Goal: Task Accomplishment & Management: Manage account settings

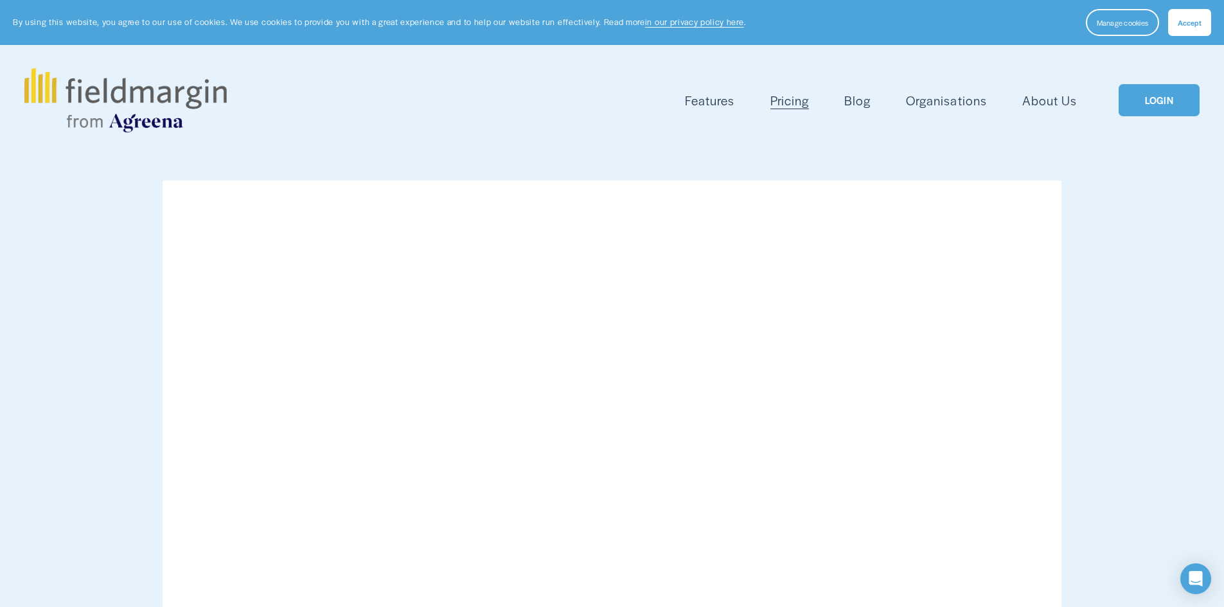
click at [1174, 24] on button "Accept" at bounding box center [1189, 22] width 43 height 27
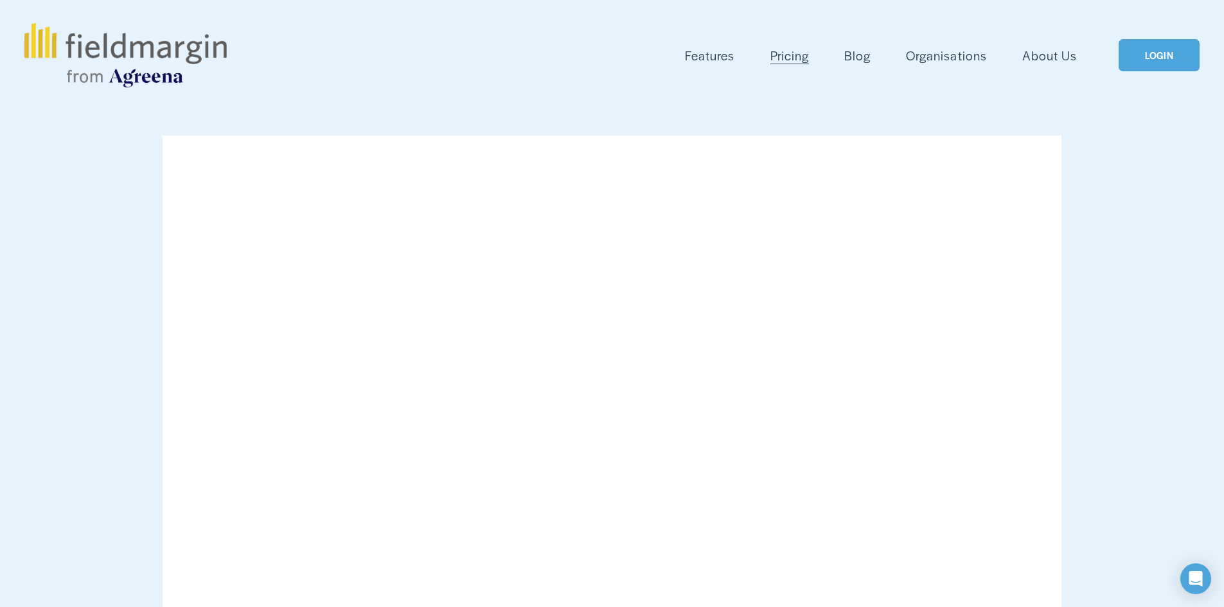
click at [1149, 62] on link "LOGIN" at bounding box center [1158, 55] width 81 height 33
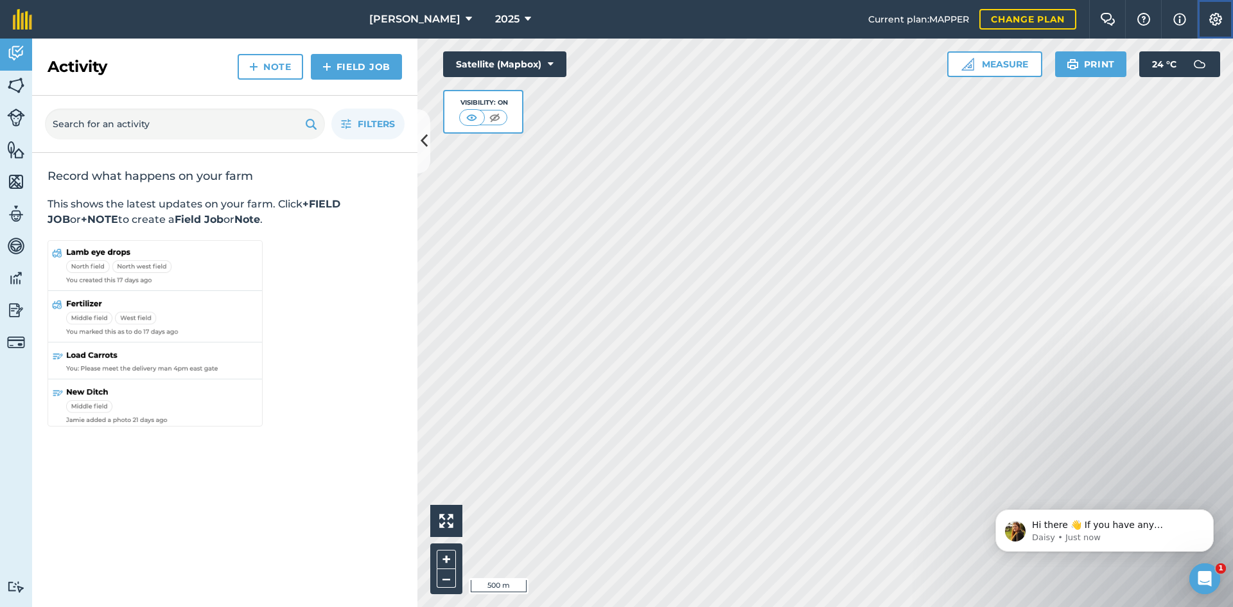
click at [1215, 22] on img at bounding box center [1215, 19] width 15 height 13
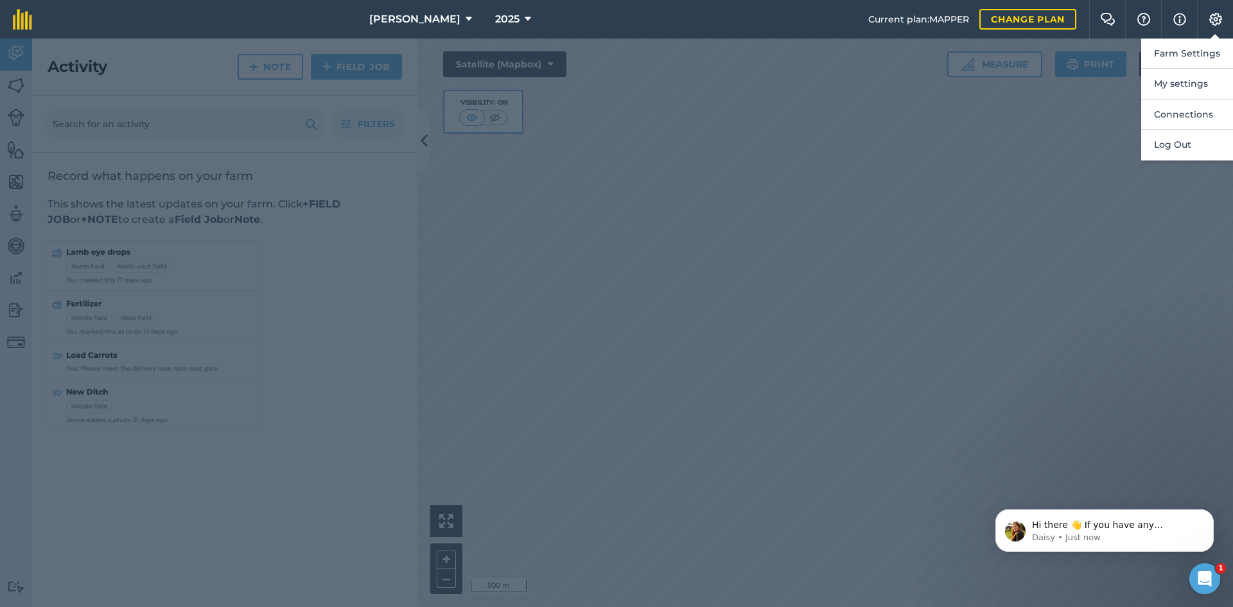
click at [1007, 139] on div at bounding box center [616, 323] width 1233 height 569
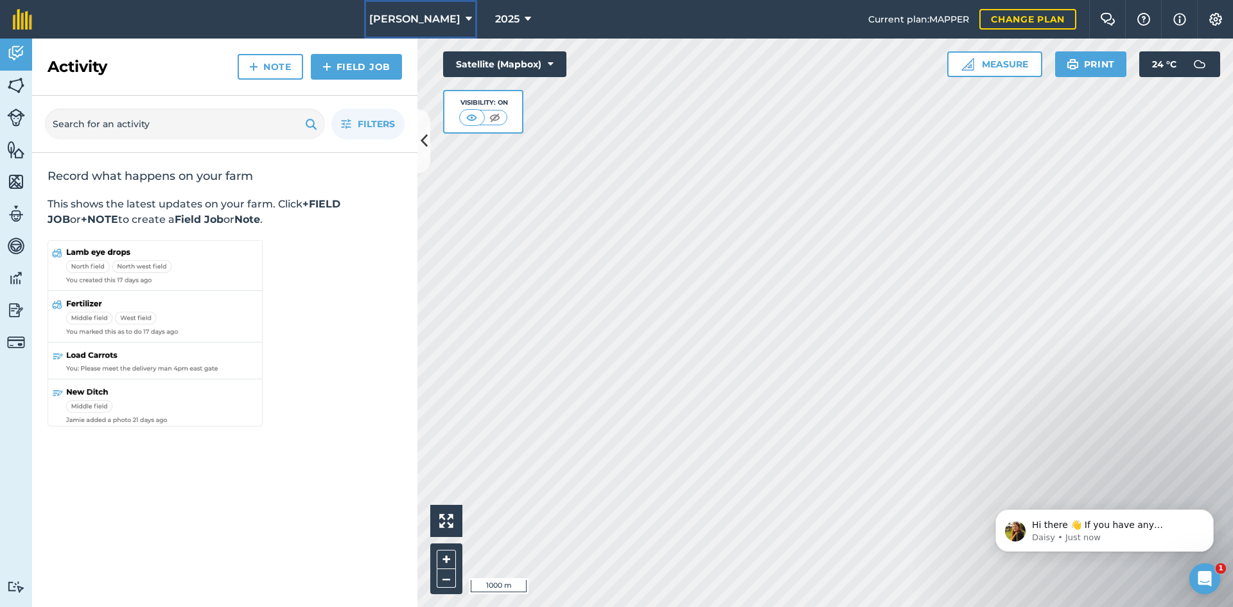
click at [380, 22] on span "[PERSON_NAME]" at bounding box center [414, 19] width 91 height 15
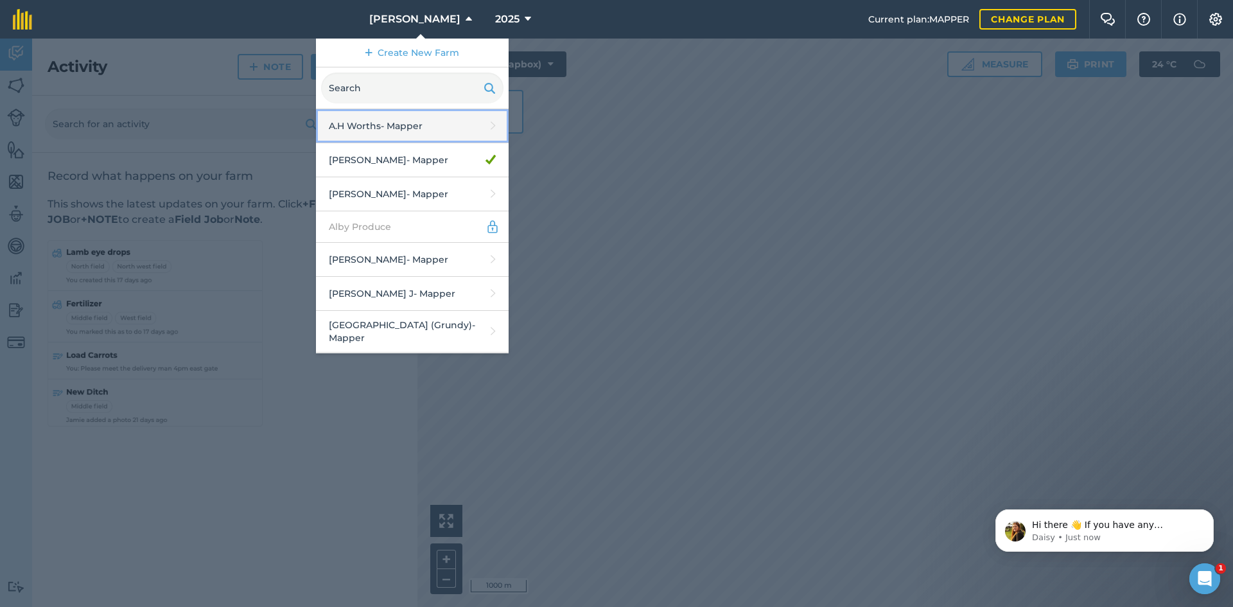
click at [423, 137] on link "A.H Worths - Mapper" at bounding box center [412, 126] width 193 height 34
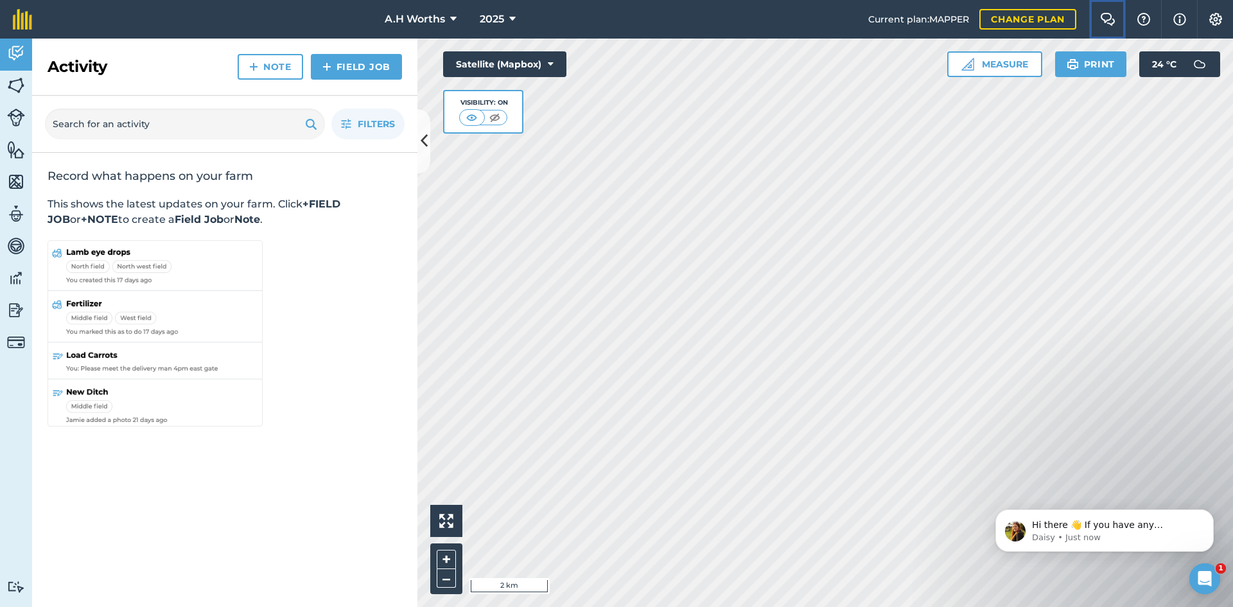
click at [1100, 12] on button "Farm Chat" at bounding box center [1108, 19] width 36 height 39
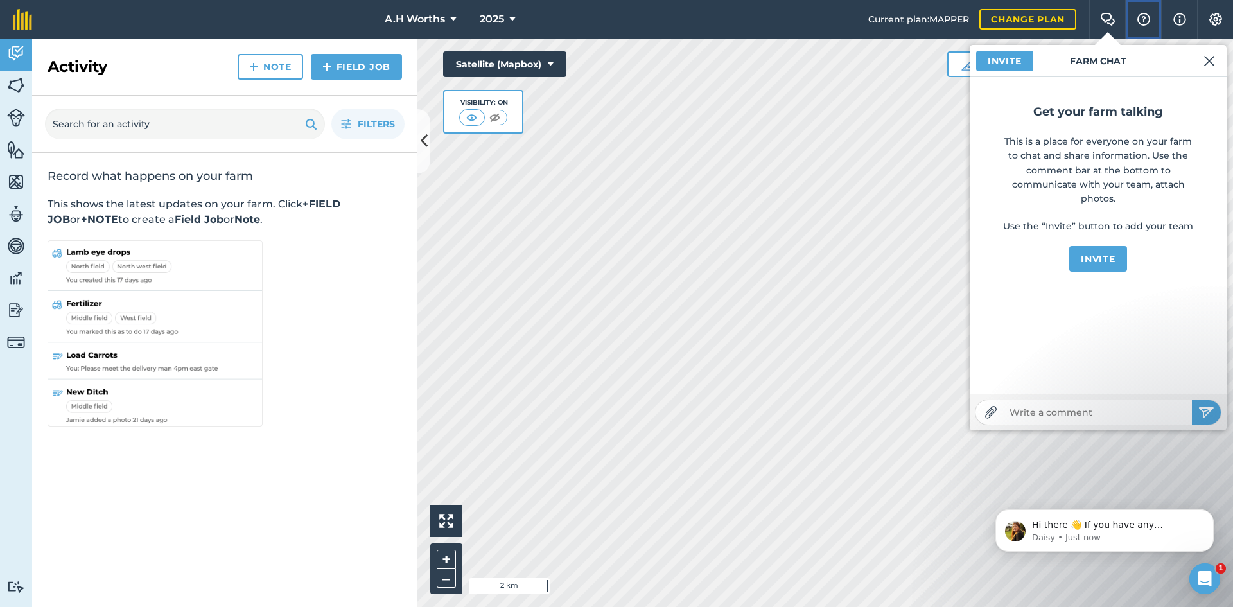
click at [1143, 28] on button "Help" at bounding box center [1143, 19] width 36 height 39
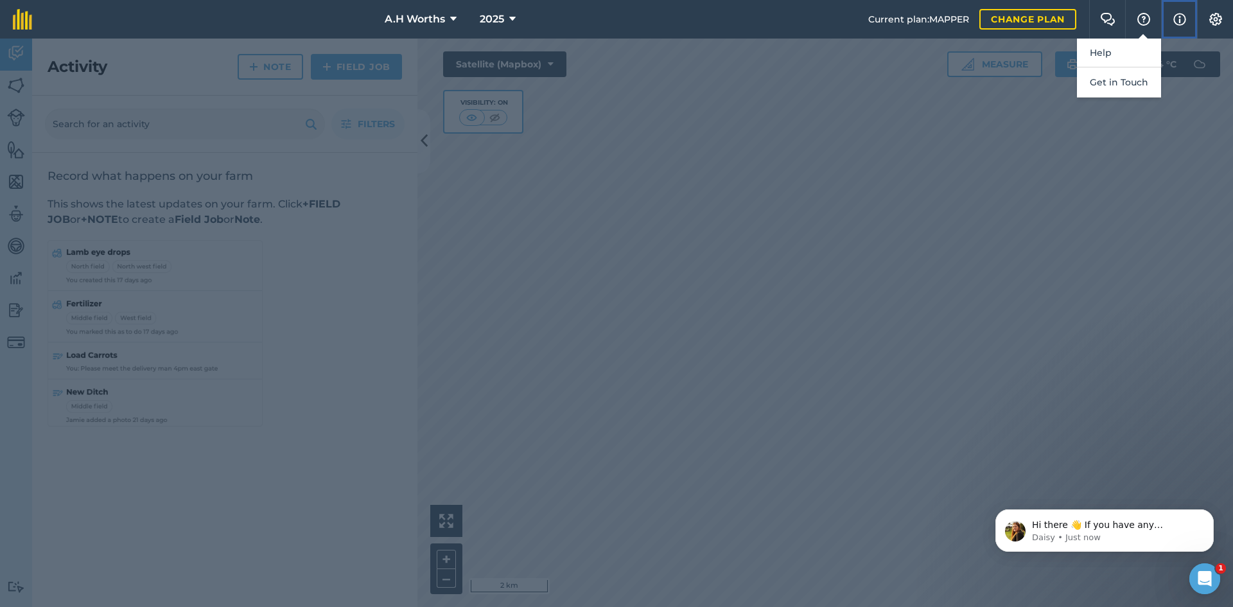
click at [1176, 26] on img at bounding box center [1180, 19] width 13 height 15
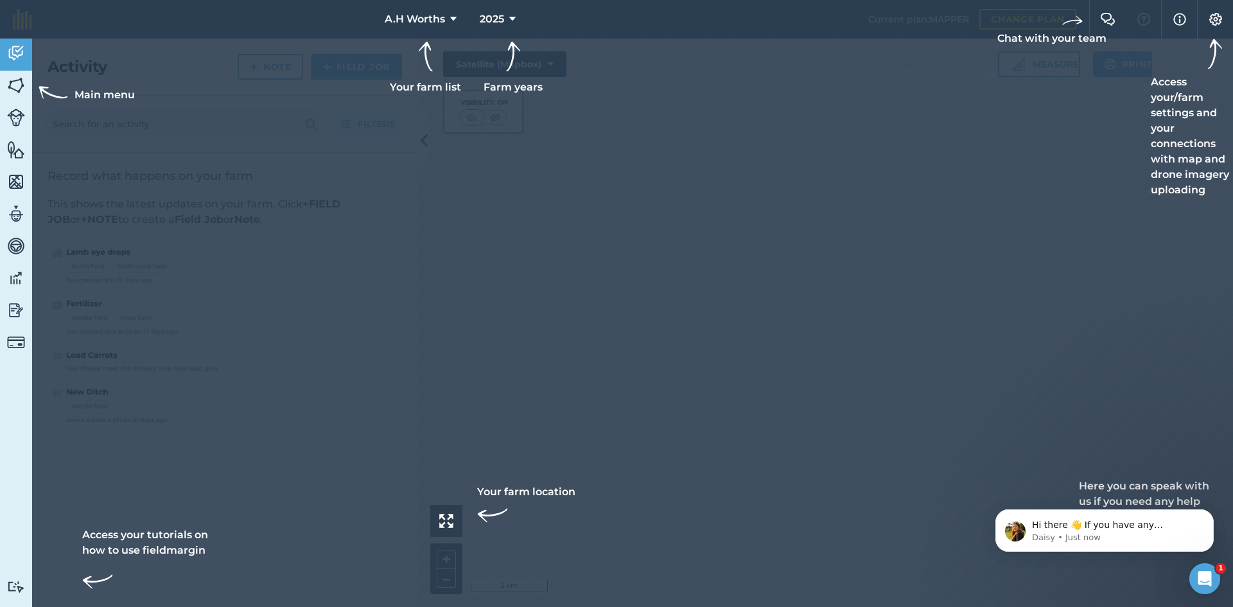
click at [854, 322] on div at bounding box center [616, 303] width 1233 height 607
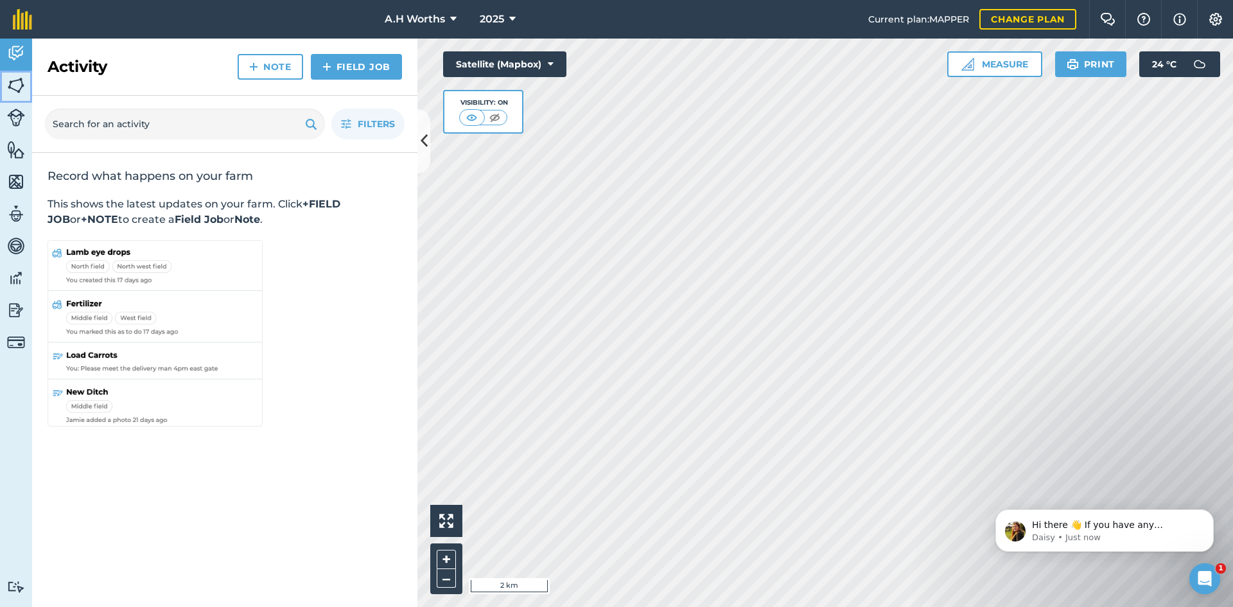
click at [31, 78] on link "Fields" at bounding box center [16, 87] width 32 height 32
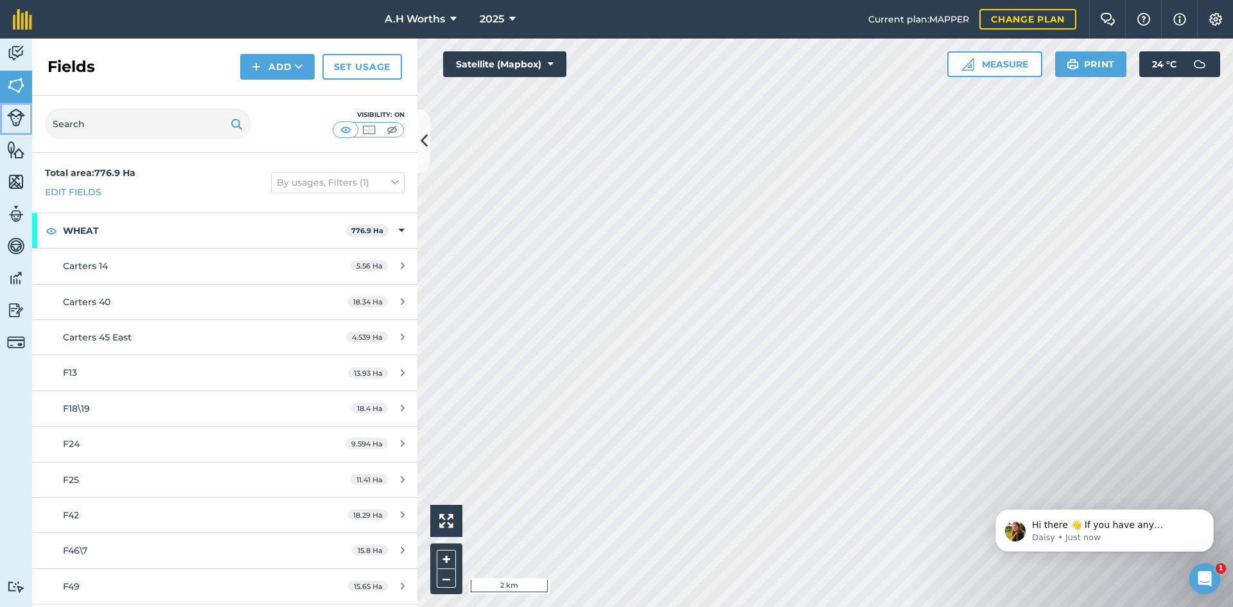
click at [13, 118] on img at bounding box center [16, 118] width 18 height 18
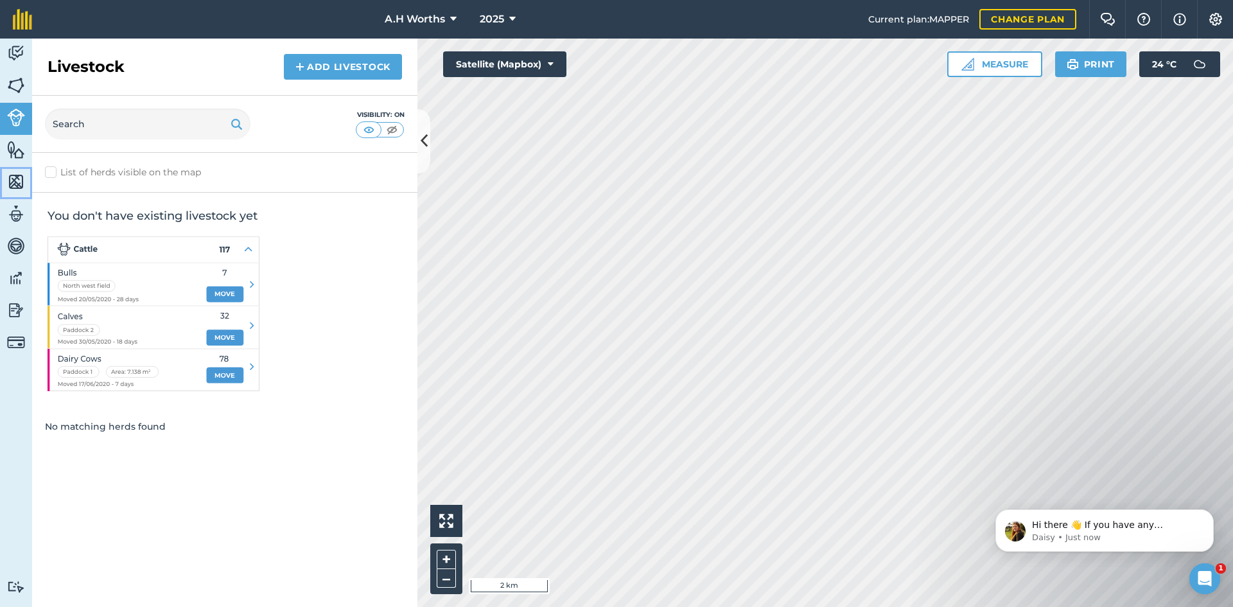
click at [17, 172] on img at bounding box center [16, 181] width 18 height 19
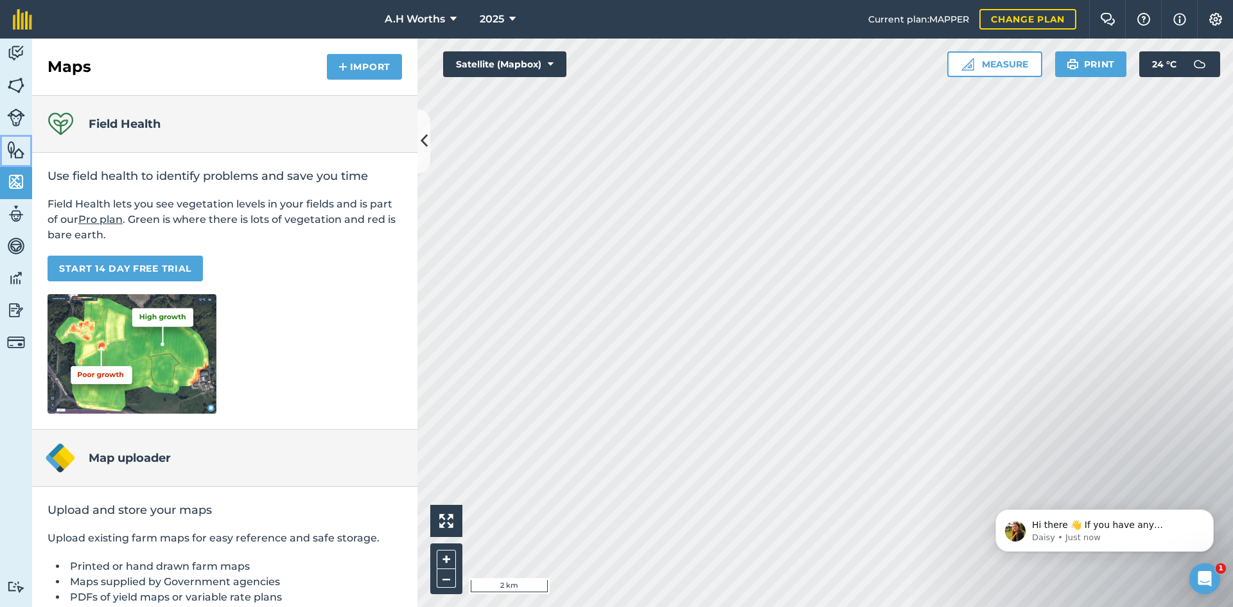
click at [10, 145] on img at bounding box center [16, 149] width 18 height 19
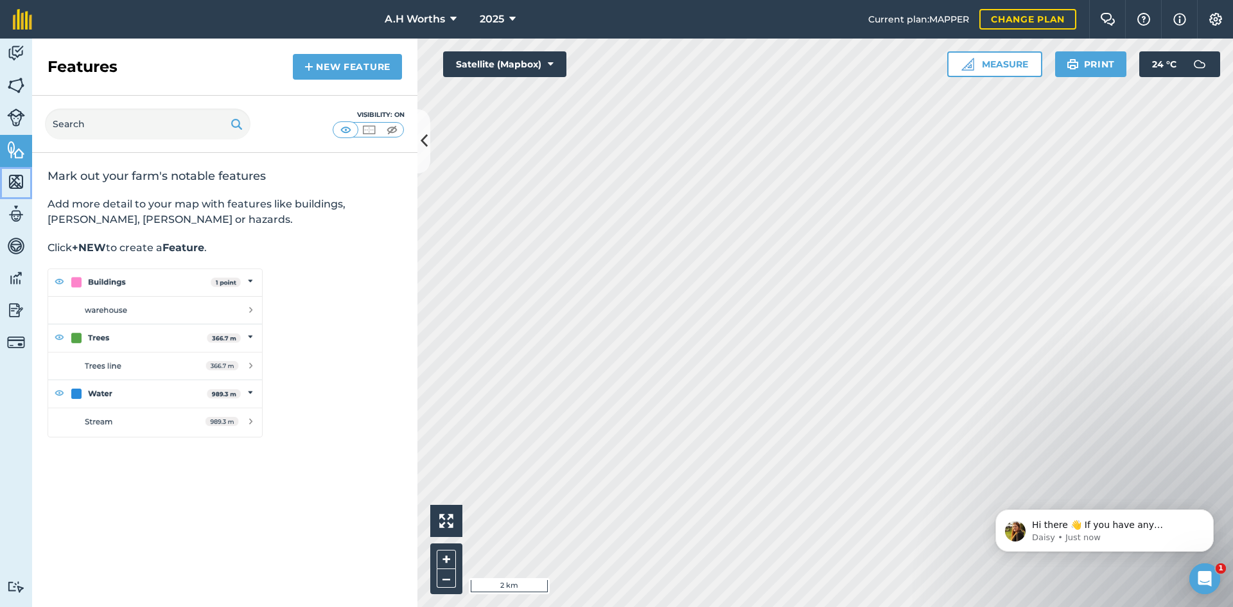
click at [14, 180] on img at bounding box center [16, 181] width 18 height 19
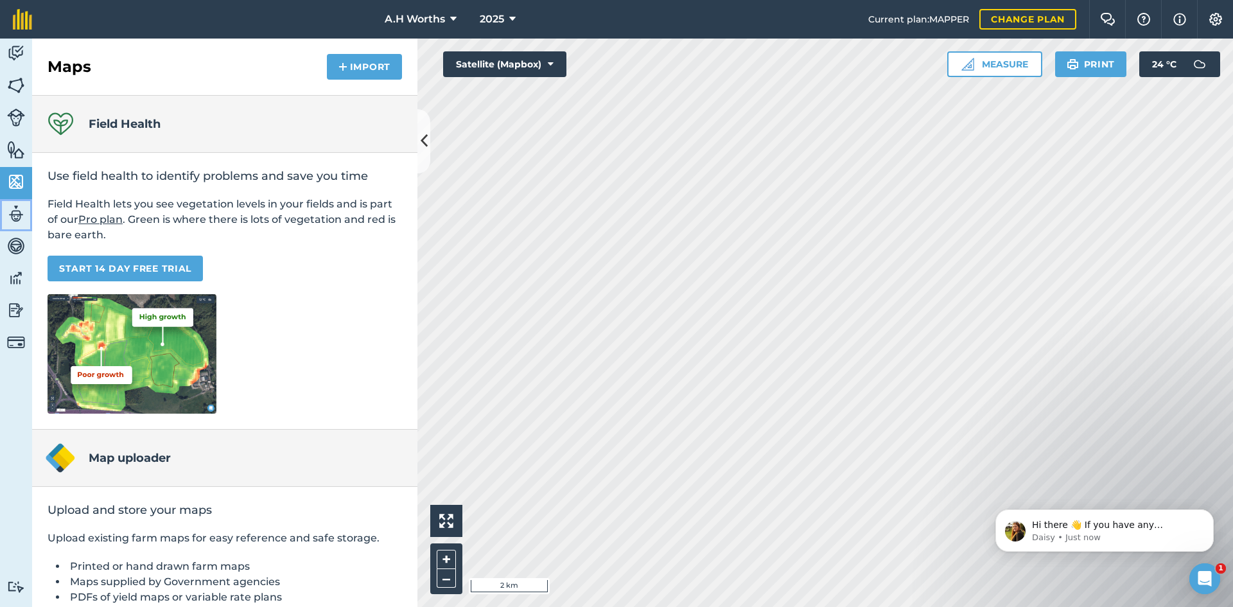
click at [19, 208] on img at bounding box center [16, 213] width 18 height 19
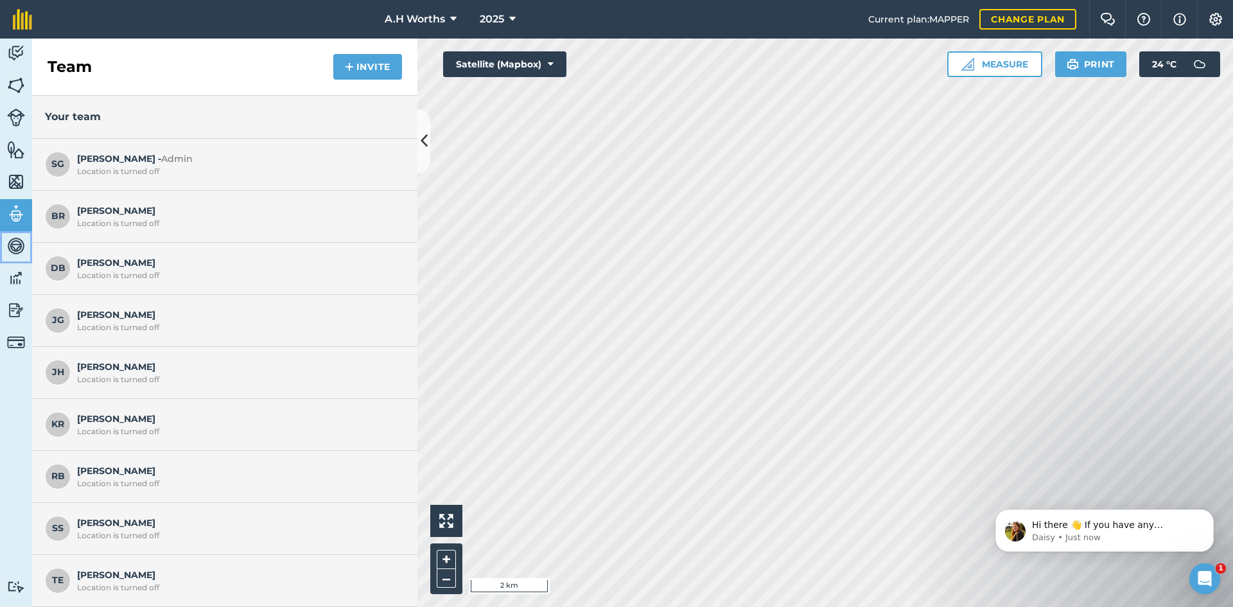
click at [22, 237] on img at bounding box center [16, 245] width 18 height 19
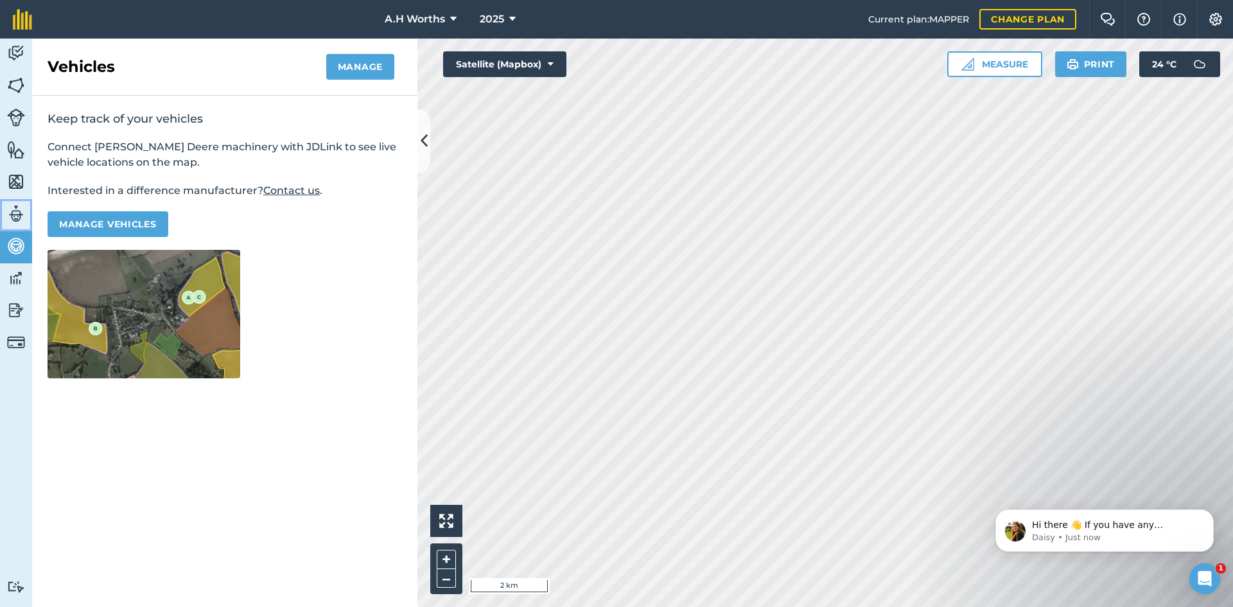
click at [17, 201] on link "Team" at bounding box center [16, 215] width 32 height 32
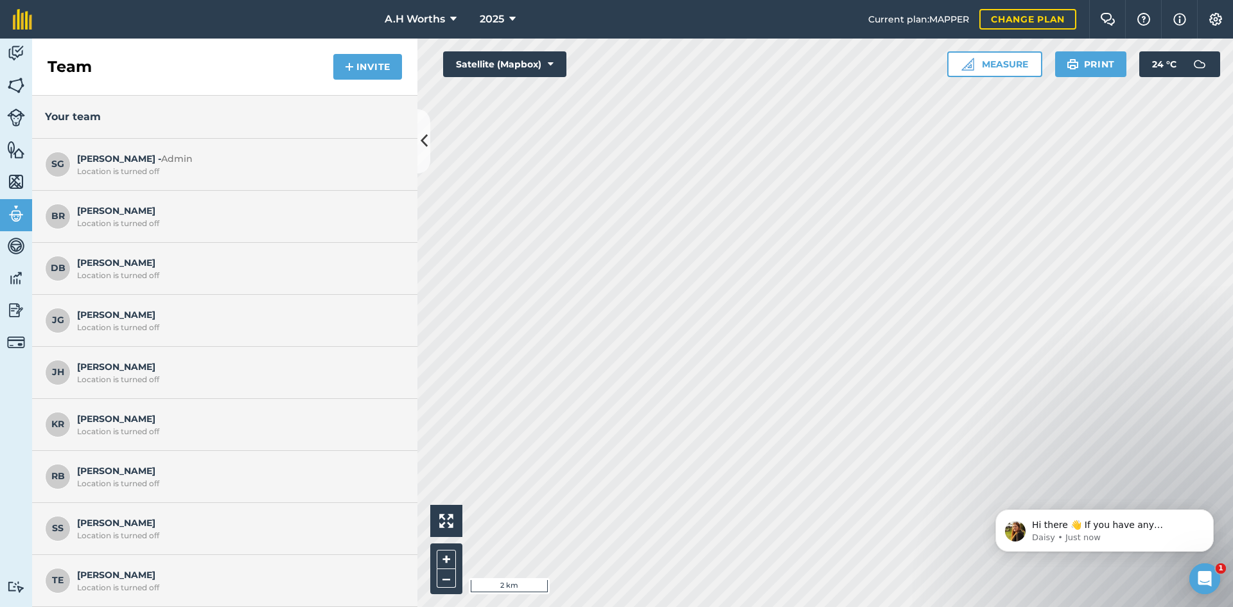
click at [231, 169] on div "Location is turned off" at bounding box center [237, 171] width 321 height 10
click at [159, 170] on div "Location is turned off" at bounding box center [237, 171] width 321 height 10
click at [346, 69] on img at bounding box center [349, 66] width 9 height 15
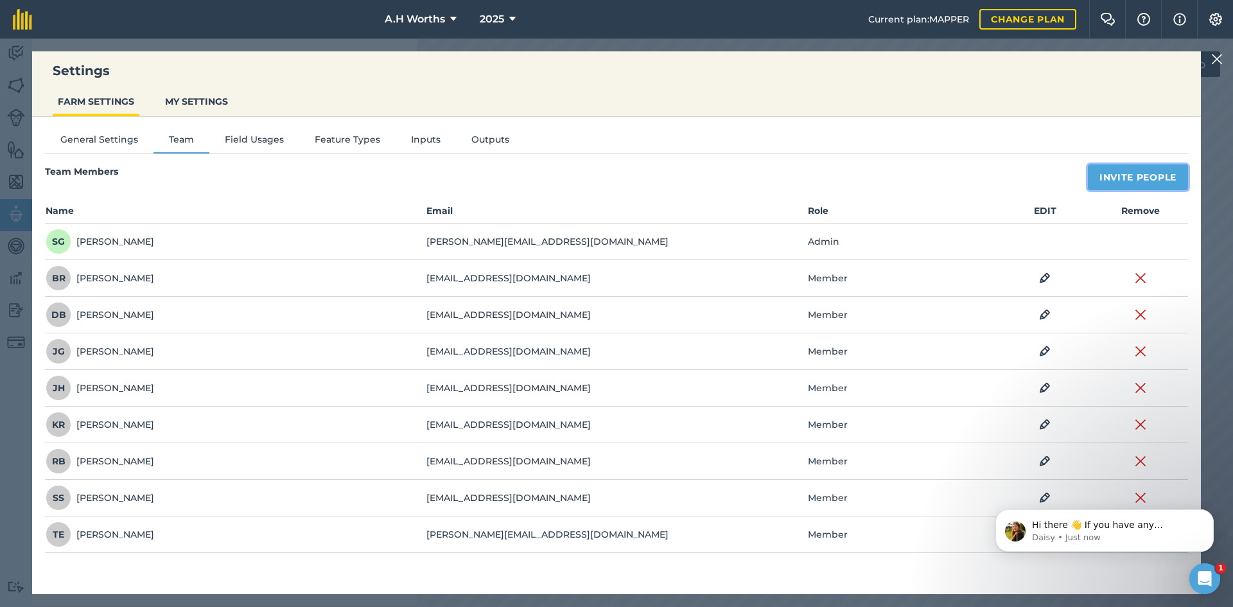
click at [1156, 186] on button "Invite People" at bounding box center [1138, 177] width 100 height 26
select select "MEMBER"
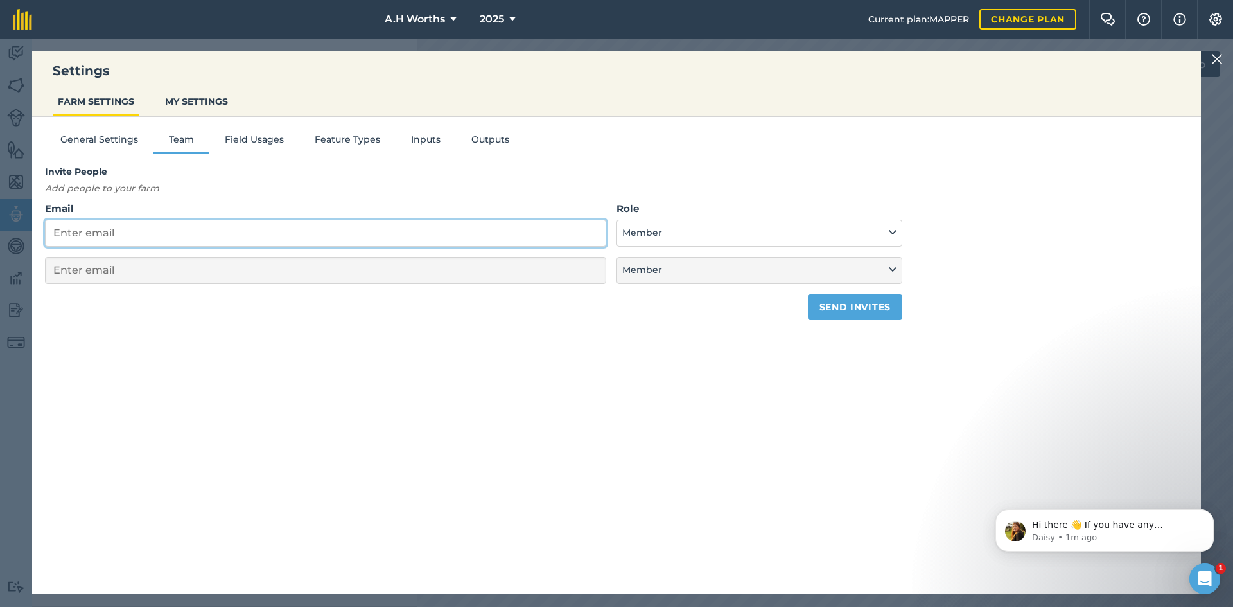
click at [216, 230] on input "Email" at bounding box center [325, 233] width 561 height 27
type input "jo"
select select "MEMBER"
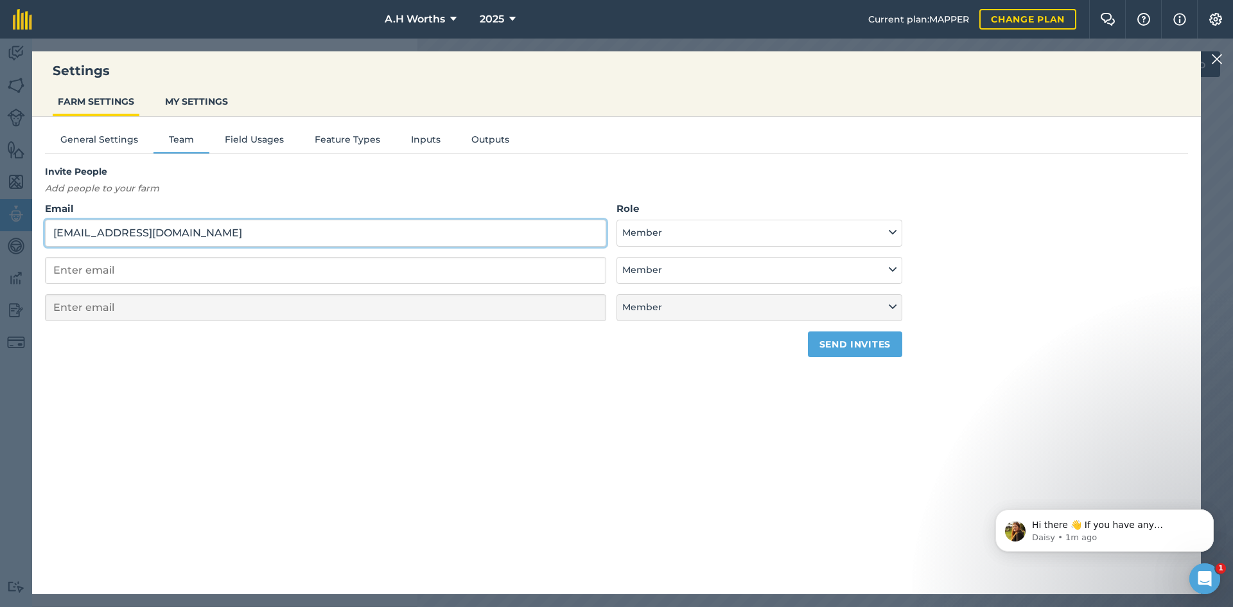
type input "[EMAIL_ADDRESS][DOMAIN_NAME]"
click at [263, 279] on input "email" at bounding box center [325, 270] width 561 height 27
type input "j"
select select "MEMBER"
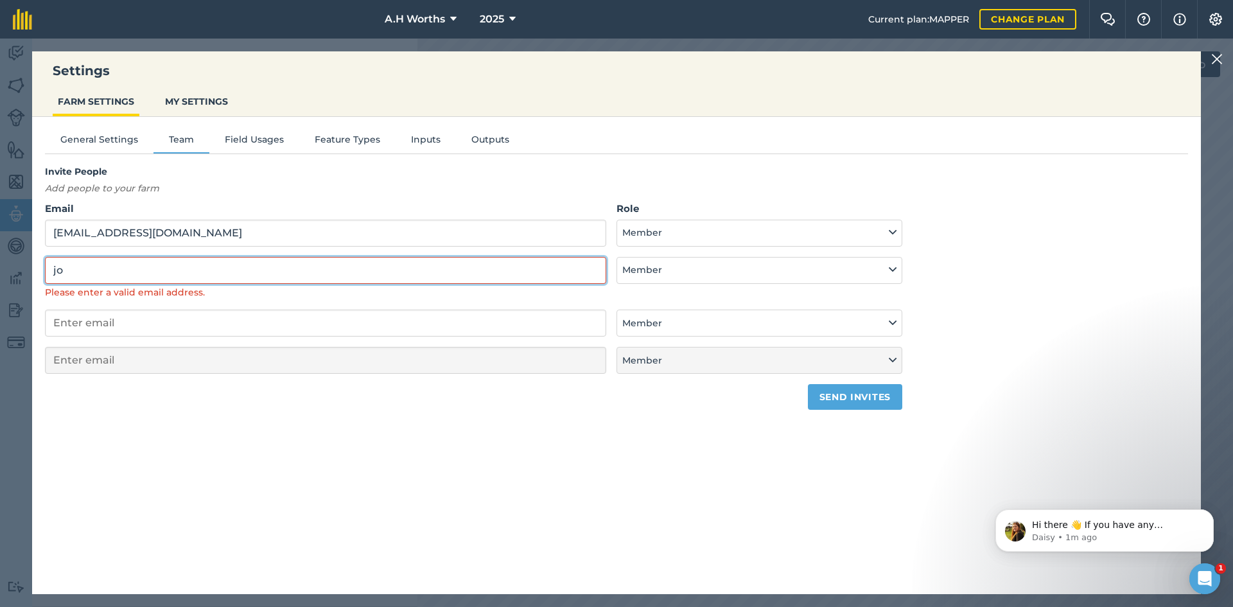
type input "j"
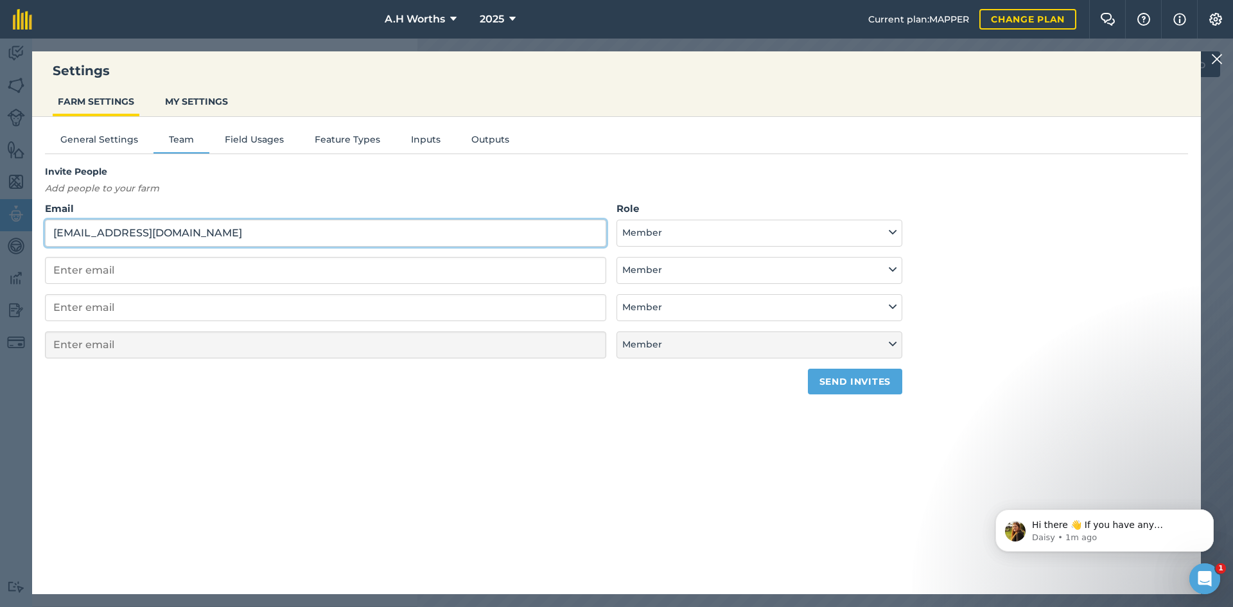
drag, startPoint x: 253, startPoint y: 239, endPoint x: -48, endPoint y: 226, distance: 300.9
click at [0, 226] on html "Settings FARM SETTINGS MY SETTINGS General Settings Team Field Usages Feature T…" at bounding box center [616, 303] width 1233 height 607
click at [764, 505] on div "General Settings Team Field Usages Feature Types Inputs Outputs Invite People A…" at bounding box center [616, 349] width 1169 height 464
click at [739, 236] on button "Member" at bounding box center [760, 233] width 286 height 27
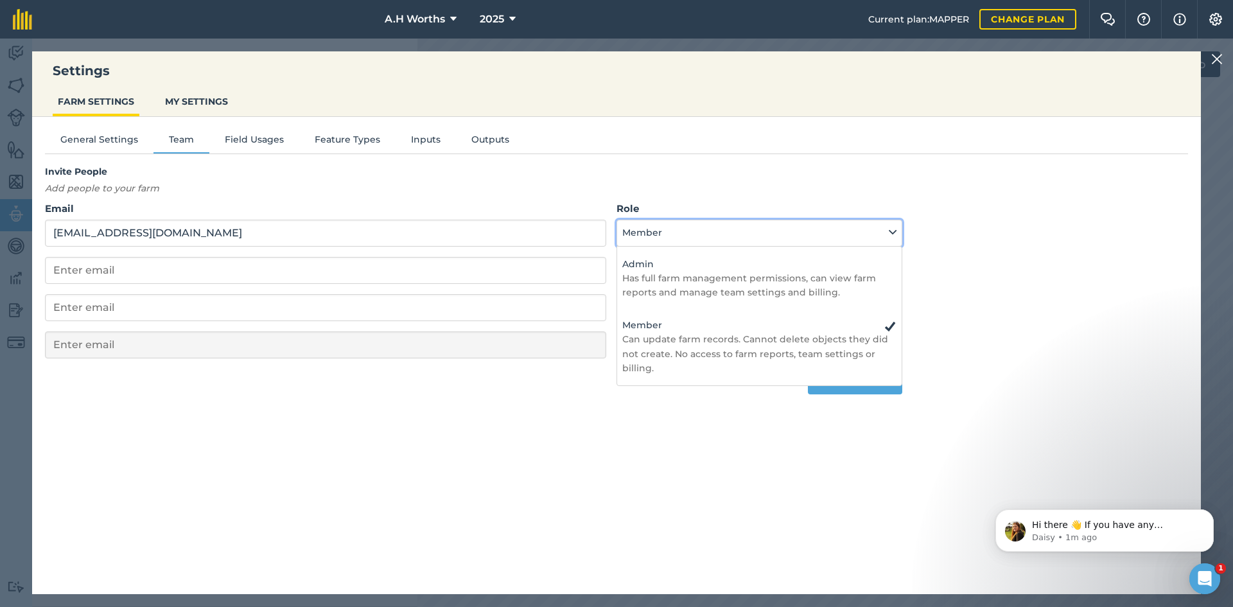
click at [737, 236] on button "Member" at bounding box center [760, 233] width 286 height 27
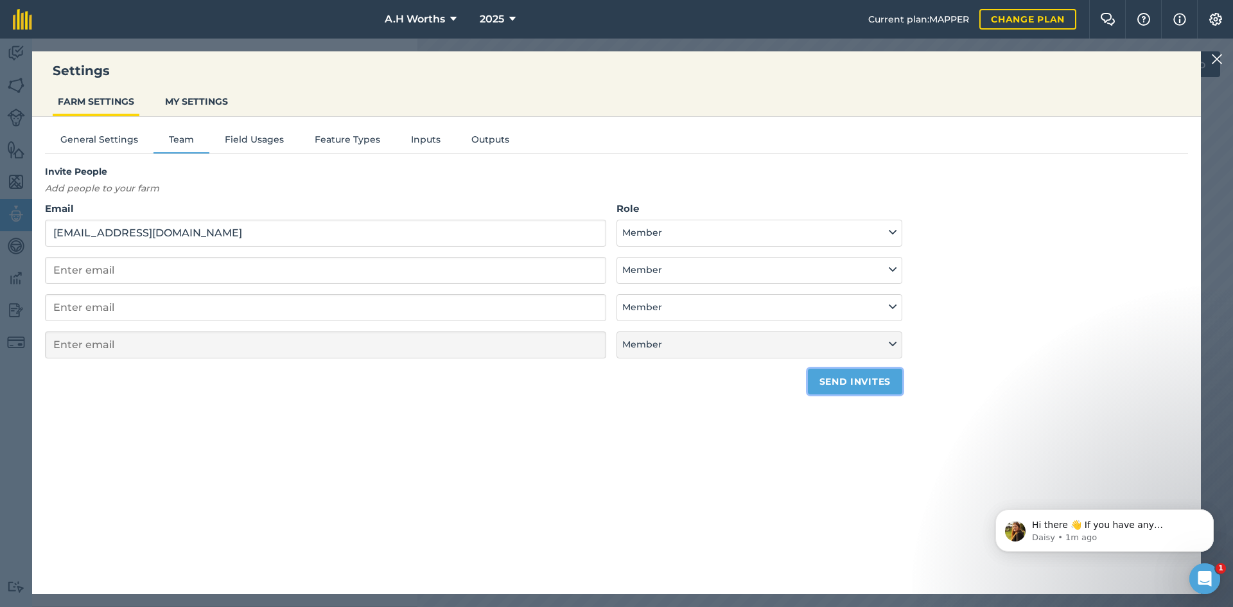
click at [855, 385] on button "Send invites" at bounding box center [855, 382] width 94 height 26
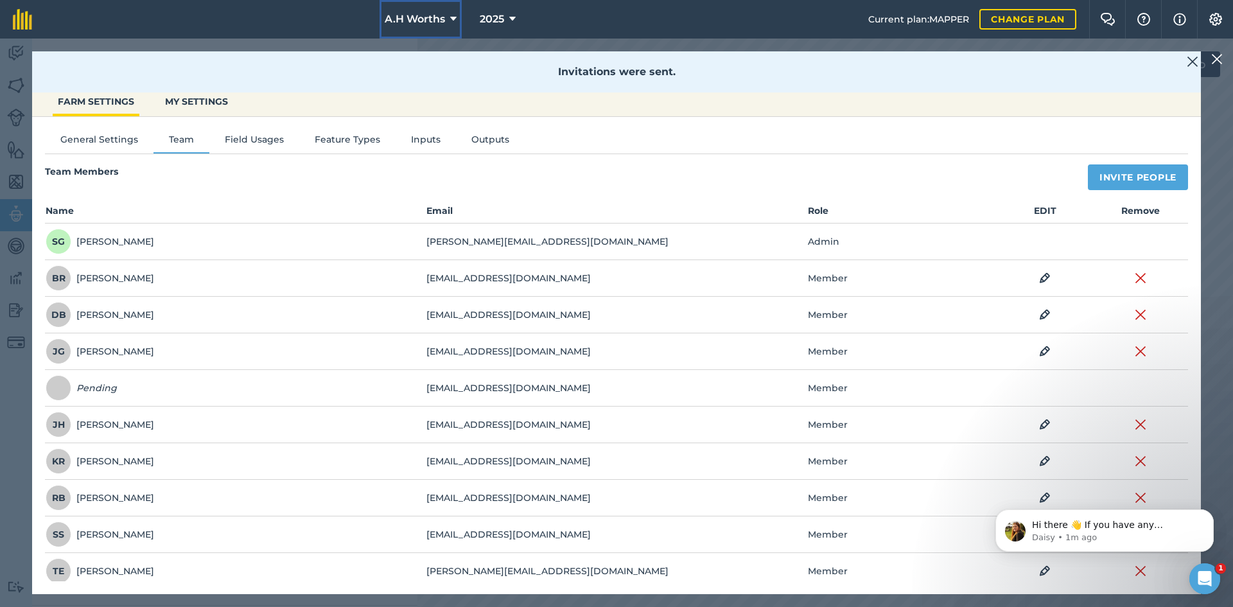
click at [412, 12] on span "A.H Worths" at bounding box center [415, 19] width 60 height 15
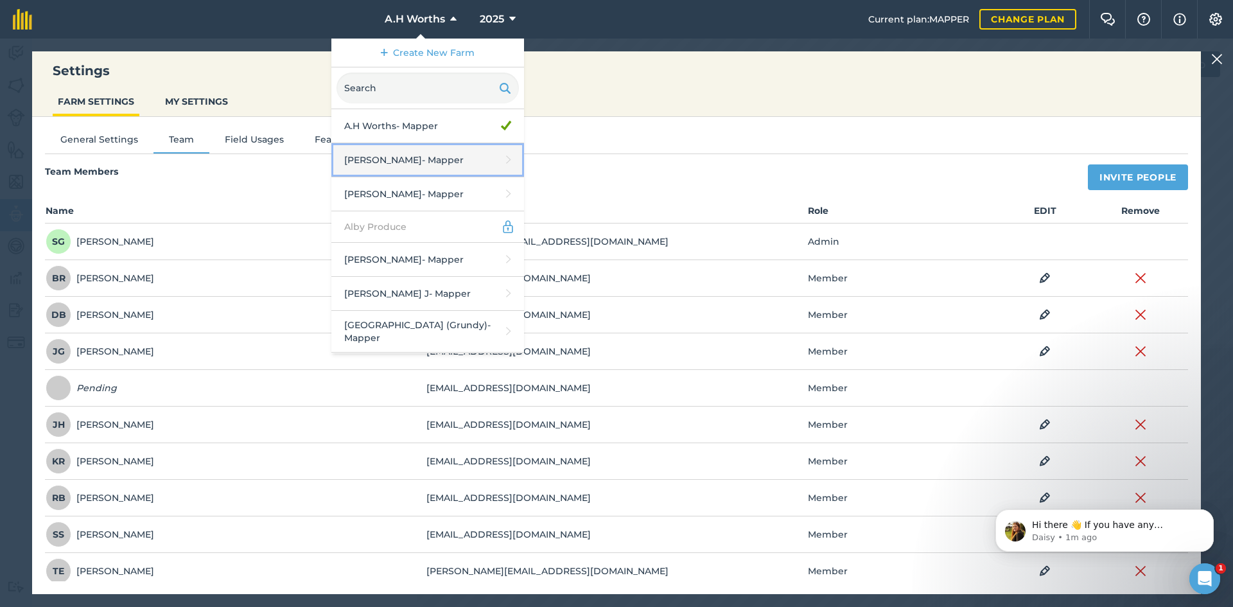
click at [368, 157] on link "[PERSON_NAME] - Mapper" at bounding box center [427, 160] width 193 height 34
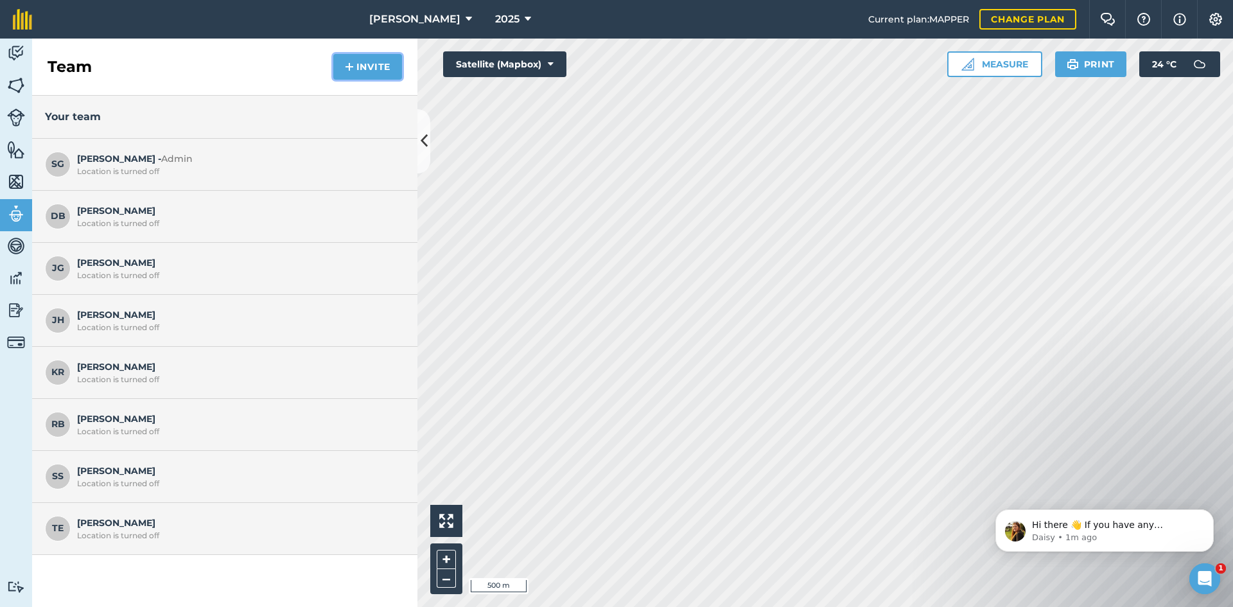
click at [358, 67] on button "Invite" at bounding box center [367, 67] width 69 height 26
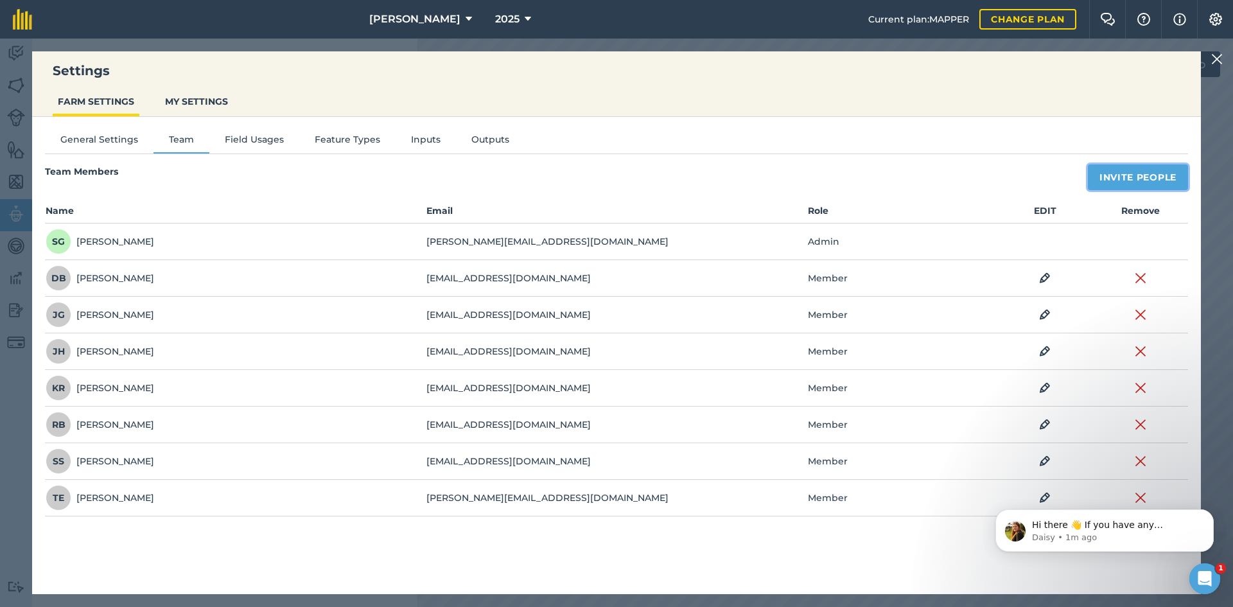
click at [1129, 175] on button "Invite People" at bounding box center [1138, 177] width 100 height 26
select select "MEMBER"
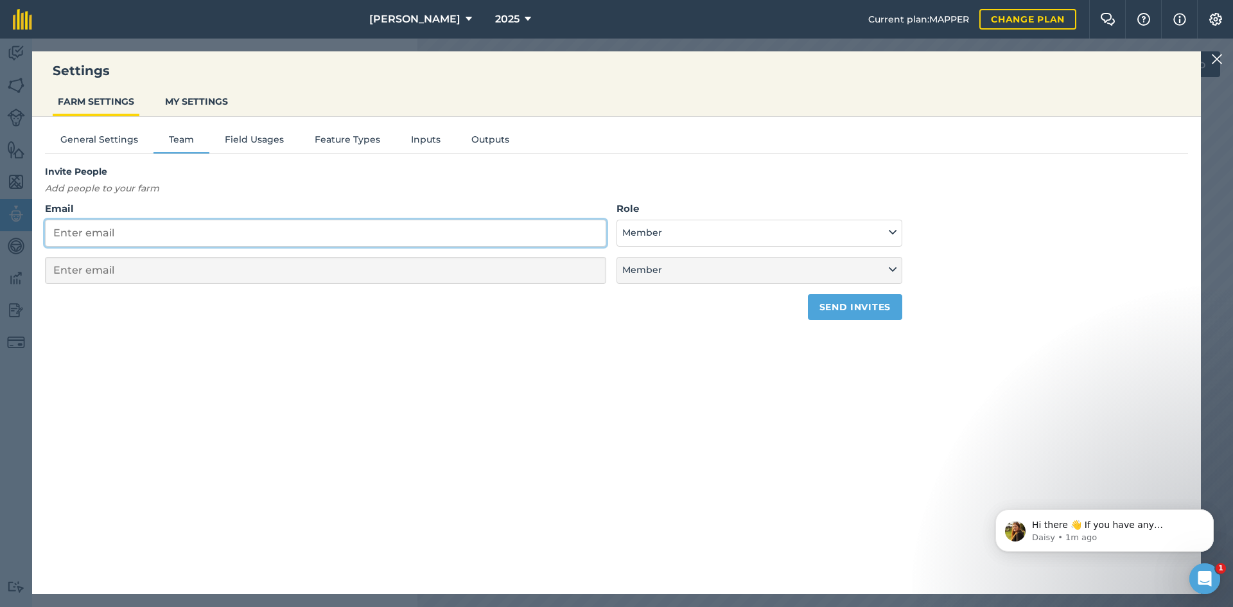
paste input "[EMAIL_ADDRESS][DOMAIN_NAME]"
type input "[EMAIL_ADDRESS][DOMAIN_NAME]"
select select "MEMBER"
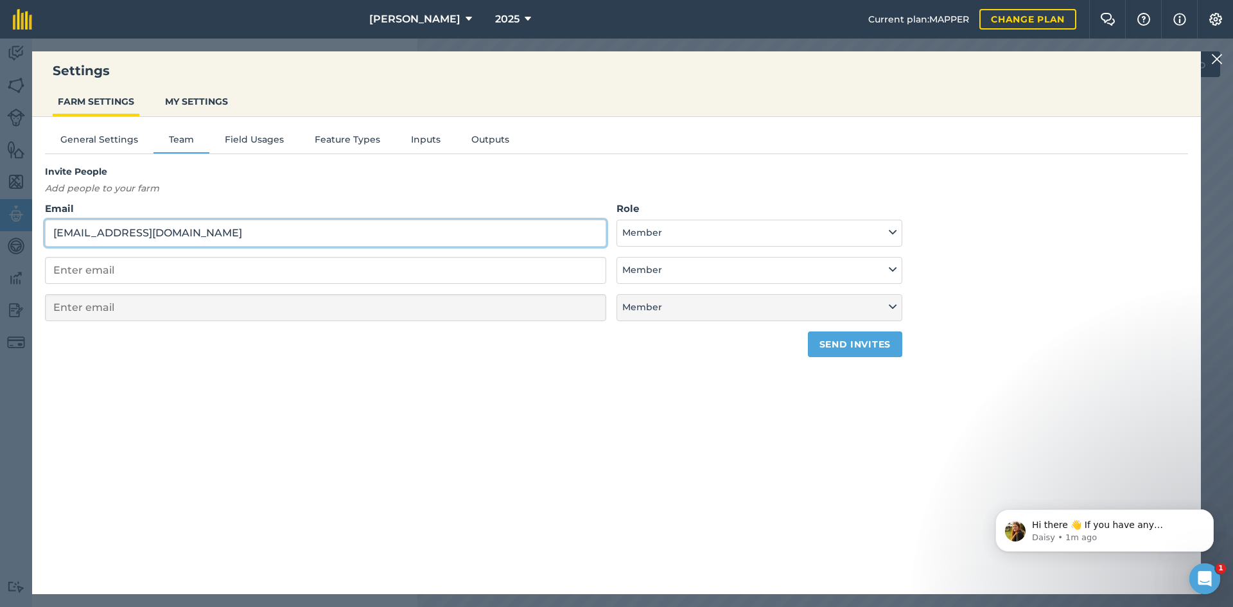
type input "[EMAIL_ADDRESS][DOMAIN_NAME]"
click at [820, 346] on button "Send invites" at bounding box center [855, 344] width 94 height 26
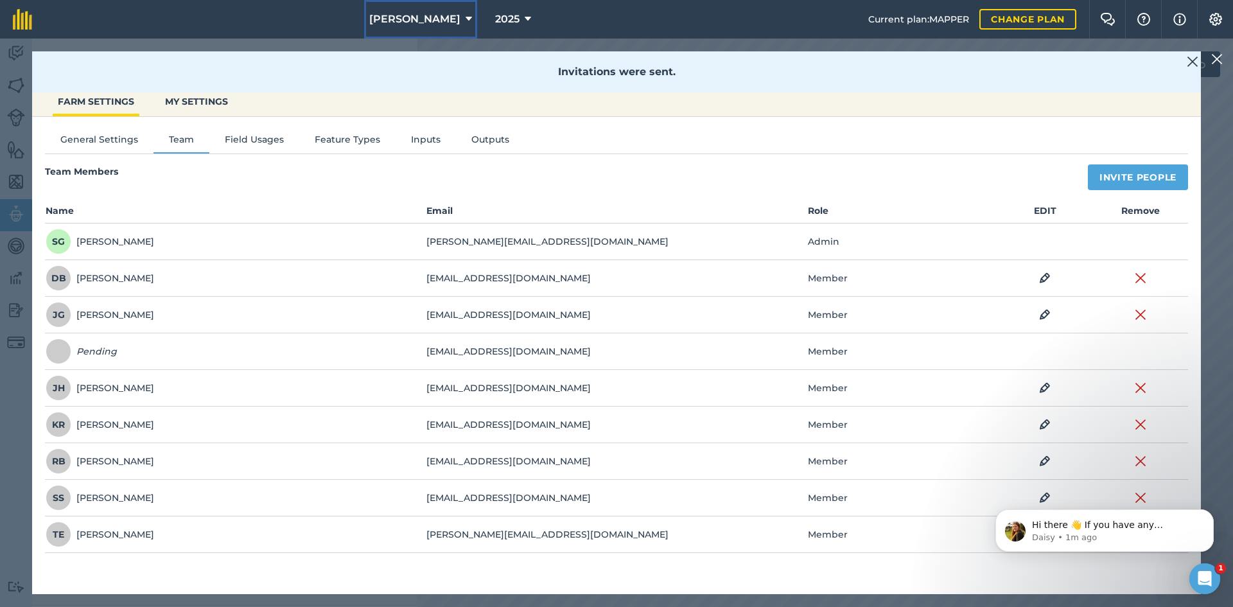
click at [423, 17] on span "[PERSON_NAME]" at bounding box center [414, 19] width 91 height 15
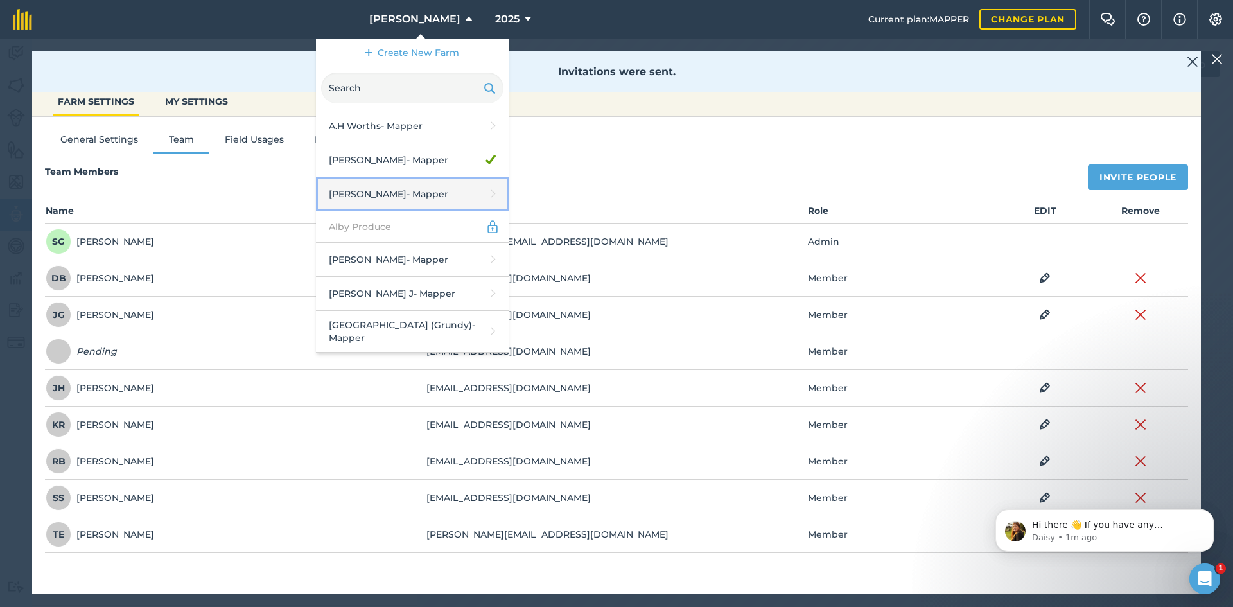
click at [385, 188] on link "[PERSON_NAME] - Mapper" at bounding box center [412, 194] width 193 height 34
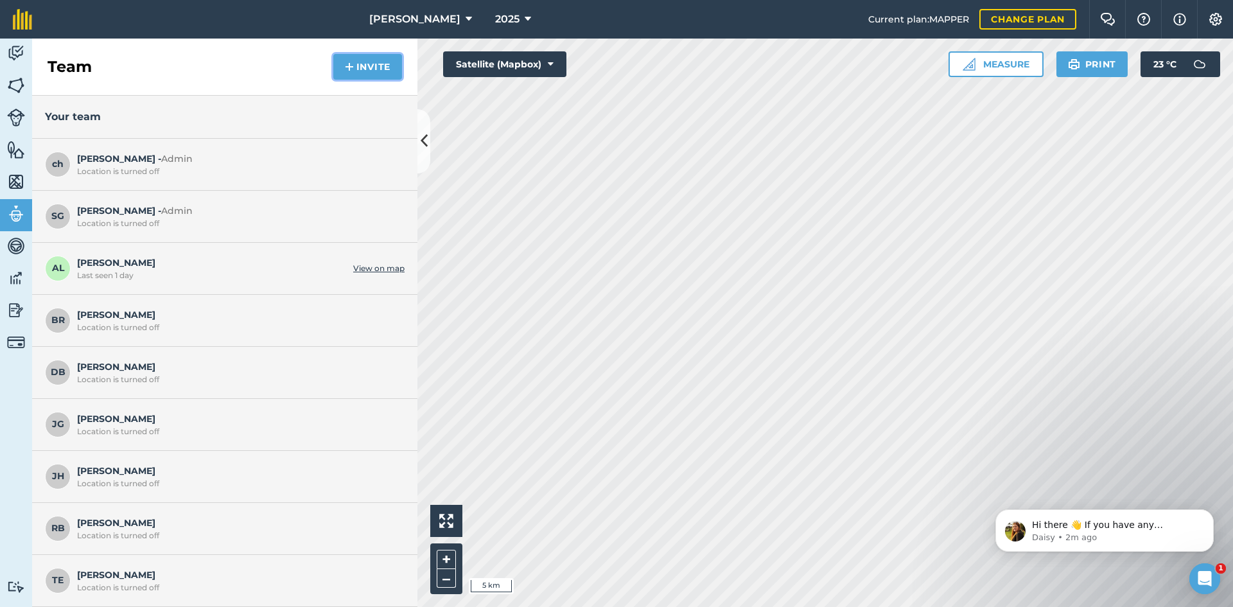
click at [334, 71] on button "Invite" at bounding box center [367, 67] width 69 height 26
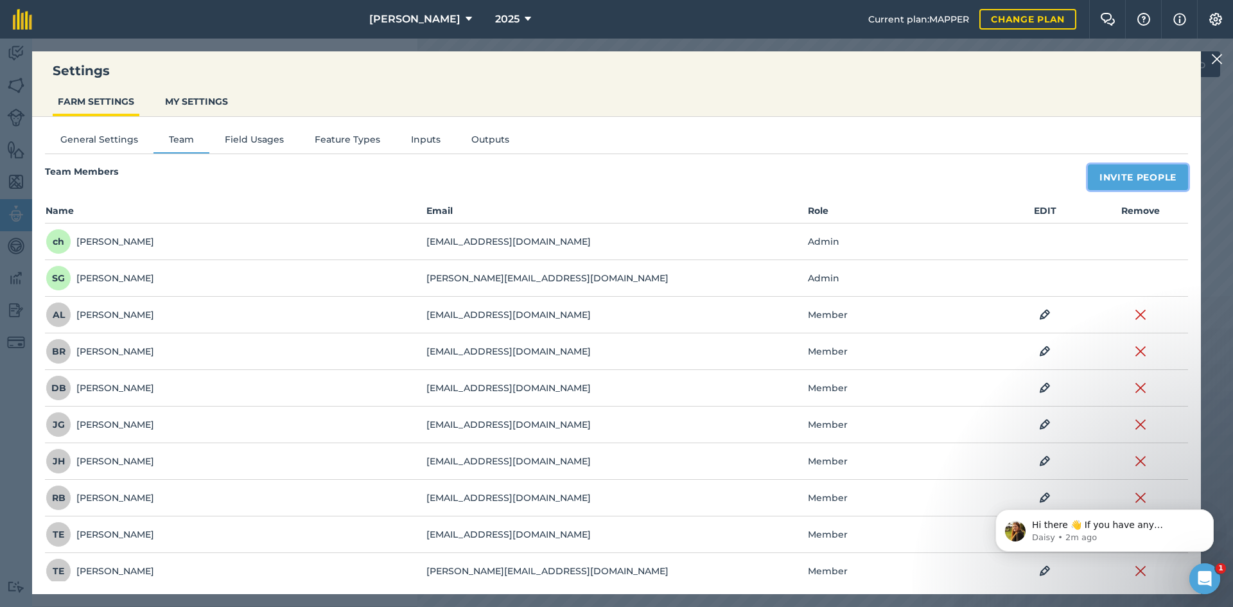
click at [1149, 188] on button "Invite People" at bounding box center [1138, 177] width 100 height 26
select select "MEMBER"
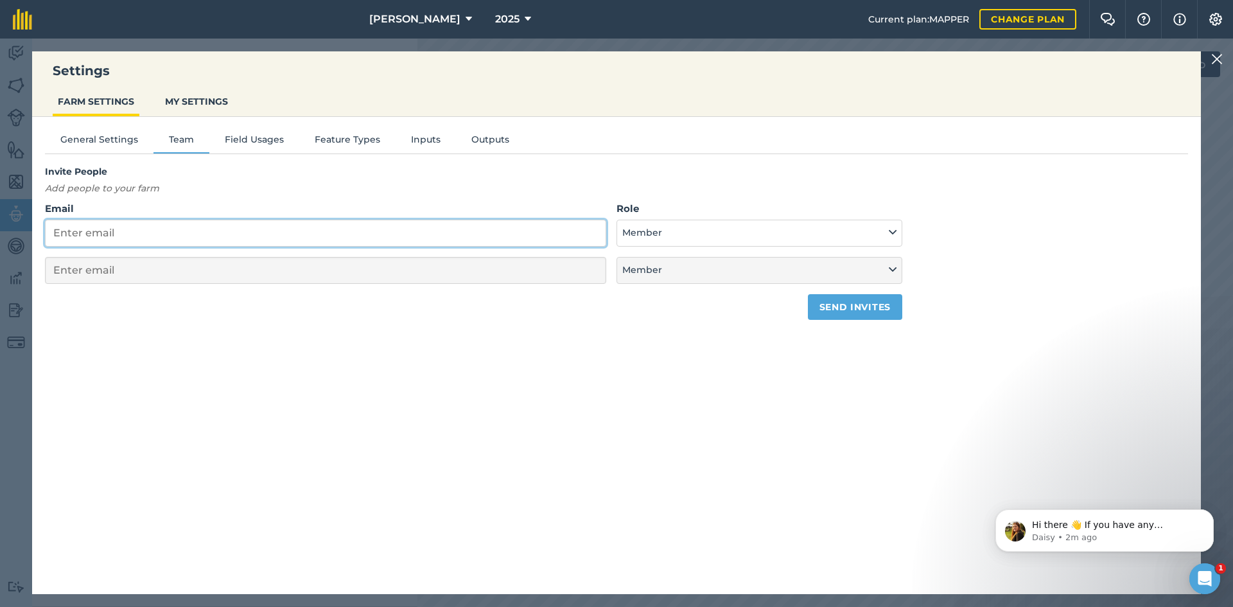
paste input "[EMAIL_ADDRESS][DOMAIN_NAME]"
type input "[EMAIL_ADDRESS][DOMAIN_NAME]"
select select "MEMBER"
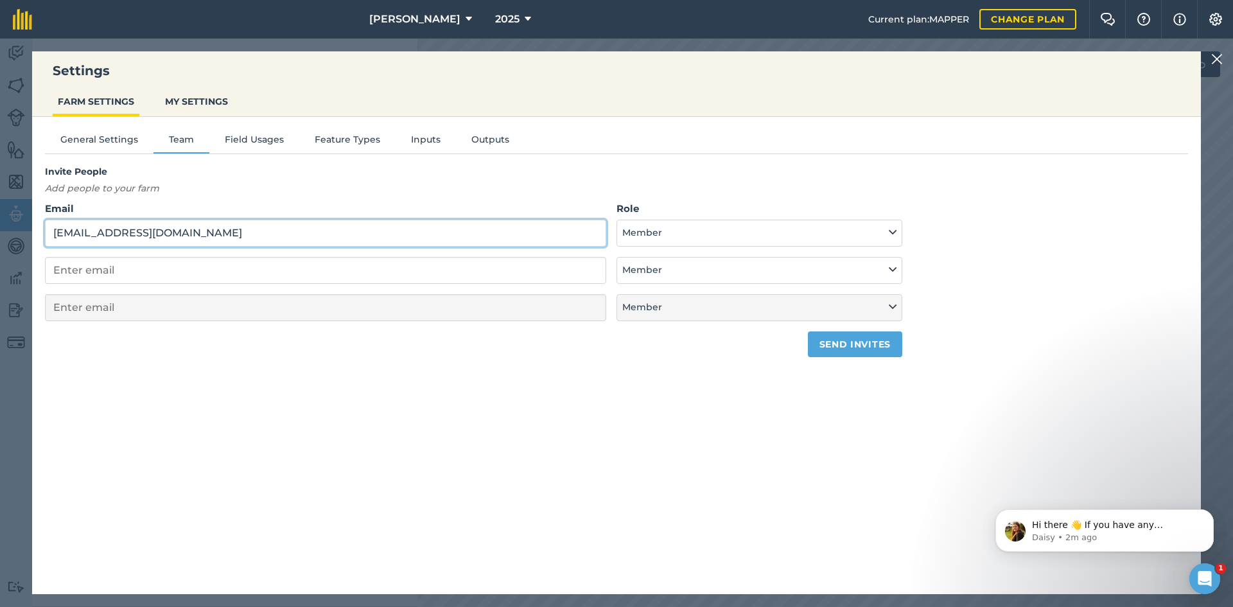
type input "[EMAIL_ADDRESS][DOMAIN_NAME]"
click at [815, 341] on button "Send invites" at bounding box center [855, 344] width 94 height 26
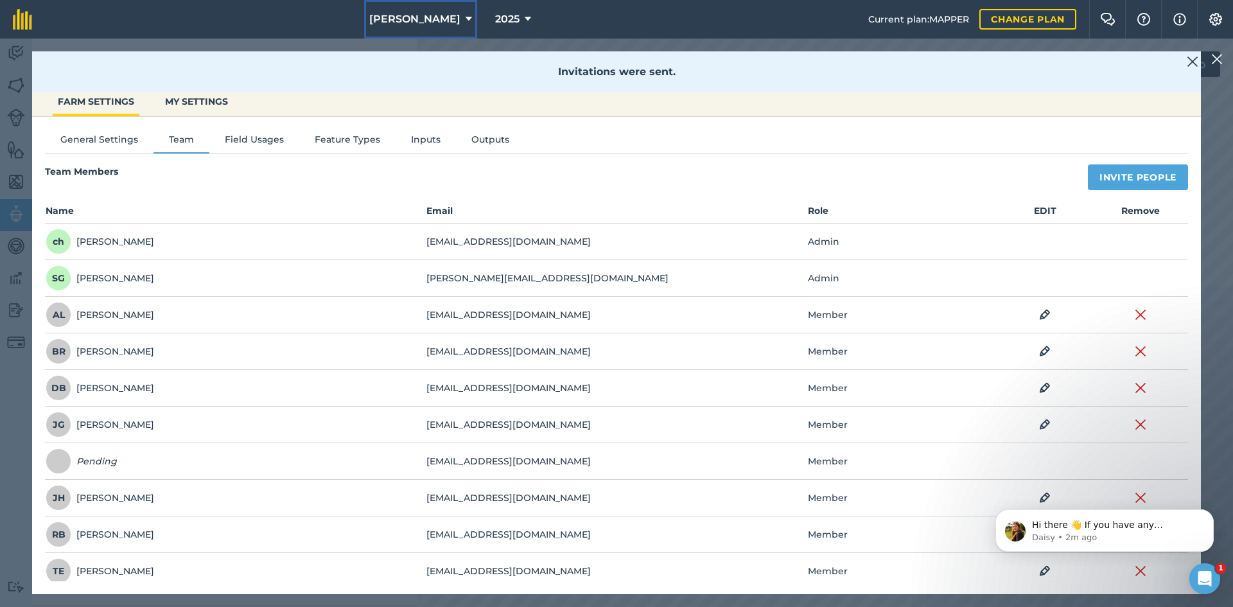
click at [412, 22] on span "[PERSON_NAME]" at bounding box center [414, 19] width 91 height 15
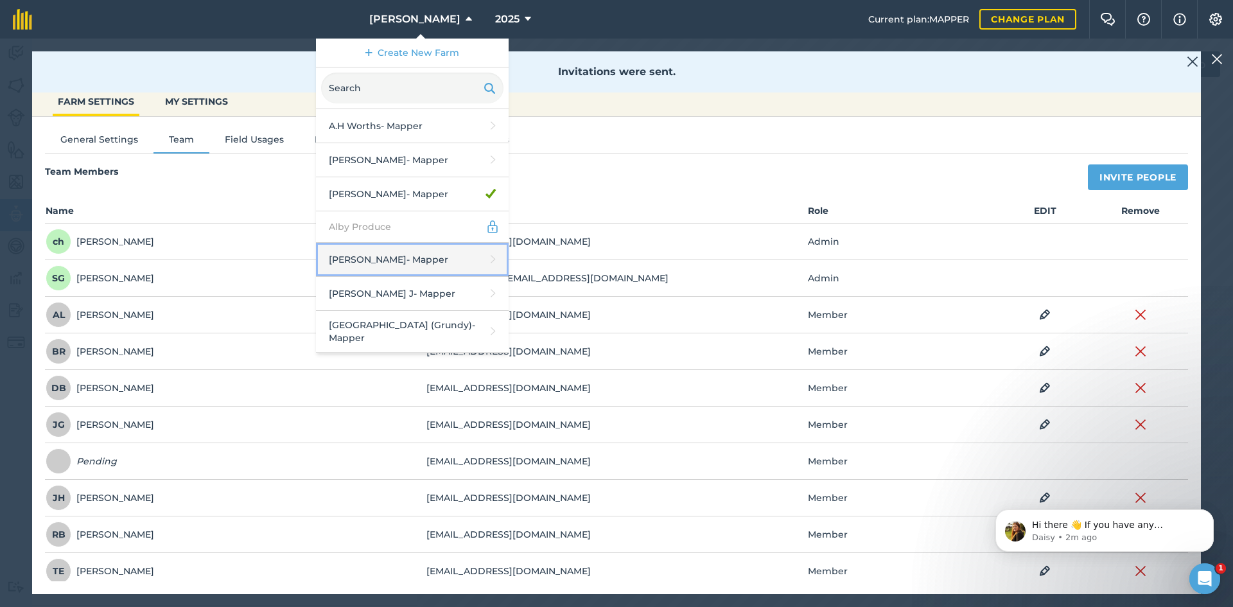
click at [375, 249] on link "[PERSON_NAME] - Mapper" at bounding box center [412, 260] width 193 height 34
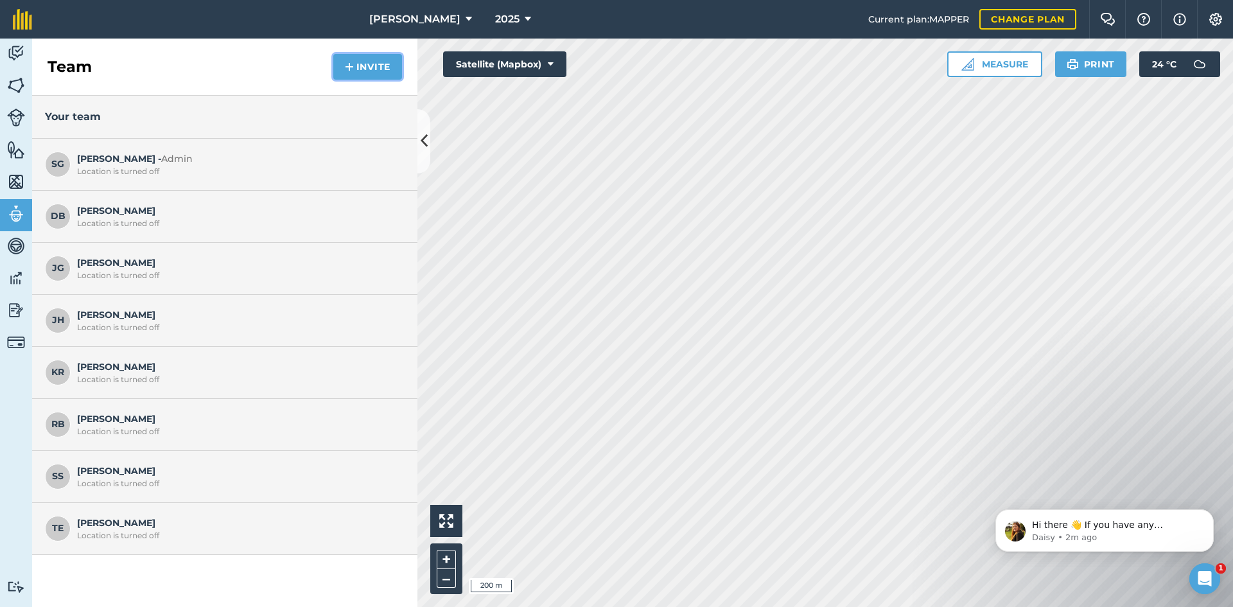
click at [371, 71] on button "Invite" at bounding box center [367, 67] width 69 height 26
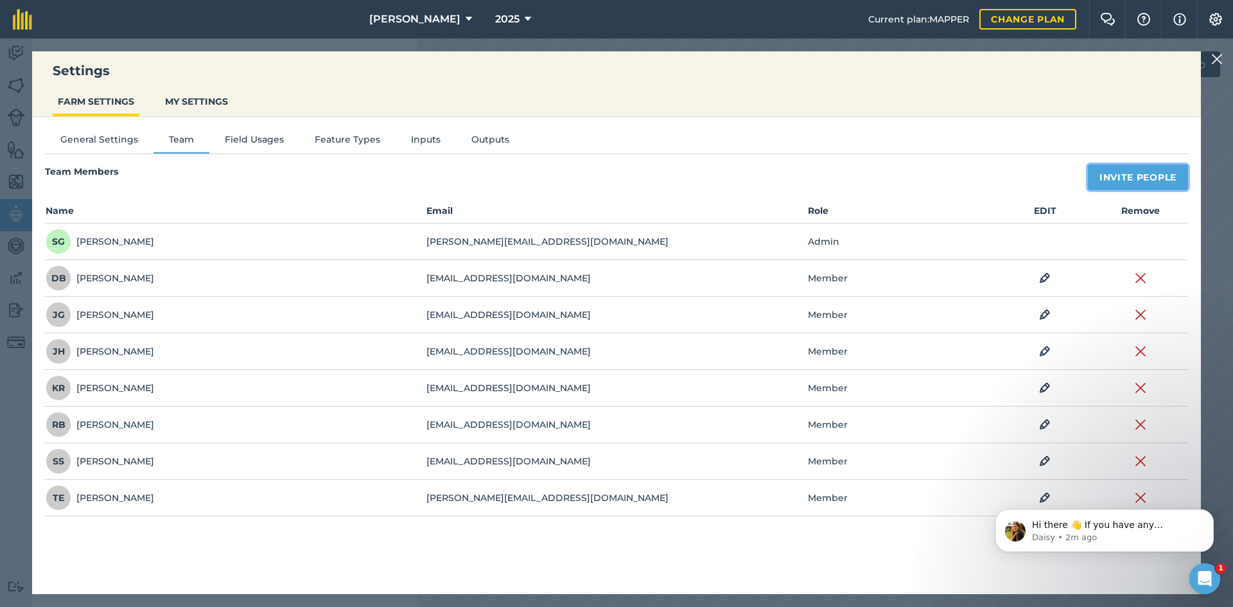
click at [1132, 179] on button "Invite People" at bounding box center [1138, 177] width 100 height 26
select select "MEMBER"
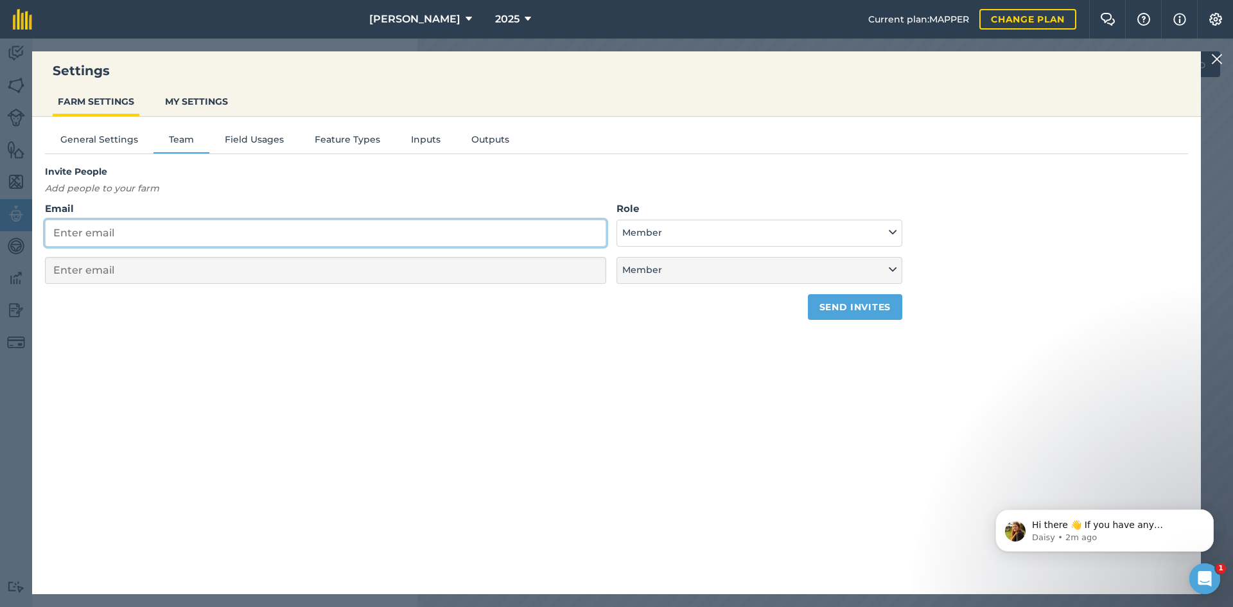
paste input "[EMAIL_ADDRESS][DOMAIN_NAME]"
type input "[EMAIL_ADDRESS][DOMAIN_NAME]"
select select "MEMBER"
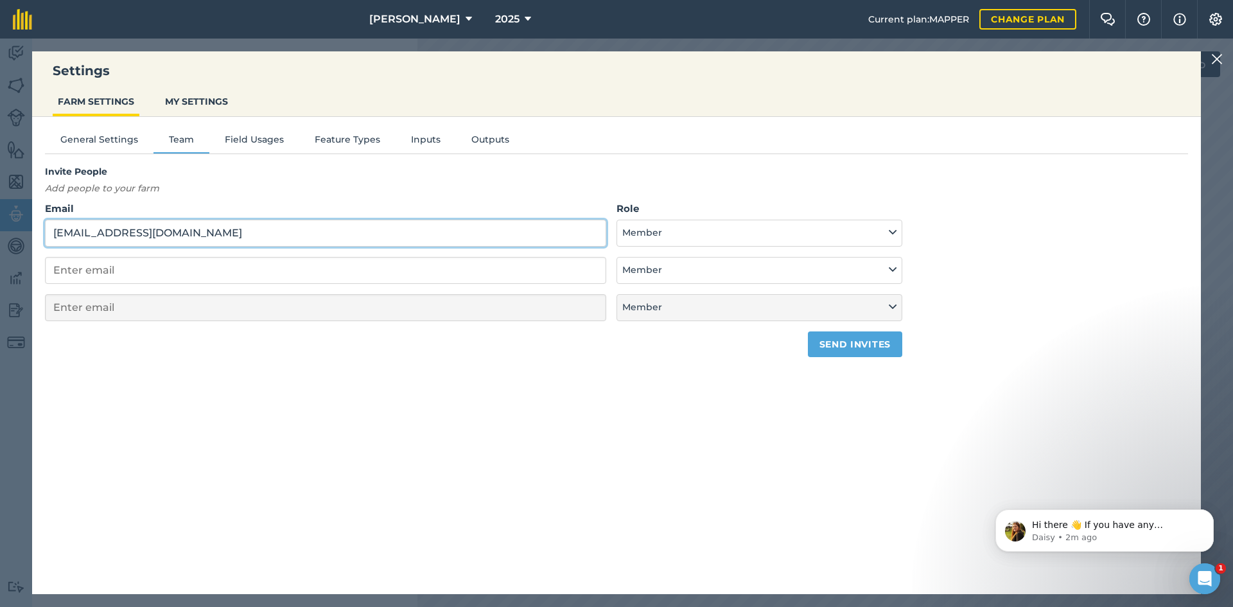
type input "[EMAIL_ADDRESS][DOMAIN_NAME]"
click at [871, 346] on button "Send invites" at bounding box center [855, 344] width 94 height 26
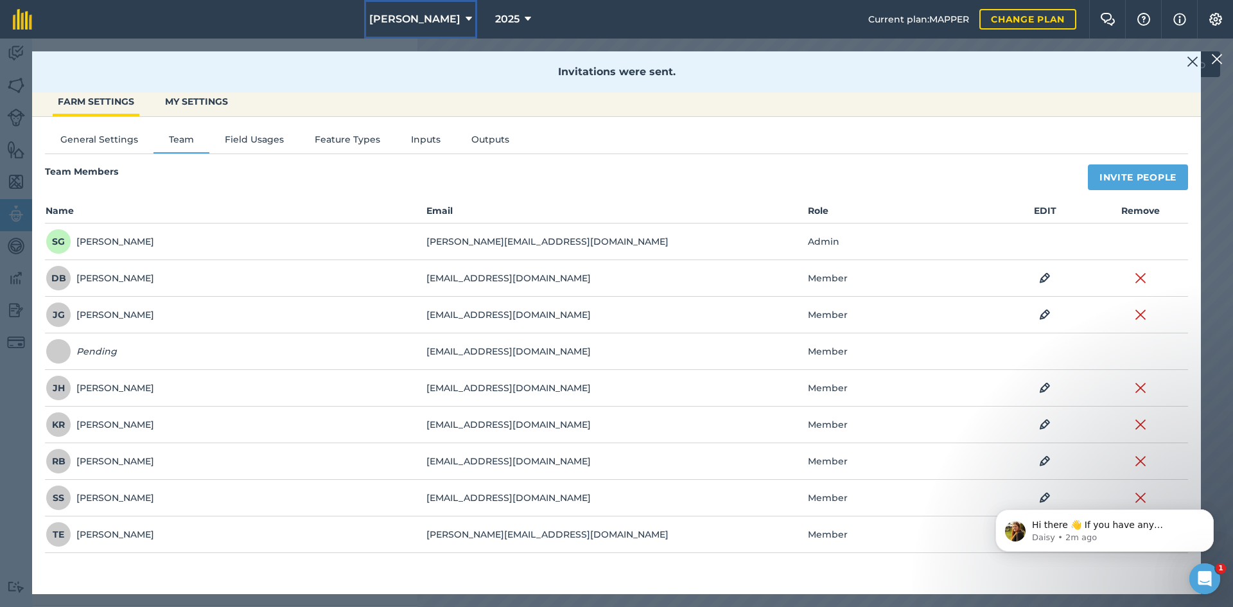
click at [406, 26] on span "[PERSON_NAME]" at bounding box center [414, 19] width 91 height 15
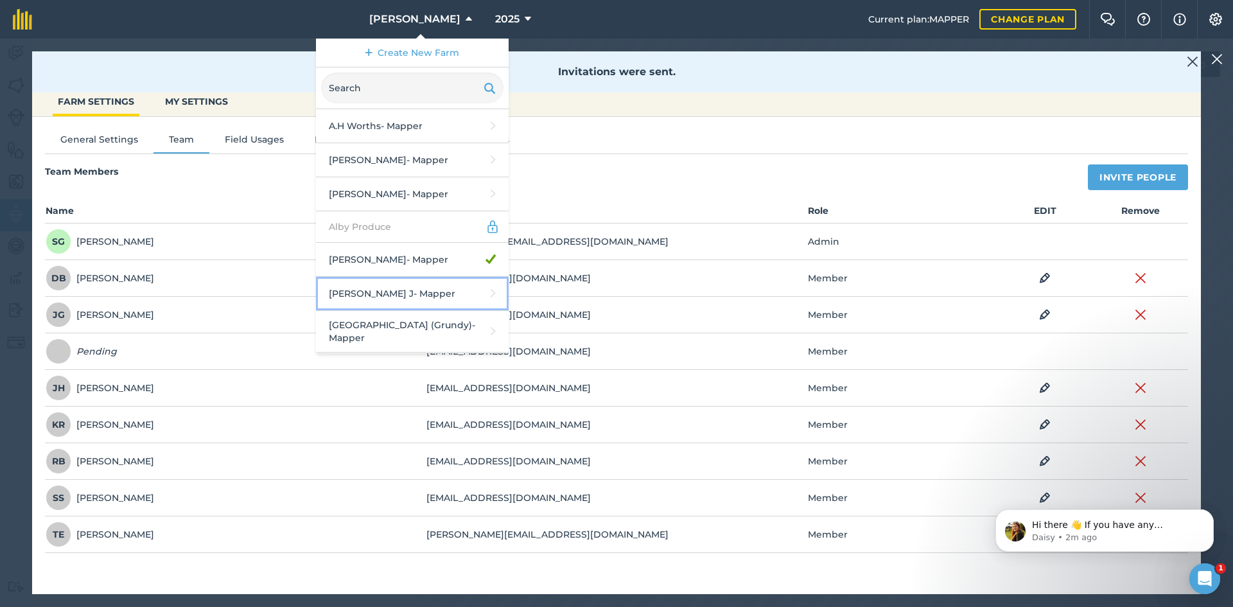
click at [459, 298] on link "[PERSON_NAME] J - Mapper" at bounding box center [412, 294] width 193 height 34
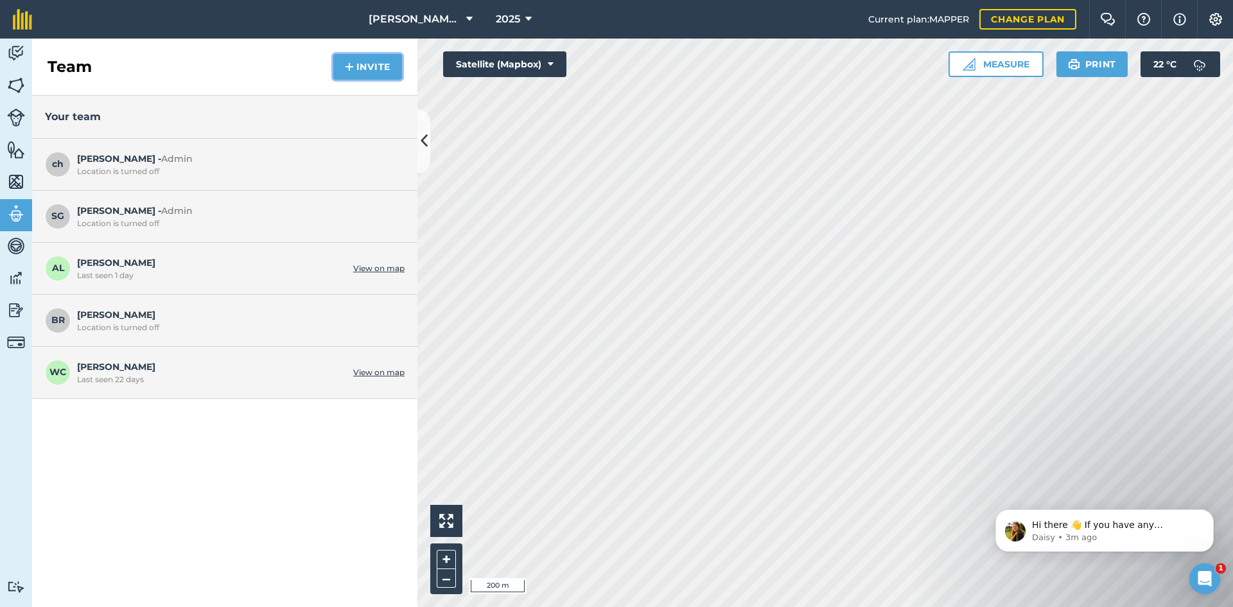
click at [369, 65] on button "Invite" at bounding box center [367, 67] width 69 height 26
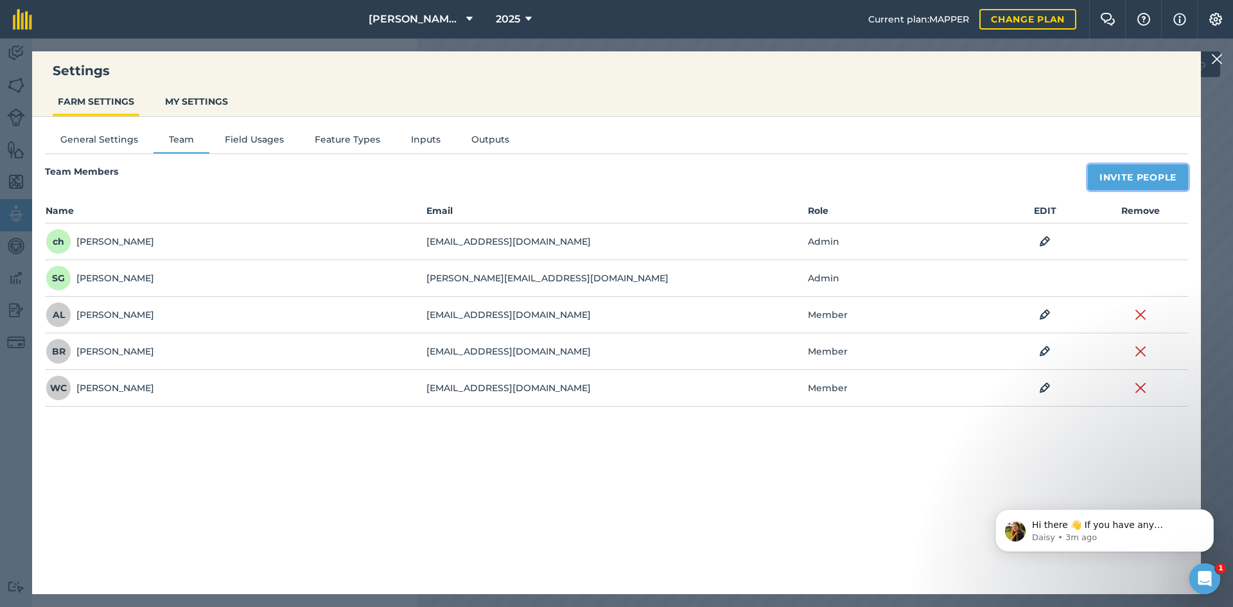
click at [1165, 164] on button "Invite People" at bounding box center [1138, 177] width 100 height 26
select select "MEMBER"
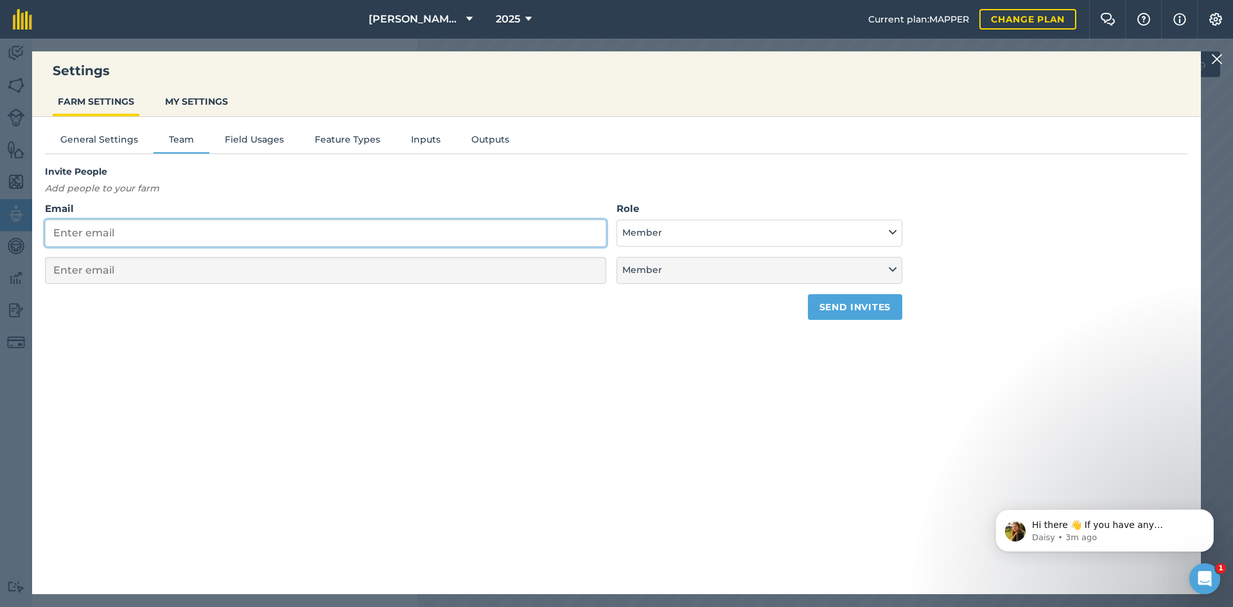
click at [292, 227] on input "Email" at bounding box center [325, 233] width 561 height 27
paste input "[EMAIL_ADDRESS][DOMAIN_NAME]"
type input "[EMAIL_ADDRESS][DOMAIN_NAME]"
select select "MEMBER"
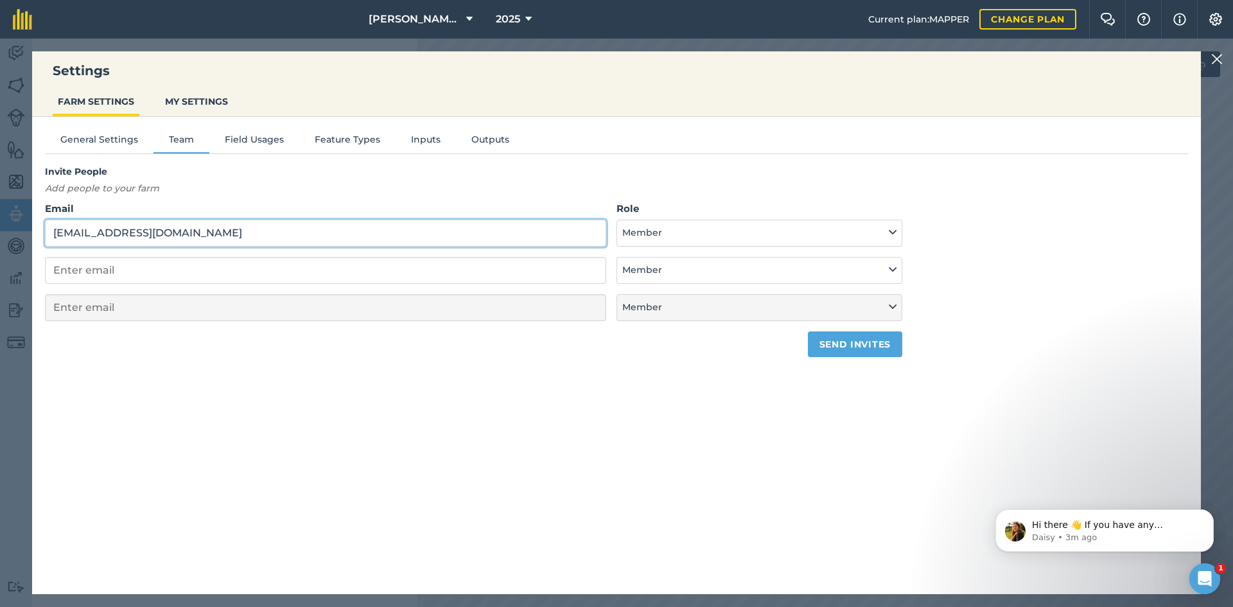
type input "[EMAIL_ADDRESS][DOMAIN_NAME]"
click at [852, 344] on button "Send invites" at bounding box center [855, 344] width 94 height 26
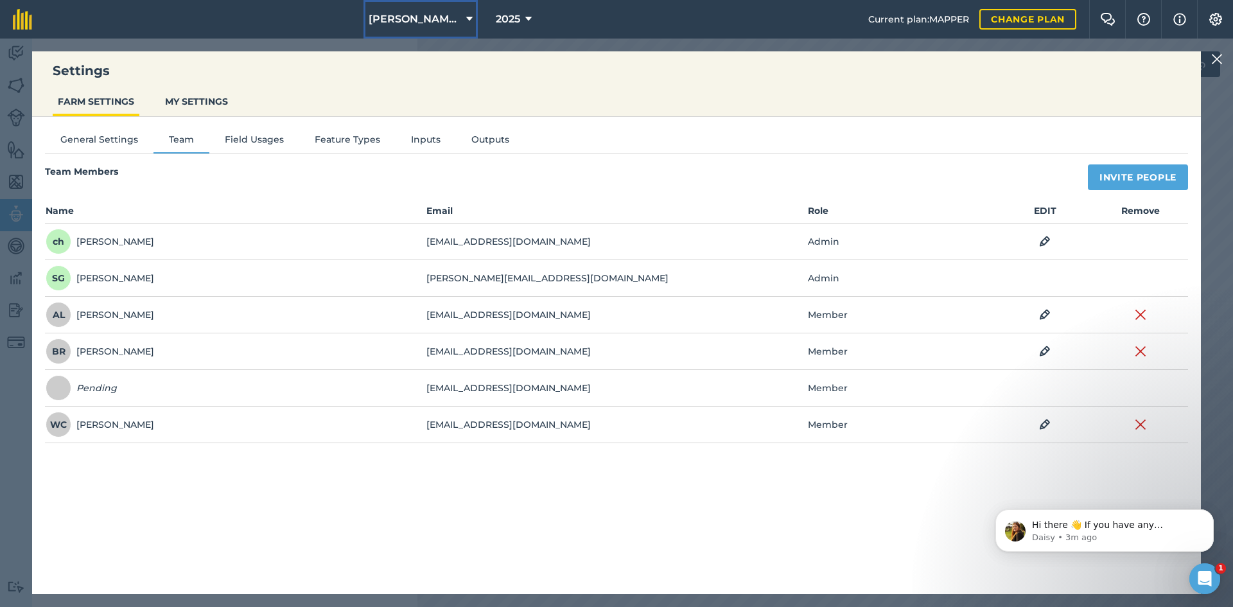
click at [407, 22] on span "[PERSON_NAME] J" at bounding box center [415, 19] width 93 height 15
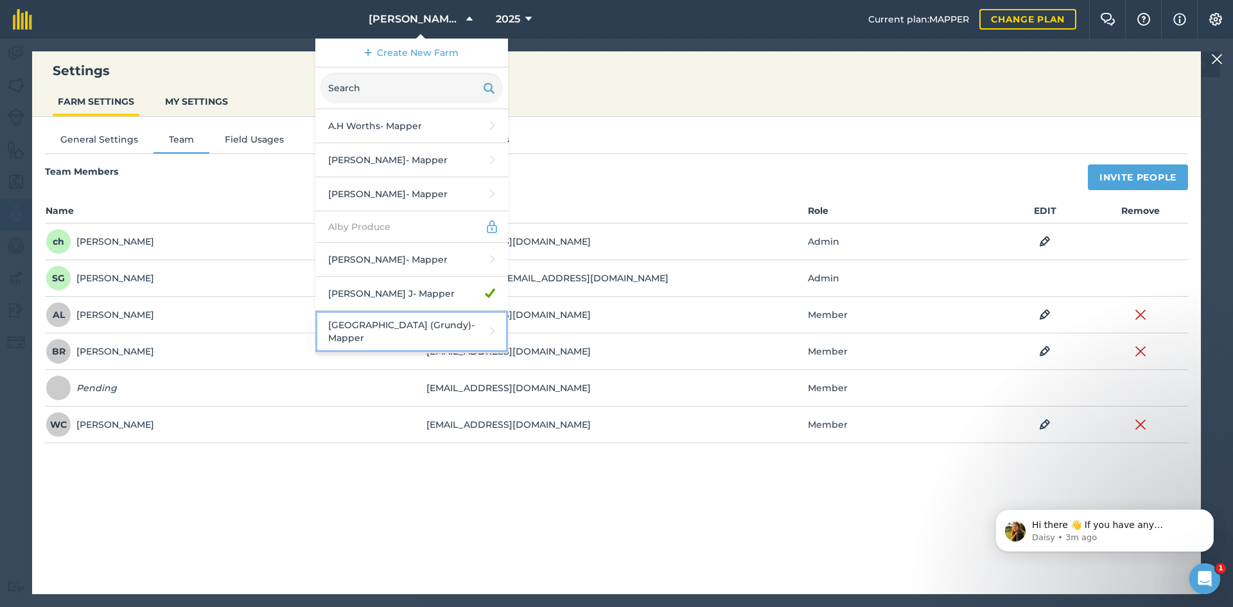
click at [405, 326] on link "[GEOGRAPHIC_DATA] (Grundy) - Mapper" at bounding box center [411, 332] width 193 height 42
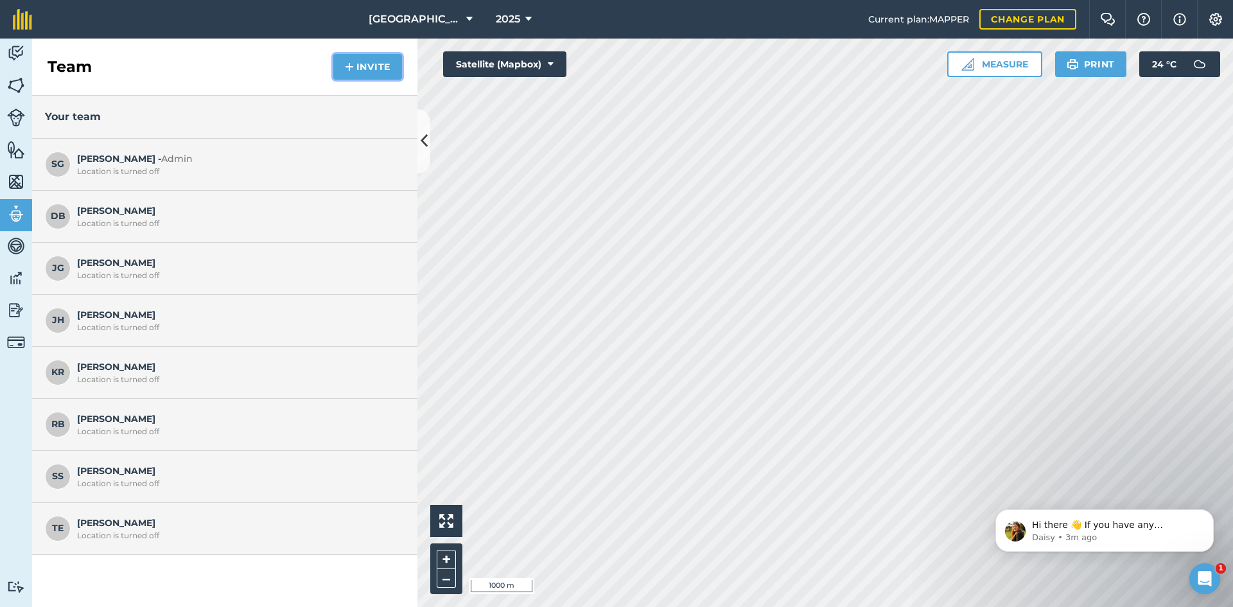
click at [351, 74] on img at bounding box center [349, 66] width 9 height 15
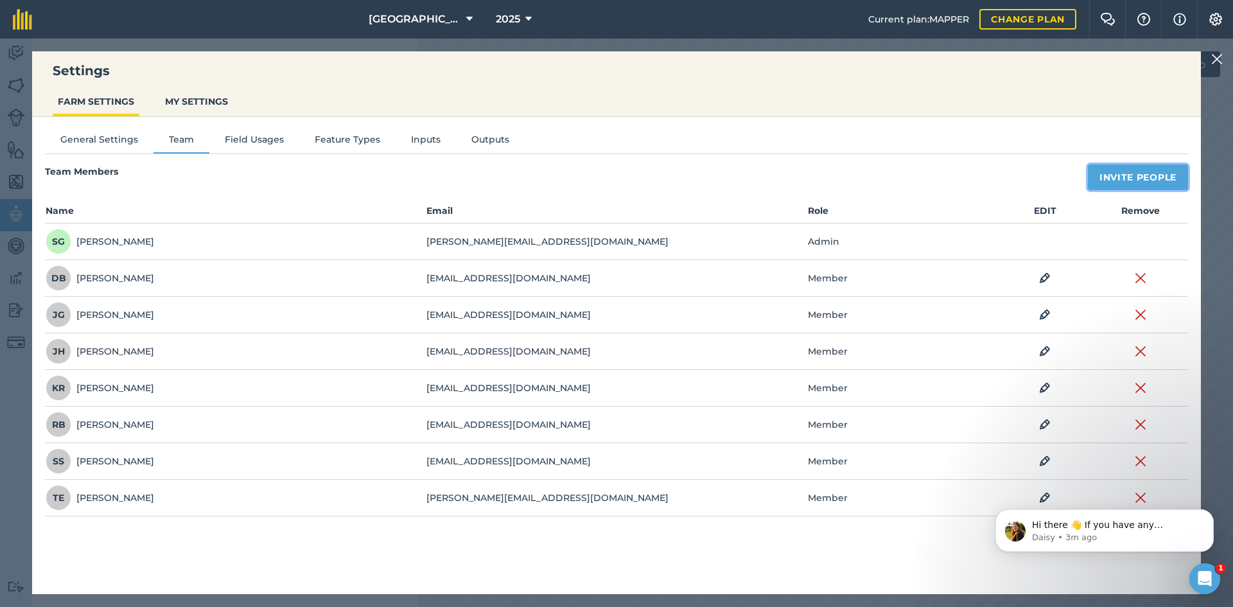
click at [1152, 177] on button "Invite People" at bounding box center [1138, 177] width 100 height 26
select select "MEMBER"
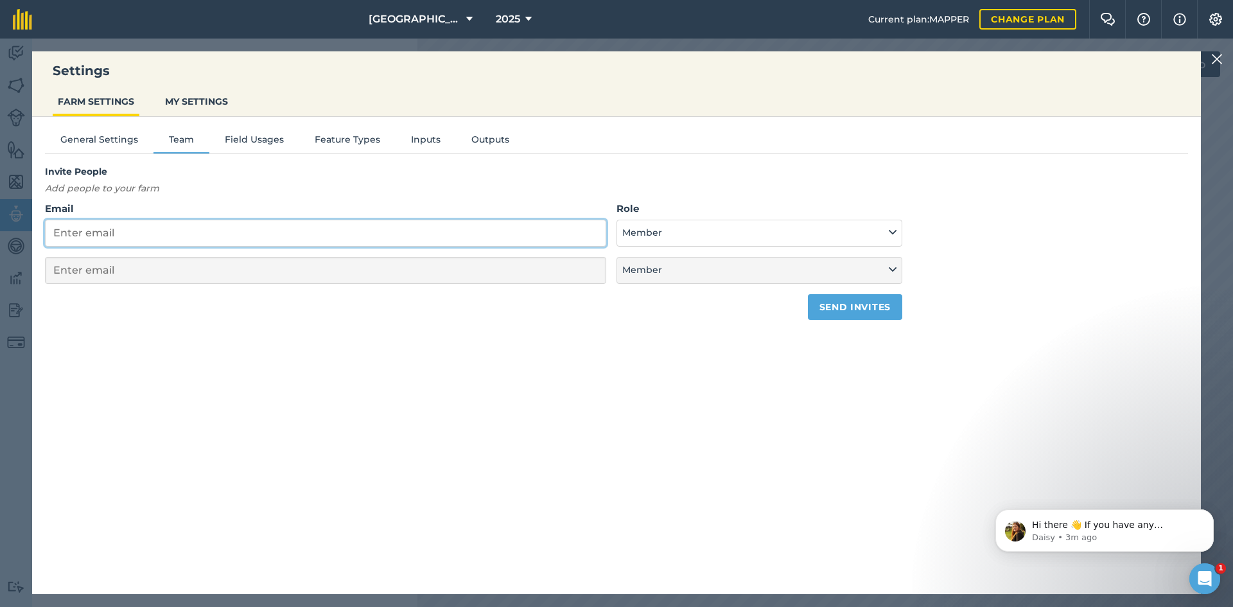
paste input "[EMAIL_ADDRESS][DOMAIN_NAME]"
type input "[EMAIL_ADDRESS][DOMAIN_NAME]"
select select "MEMBER"
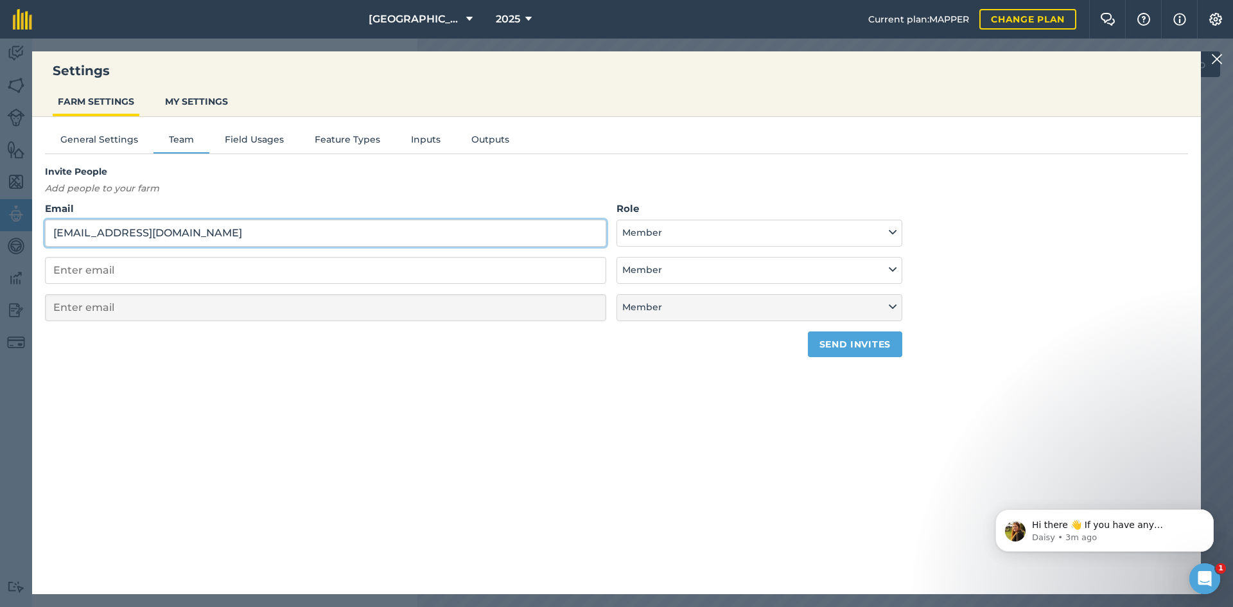
type input "[EMAIL_ADDRESS][DOMAIN_NAME]"
click at [831, 335] on button "Send invites" at bounding box center [855, 344] width 94 height 26
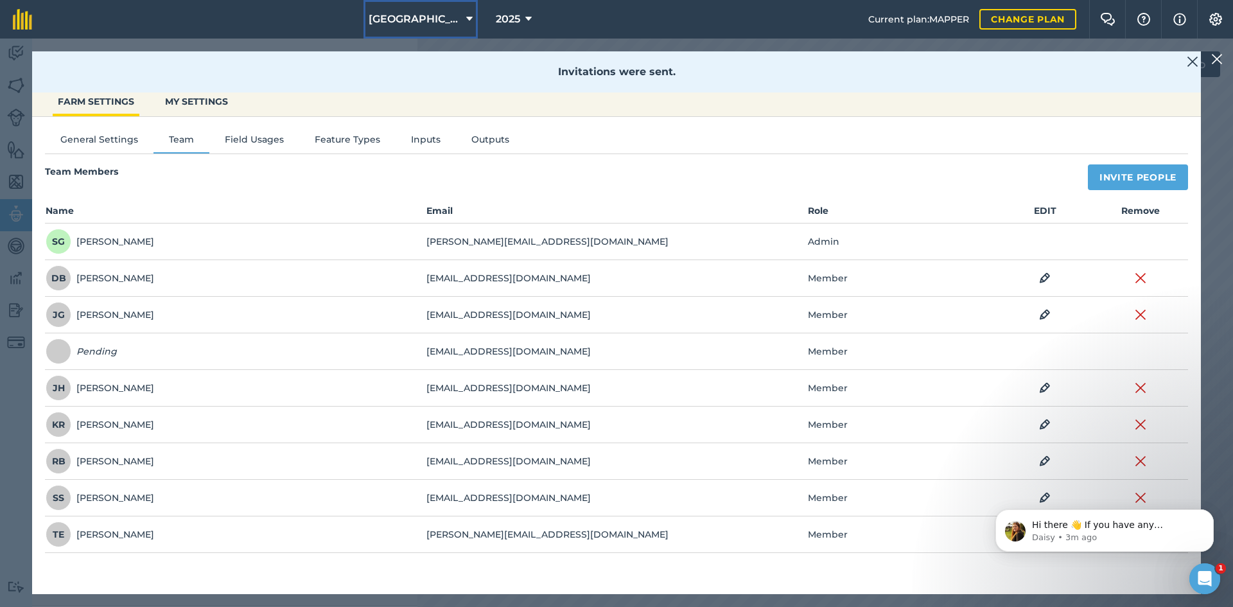
click at [385, 17] on span "[GEOGRAPHIC_DATA] (Grundy)" at bounding box center [415, 19] width 93 height 15
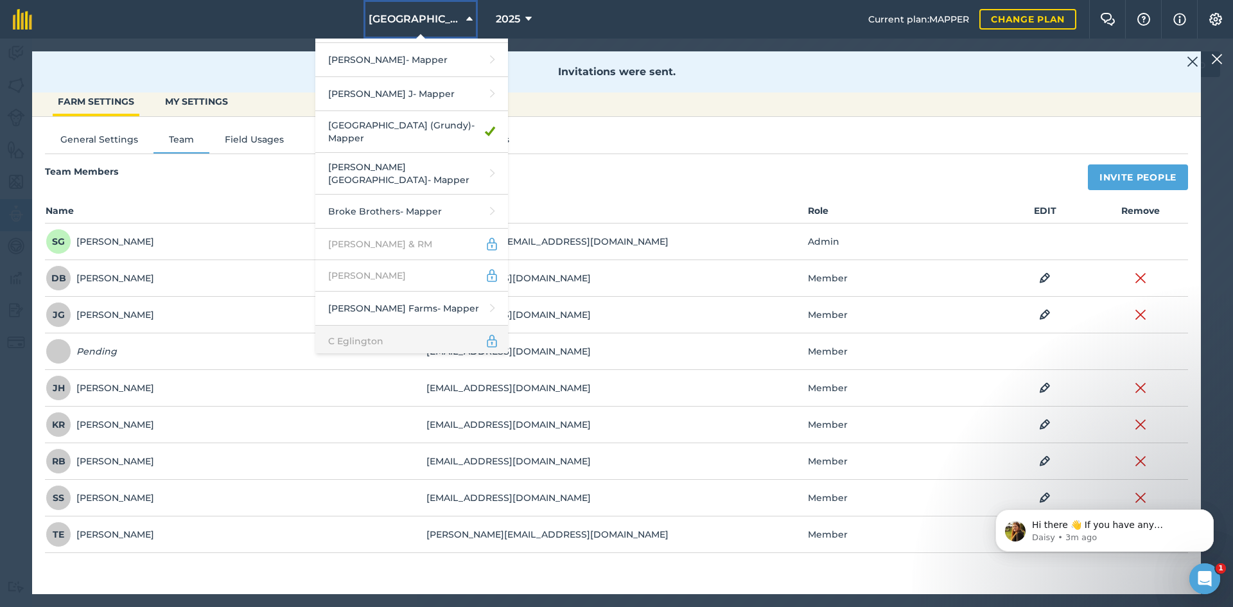
scroll to position [257, 0]
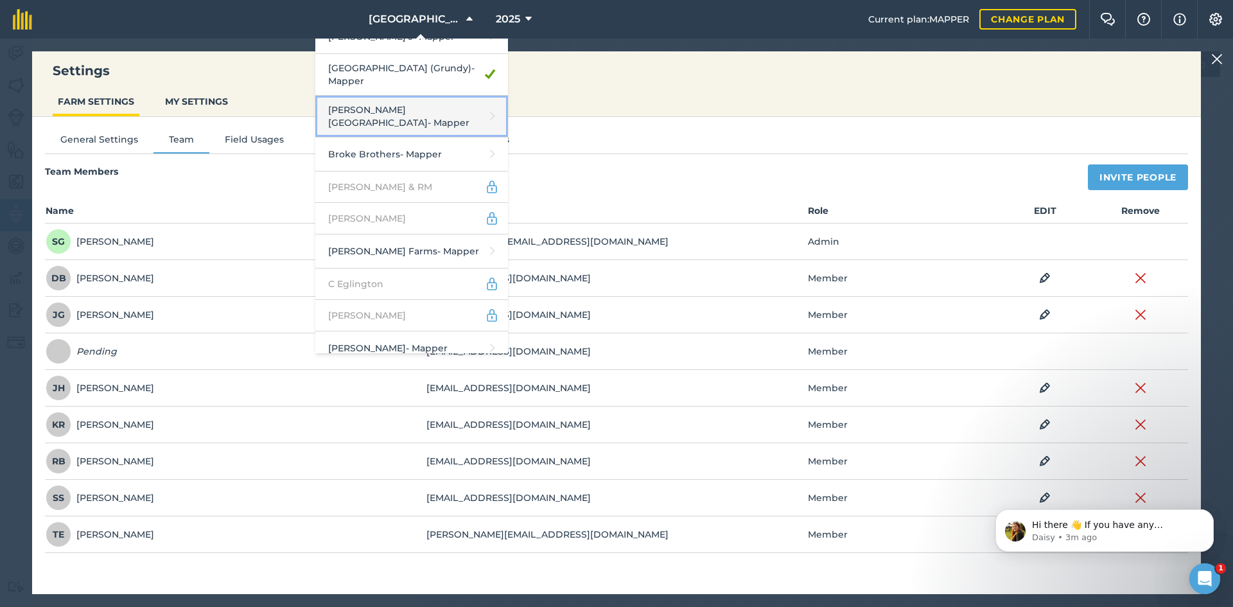
click at [461, 108] on link "[PERSON_NAME] - Mapper" at bounding box center [411, 117] width 193 height 42
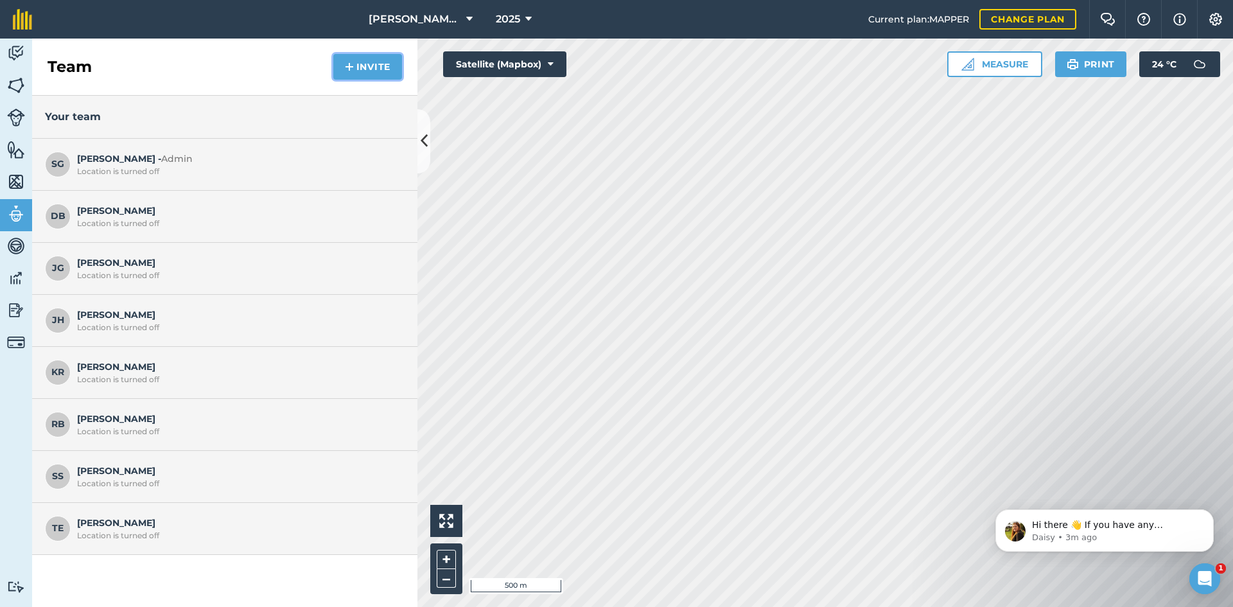
click at [373, 67] on button "Invite" at bounding box center [367, 67] width 69 height 26
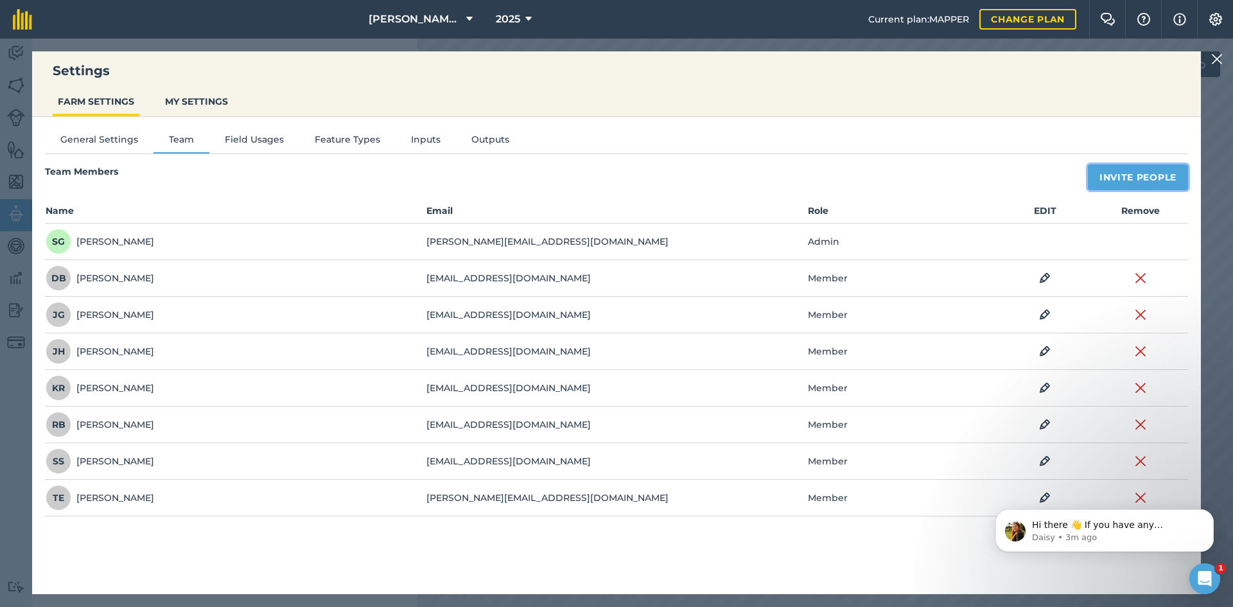
click at [1111, 180] on button "Invite People" at bounding box center [1138, 177] width 100 height 26
select select "MEMBER"
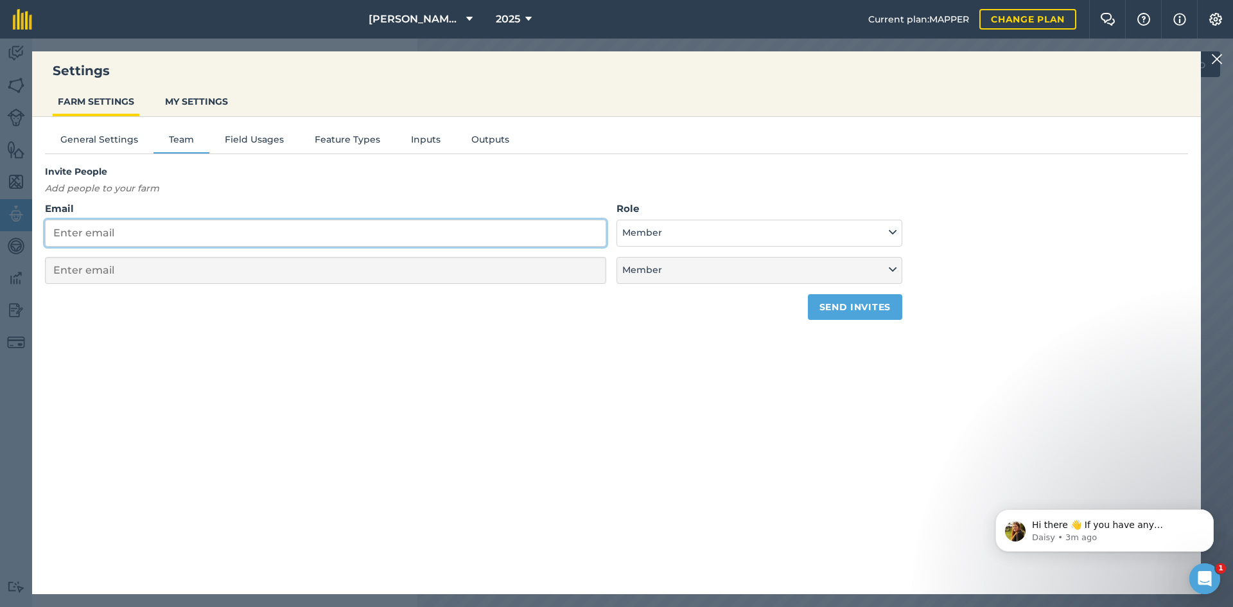
paste input "[EMAIL_ADDRESS][DOMAIN_NAME]"
type input "[EMAIL_ADDRESS][DOMAIN_NAME]"
select select "MEMBER"
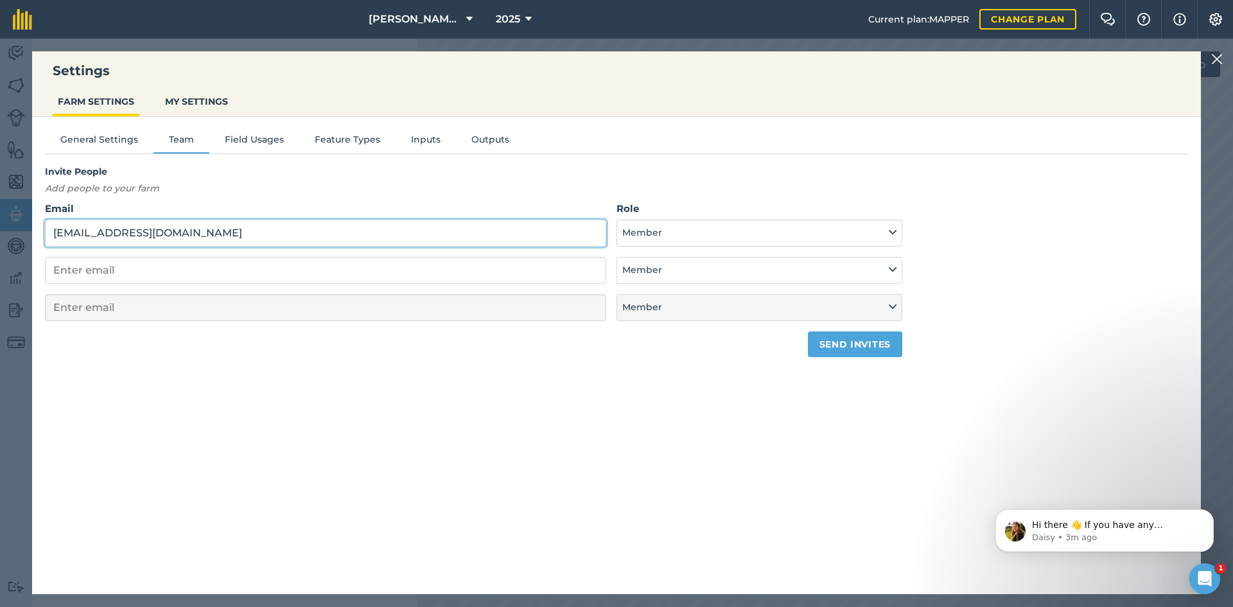
type input "[EMAIL_ADDRESS][DOMAIN_NAME]"
click at [857, 351] on button "Send invites" at bounding box center [855, 344] width 94 height 26
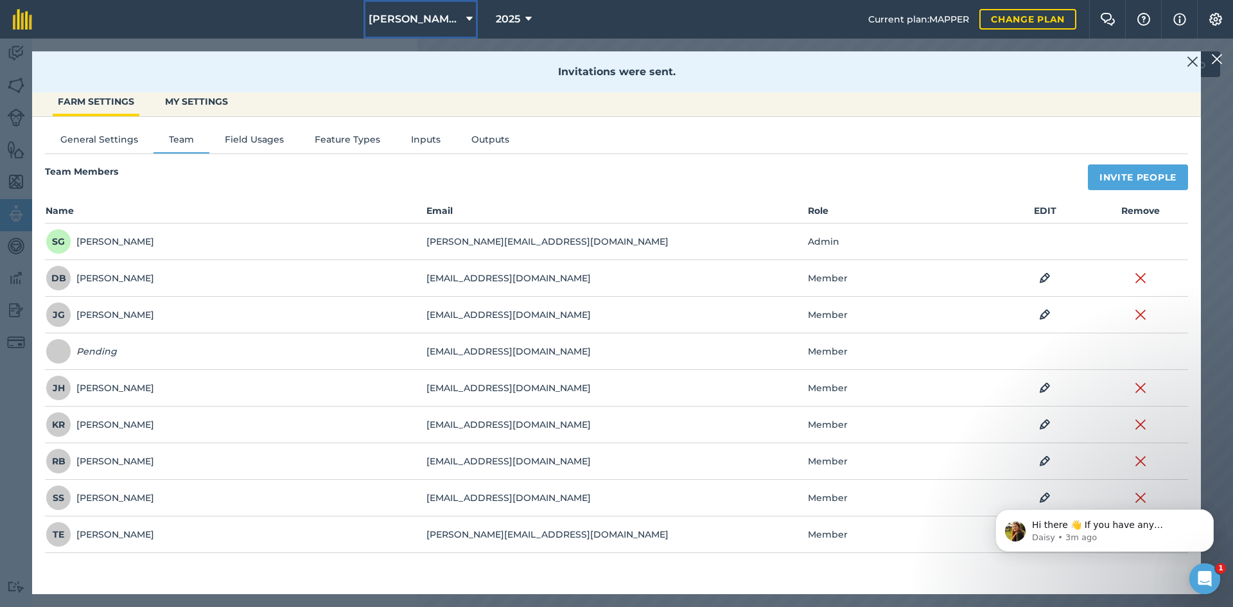
click at [402, 15] on span "[PERSON_NAME][GEOGRAPHIC_DATA]" at bounding box center [415, 19] width 93 height 15
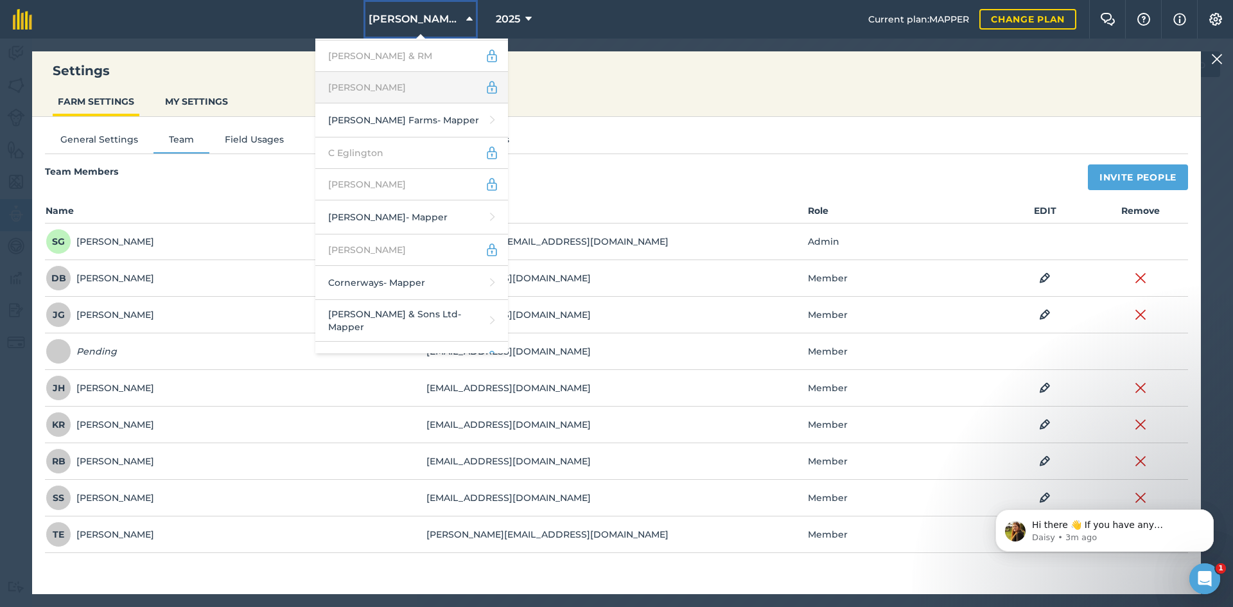
scroll to position [385, 0]
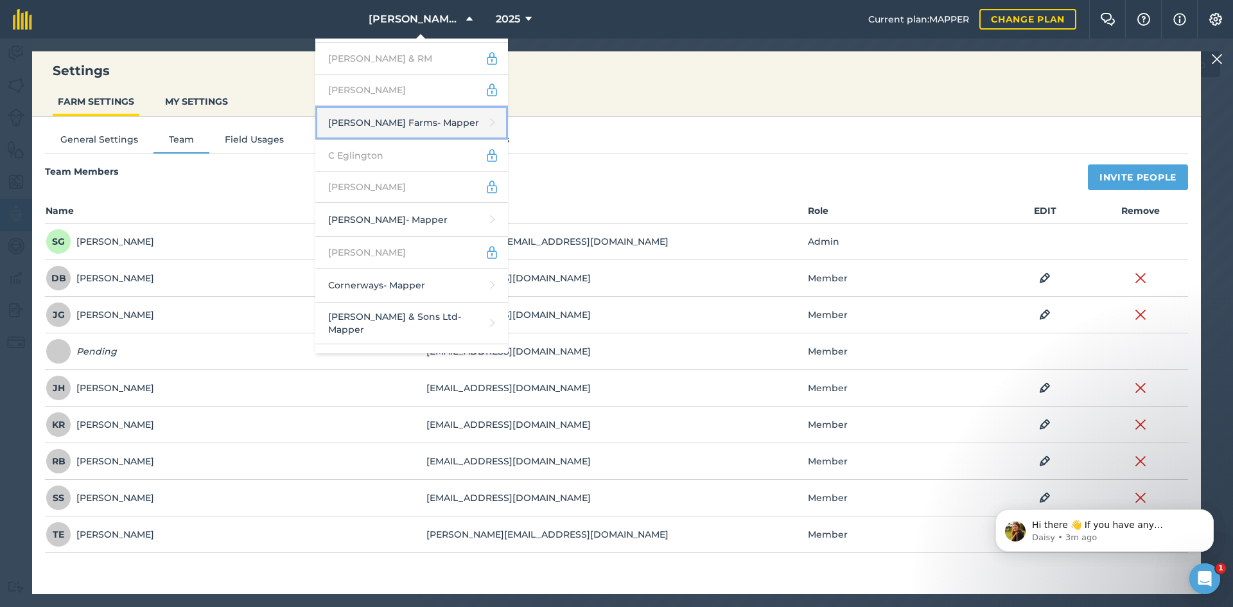
click at [407, 112] on link "[PERSON_NAME] Farms - Mapper" at bounding box center [411, 123] width 193 height 34
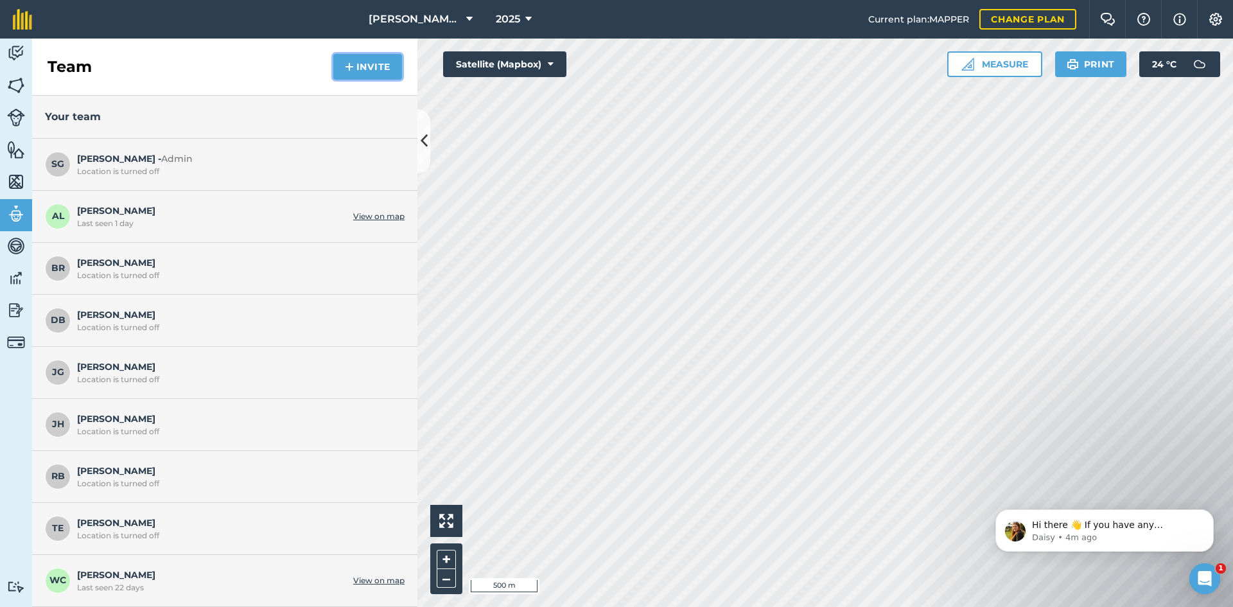
click at [390, 62] on button "Invite" at bounding box center [367, 67] width 69 height 26
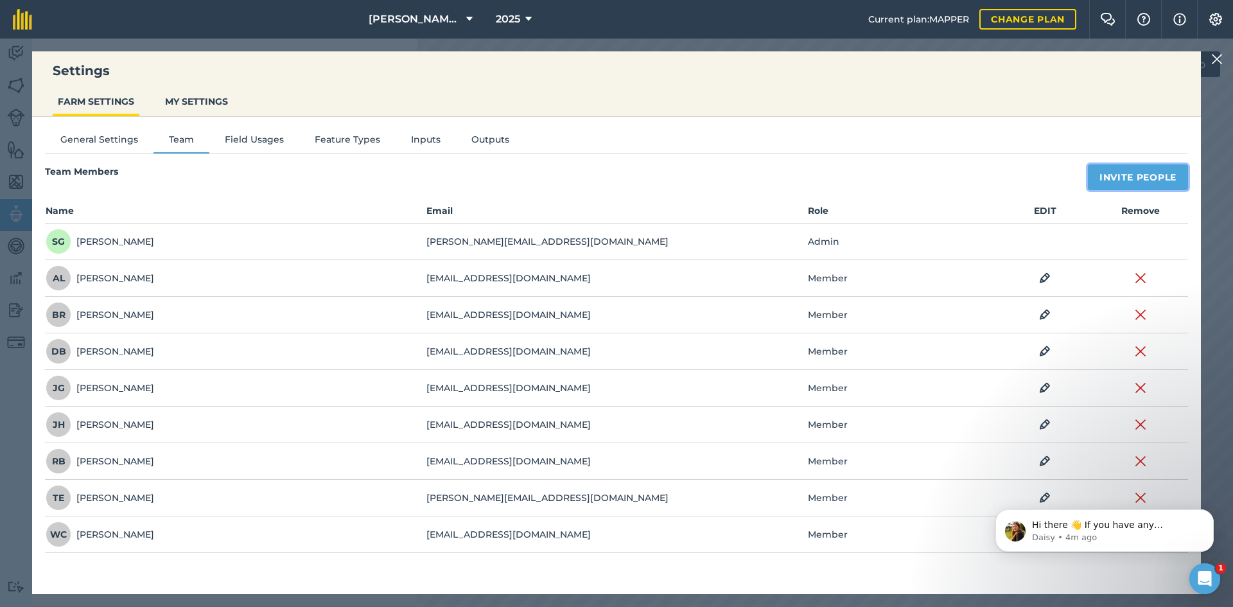
click at [1120, 174] on button "Invite People" at bounding box center [1138, 177] width 100 height 26
select select "MEMBER"
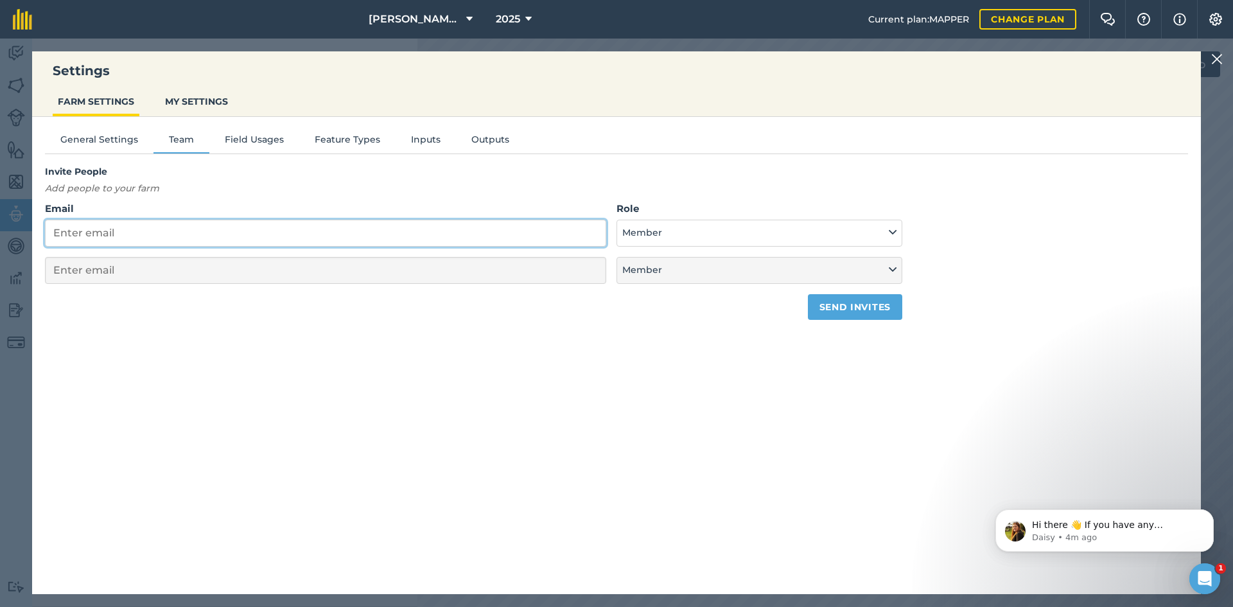
paste input "[EMAIL_ADDRESS][DOMAIN_NAME]"
type input "[EMAIL_ADDRESS][DOMAIN_NAME]"
select select "MEMBER"
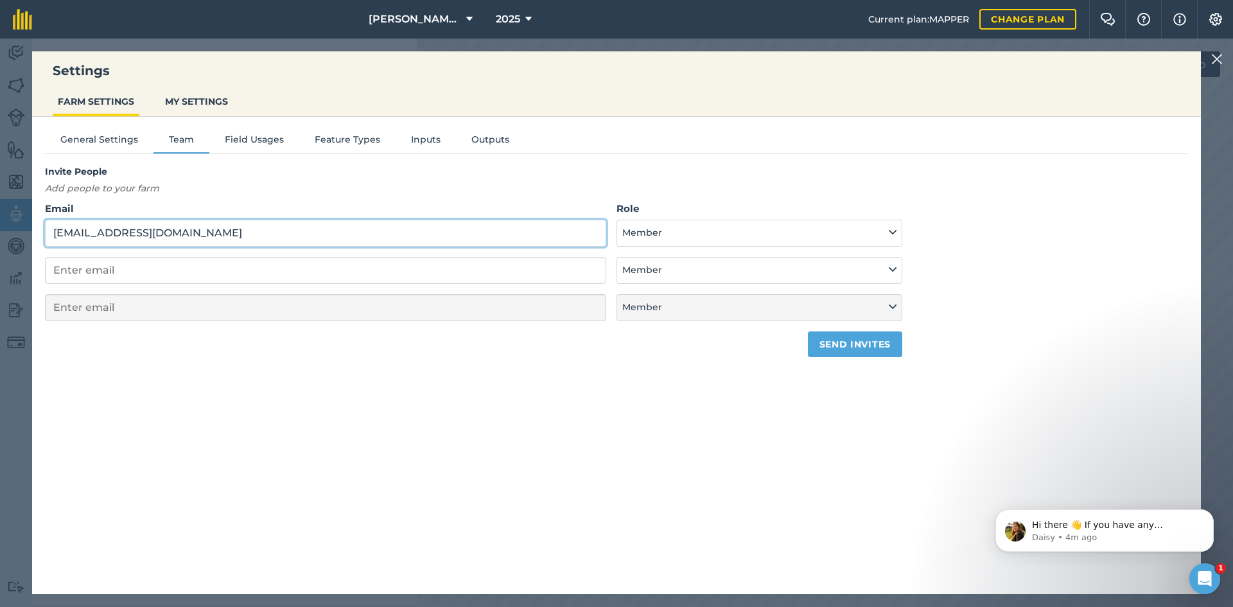
type input "[EMAIL_ADDRESS][DOMAIN_NAME]"
click at [827, 341] on button "Send invites" at bounding box center [855, 344] width 94 height 26
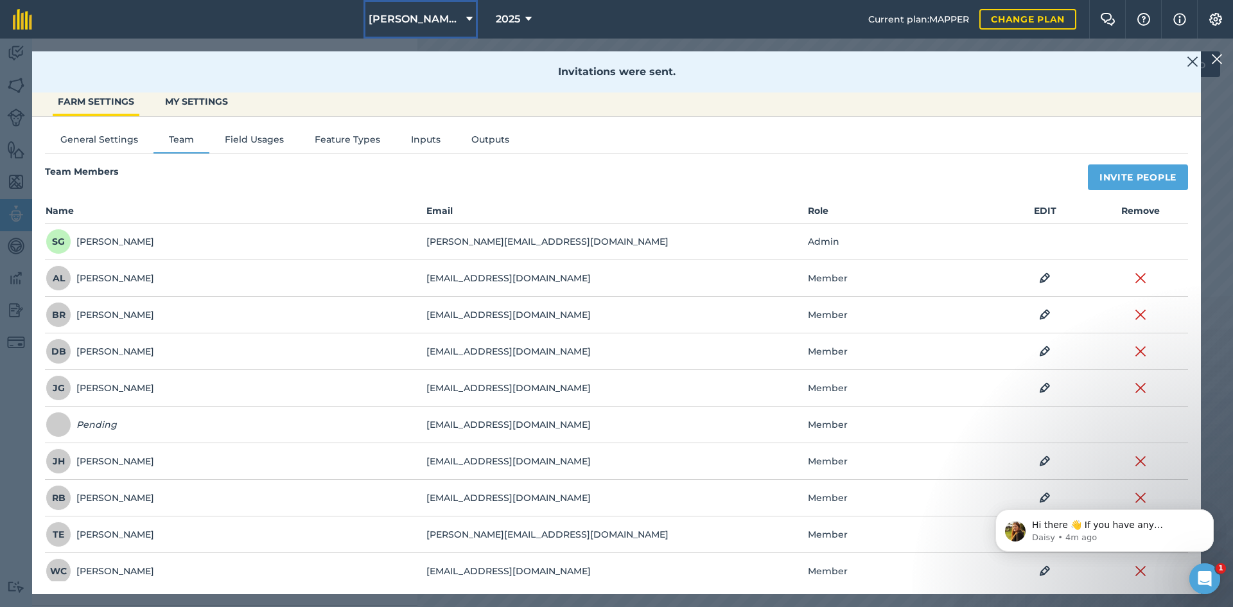
click at [413, 27] on button "[PERSON_NAME] Farms" at bounding box center [421, 19] width 114 height 39
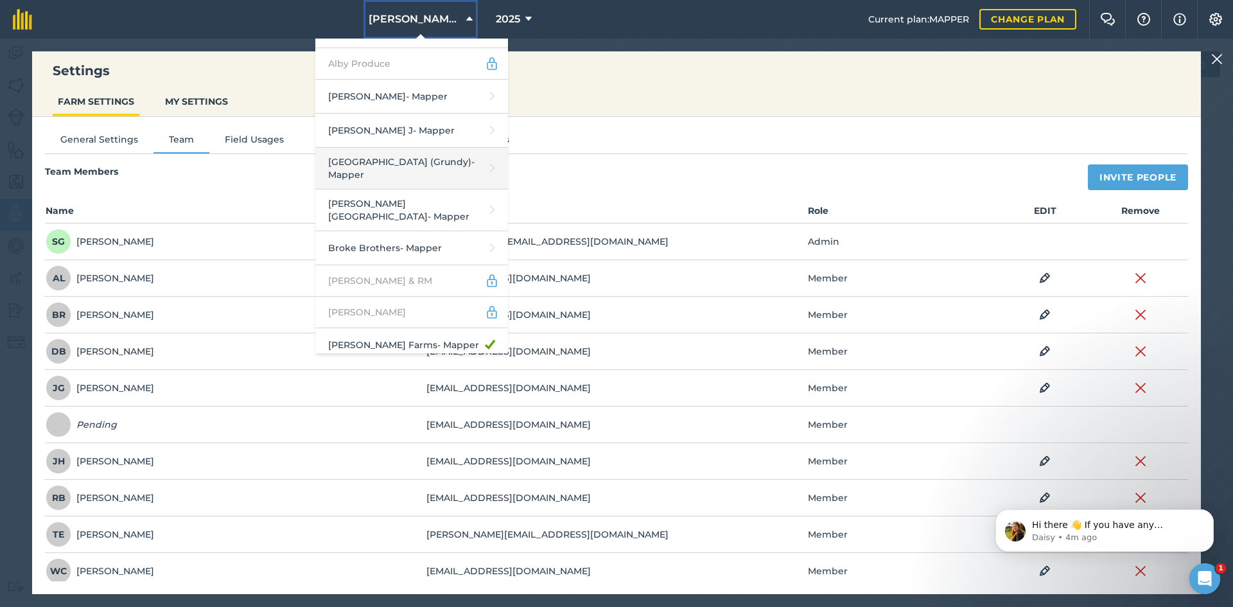
scroll to position [193, 0]
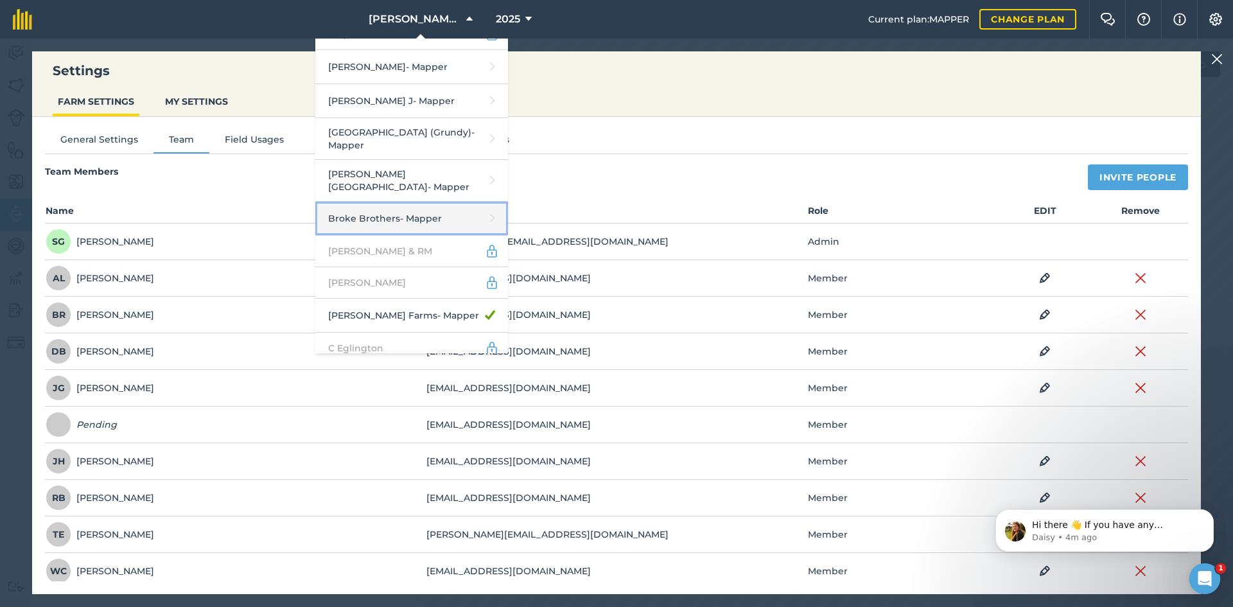
click at [404, 202] on link "Broke Brothers - Mapper" at bounding box center [411, 219] width 193 height 34
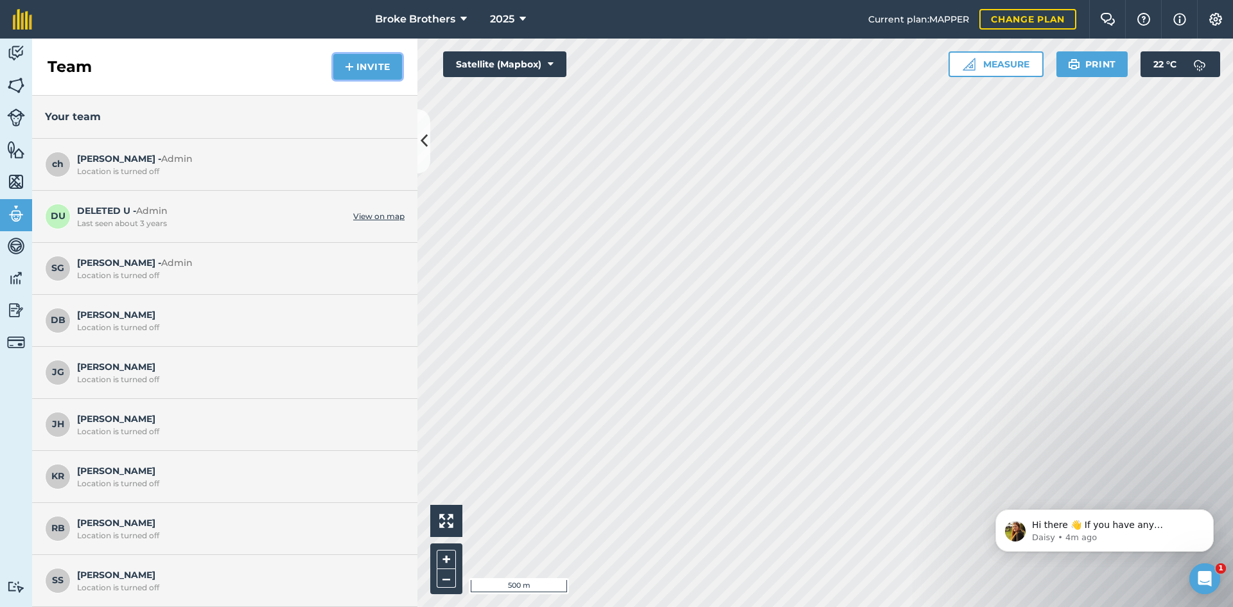
click at [354, 64] on img at bounding box center [349, 66] width 9 height 15
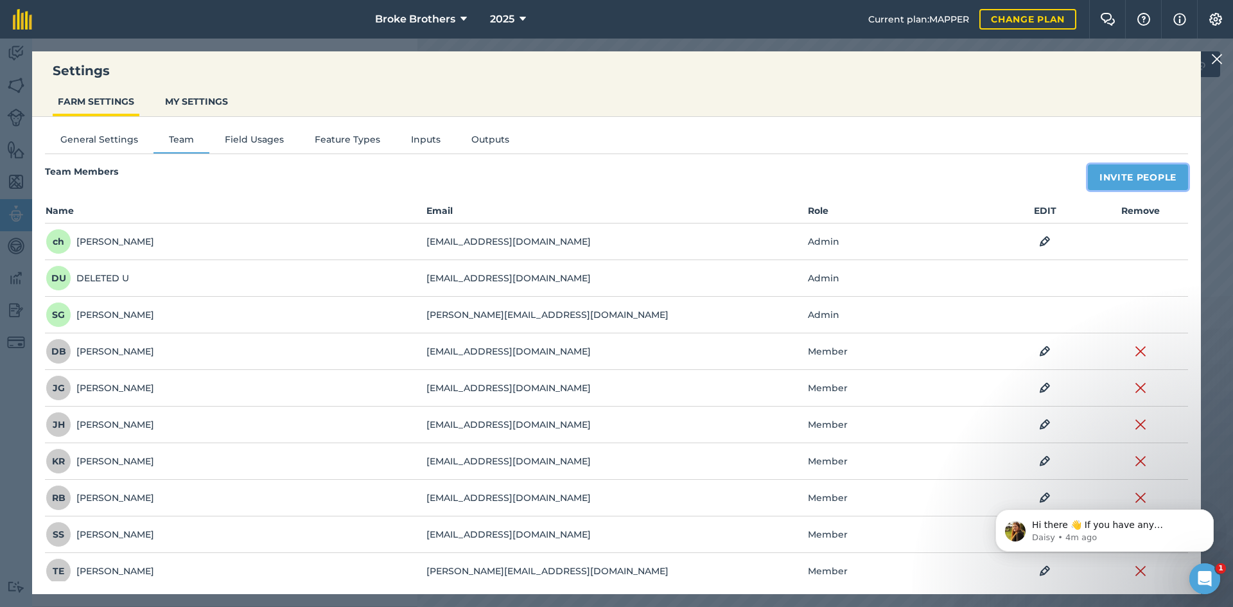
click at [1088, 180] on button "Invite People" at bounding box center [1138, 177] width 100 height 26
select select "MEMBER"
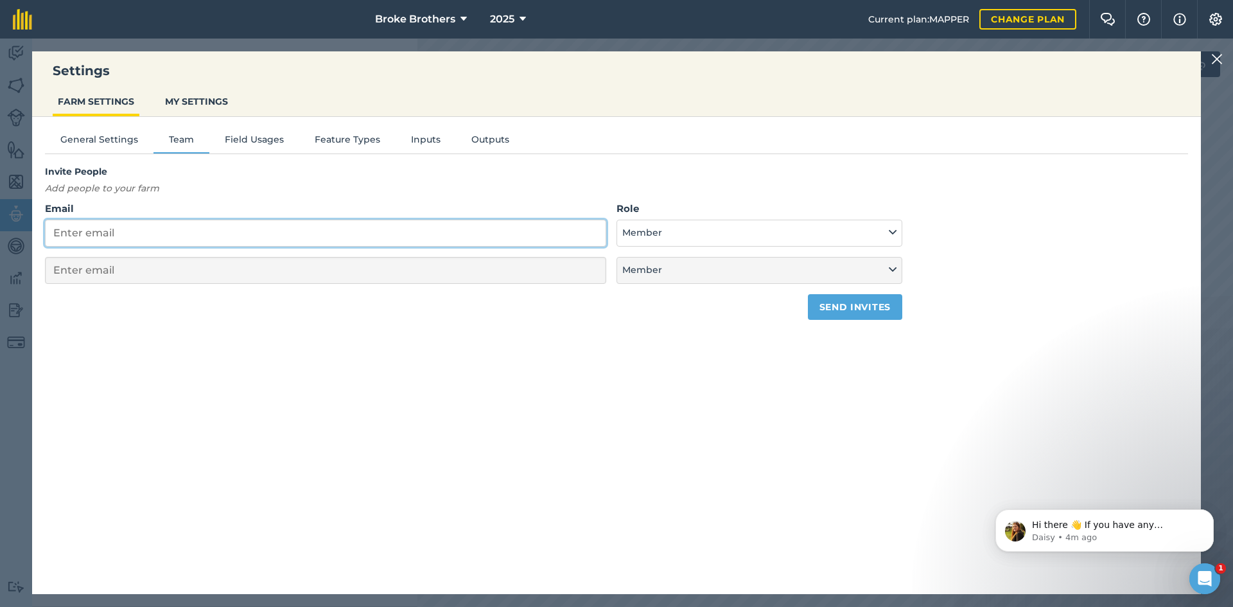
paste input "[EMAIL_ADDRESS][DOMAIN_NAME]"
type input "[EMAIL_ADDRESS][DOMAIN_NAME]"
select select "MEMBER"
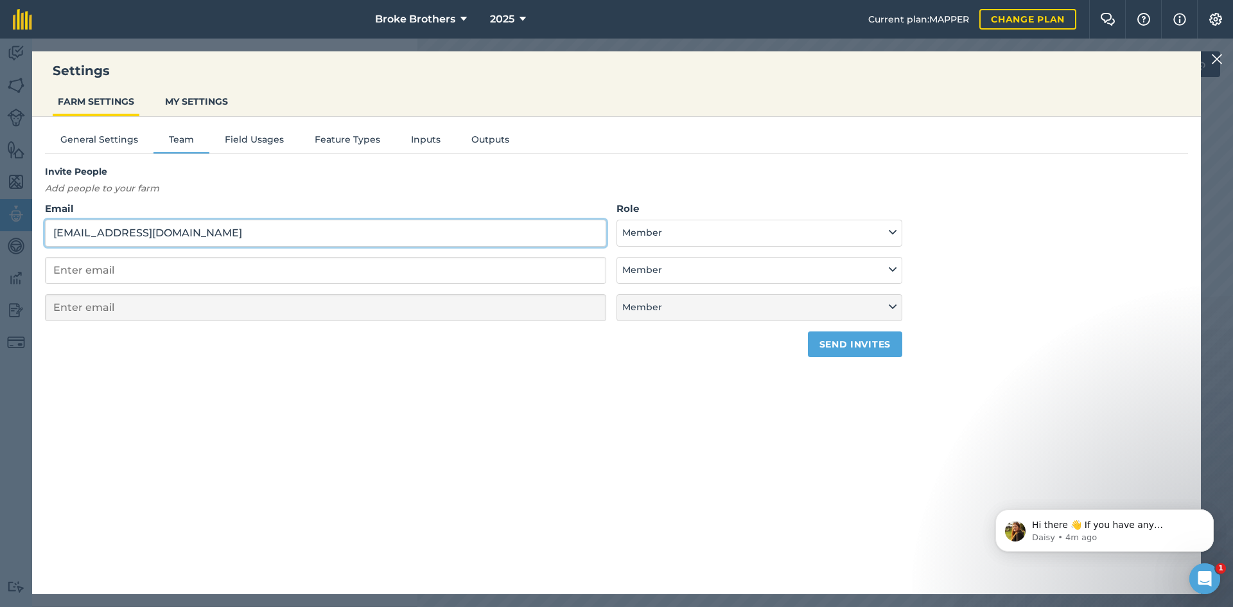
type input "[EMAIL_ADDRESS][DOMAIN_NAME]"
click at [860, 340] on button "Send invites" at bounding box center [855, 344] width 94 height 26
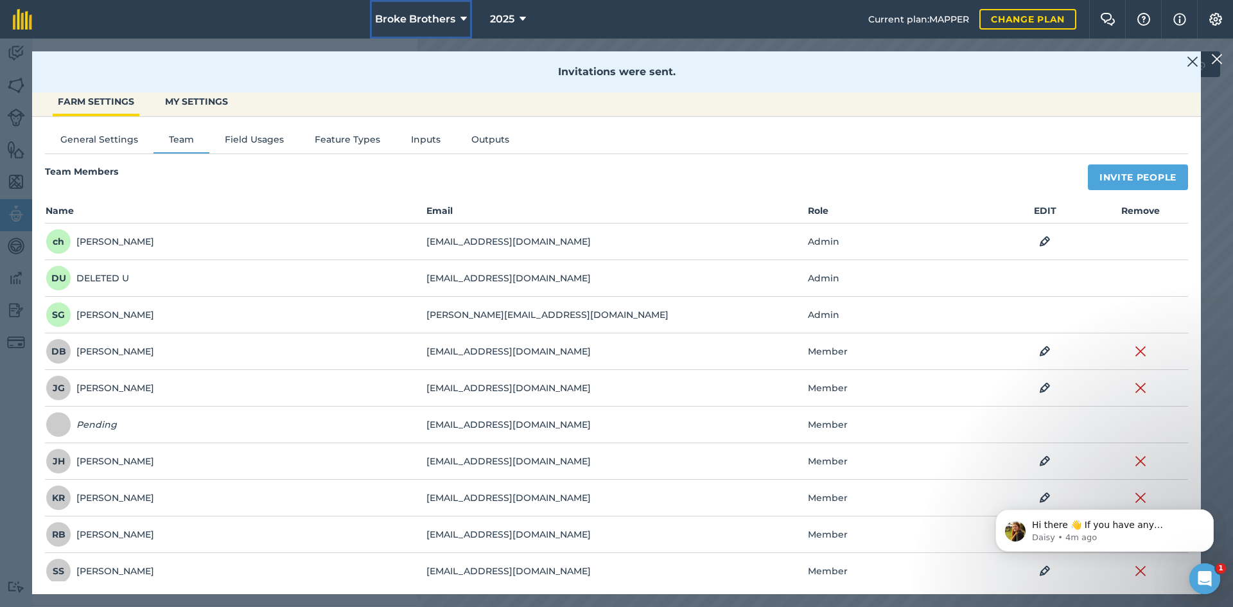
click at [398, 22] on span "Broke Brothers" at bounding box center [415, 19] width 80 height 15
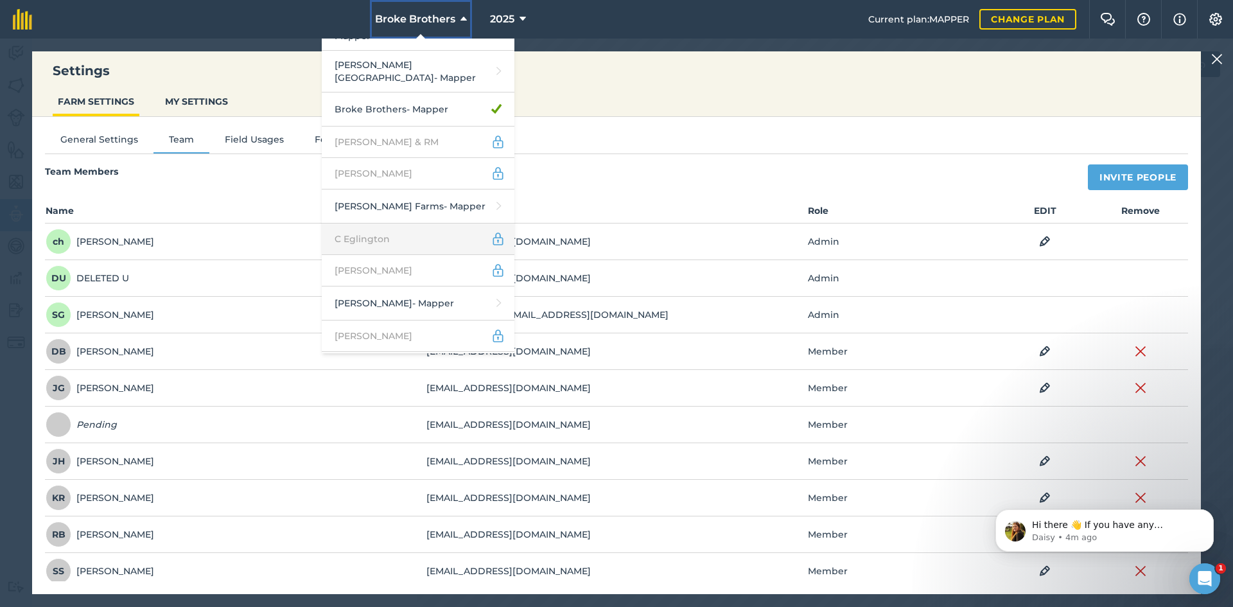
scroll to position [321, 0]
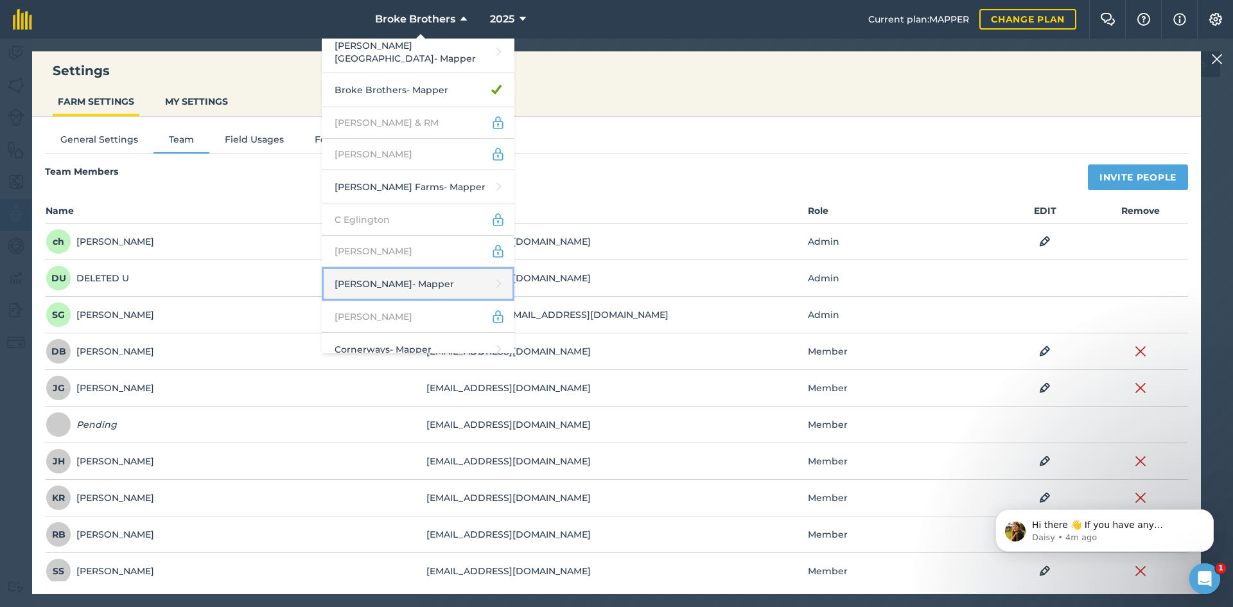
click at [437, 272] on link "[PERSON_NAME] - Mapper" at bounding box center [418, 284] width 193 height 34
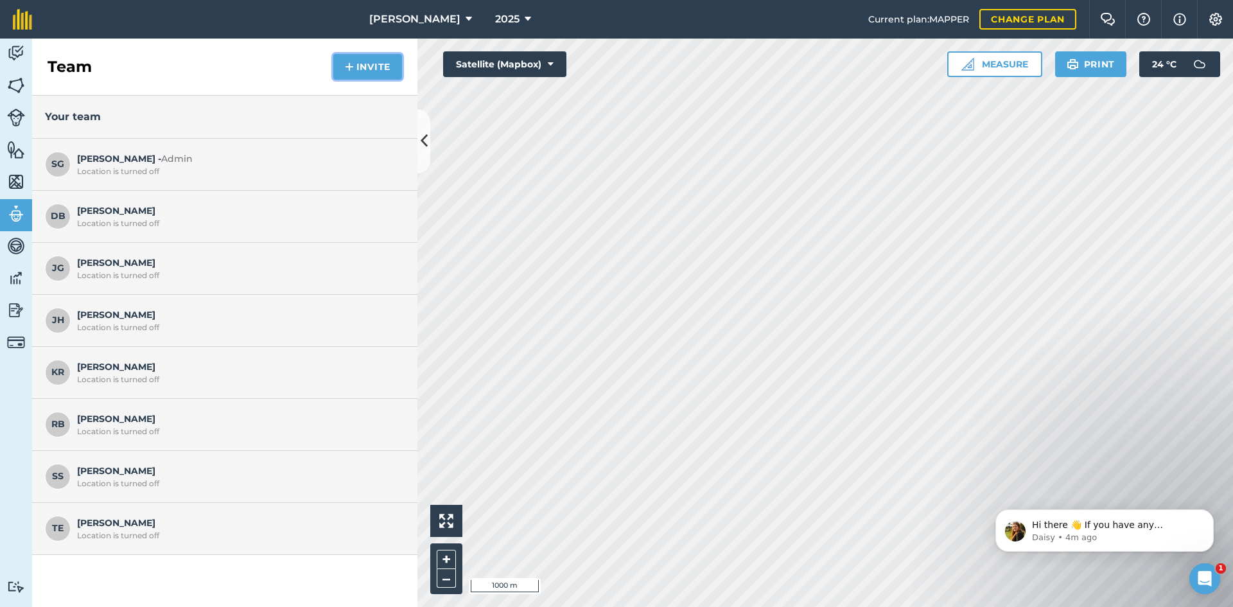
click at [356, 60] on button "Invite" at bounding box center [367, 67] width 69 height 26
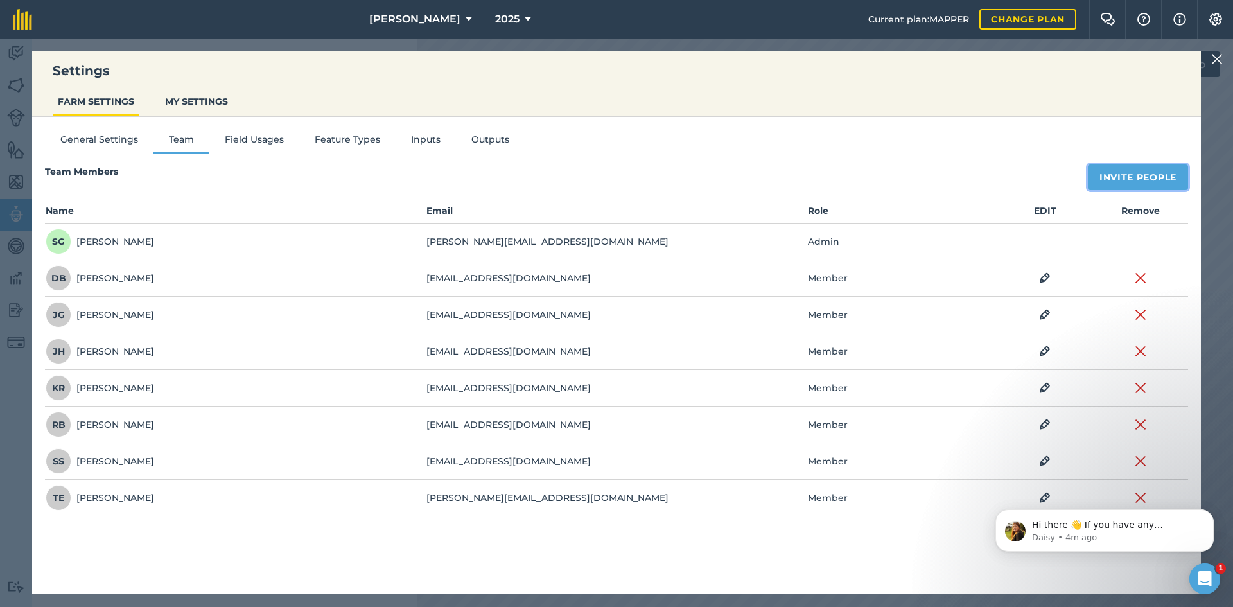
click at [1153, 168] on button "Invite People" at bounding box center [1138, 177] width 100 height 26
select select "MEMBER"
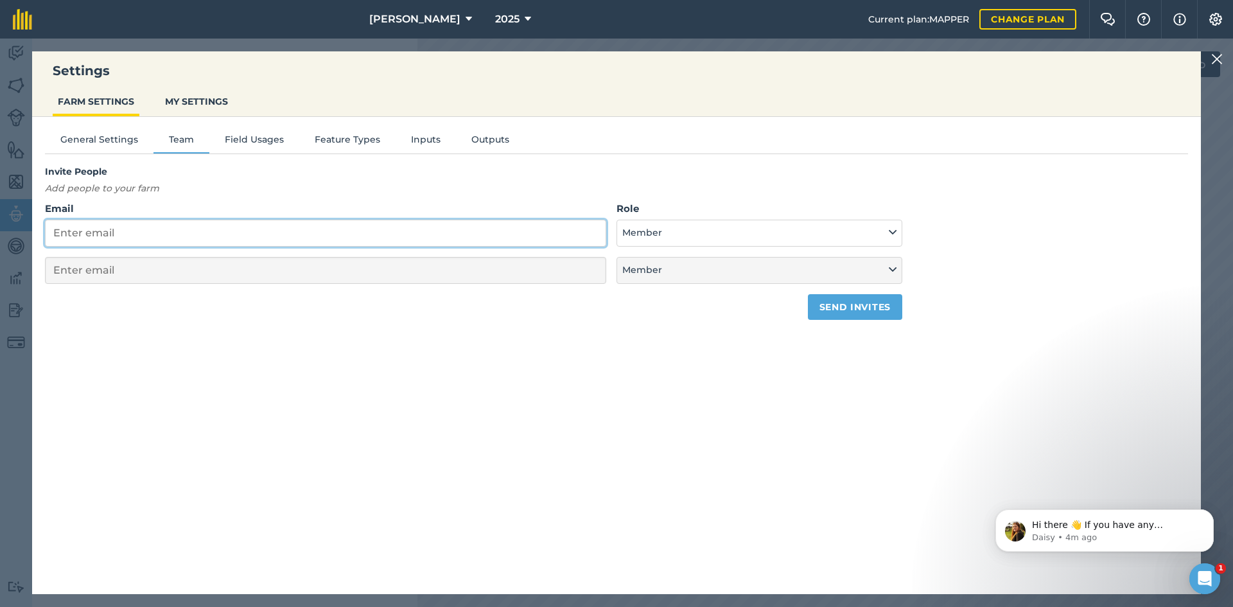
paste input "[EMAIL_ADDRESS][DOMAIN_NAME]"
type input "[EMAIL_ADDRESS][DOMAIN_NAME]"
select select "MEMBER"
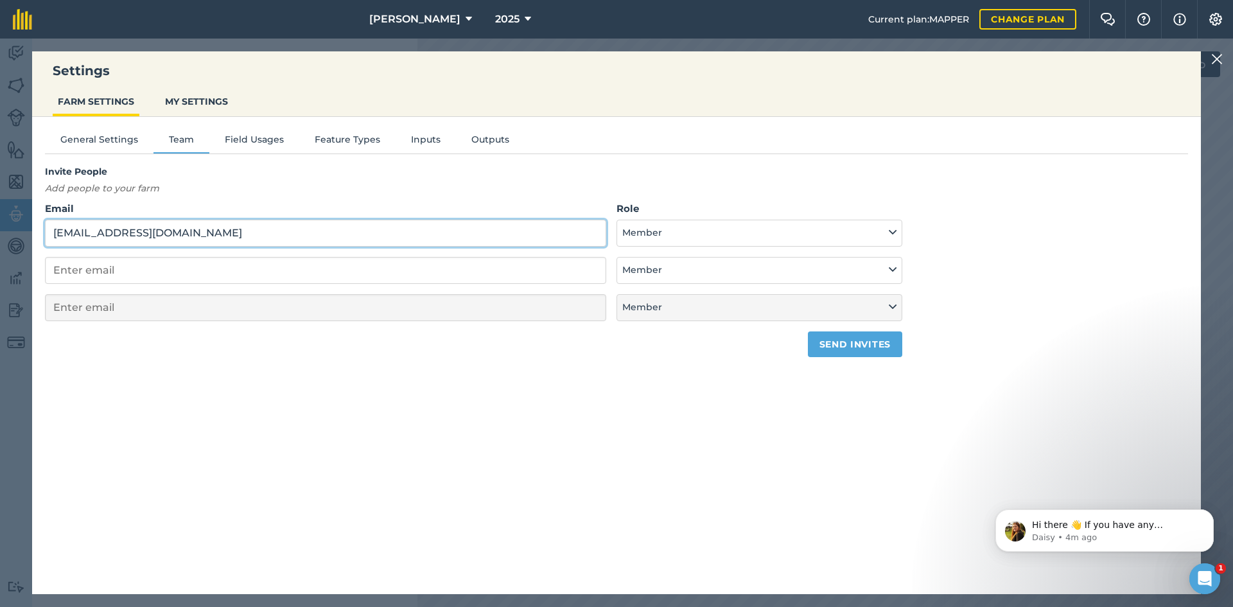
type input "[EMAIL_ADDRESS][DOMAIN_NAME]"
click at [853, 351] on button "Send invites" at bounding box center [855, 344] width 94 height 26
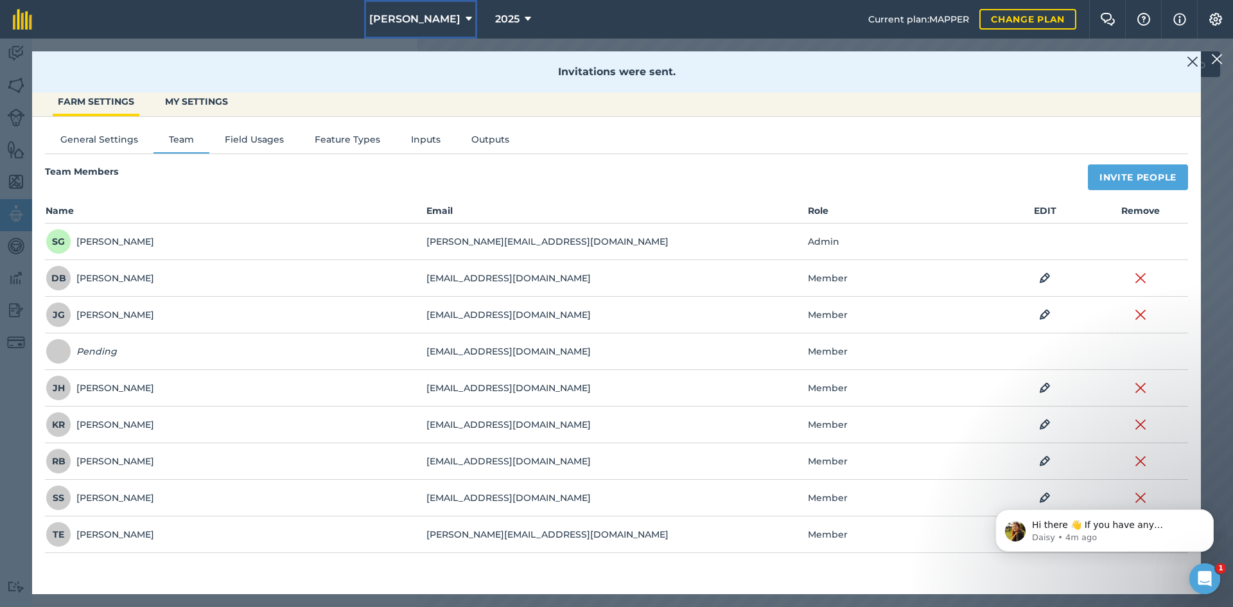
click at [423, 3] on button "[PERSON_NAME]" at bounding box center [420, 19] width 113 height 39
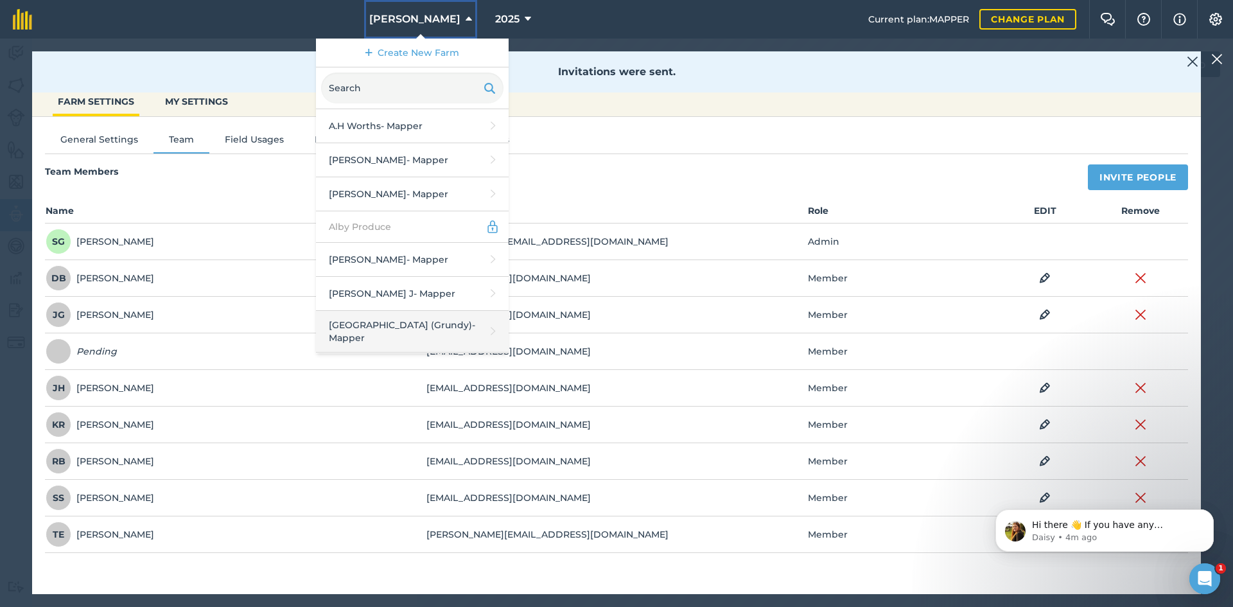
scroll to position [321, 0]
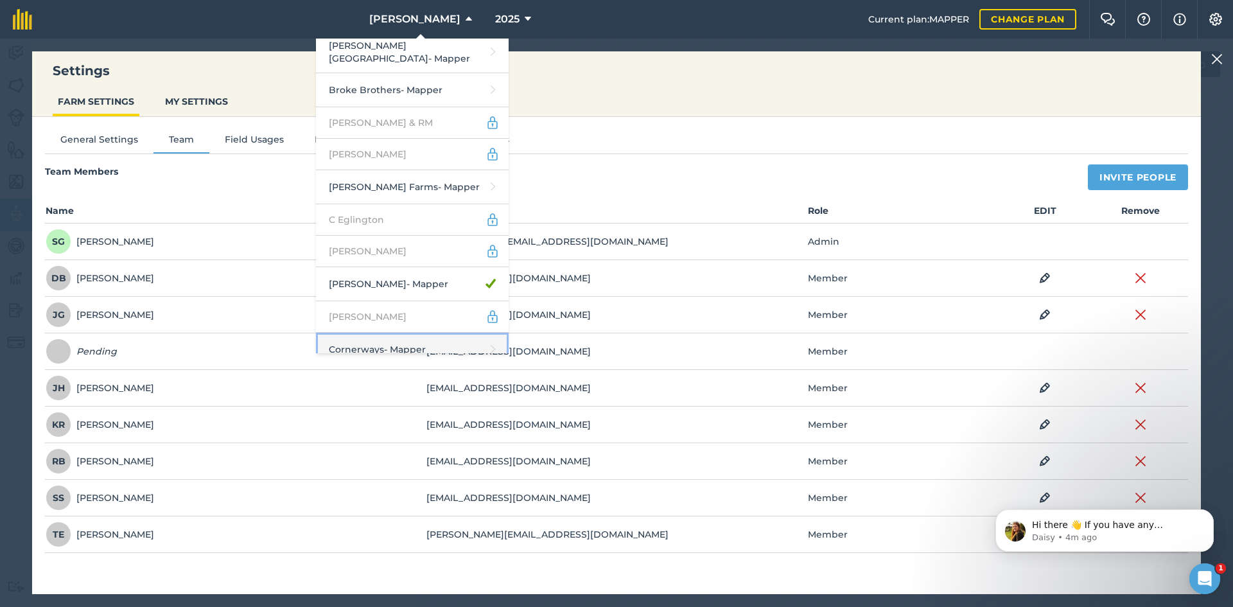
click at [435, 337] on link "Cornerways - Mapper" at bounding box center [412, 350] width 193 height 34
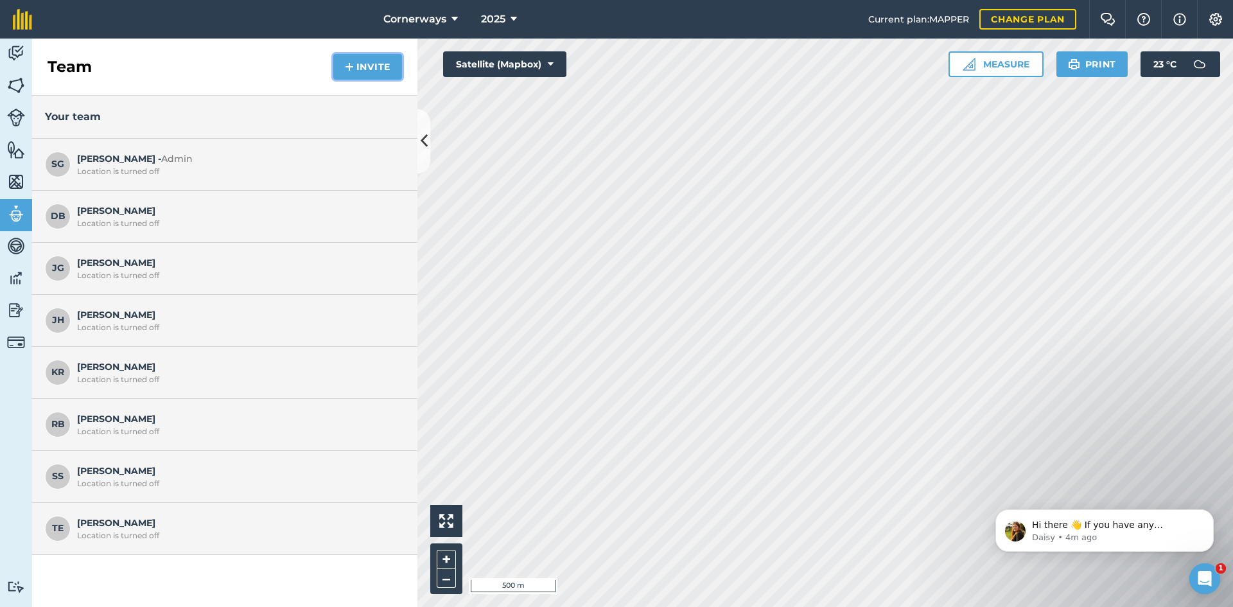
click at [395, 65] on button "Invite" at bounding box center [367, 67] width 69 height 26
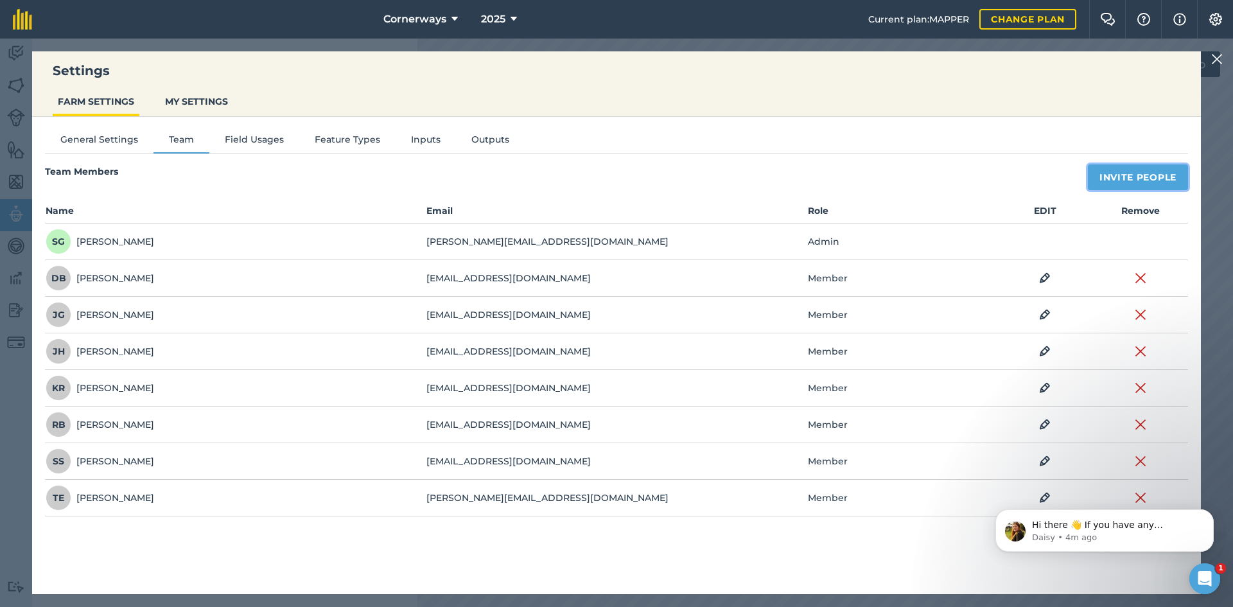
click at [1112, 190] on button "Invite People" at bounding box center [1138, 177] width 100 height 26
select select "MEMBER"
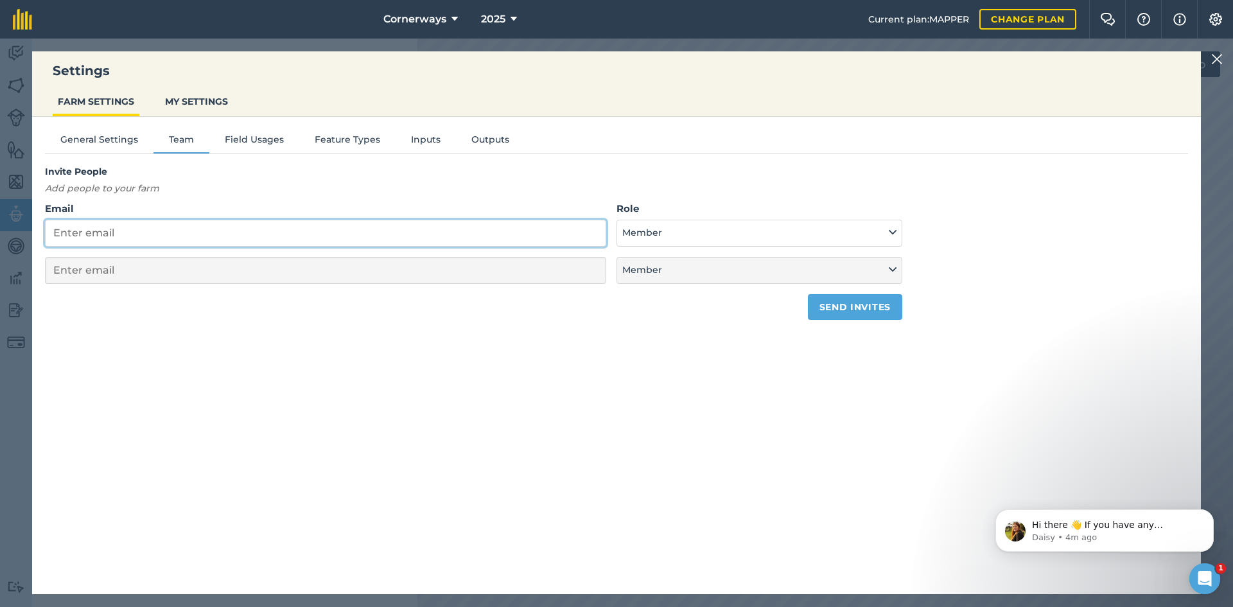
click at [530, 243] on input "Email" at bounding box center [325, 233] width 561 height 27
paste input "[EMAIL_ADDRESS][DOMAIN_NAME]"
type input "[EMAIL_ADDRESS][DOMAIN_NAME]"
select select "MEMBER"
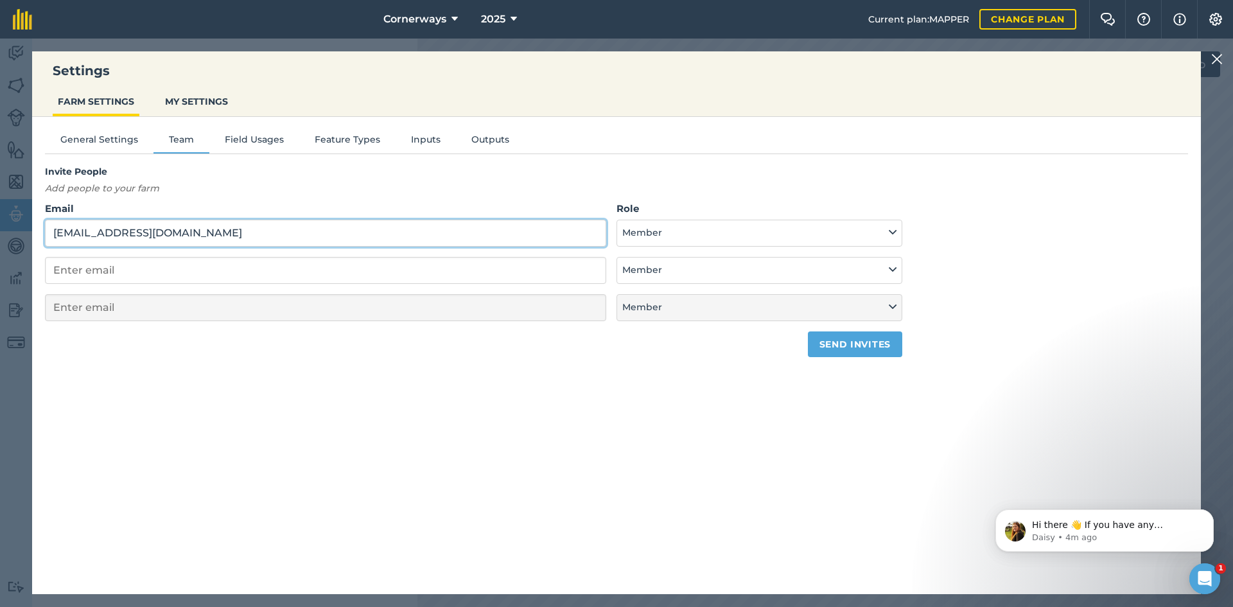
type input "[EMAIL_ADDRESS][DOMAIN_NAME]"
click at [842, 351] on button "Send invites" at bounding box center [855, 344] width 94 height 26
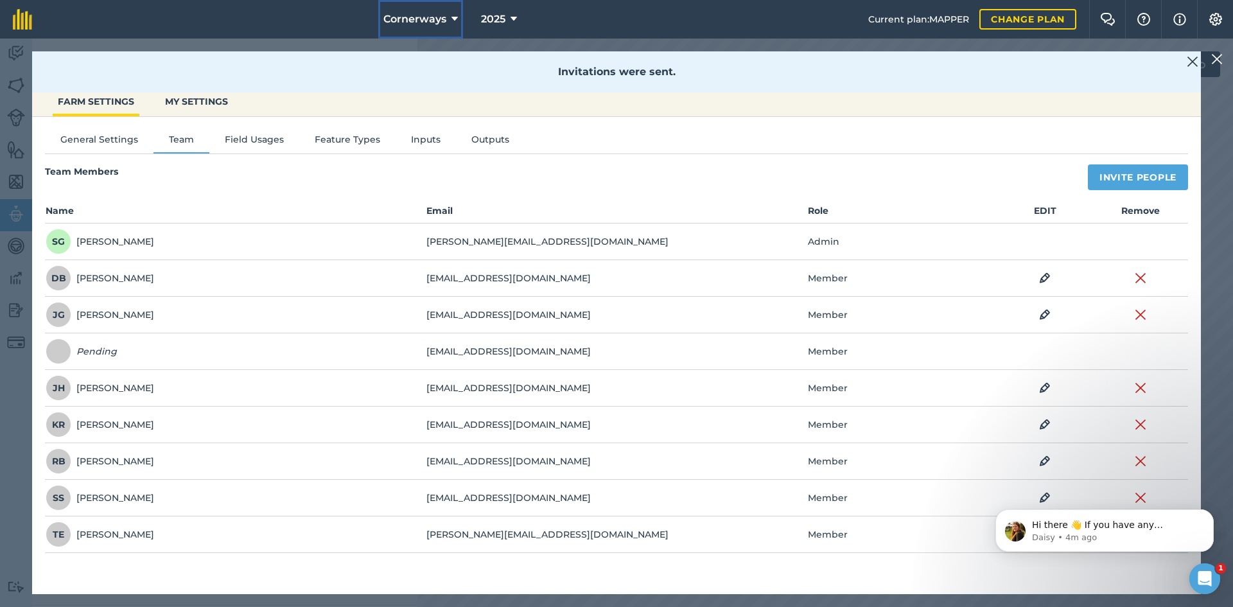
click at [423, 17] on span "Cornerways" at bounding box center [415, 19] width 63 height 15
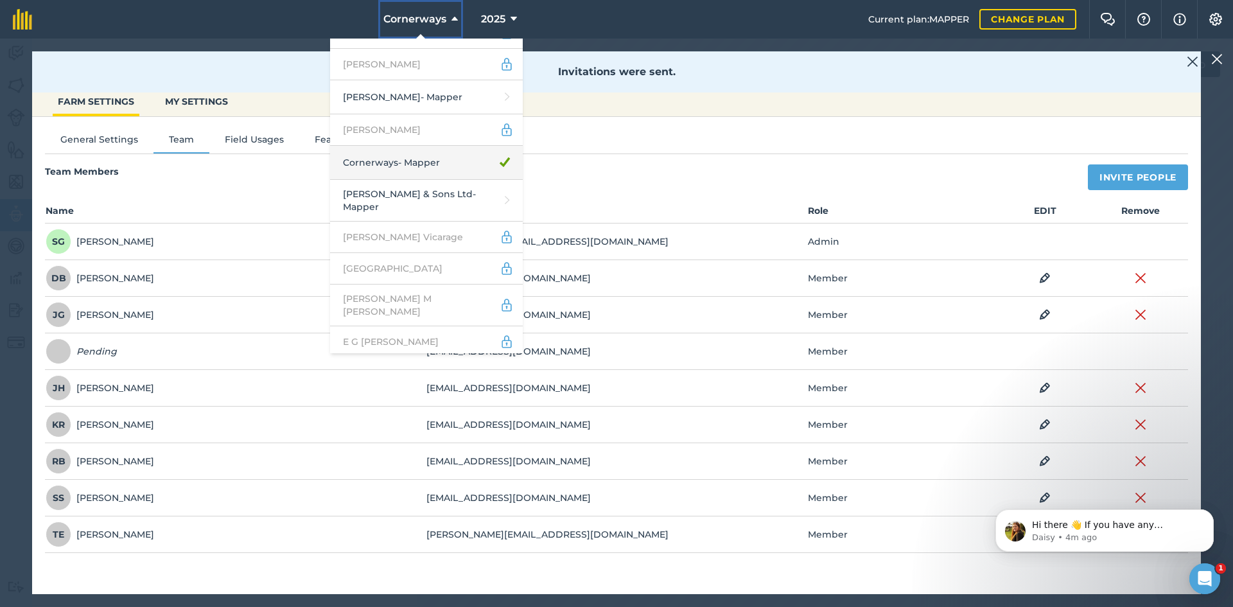
scroll to position [514, 0]
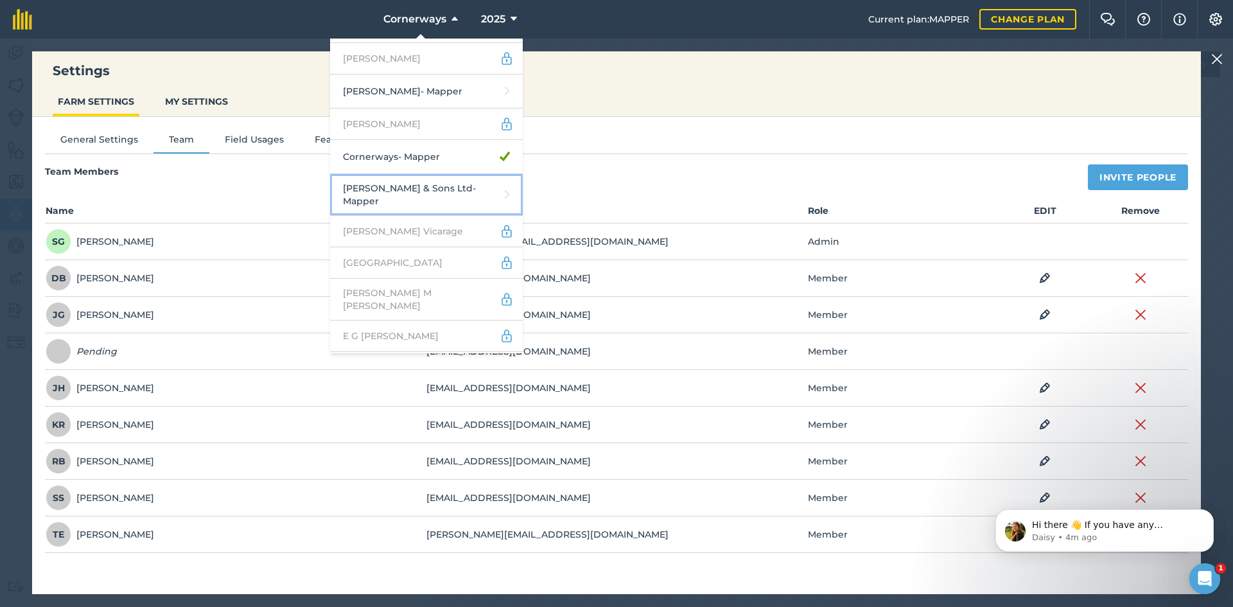
click at [387, 177] on link "[PERSON_NAME] & Sons Ltd - Mapper" at bounding box center [426, 195] width 193 height 42
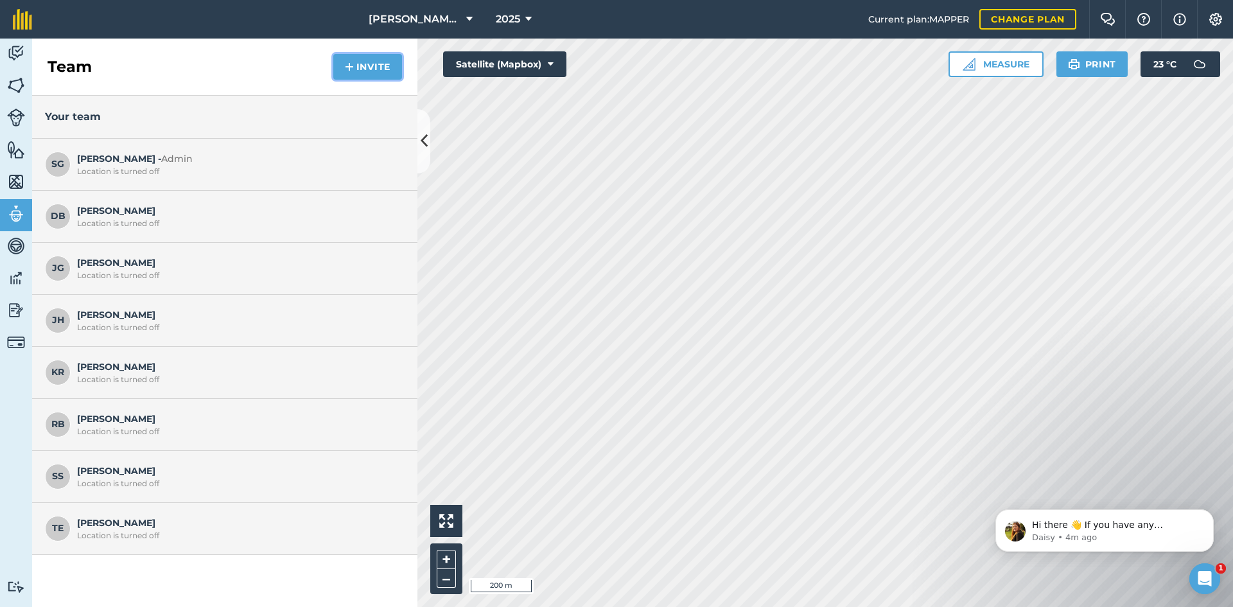
click at [376, 58] on button "Invite" at bounding box center [367, 67] width 69 height 26
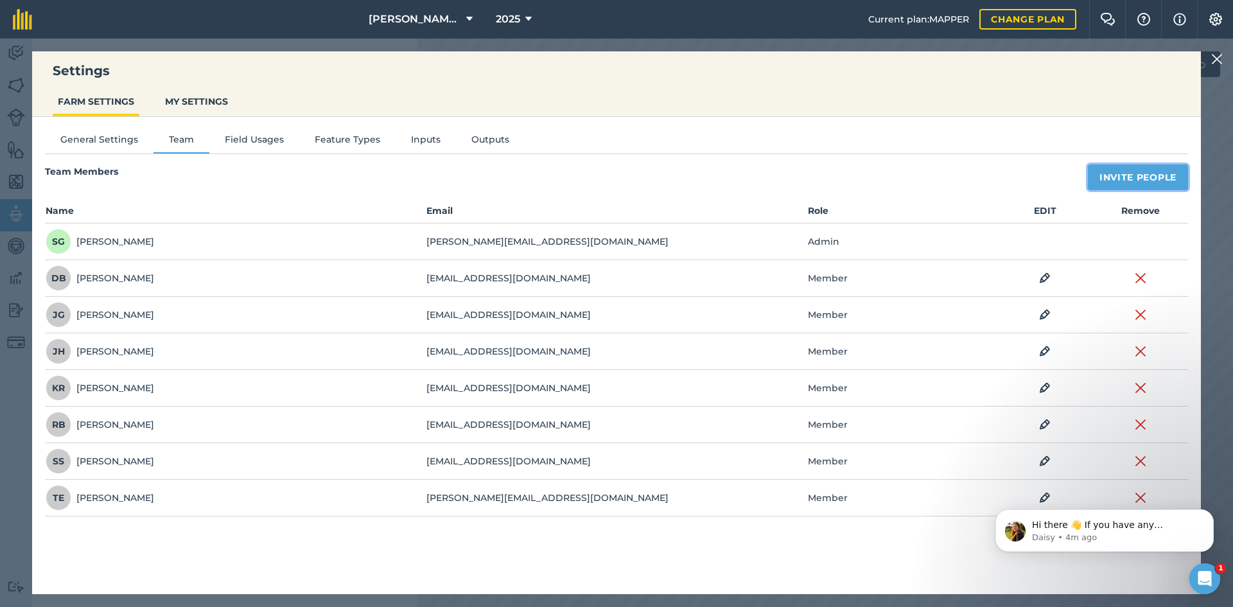
click at [1115, 184] on button "Invite People" at bounding box center [1138, 177] width 100 height 26
select select "MEMBER"
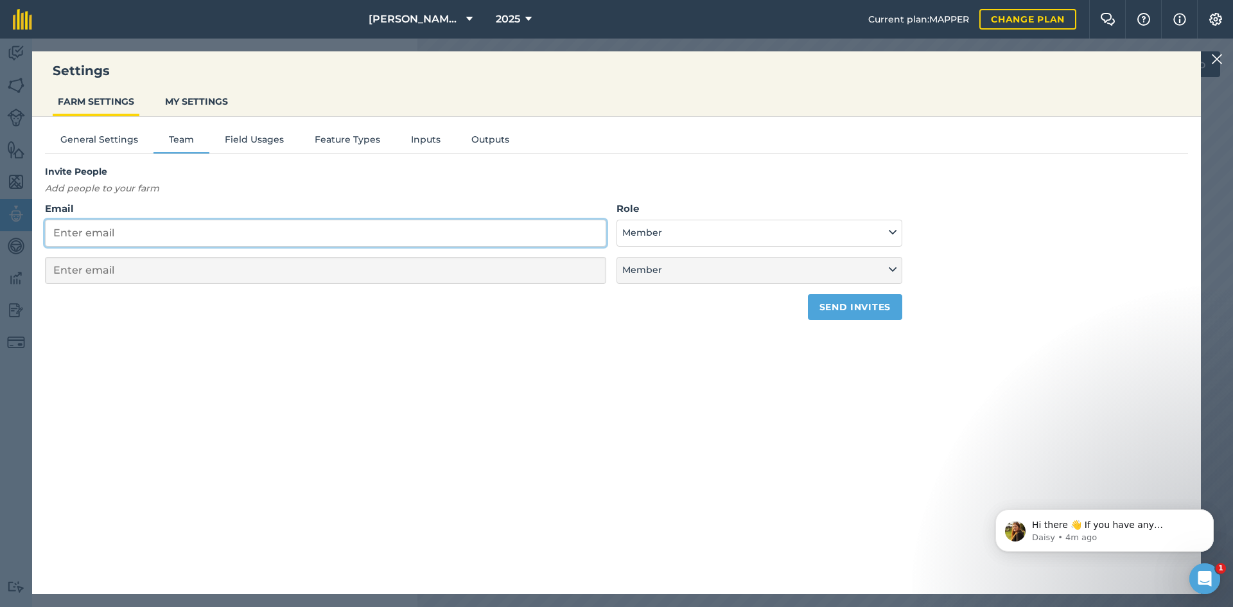
click at [343, 239] on input "Email" at bounding box center [325, 233] width 561 height 27
click at [306, 397] on div "General Settings Team Field Usages Feature Types Inputs Outputs Invite People A…" at bounding box center [616, 349] width 1169 height 464
paste input "[EMAIL_ADDRESS][DOMAIN_NAME]"
type input "[EMAIL_ADDRESS][DOMAIN_NAME]"
select select "MEMBER"
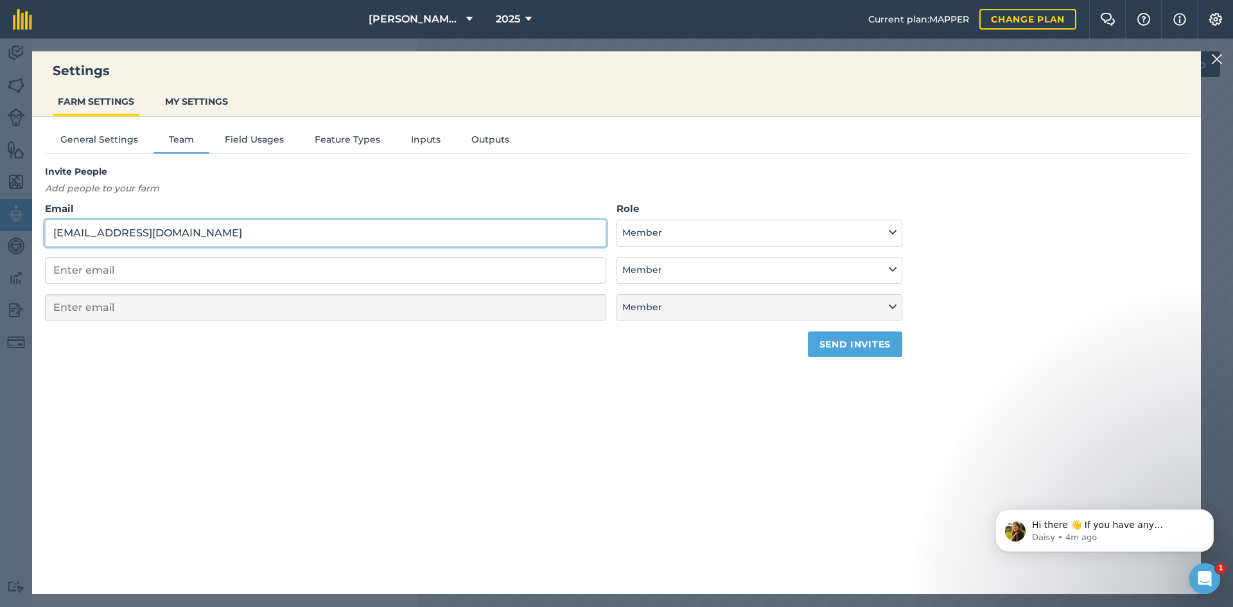
type input "[EMAIL_ADDRESS][DOMAIN_NAME]"
click at [835, 338] on button "Send invites" at bounding box center [855, 344] width 94 height 26
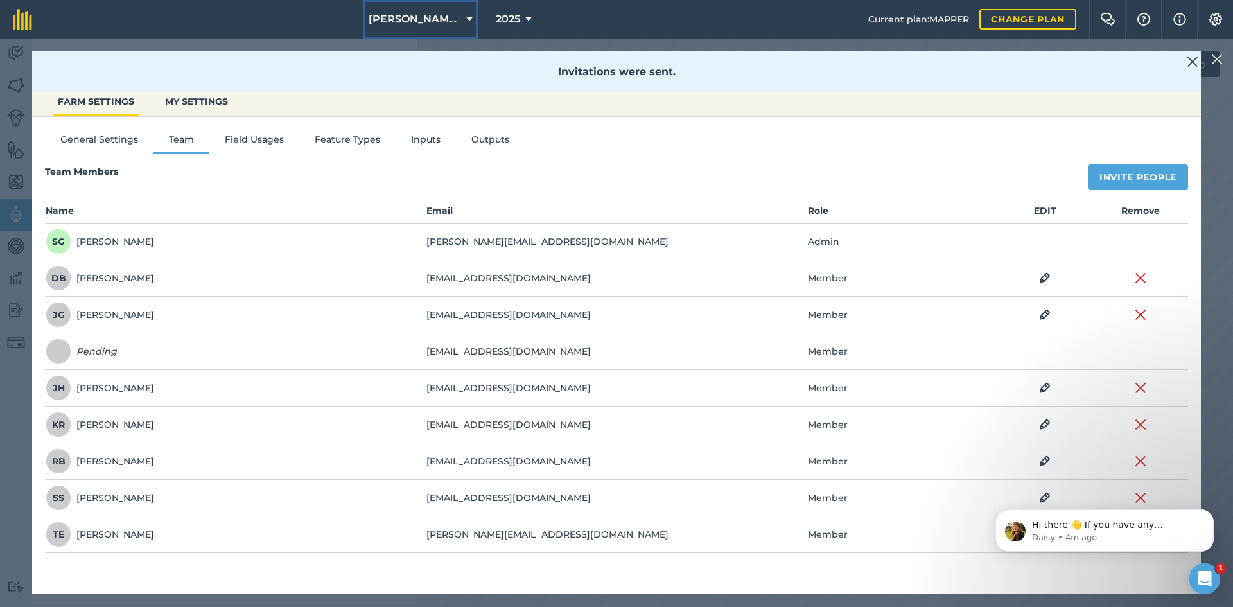
click at [380, 27] on button "[PERSON_NAME] & Sons Ltd" at bounding box center [421, 19] width 114 height 39
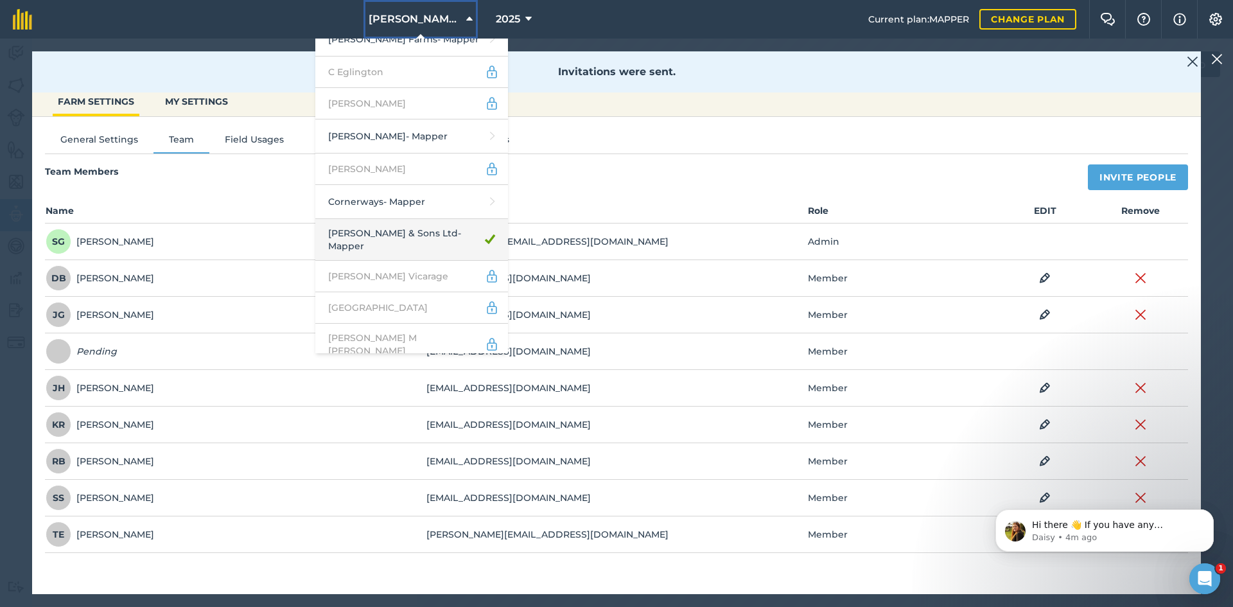
scroll to position [578, 0]
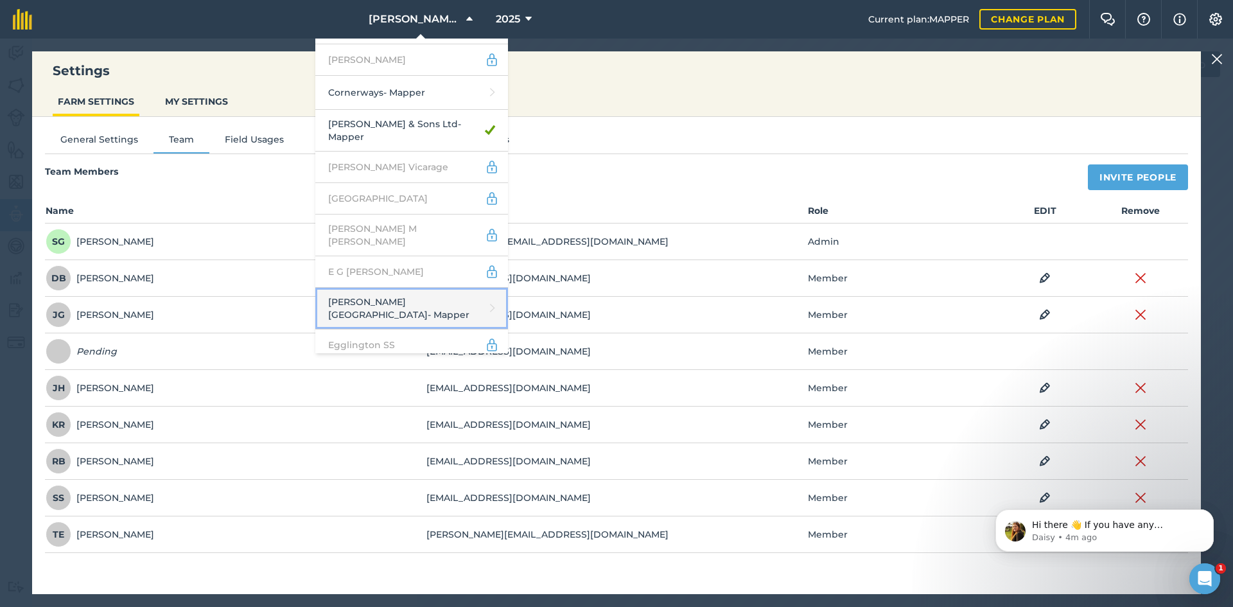
click at [435, 288] on link "[PERSON_NAME] - Mapper" at bounding box center [411, 309] width 193 height 42
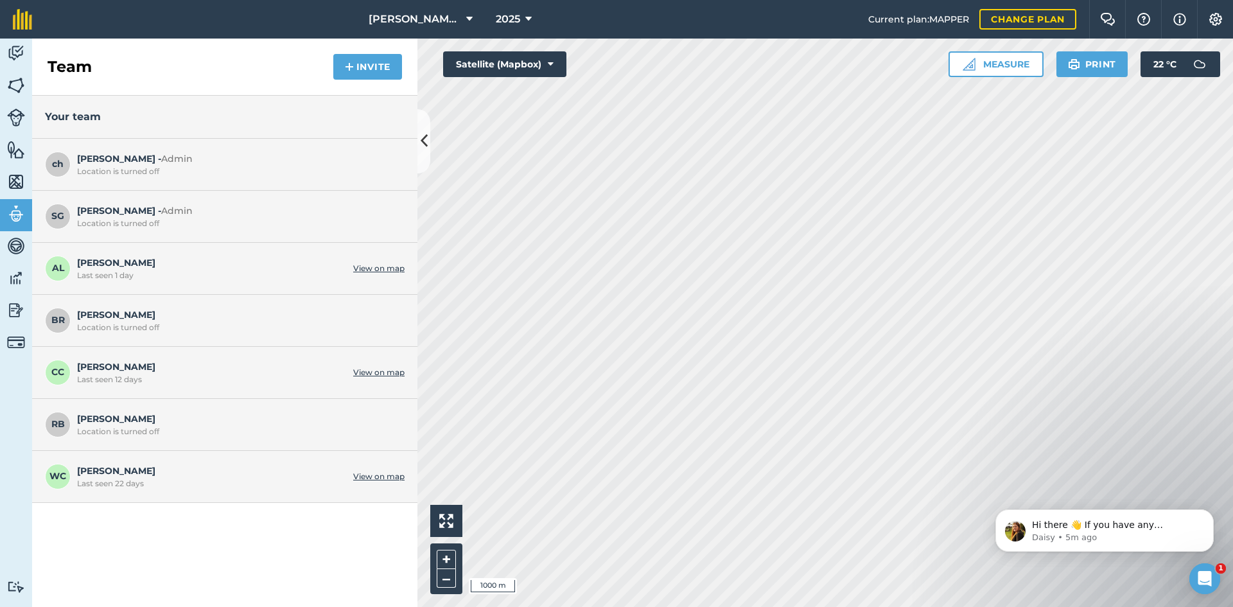
click at [260, 362] on span "[PERSON_NAME] Last seen 12 days" at bounding box center [212, 372] width 270 height 24
drag, startPoint x: 220, startPoint y: 385, endPoint x: 105, endPoint y: 378, distance: 115.2
click at [107, 379] on div "Last seen 12 days" at bounding box center [212, 380] width 270 height 10
click at [148, 425] on span "[PERSON_NAME] Location is turned off" at bounding box center [237, 424] width 321 height 24
click at [221, 417] on span "[PERSON_NAME] Location is turned off" at bounding box center [237, 424] width 321 height 24
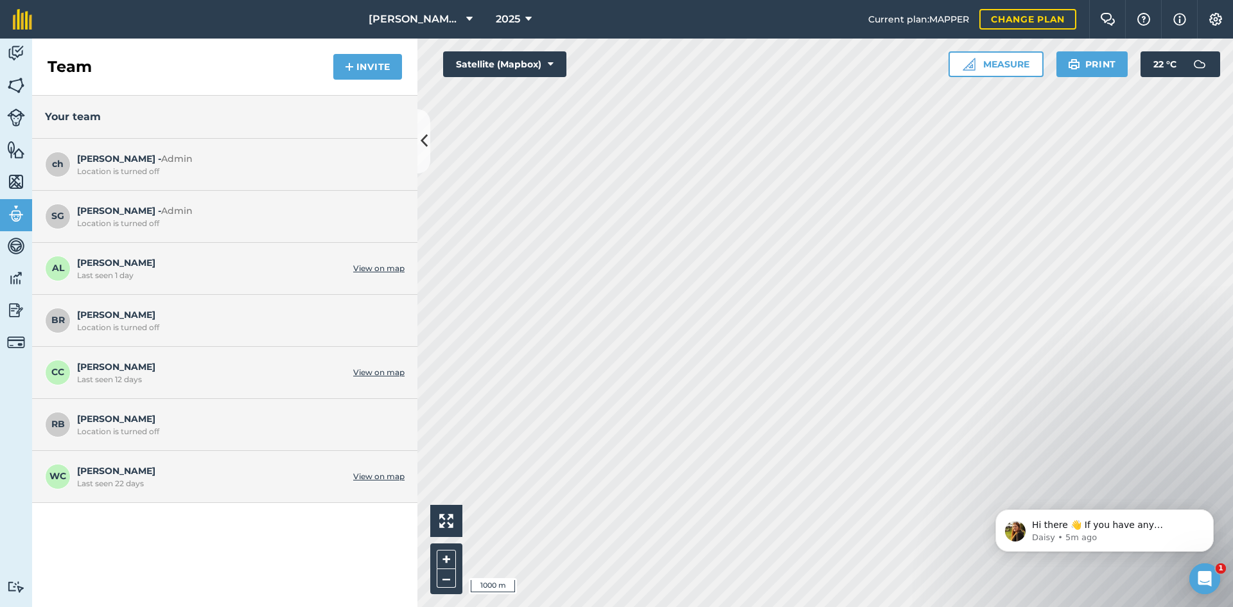
click at [197, 387] on div "CC [PERSON_NAME] Last seen 12 days View on map" at bounding box center [224, 373] width 385 height 52
click at [62, 364] on span "CC" at bounding box center [58, 373] width 26 height 26
click at [79, 360] on span "[PERSON_NAME] Last seen 12 days" at bounding box center [212, 372] width 270 height 24
click at [387, 380] on div "CC [PERSON_NAME] Last seen 12 days View on map" at bounding box center [224, 373] width 385 height 52
click at [387, 367] on link "View on map" at bounding box center [378, 372] width 51 height 10
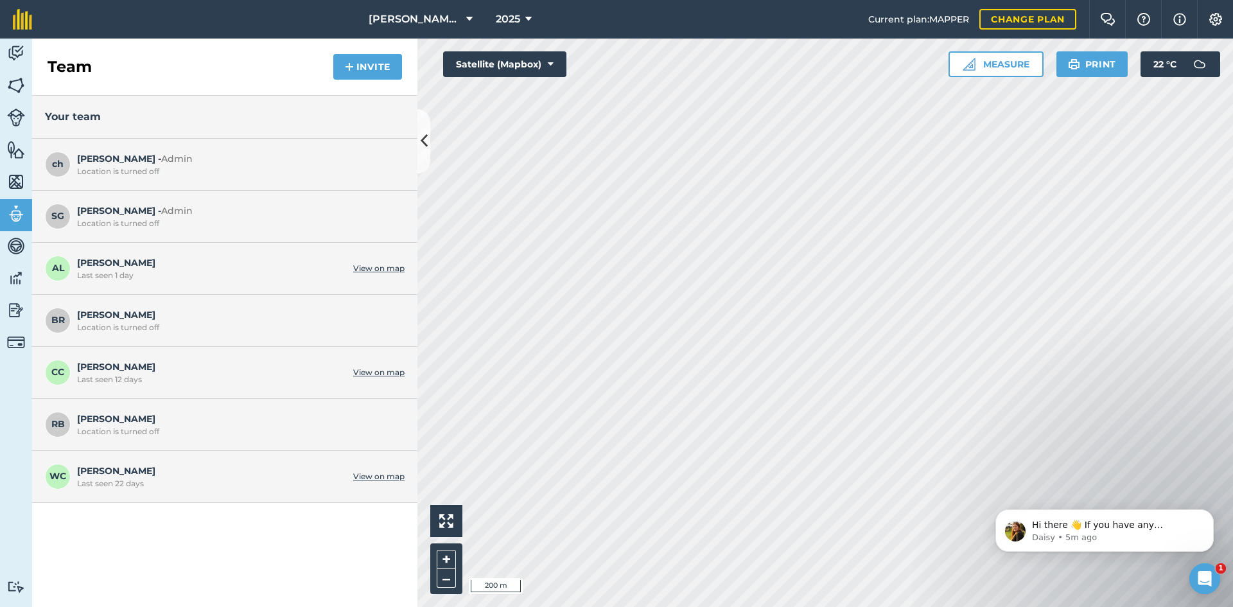
click at [170, 373] on span "[PERSON_NAME] Last seen 12 days" at bounding box center [212, 372] width 270 height 24
drag, startPoint x: 316, startPoint y: 376, endPoint x: 304, endPoint y: 380, distance: 12.8
click at [304, 380] on div "Last seen 12 days" at bounding box center [212, 380] width 270 height 10
click at [358, 76] on button "Invite" at bounding box center [367, 67] width 69 height 26
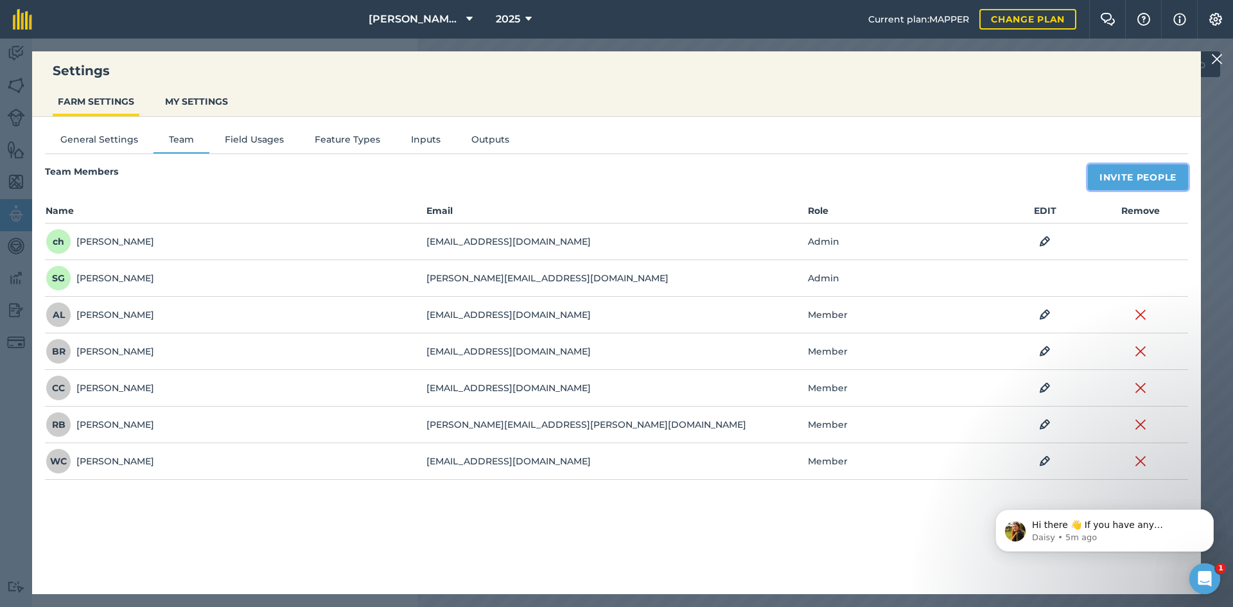
click at [1101, 179] on button "Invite People" at bounding box center [1138, 177] width 100 height 26
select select "MEMBER"
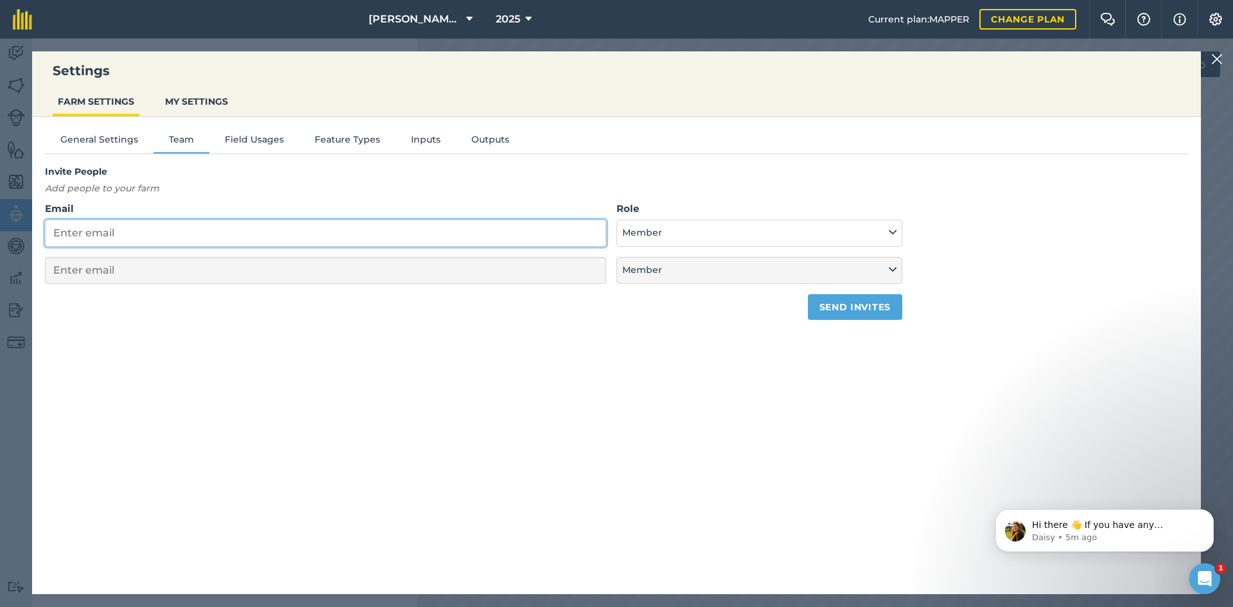
paste input "[EMAIL_ADDRESS][DOMAIN_NAME]"
type input "[EMAIL_ADDRESS][DOMAIN_NAME]"
select select "MEMBER"
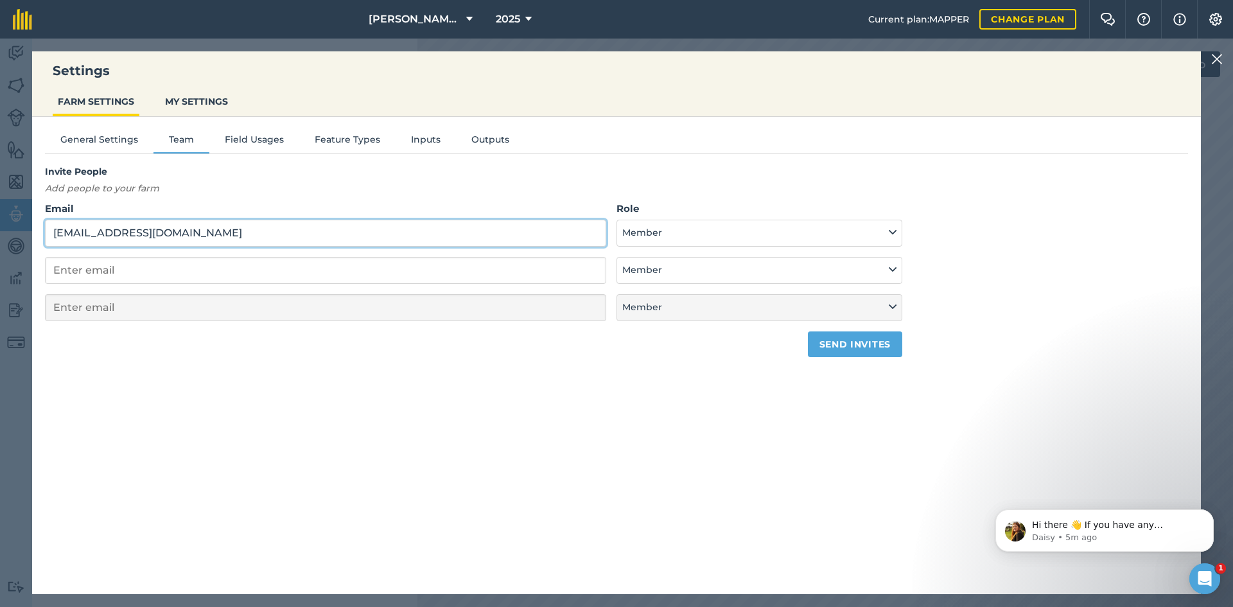
type input "[EMAIL_ADDRESS][DOMAIN_NAME]"
click at [889, 338] on button "Send invites" at bounding box center [855, 344] width 94 height 26
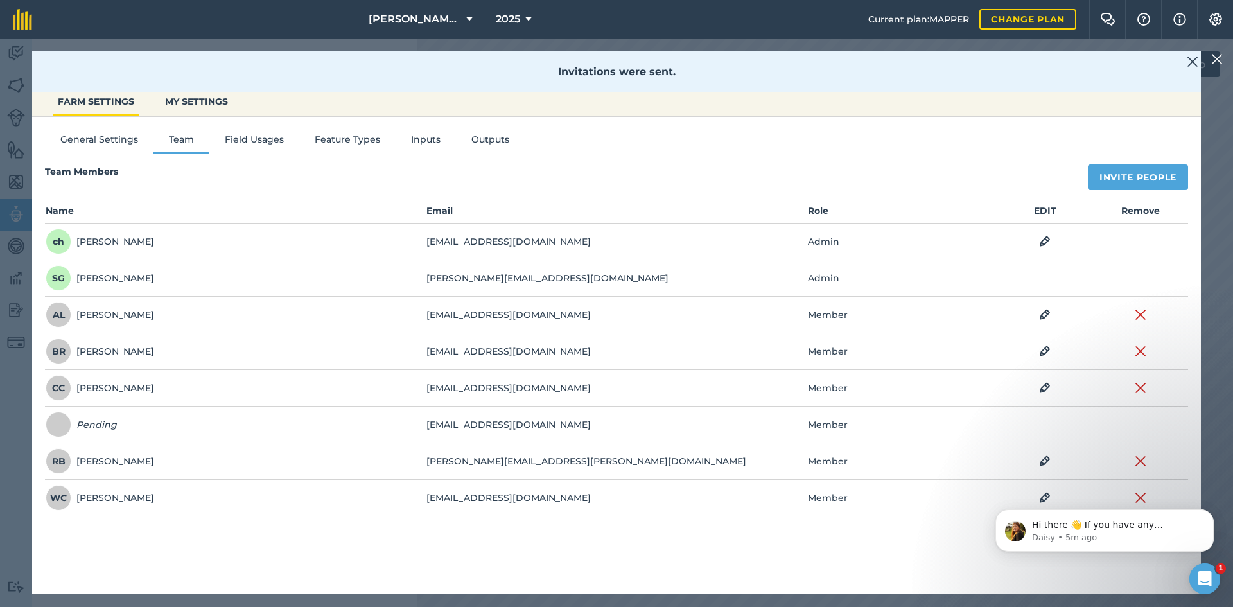
click at [382, 8] on nav "[PERSON_NAME][GEOGRAPHIC_DATA] 2025" at bounding box center [457, 19] width 824 height 39
click at [403, 21] on span "[PERSON_NAME][GEOGRAPHIC_DATA]" at bounding box center [415, 19] width 93 height 15
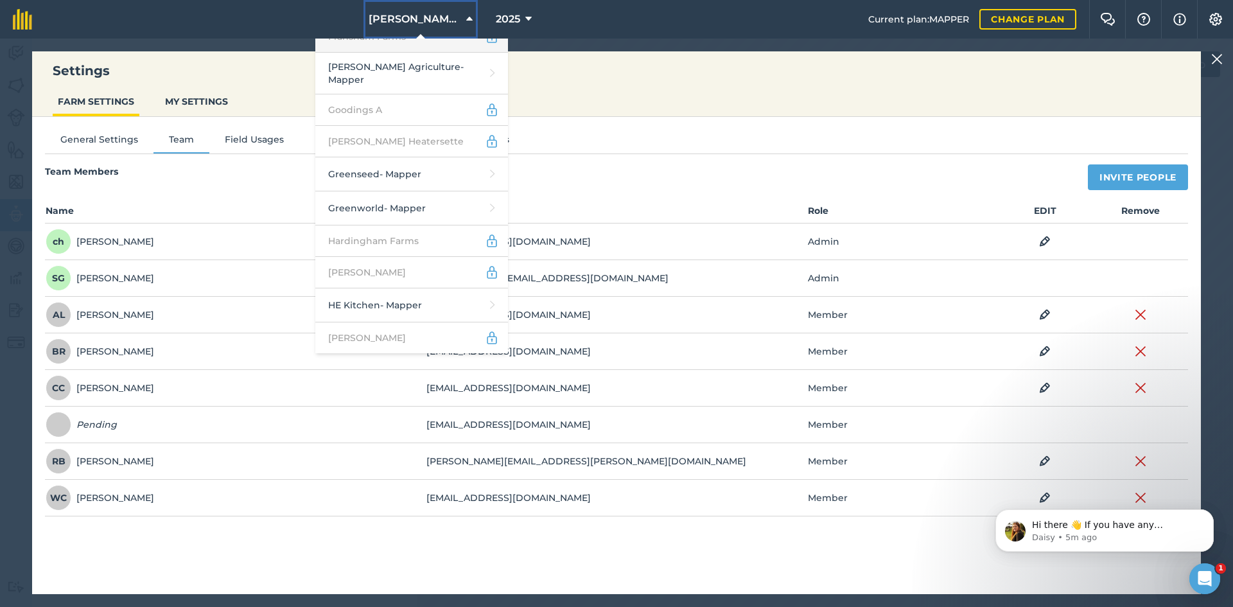
scroll to position [707, 0]
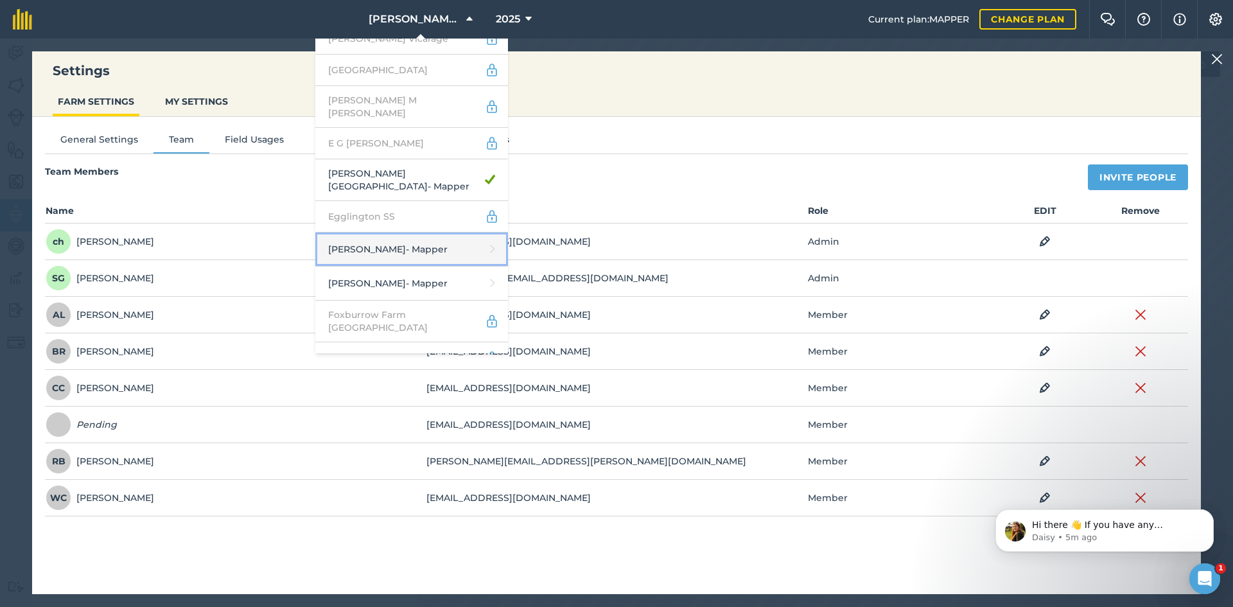
click at [447, 233] on link "[PERSON_NAME] - Mapper" at bounding box center [411, 250] width 193 height 34
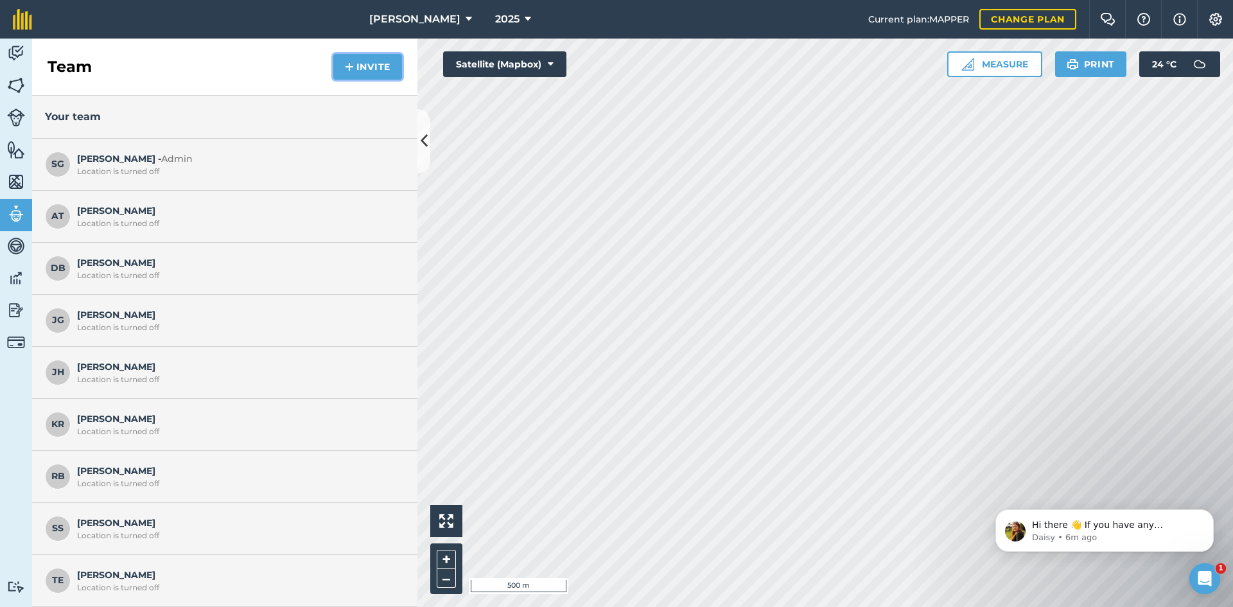
drag, startPoint x: 371, startPoint y: 66, endPoint x: 363, endPoint y: 69, distance: 8.4
click at [363, 69] on button "Invite" at bounding box center [367, 67] width 69 height 26
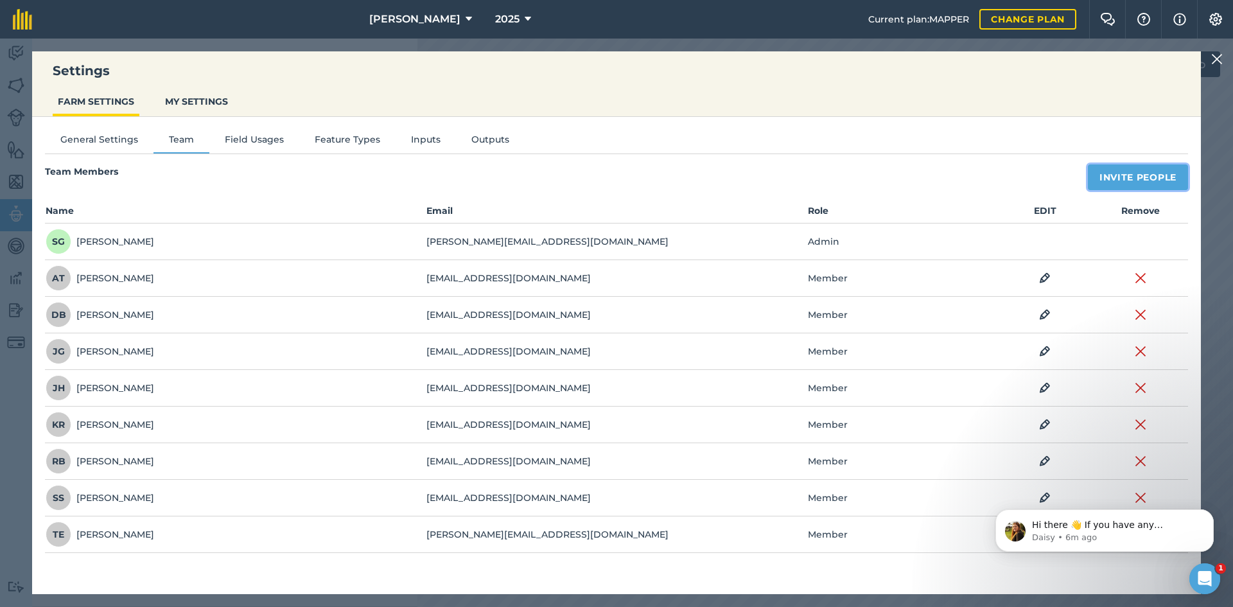
click at [1115, 186] on button "Invite People" at bounding box center [1138, 177] width 100 height 26
select select "MEMBER"
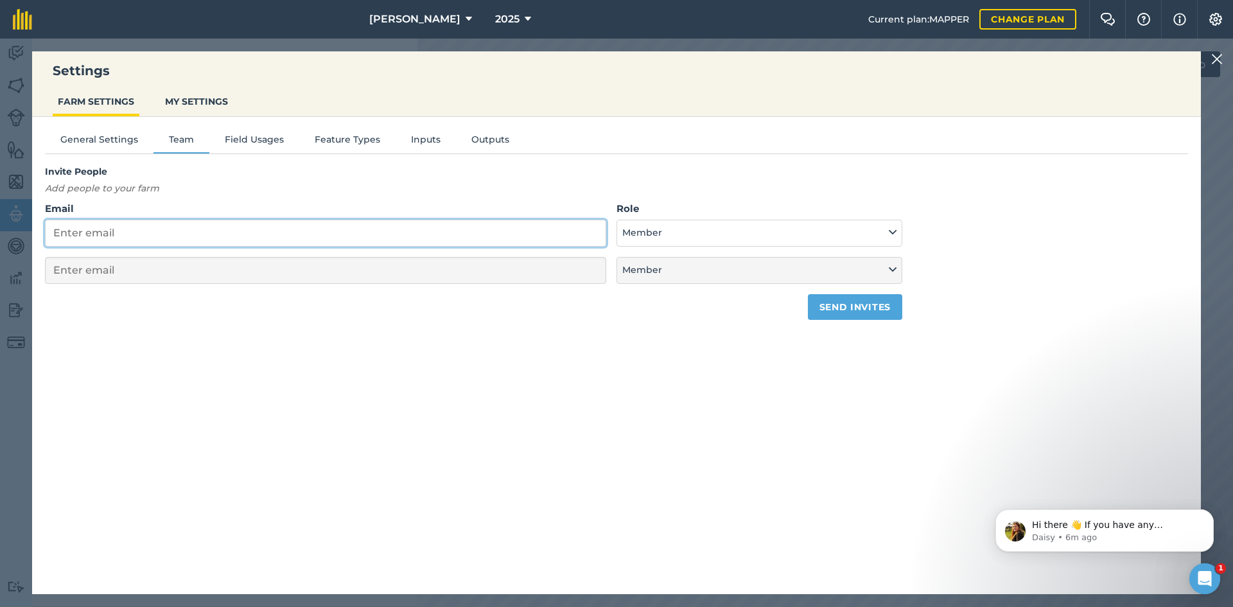
click at [464, 236] on input "Email" at bounding box center [325, 233] width 561 height 27
paste input "[EMAIL_ADDRESS][DOMAIN_NAME]"
type input "[EMAIL_ADDRESS][DOMAIN_NAME]"
select select "MEMBER"
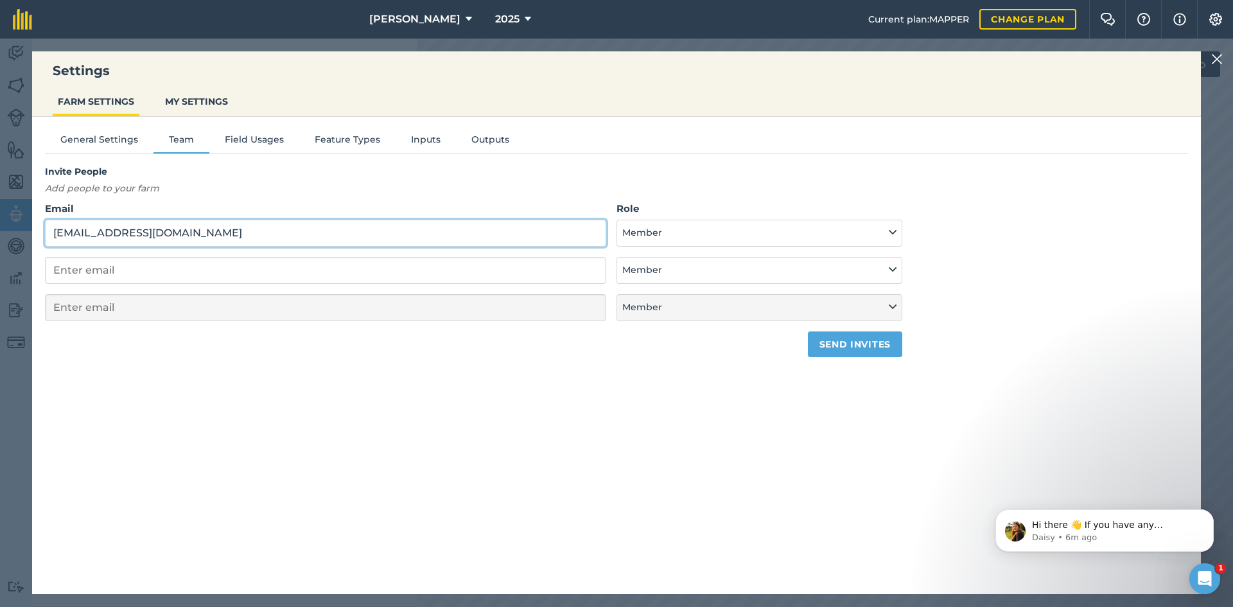
type input "[EMAIL_ADDRESS][DOMAIN_NAME]"
drag, startPoint x: 847, startPoint y: 338, endPoint x: 841, endPoint y: 339, distance: 6.5
click at [843, 338] on button "Send invites" at bounding box center [855, 344] width 94 height 26
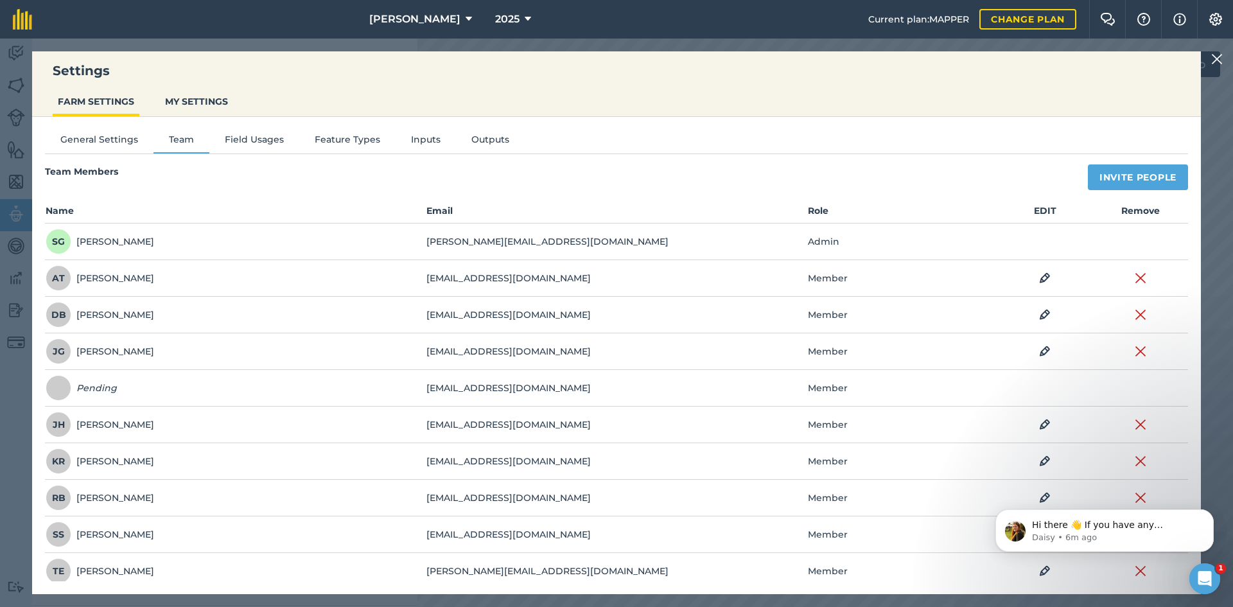
scroll to position [8, 0]
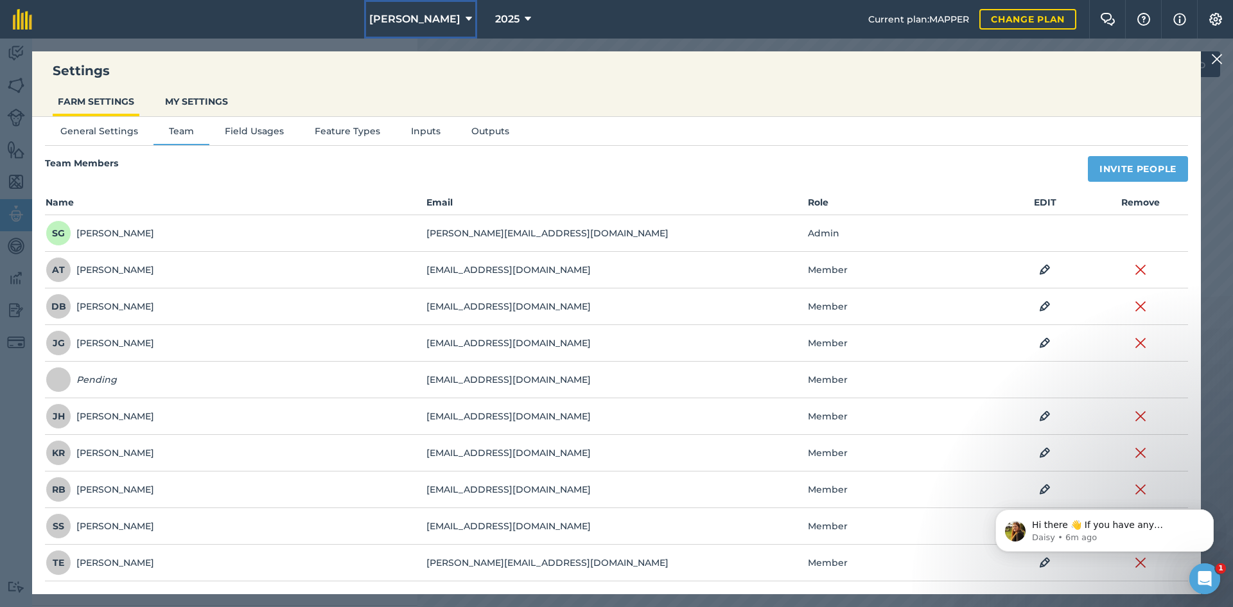
click at [442, 25] on button "[PERSON_NAME]" at bounding box center [420, 19] width 113 height 39
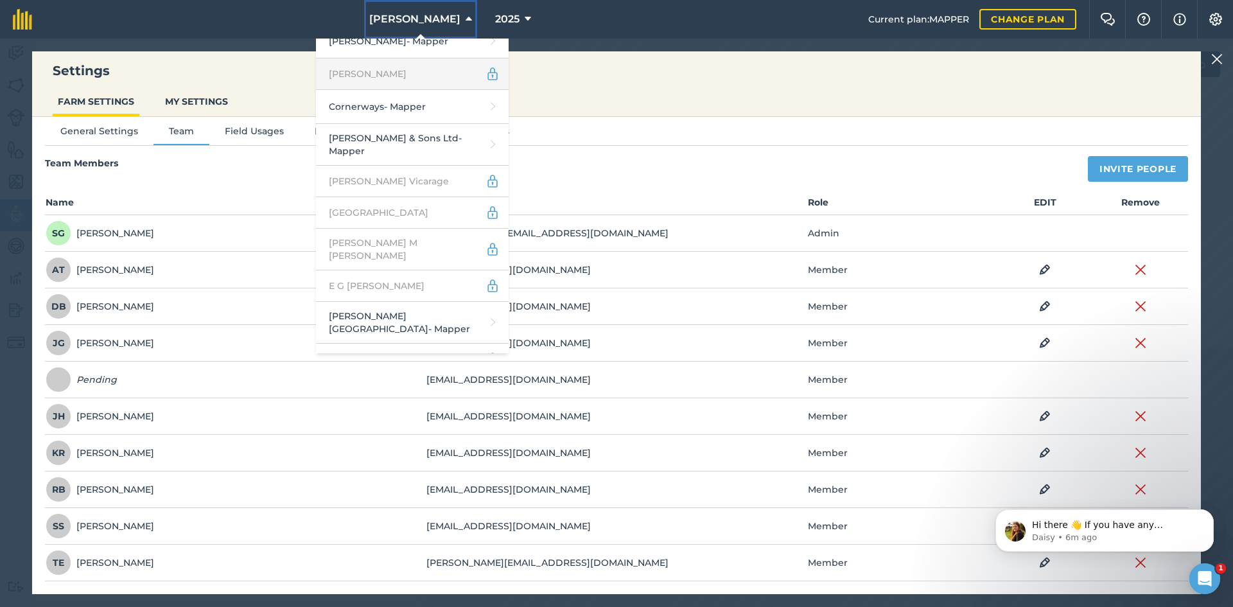
scroll to position [771, 0]
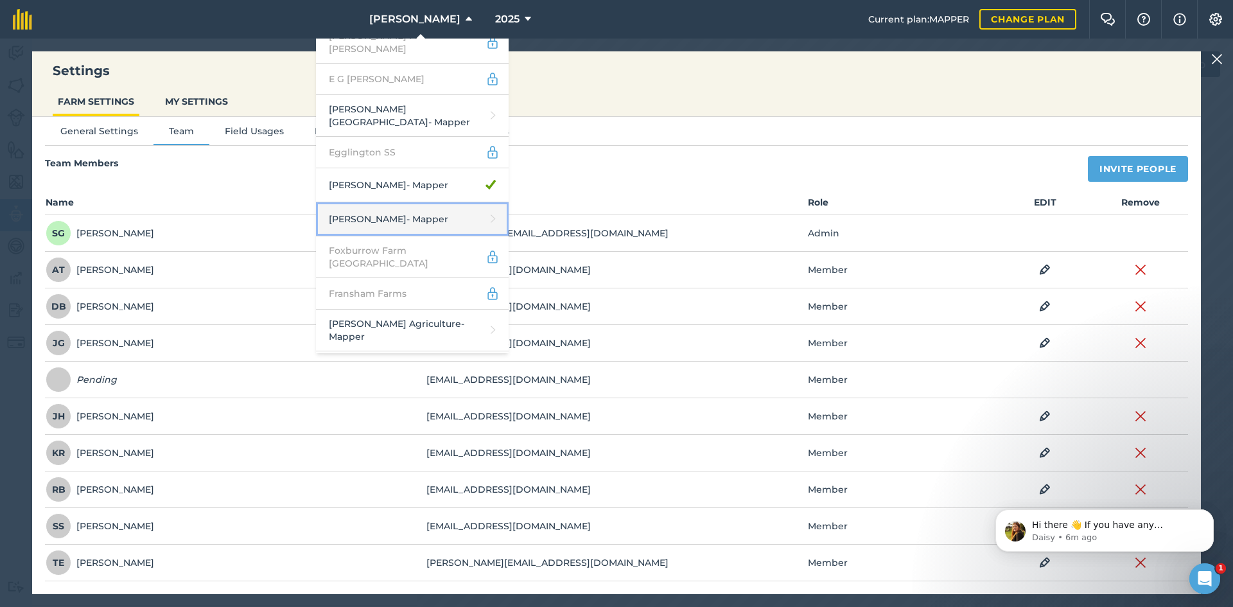
click at [459, 202] on link "[PERSON_NAME] - Mapper" at bounding box center [412, 219] width 193 height 34
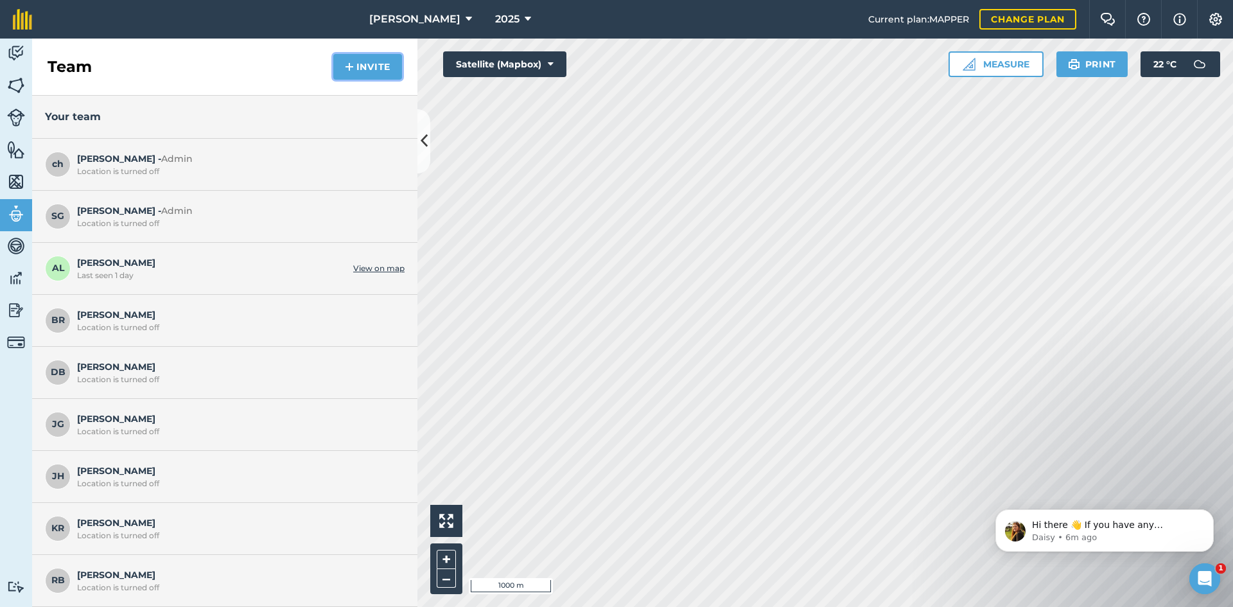
click at [358, 83] on div "Team Invite" at bounding box center [224, 67] width 385 height 57
click at [383, 69] on button "Invite" at bounding box center [367, 67] width 69 height 26
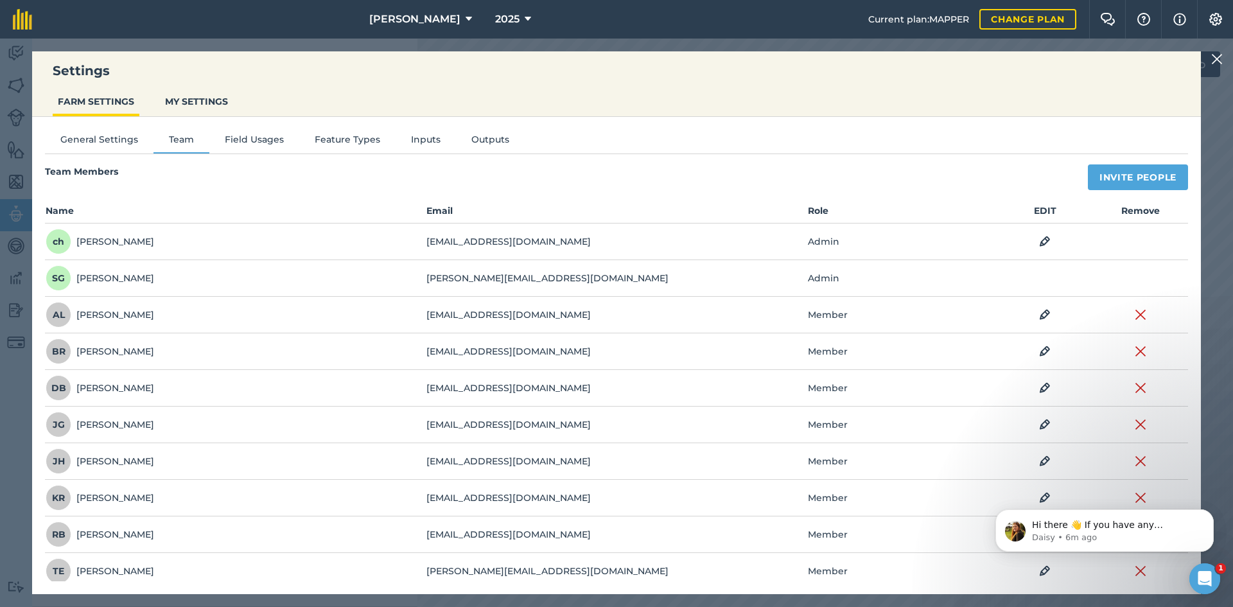
click at [1120, 193] on div "Team Members Invite People Name Email Role EDIT Remove ch [PERSON_NAME] h [EMAI…" at bounding box center [616, 376] width 1143 height 425
click at [1111, 182] on button "Invite People" at bounding box center [1138, 177] width 100 height 26
select select "MEMBER"
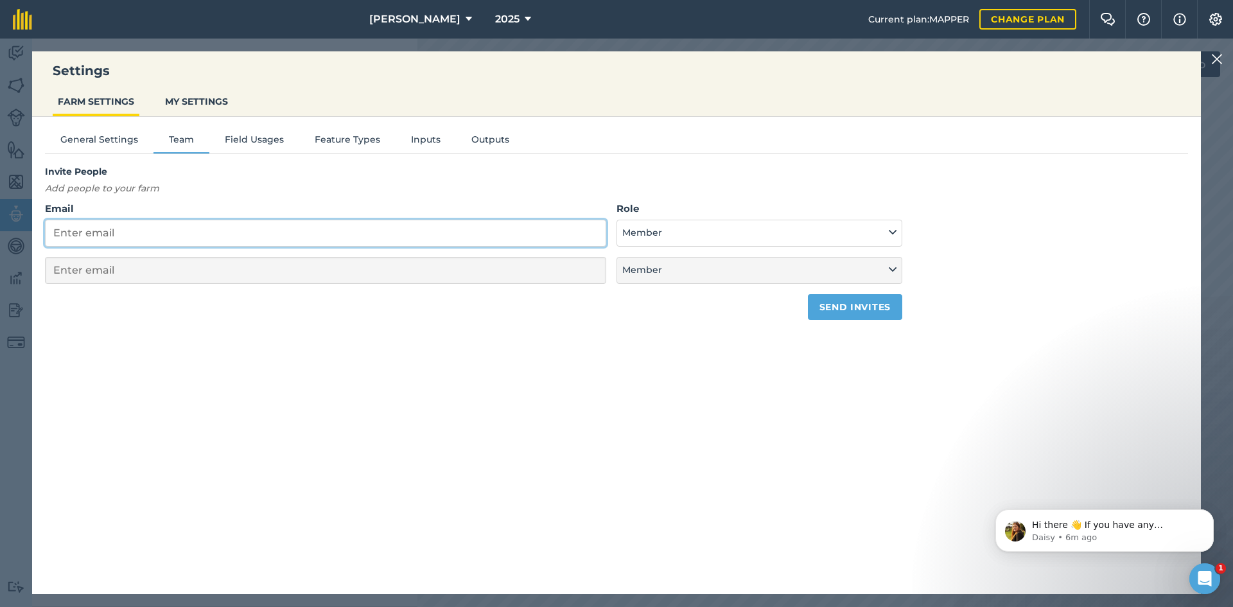
click at [392, 221] on input "Email" at bounding box center [325, 233] width 561 height 27
paste input "[EMAIL_ADDRESS][DOMAIN_NAME]"
type input "[EMAIL_ADDRESS][DOMAIN_NAME]"
select select "MEMBER"
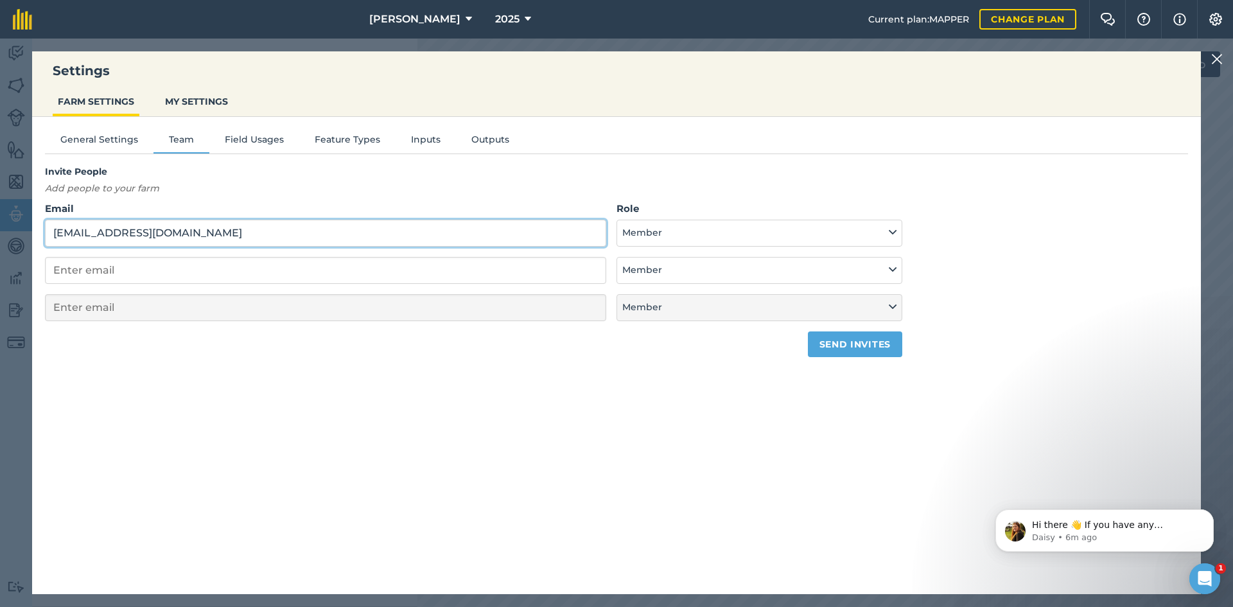
type input "[EMAIL_ADDRESS][DOMAIN_NAME]"
click at [836, 359] on div "General Settings Team Field Usages Feature Types Inputs Outputs Invite People A…" at bounding box center [616, 349] width 1169 height 464
click at [833, 355] on button "Send invites" at bounding box center [855, 344] width 94 height 26
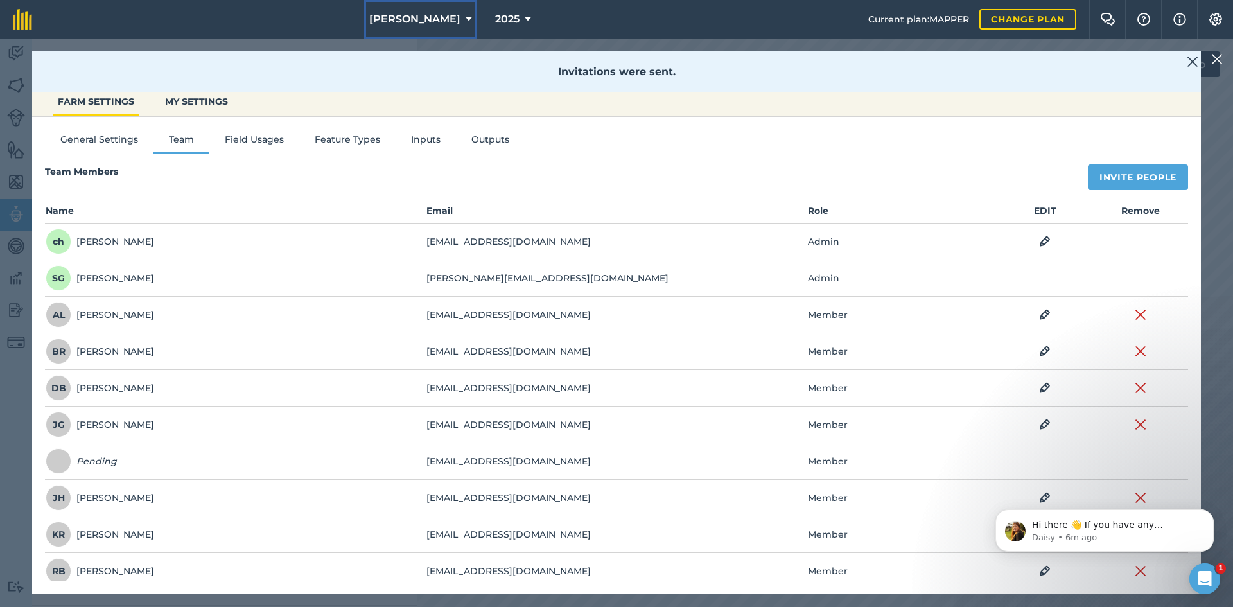
click at [459, 19] on button "[PERSON_NAME]" at bounding box center [420, 19] width 113 height 39
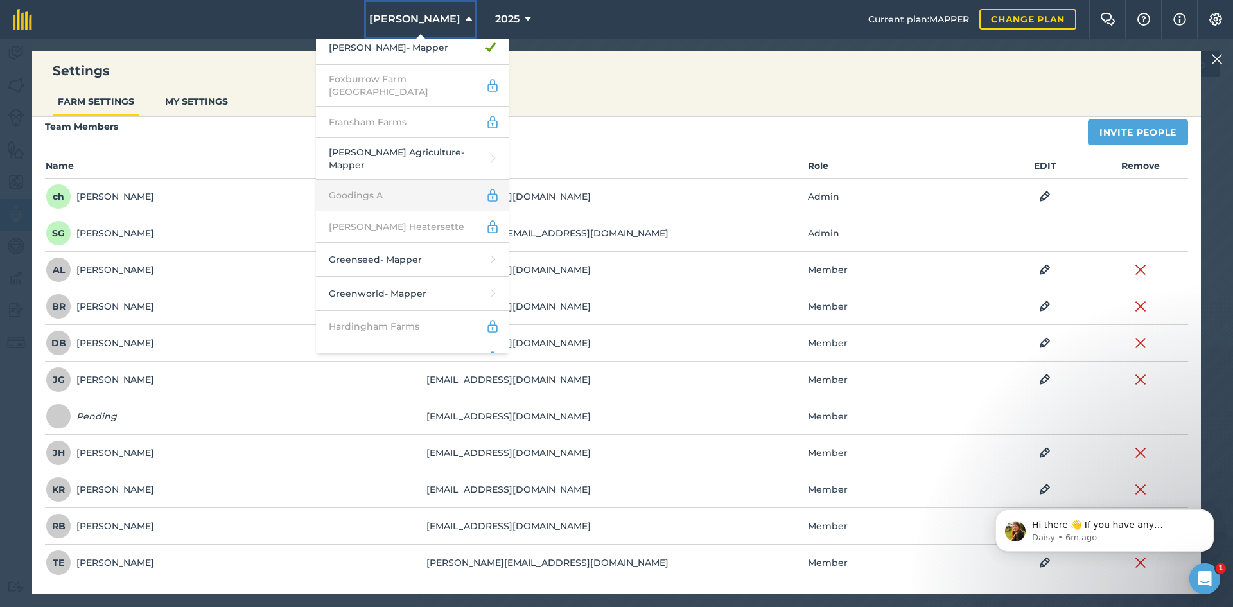
scroll to position [964, 0]
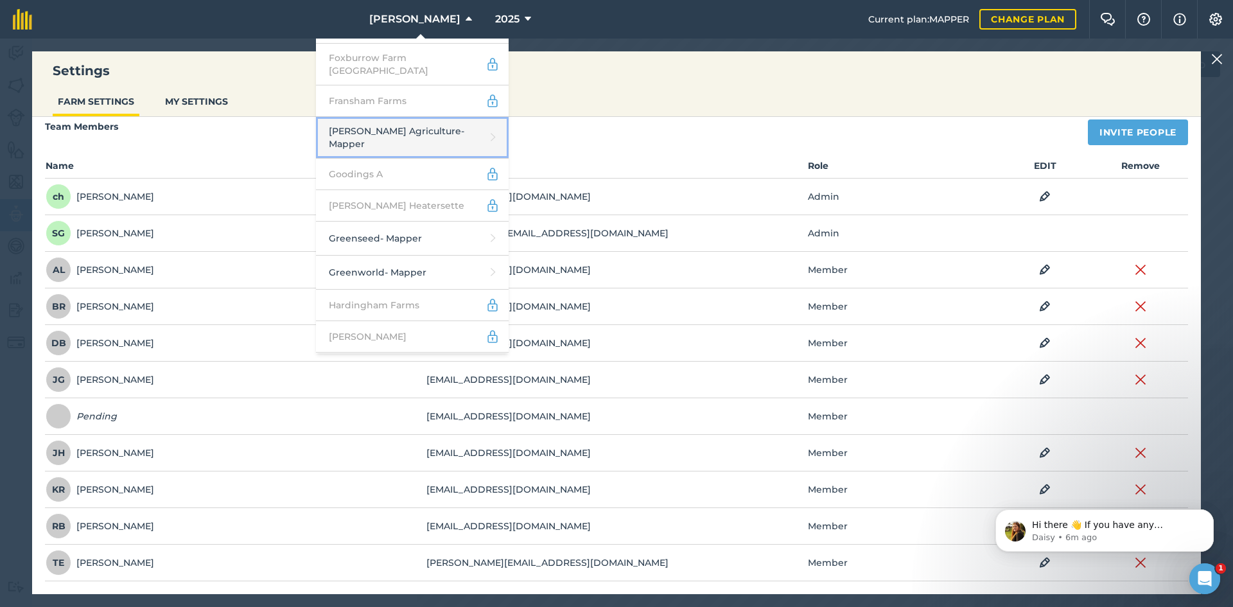
click at [389, 117] on link "[PERSON_NAME] Agriculture - Mapper" at bounding box center [412, 138] width 193 height 42
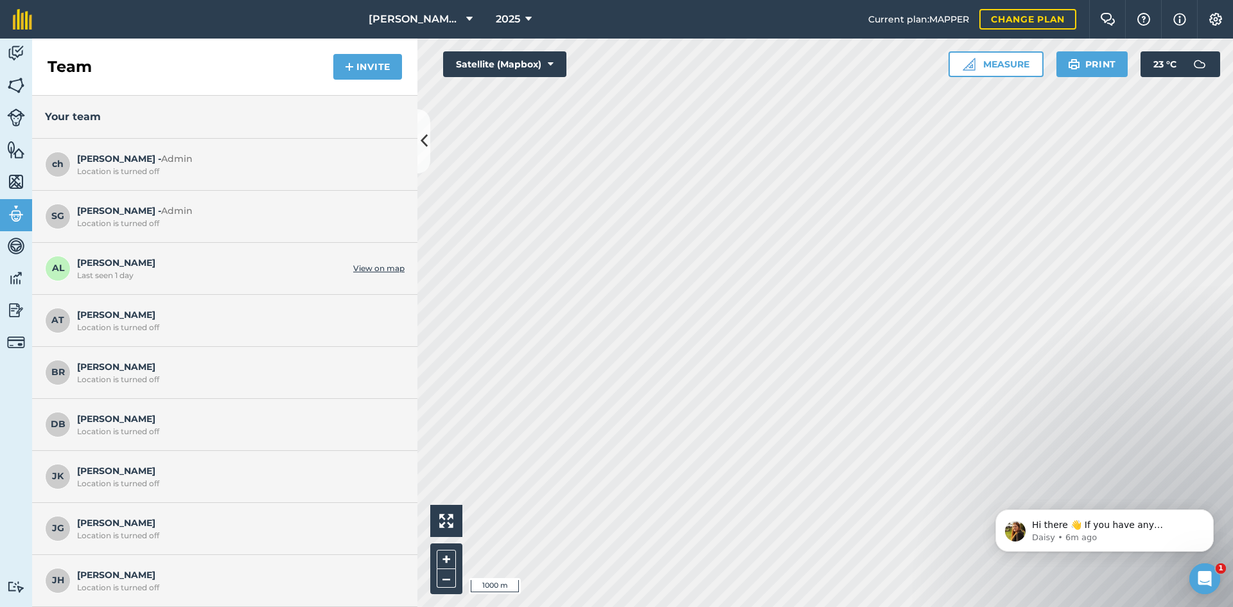
click at [270, 442] on div "DB [PERSON_NAME] Location is turned off" at bounding box center [224, 425] width 385 height 52
click at [64, 493] on div "[PERSON_NAME] K Location is turned off" at bounding box center [224, 477] width 385 height 52
click at [367, 53] on div "Team Invite" at bounding box center [224, 67] width 385 height 57
click at [359, 67] on button "Invite" at bounding box center [367, 67] width 69 height 26
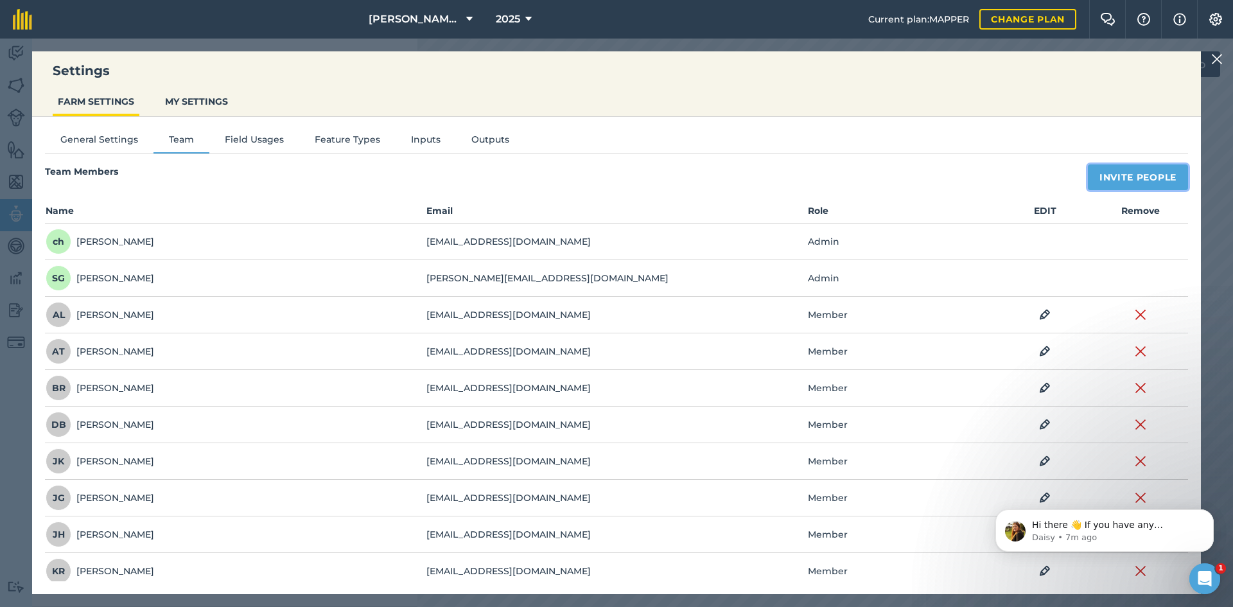
click at [1088, 181] on button "Invite People" at bounding box center [1138, 177] width 100 height 26
select select "MEMBER"
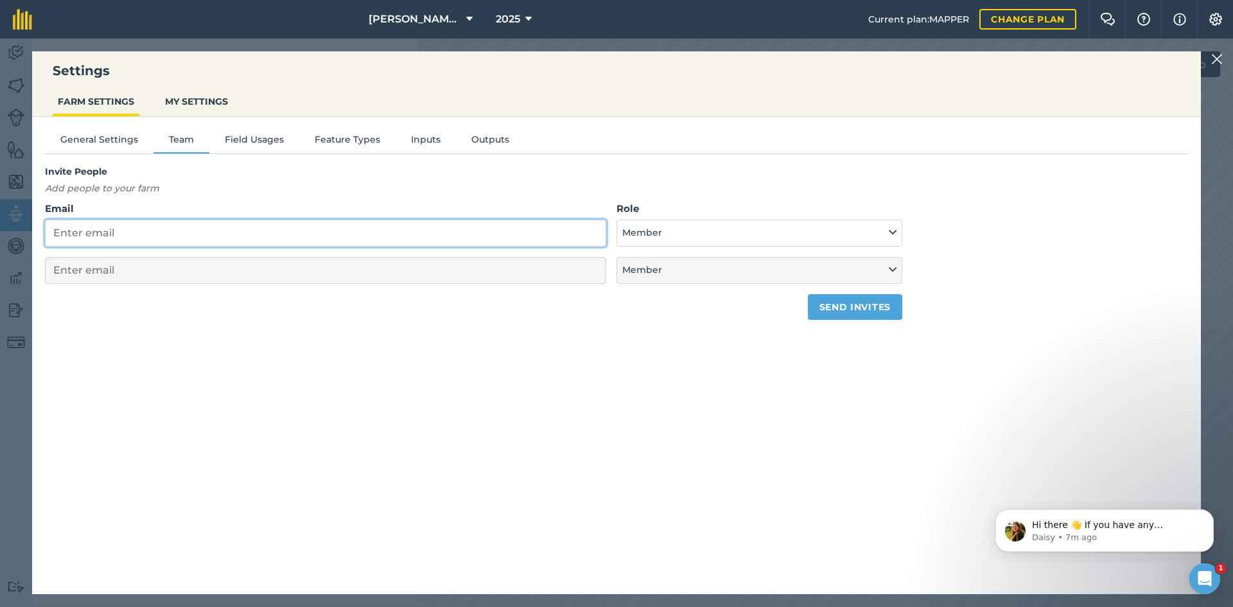
paste input "[EMAIL_ADDRESS][DOMAIN_NAME]"
type input "[EMAIL_ADDRESS][DOMAIN_NAME]"
select select "MEMBER"
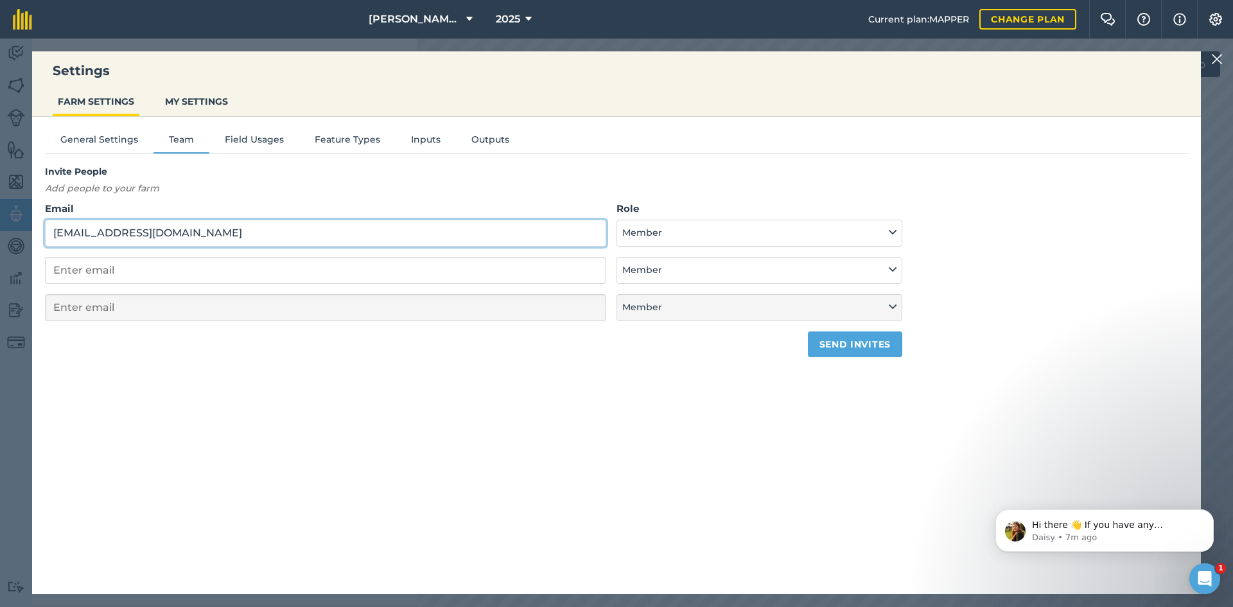
type input "[EMAIL_ADDRESS][DOMAIN_NAME]"
click at [839, 345] on button "Send invites" at bounding box center [855, 344] width 94 height 26
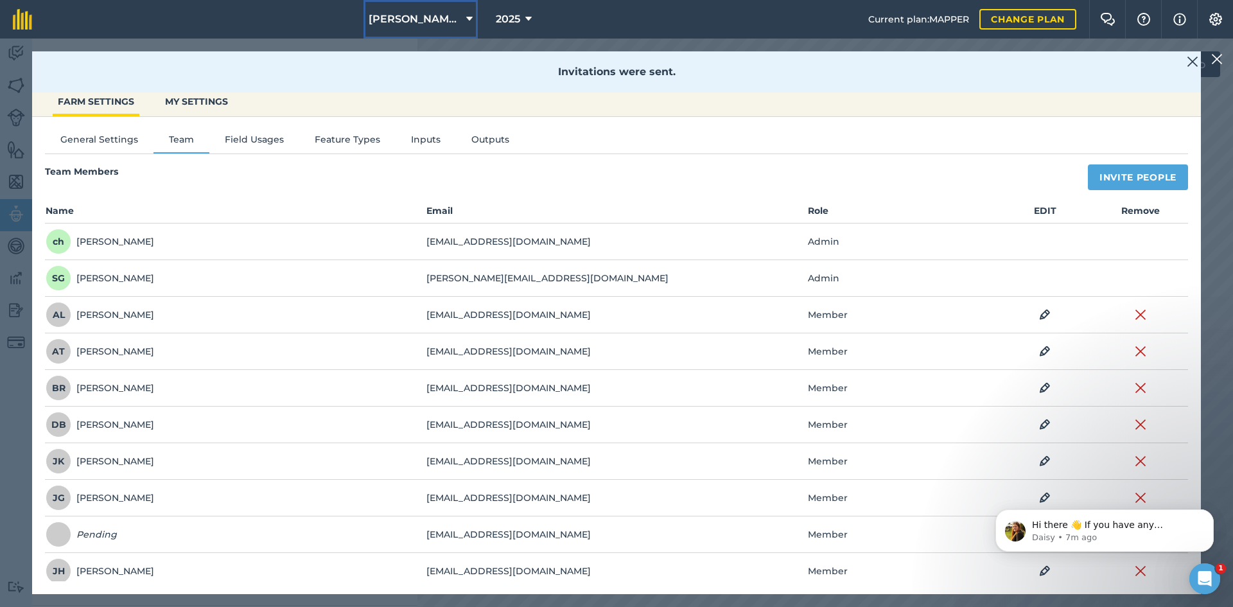
click at [413, 21] on span "[PERSON_NAME] Agriculture" at bounding box center [415, 19] width 93 height 15
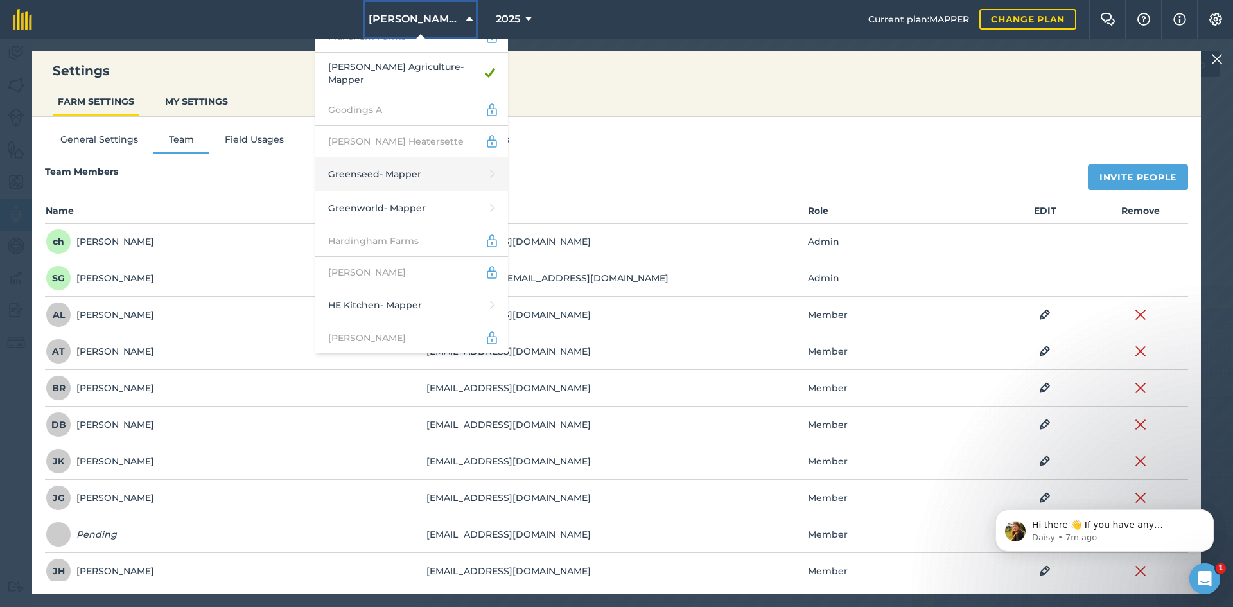
scroll to position [964, 0]
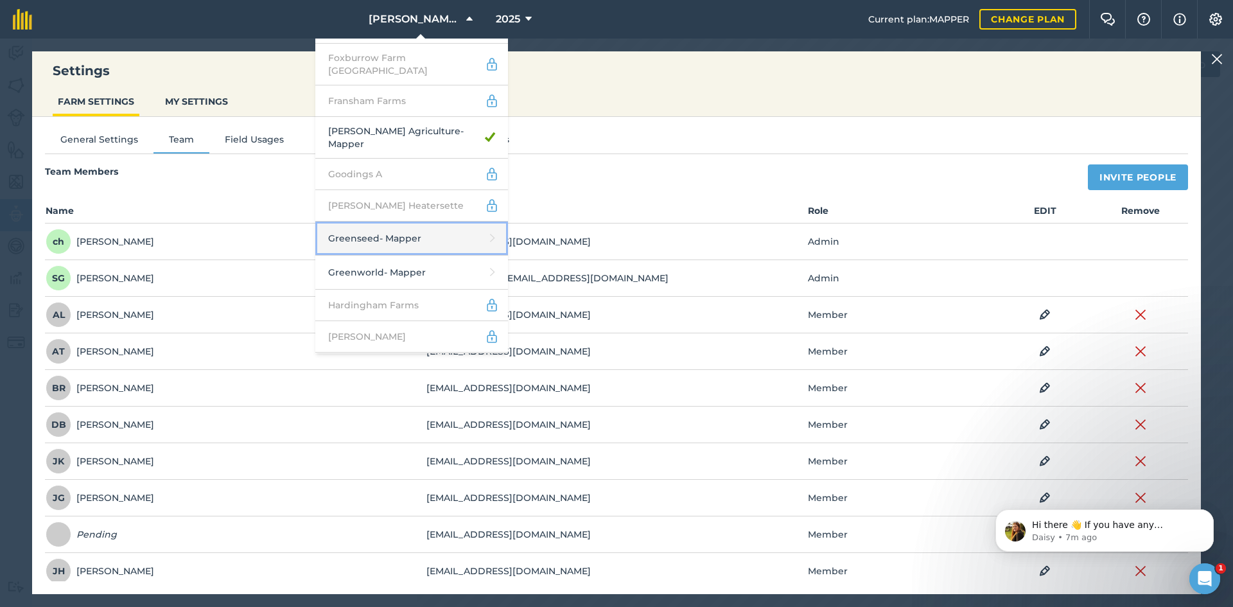
click at [418, 222] on link "Greenseed - Mapper" at bounding box center [411, 239] width 193 height 34
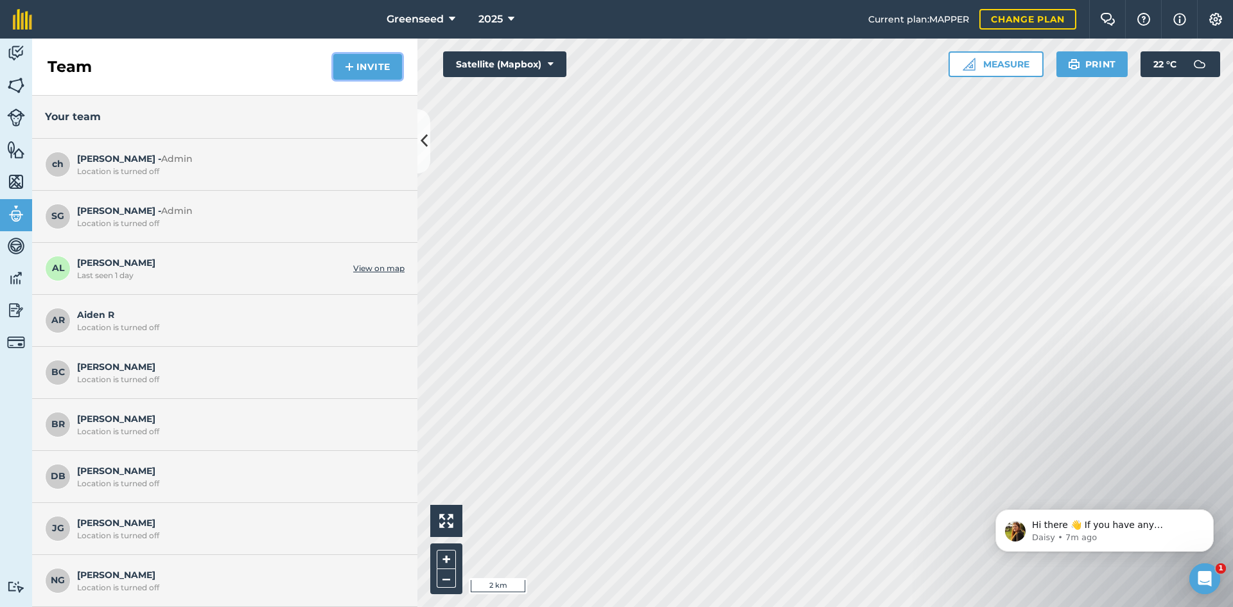
click at [353, 76] on button "Invite" at bounding box center [367, 67] width 69 height 26
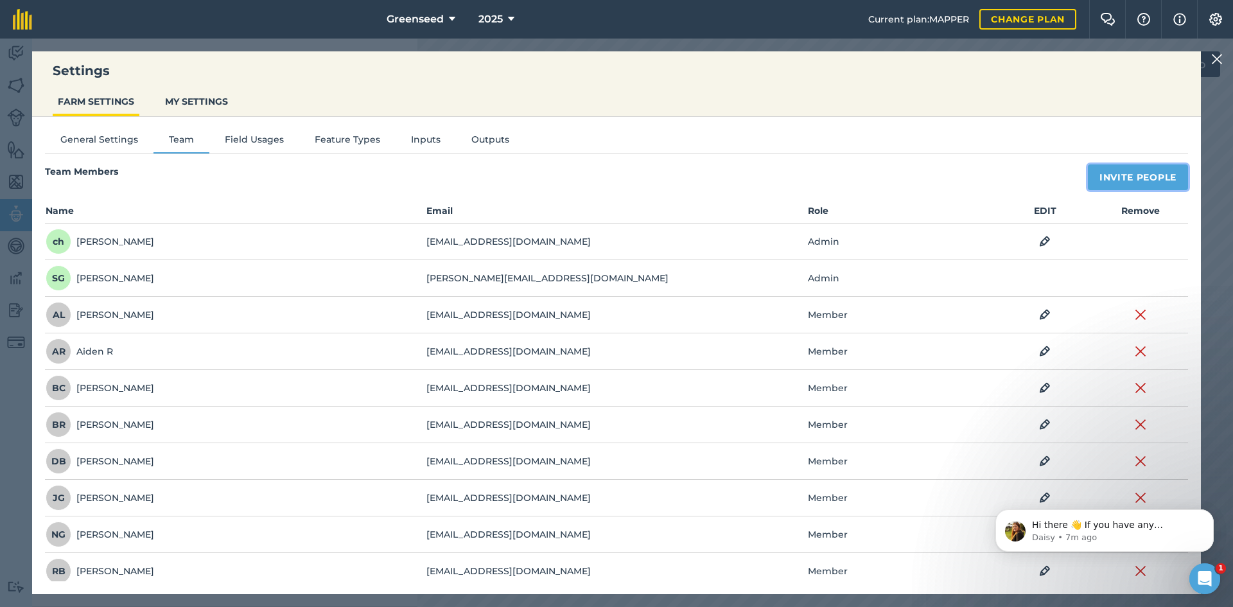
click at [1090, 189] on button "Invite People" at bounding box center [1138, 177] width 100 height 26
select select "MEMBER"
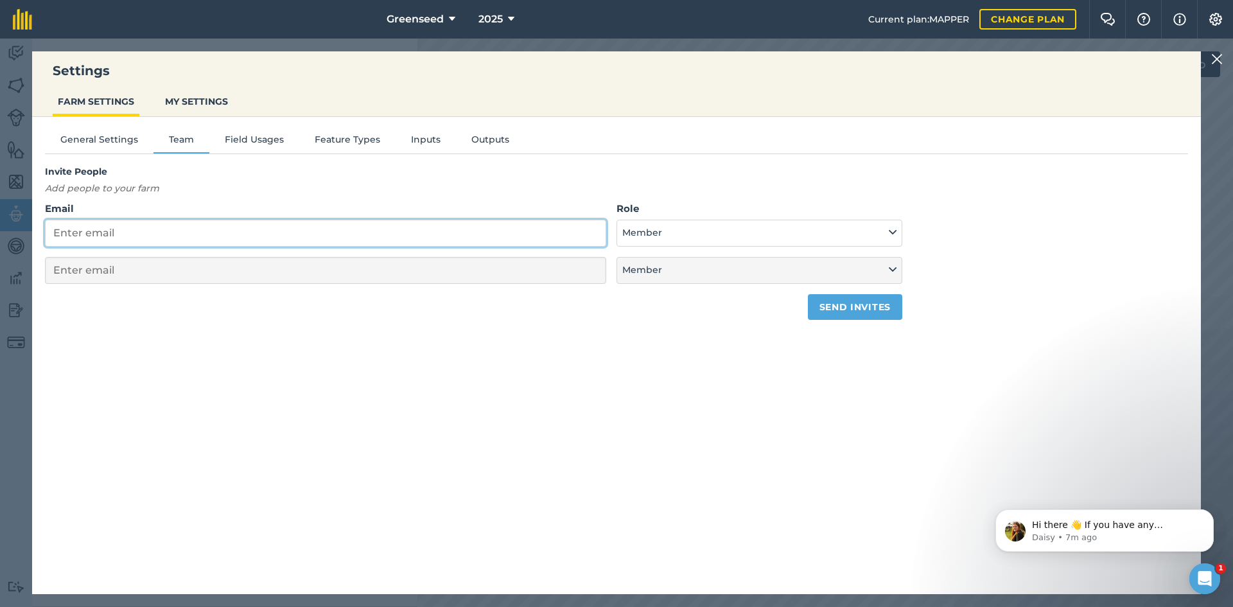
paste input "[EMAIL_ADDRESS][DOMAIN_NAME]"
type input "[EMAIL_ADDRESS][DOMAIN_NAME]"
select select "MEMBER"
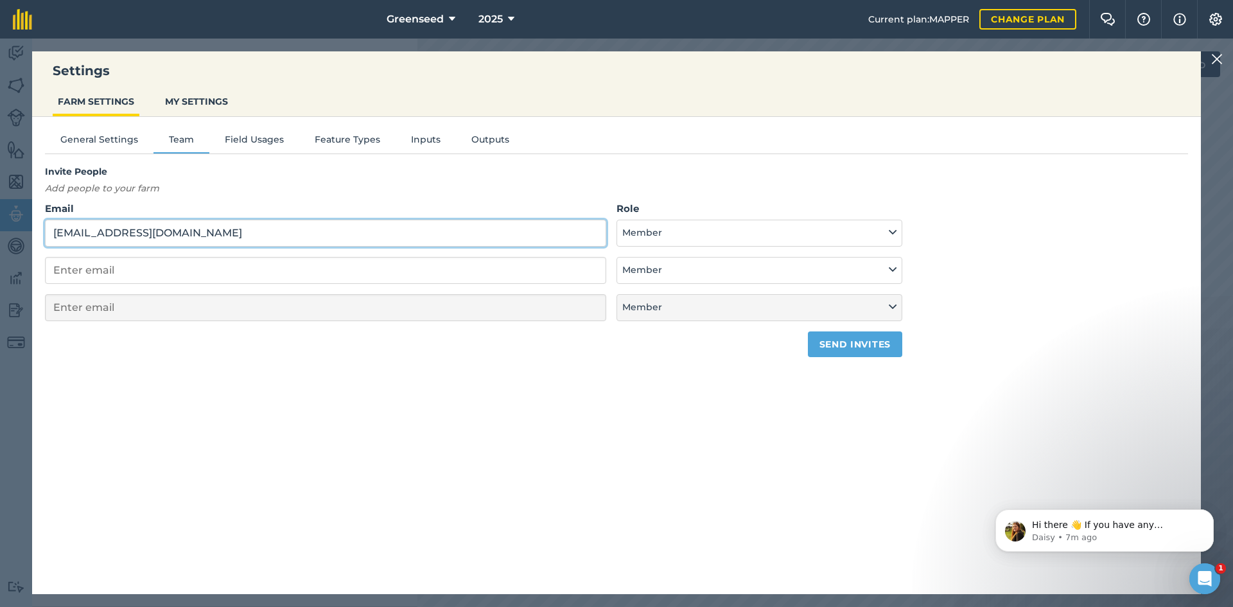
type input "[EMAIL_ADDRESS][DOMAIN_NAME]"
click at [815, 339] on button "Send invites" at bounding box center [855, 344] width 94 height 26
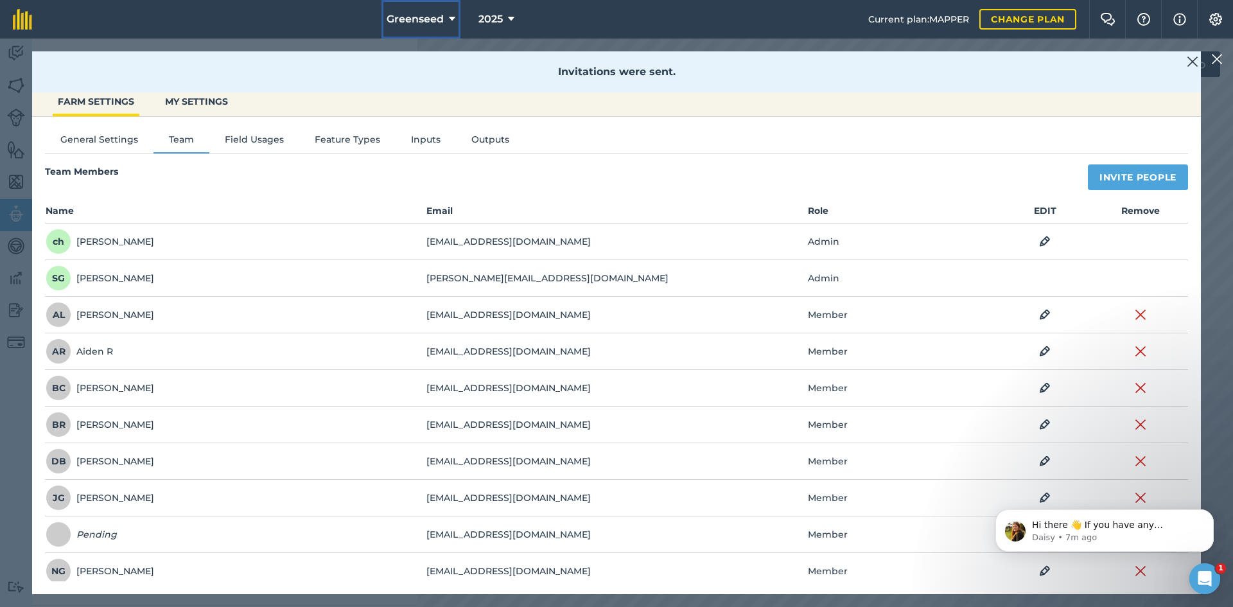
click at [382, 19] on button "Greenseed" at bounding box center [421, 19] width 79 height 39
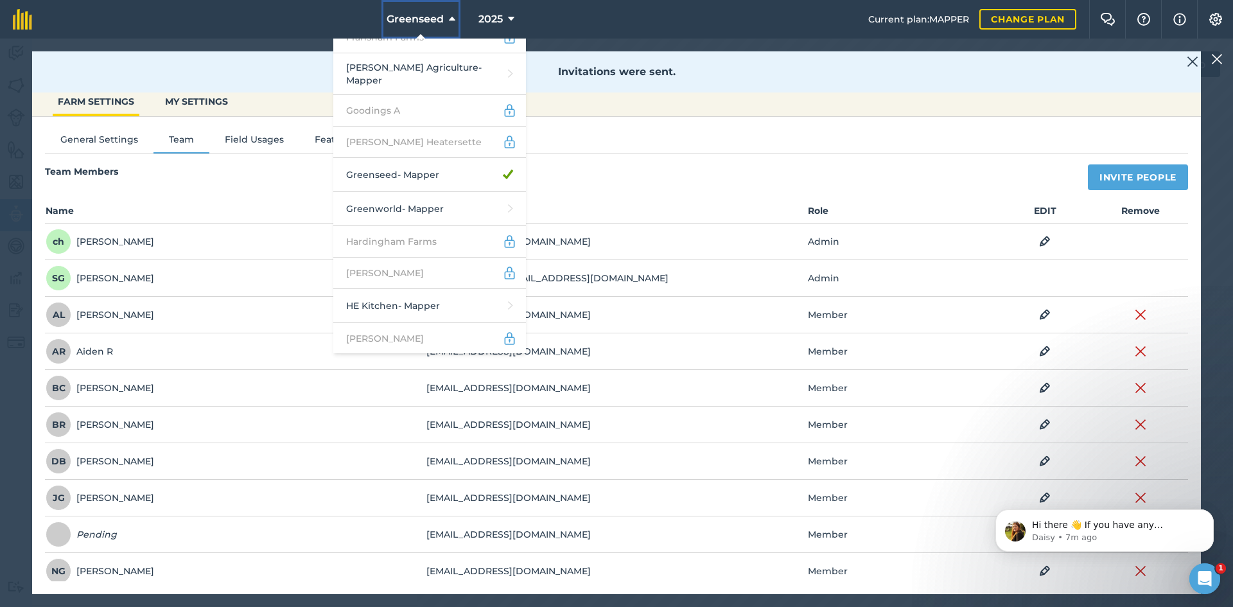
scroll to position [1028, 0]
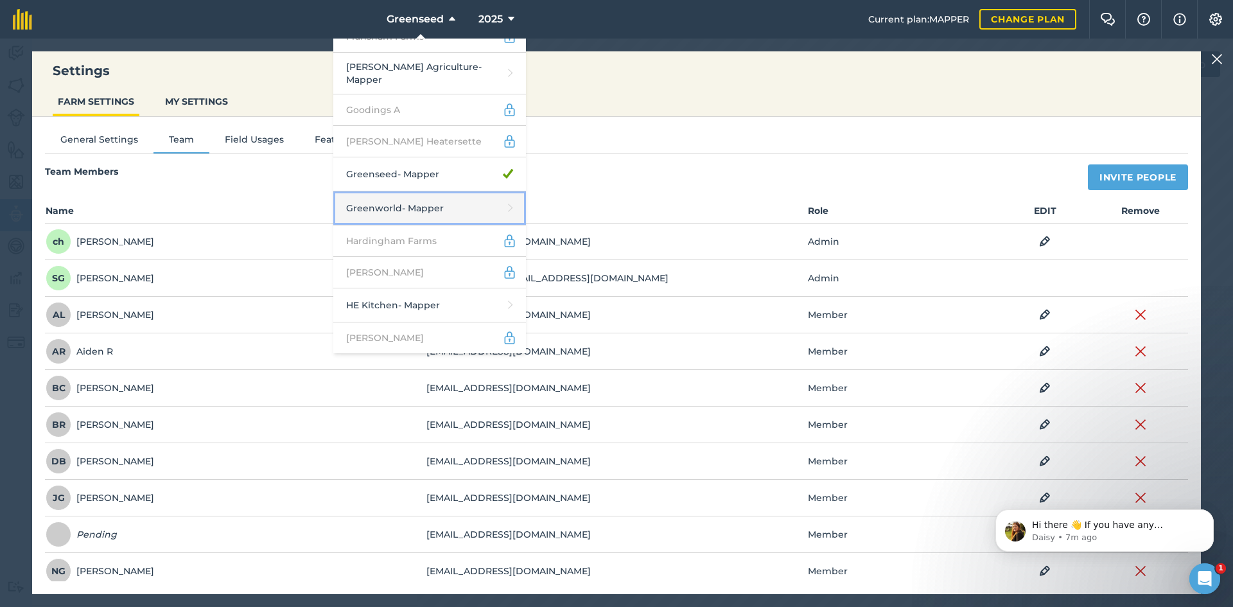
click at [431, 191] on link "Greenworld - Mapper" at bounding box center [429, 208] width 193 height 34
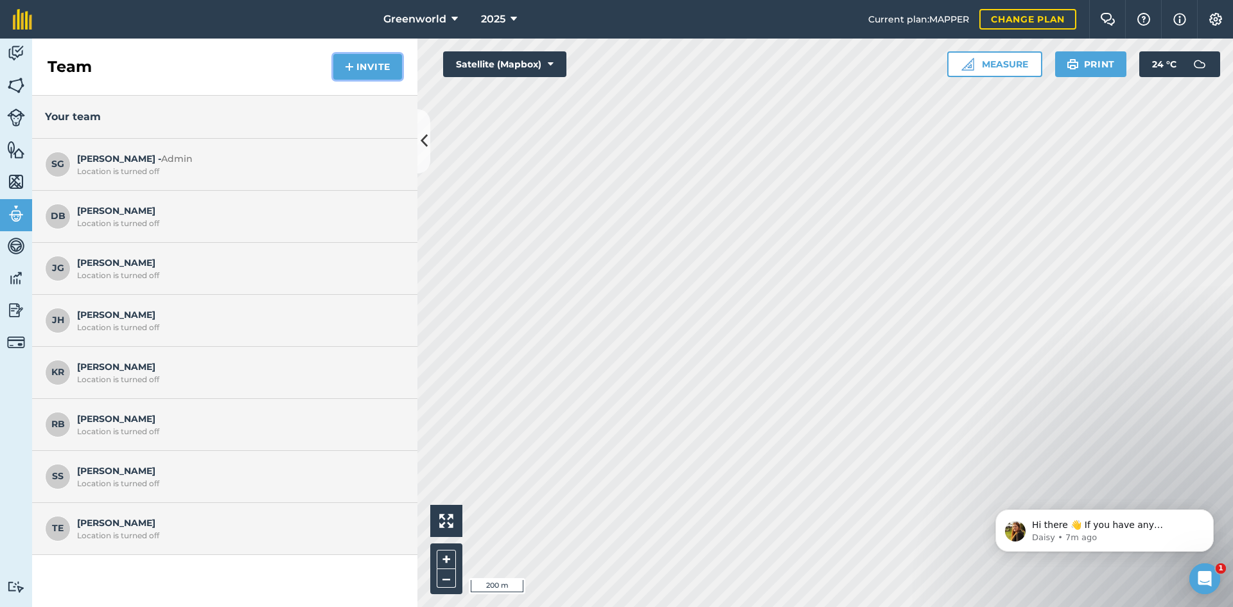
click at [337, 58] on button "Invite" at bounding box center [367, 67] width 69 height 26
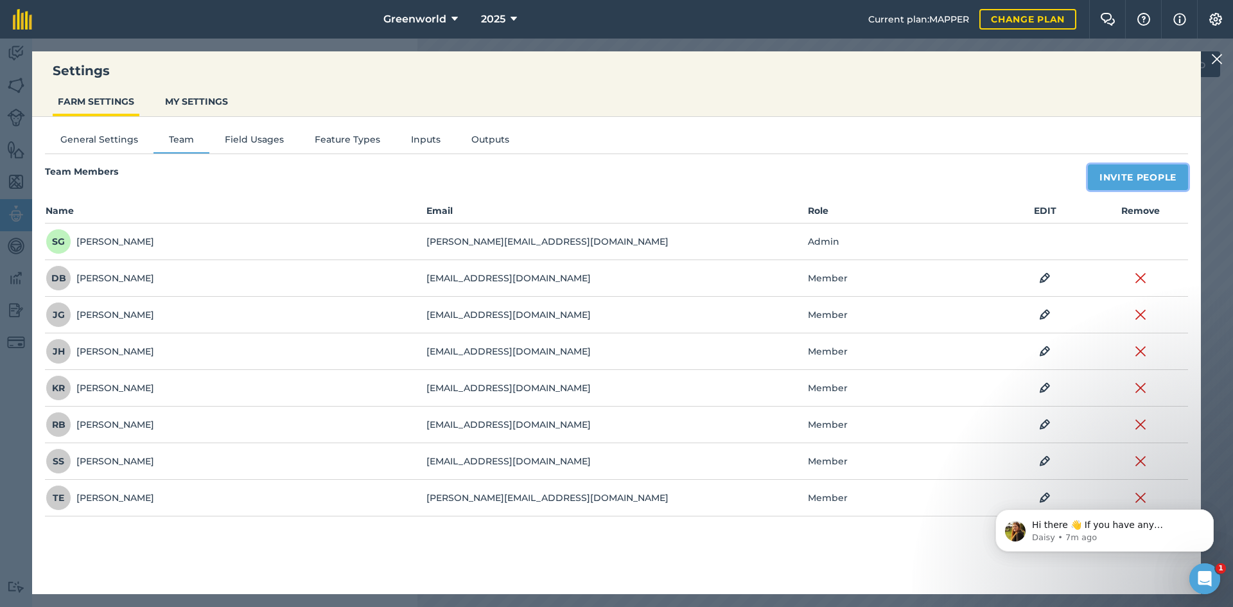
click at [1106, 177] on button "Invite People" at bounding box center [1138, 177] width 100 height 26
select select "MEMBER"
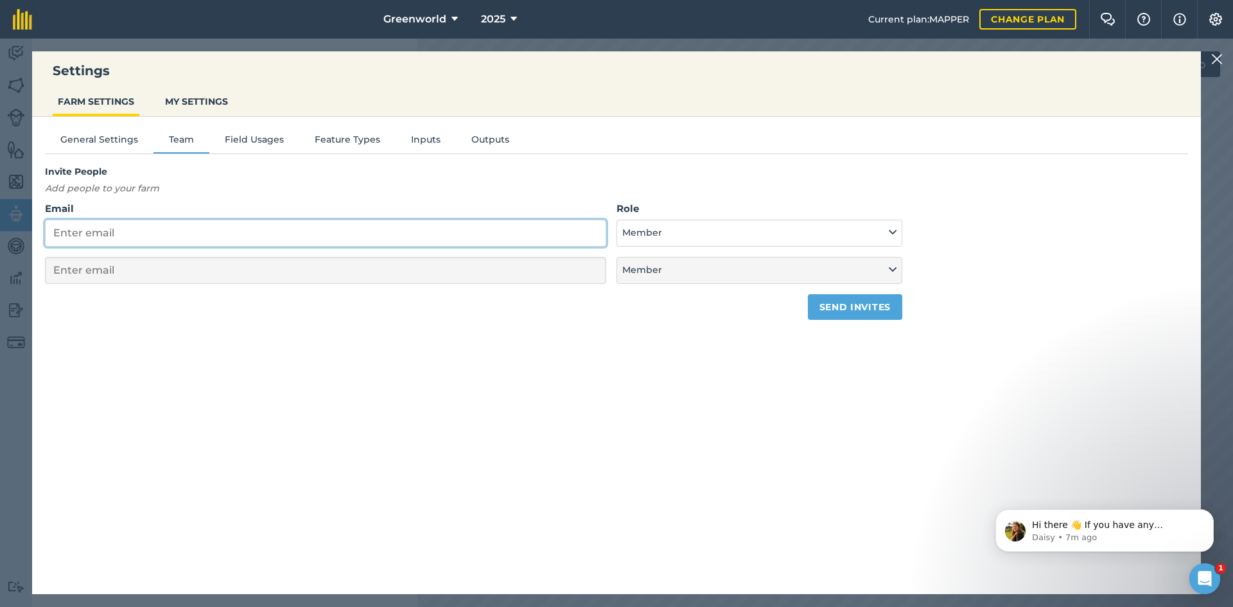
click at [436, 244] on input "Email" at bounding box center [325, 233] width 561 height 27
paste input "[EMAIL_ADDRESS][DOMAIN_NAME]"
type input "[EMAIL_ADDRESS][DOMAIN_NAME]"
select select "MEMBER"
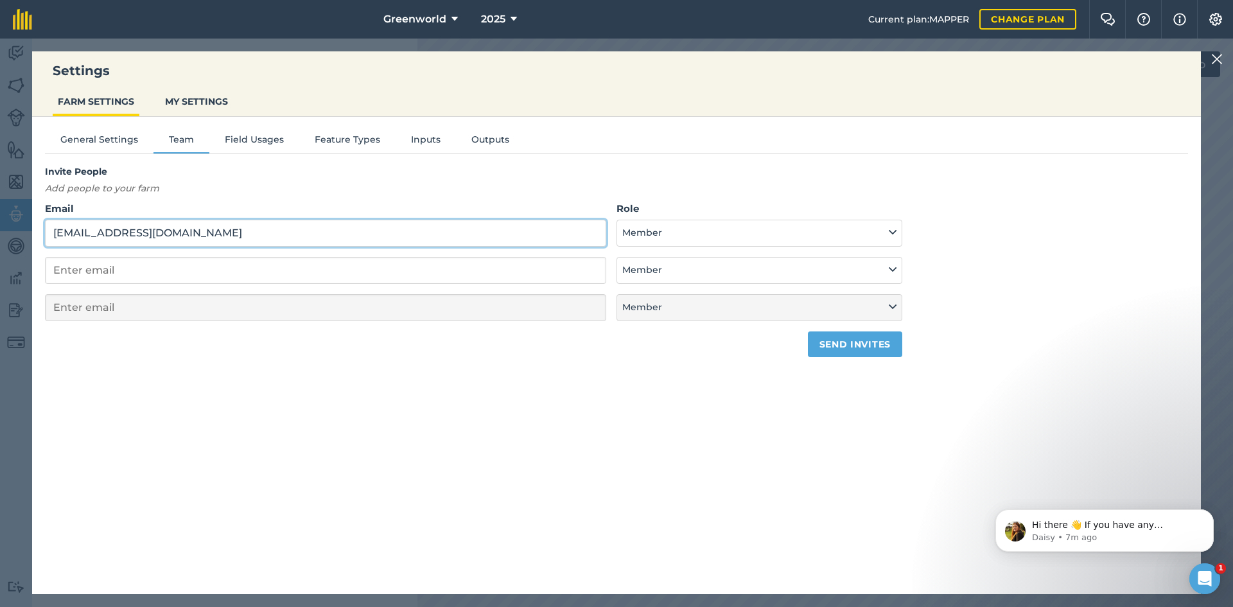
type input "[EMAIL_ADDRESS][DOMAIN_NAME]"
click at [839, 351] on button "Send invites" at bounding box center [855, 344] width 94 height 26
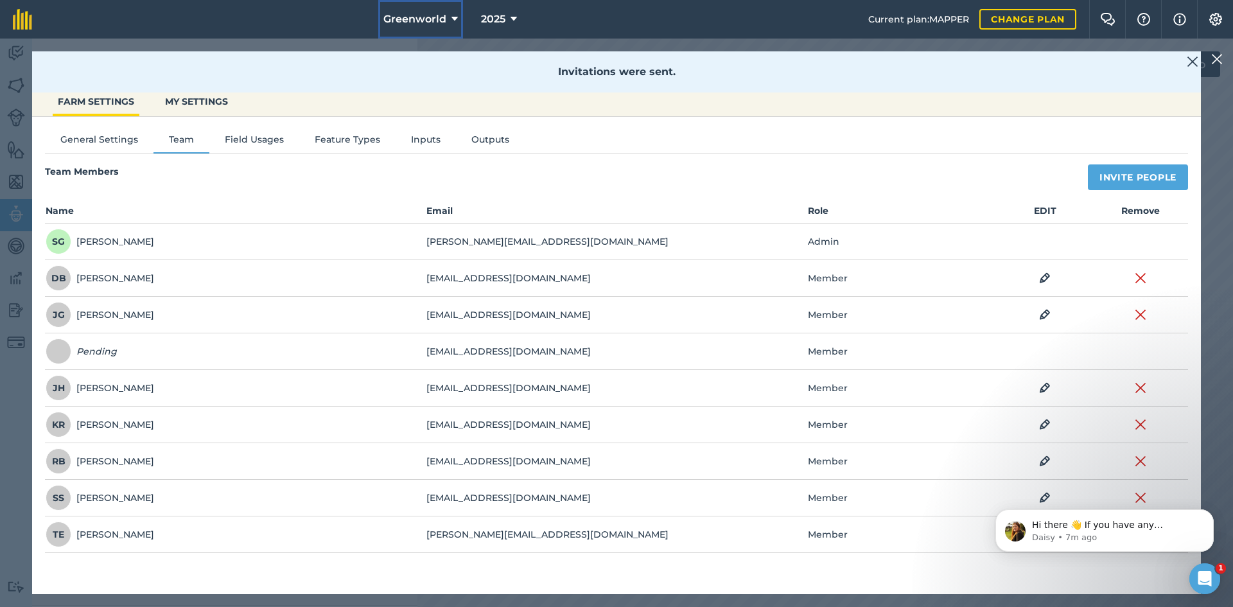
click at [419, 18] on span "Greenworld" at bounding box center [415, 19] width 63 height 15
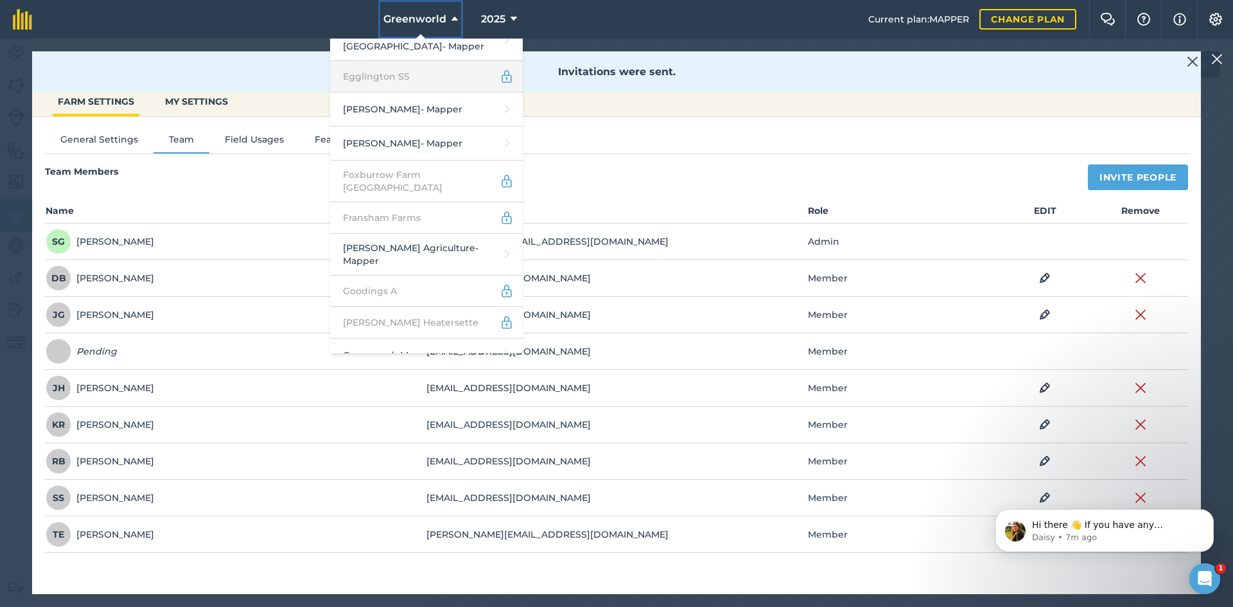
scroll to position [1028, 0]
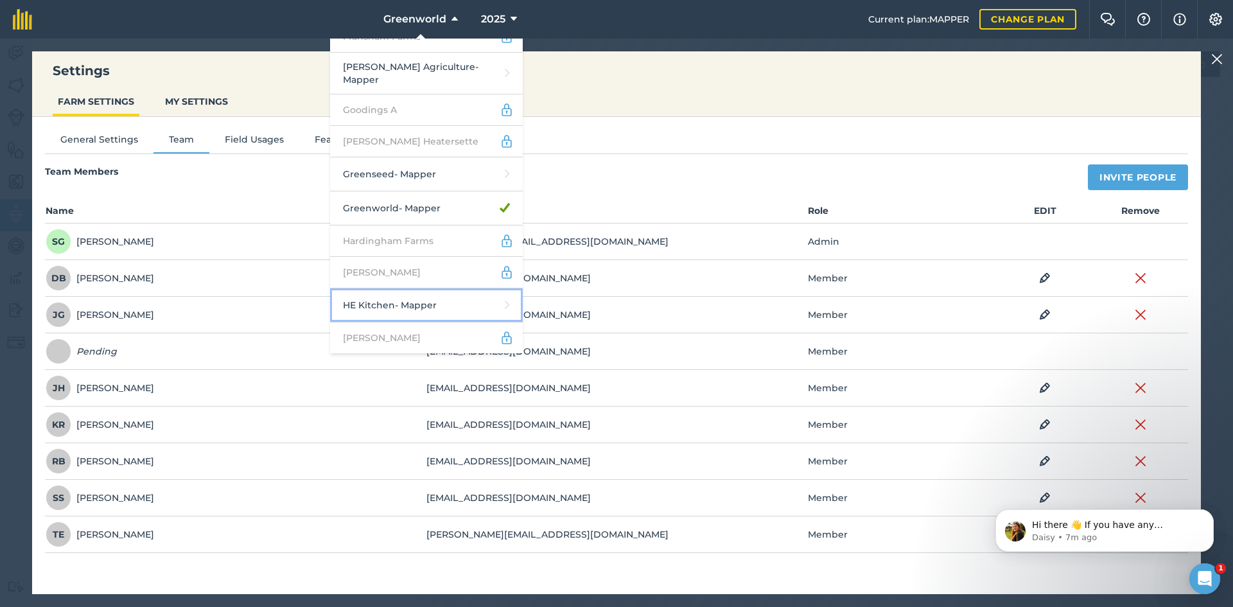
click at [378, 288] on link "HE Kitchen - Mapper" at bounding box center [426, 305] width 193 height 34
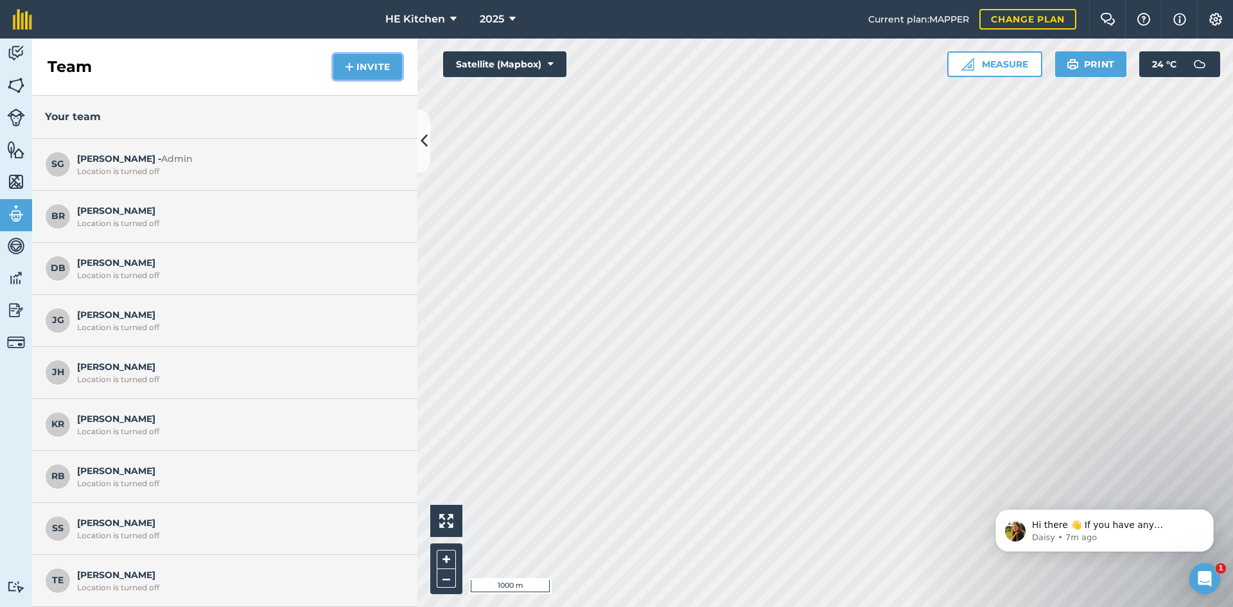
click at [372, 63] on button "Invite" at bounding box center [367, 67] width 69 height 26
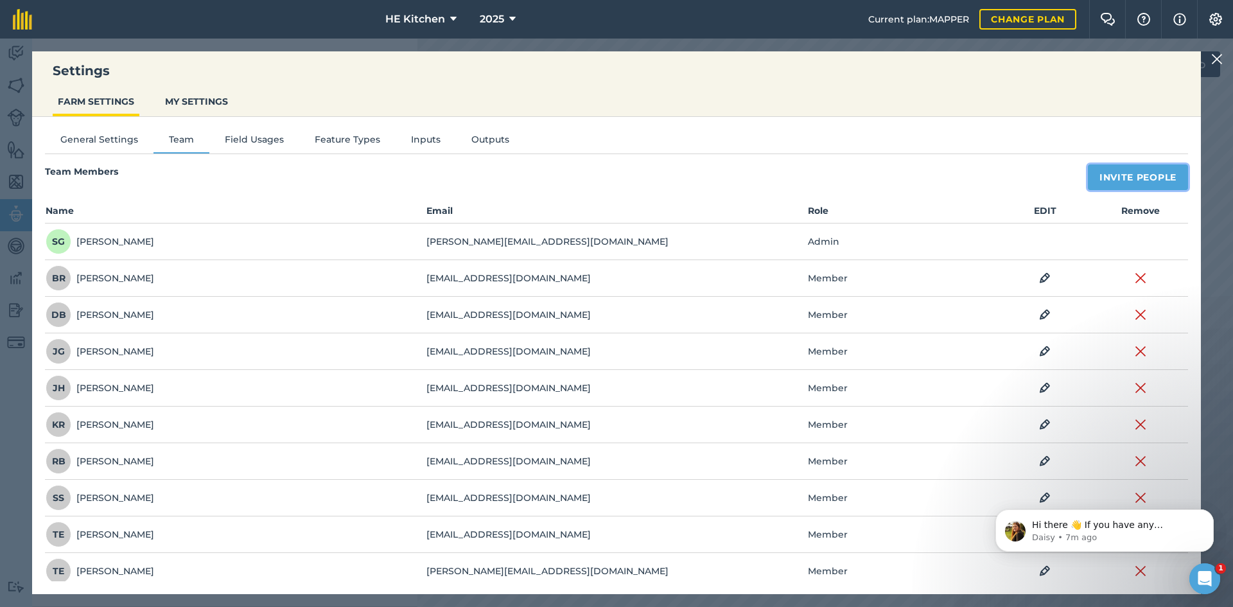
click at [1093, 190] on button "Invite People" at bounding box center [1138, 177] width 100 height 26
select select "MEMBER"
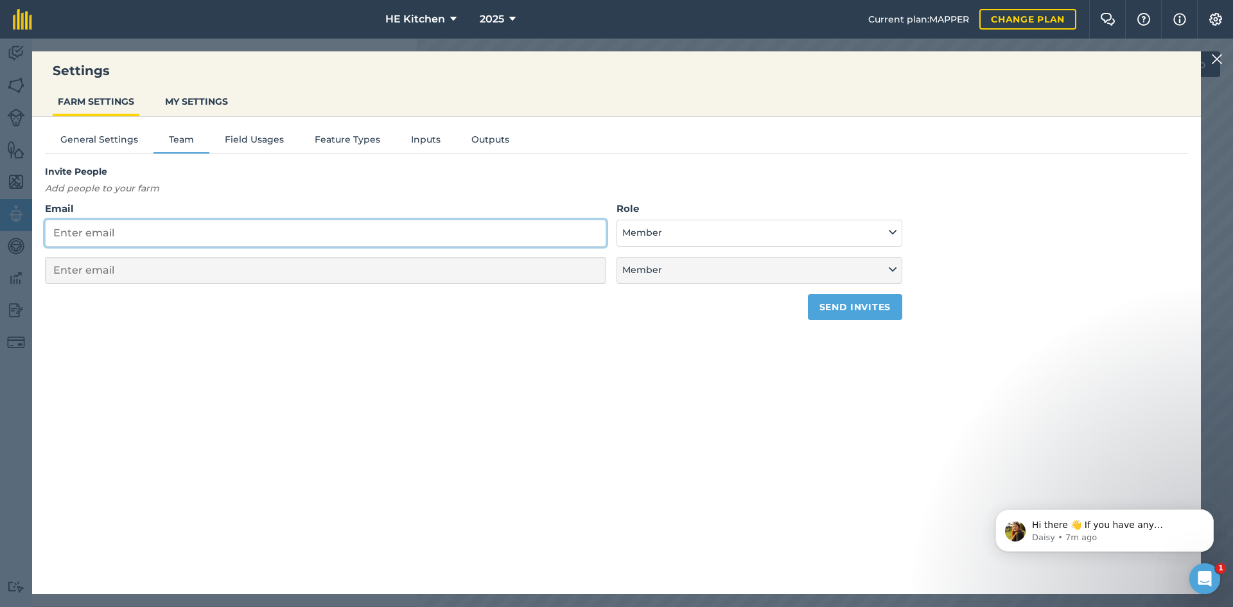
paste input "[EMAIL_ADDRESS][DOMAIN_NAME]"
type input "[EMAIL_ADDRESS][DOMAIN_NAME]"
select select "MEMBER"
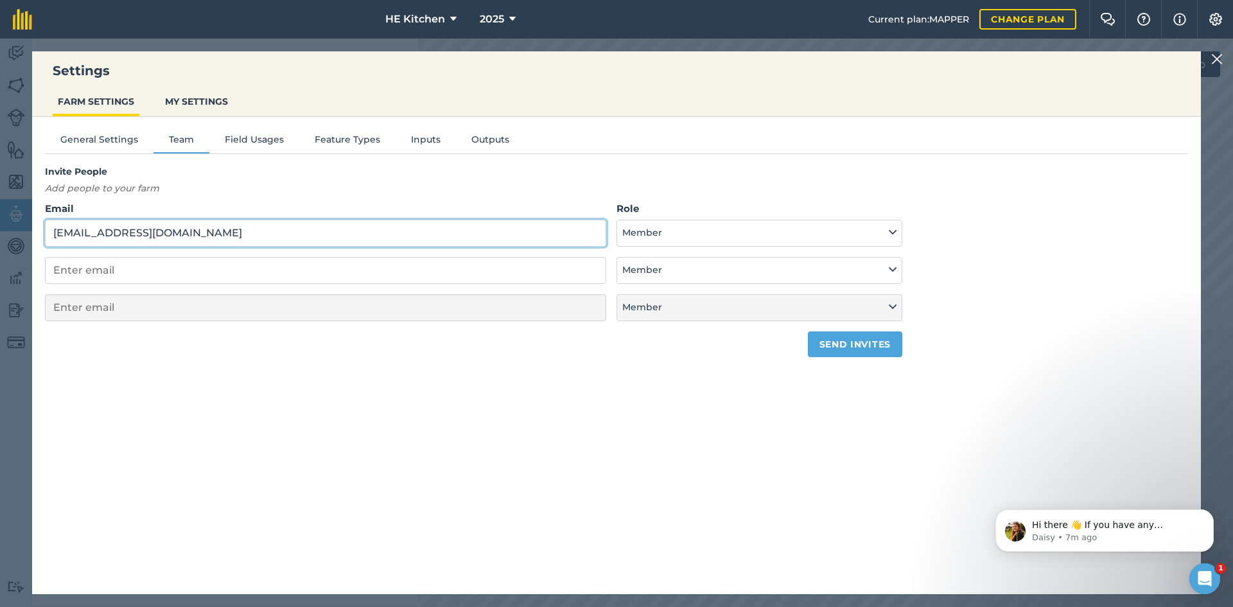
type input "[EMAIL_ADDRESS][DOMAIN_NAME]"
click at [867, 349] on button "Send invites" at bounding box center [855, 344] width 94 height 26
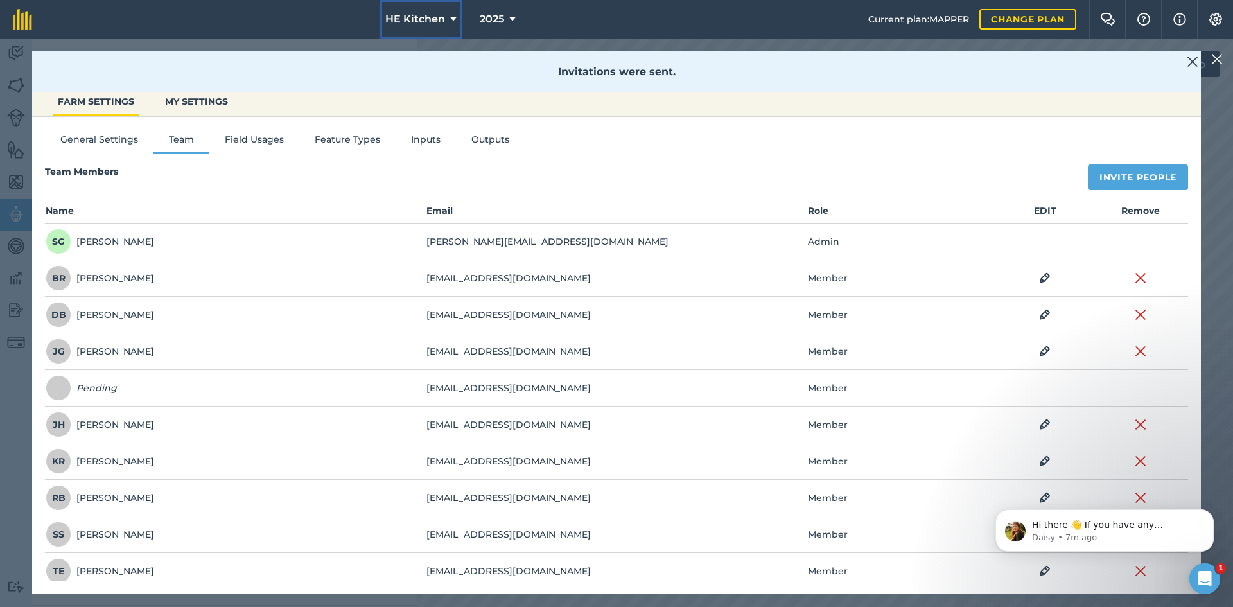
click at [395, 14] on span "HE Kitchen" at bounding box center [415, 19] width 60 height 15
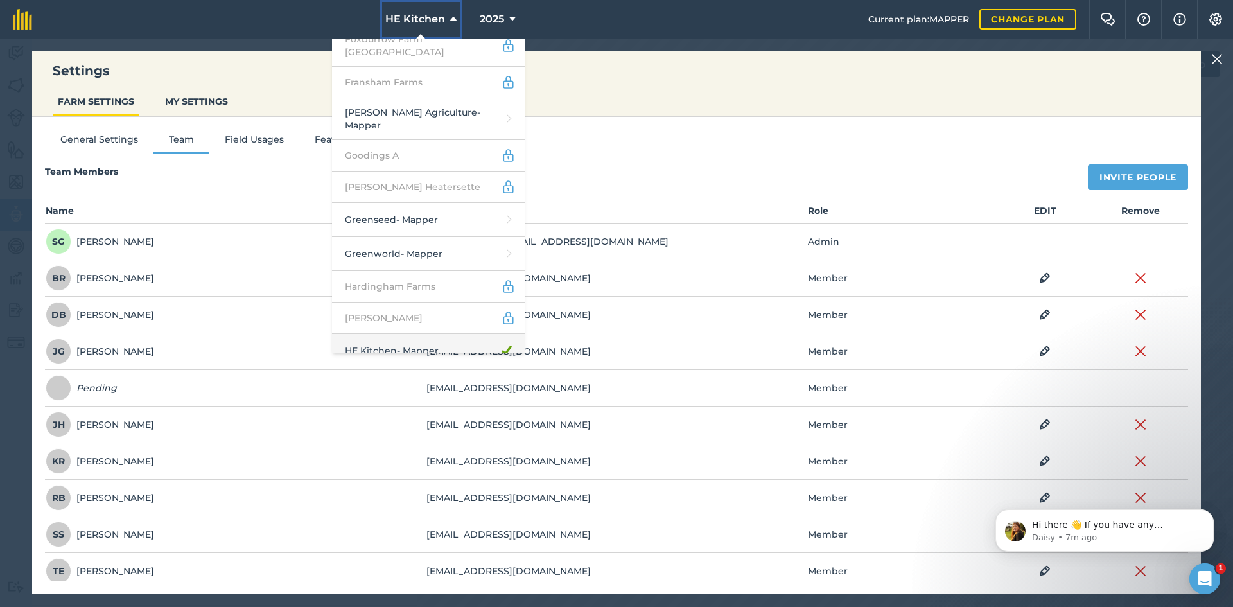
scroll to position [1092, 0]
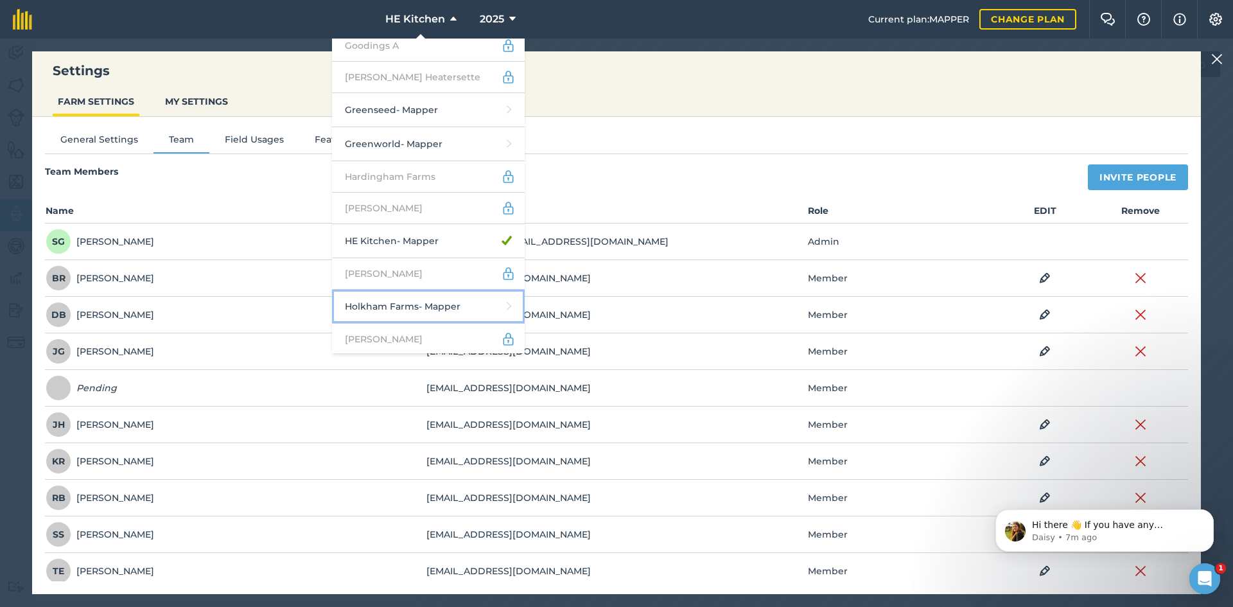
click at [415, 290] on link "Holkham Farms - Mapper" at bounding box center [428, 307] width 193 height 34
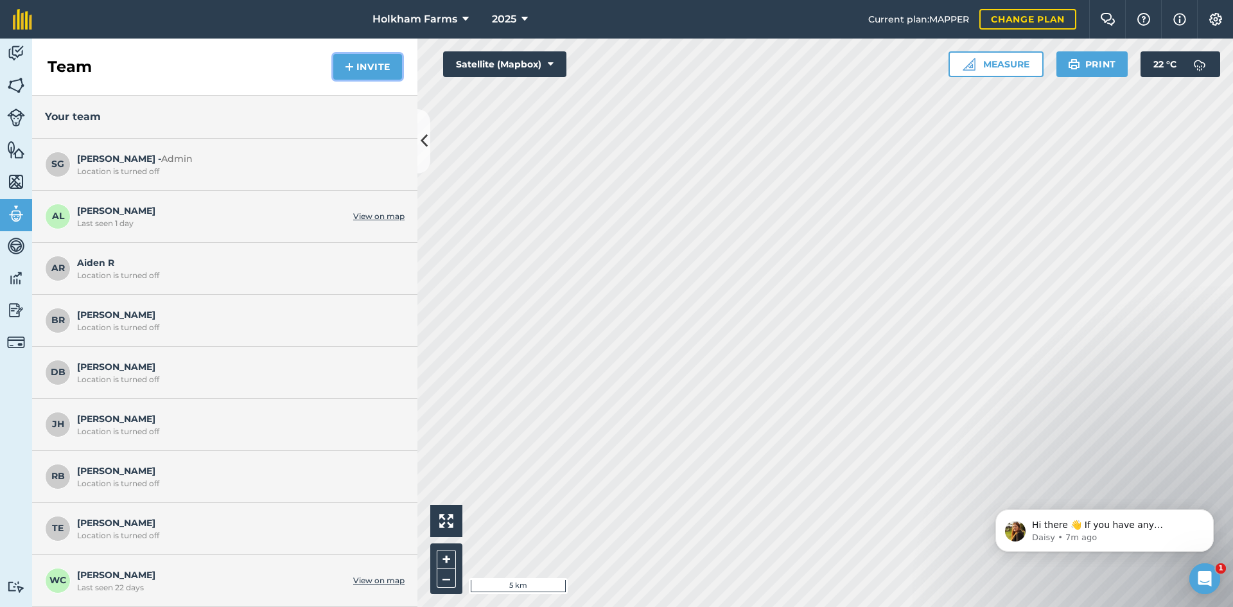
click at [356, 60] on button "Invite" at bounding box center [367, 67] width 69 height 26
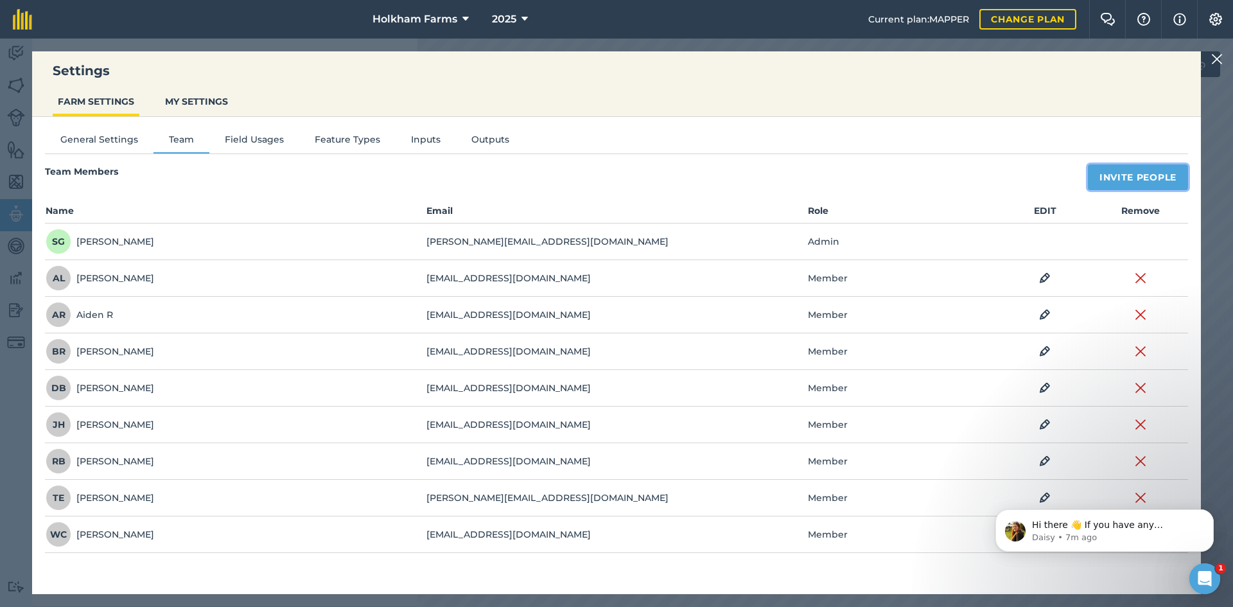
click at [1096, 183] on button "Invite People" at bounding box center [1138, 177] width 100 height 26
select select "MEMBER"
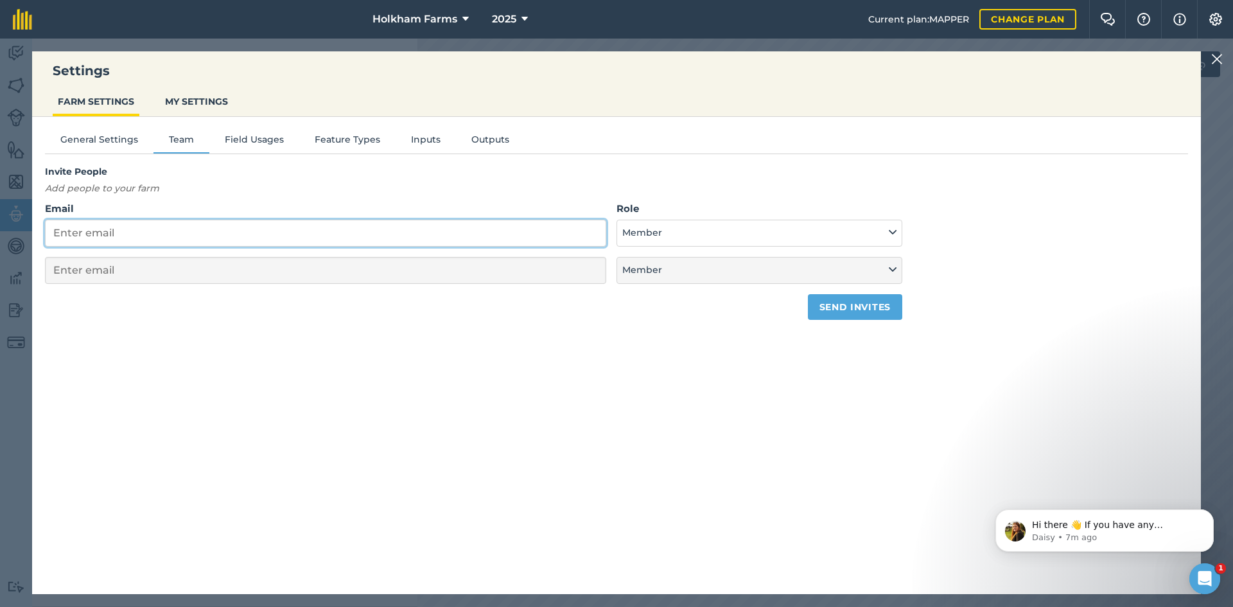
click at [147, 224] on input "Email" at bounding box center [325, 233] width 561 height 27
paste input "[EMAIL_ADDRESS][DOMAIN_NAME]"
type input "[EMAIL_ADDRESS][DOMAIN_NAME]"
select select "MEMBER"
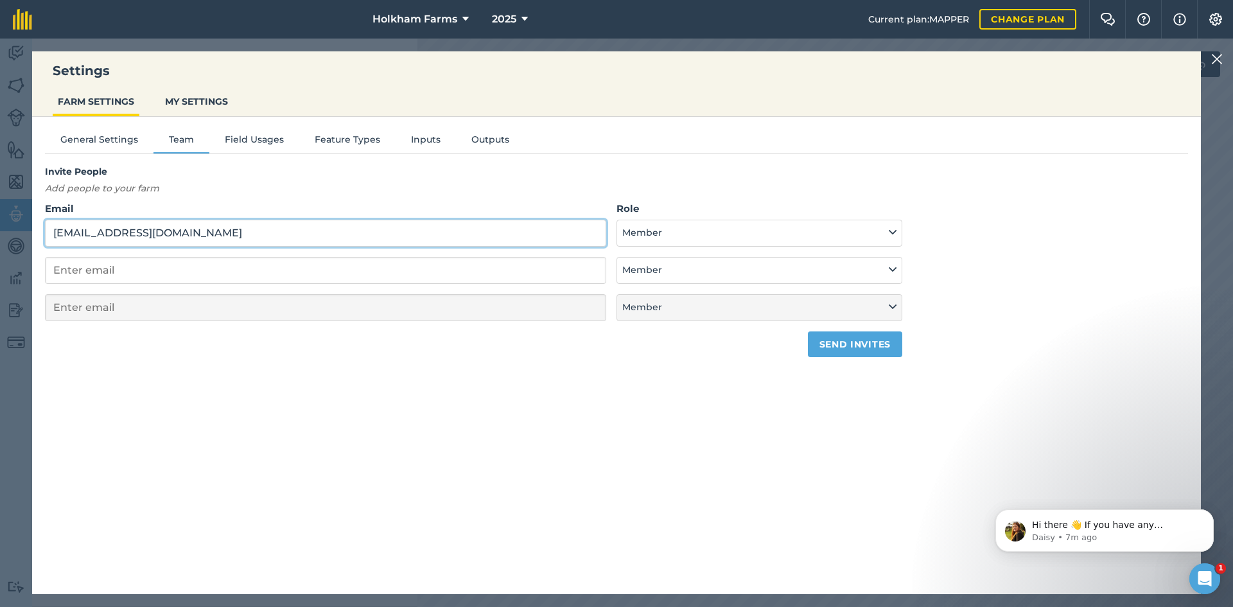
type input "[EMAIL_ADDRESS][DOMAIN_NAME]"
click at [818, 351] on button "Send invites" at bounding box center [855, 344] width 94 height 26
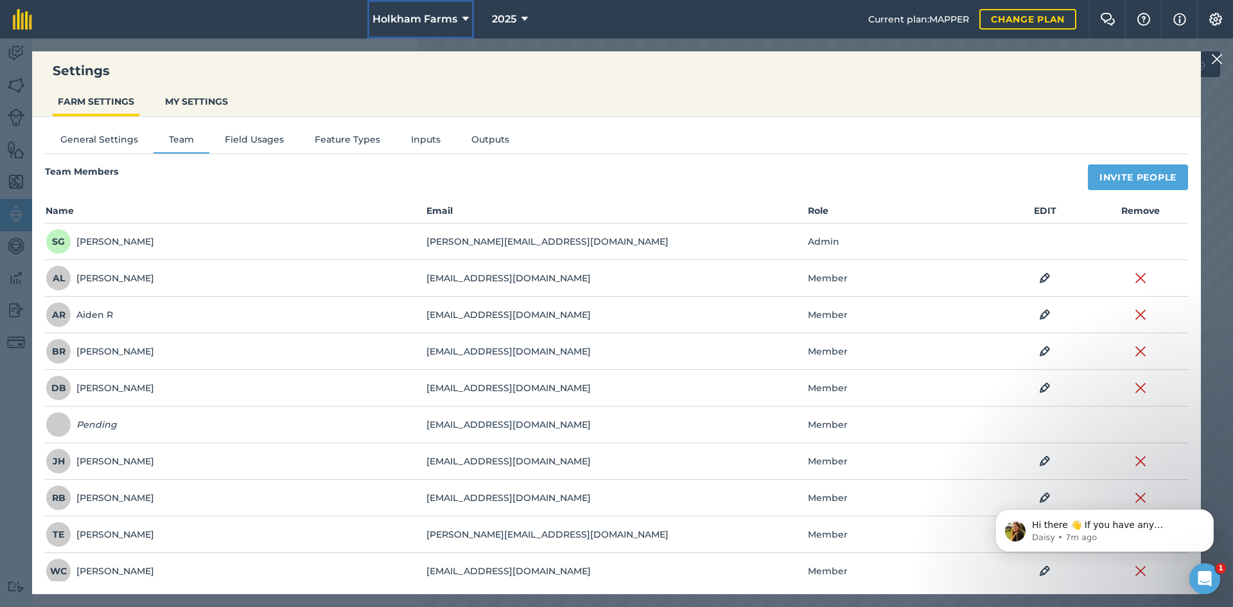
click at [375, 18] on span "Holkham Farms" at bounding box center [415, 19] width 85 height 15
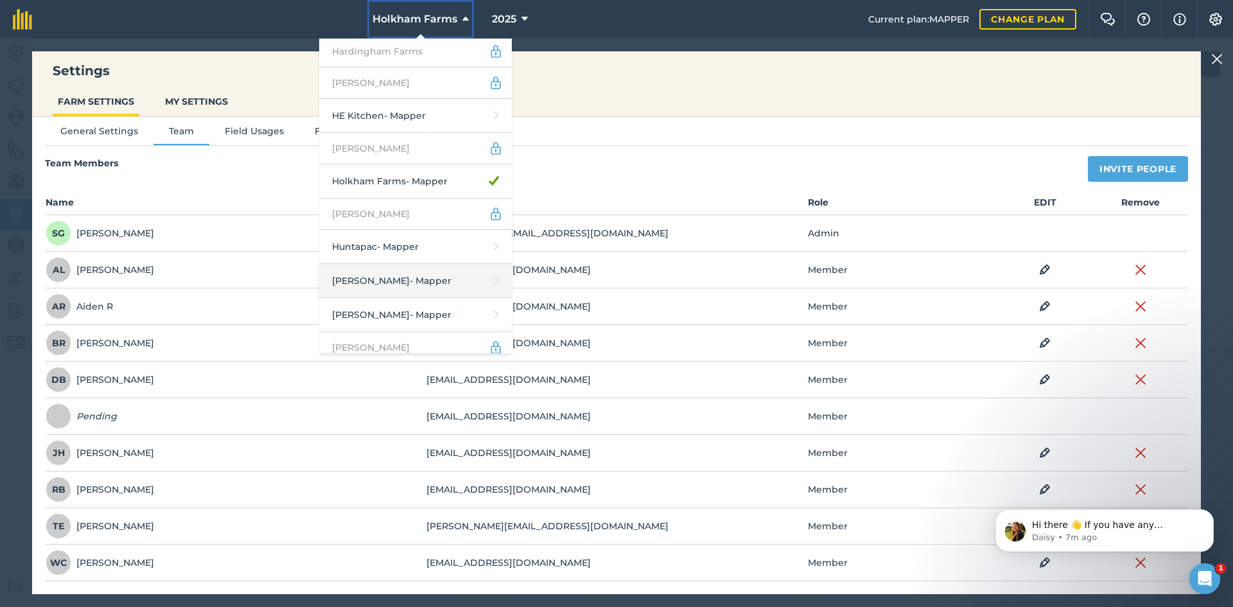
scroll to position [1221, 0]
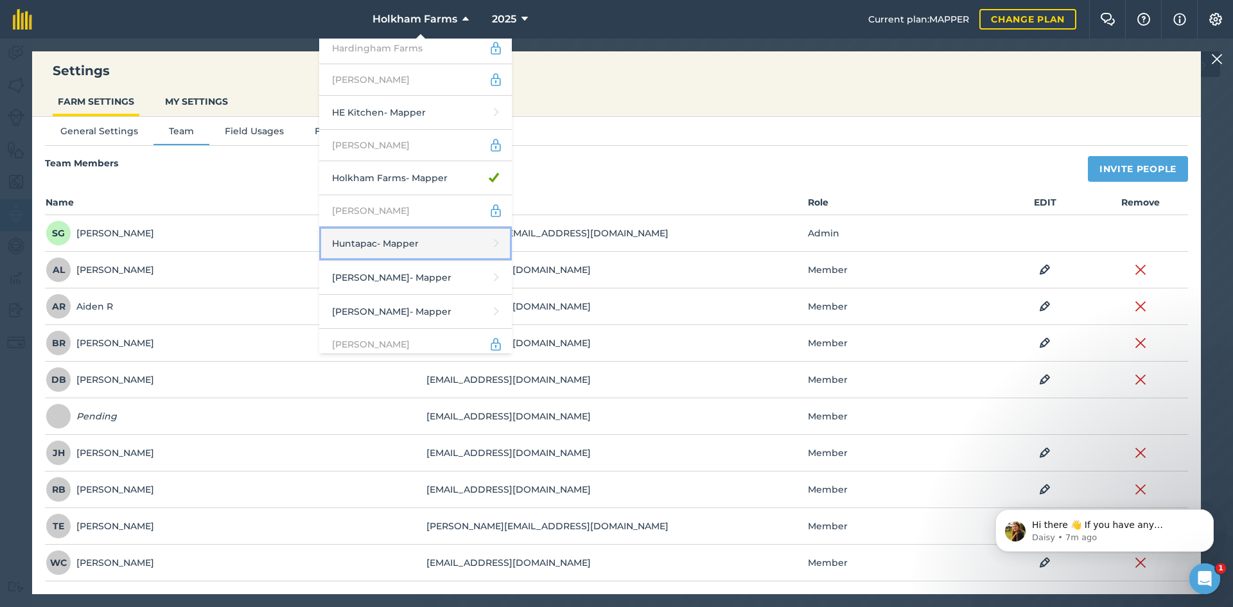
click at [412, 227] on link "Huntapac - Mapper" at bounding box center [415, 244] width 193 height 34
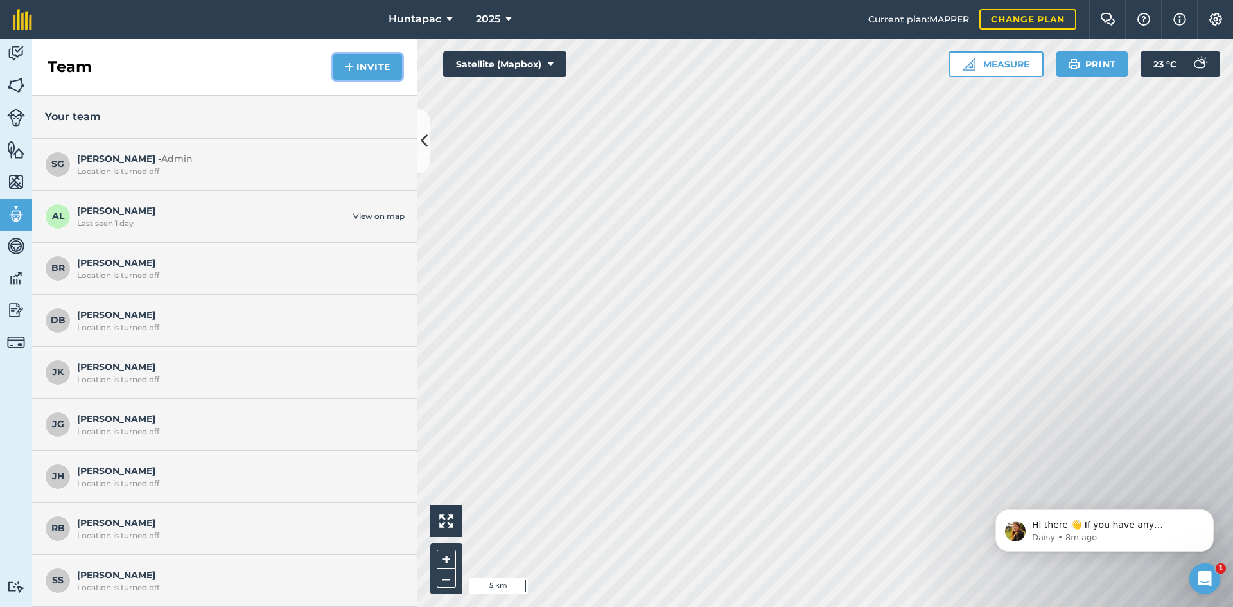
click at [356, 71] on button "Invite" at bounding box center [367, 67] width 69 height 26
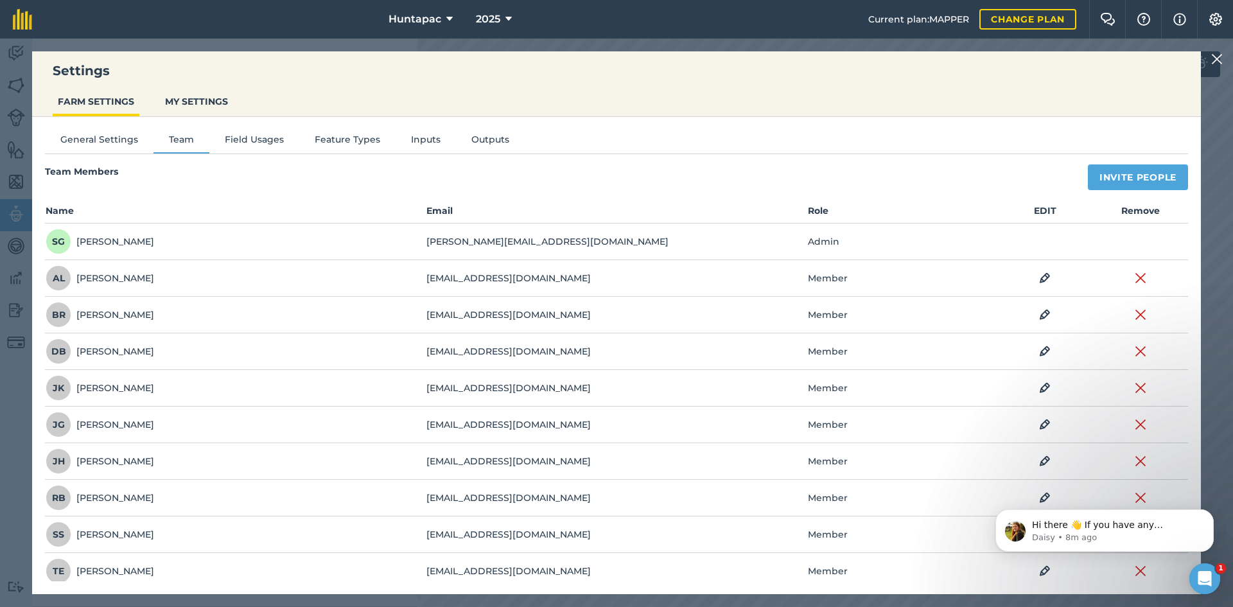
click at [1121, 193] on div "Team Members Invite People Name Email Role EDIT Remove SG [PERSON_NAME] [PERSON…" at bounding box center [616, 413] width 1143 height 499
click at [1110, 180] on button "Invite People" at bounding box center [1138, 177] width 100 height 26
select select "MEMBER"
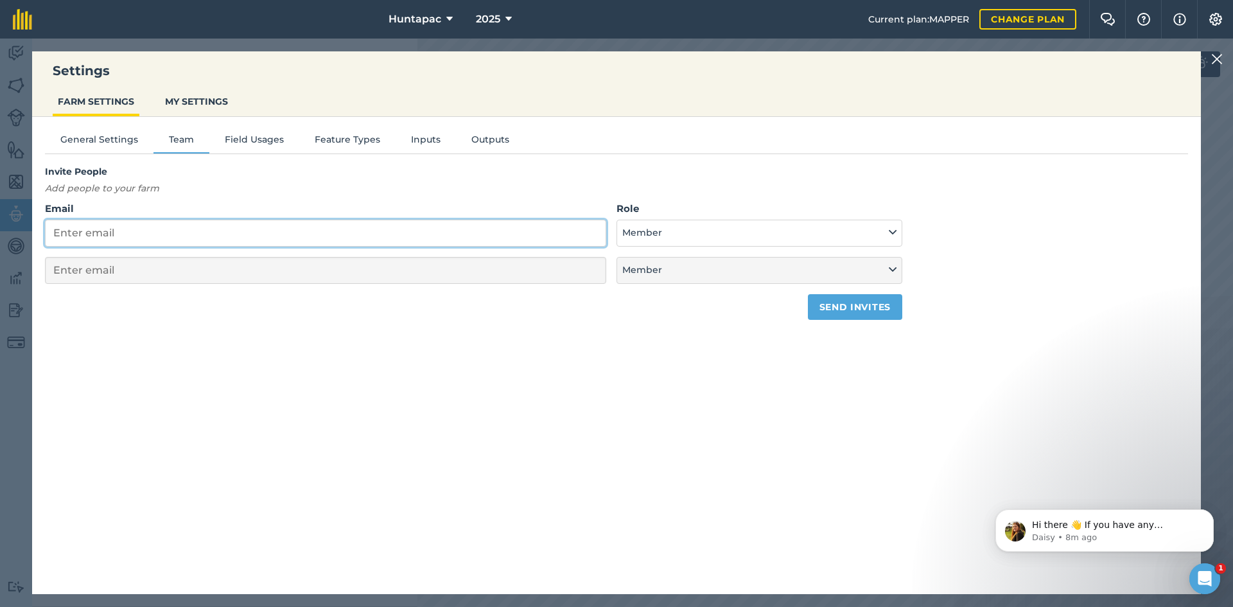
click at [116, 237] on input "Email" at bounding box center [325, 233] width 561 height 27
type input "[EMAIL_ADDRESS][DOMAIN_NAME]"
select select "MEMBER"
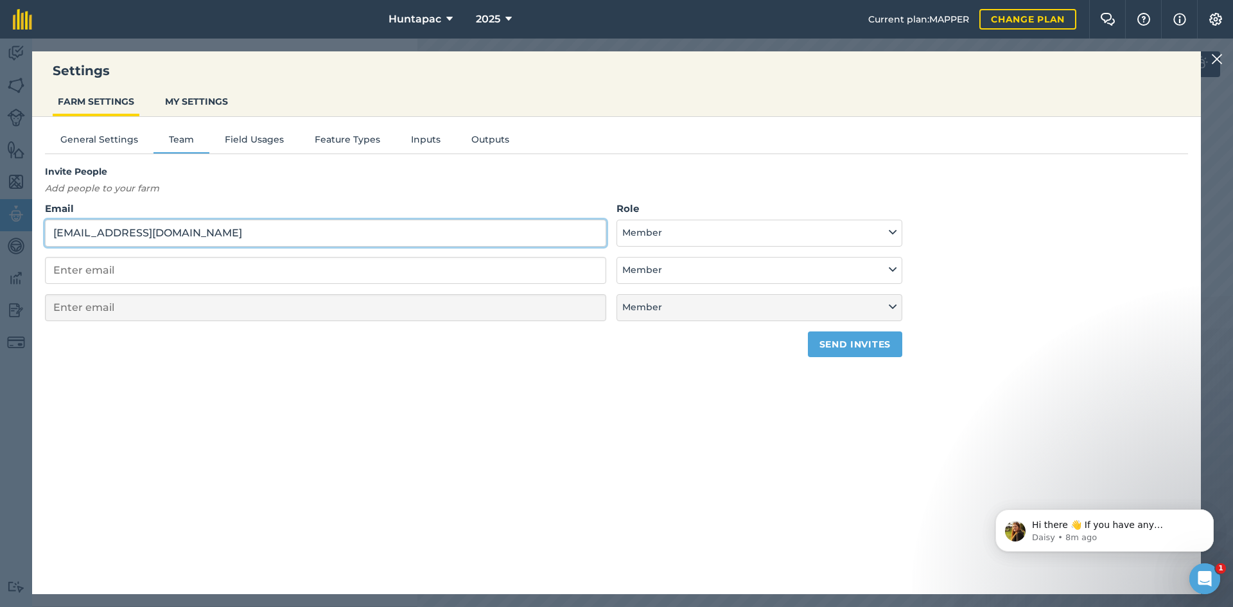
drag, startPoint x: -162, startPoint y: 223, endPoint x: -326, endPoint y: 197, distance: 166.4
click at [0, 197] on html "Settings FARM SETTINGS MY SETTINGS General Settings Team Field Usages Feature T…" at bounding box center [616, 303] width 1233 height 607
paste input "[EMAIL_ADDRESS][DOMAIN_NAME]"
type input "[EMAIL_ADDRESS][DOMAIN_NAME]"
click at [856, 335] on button "Send invites" at bounding box center [855, 344] width 94 height 26
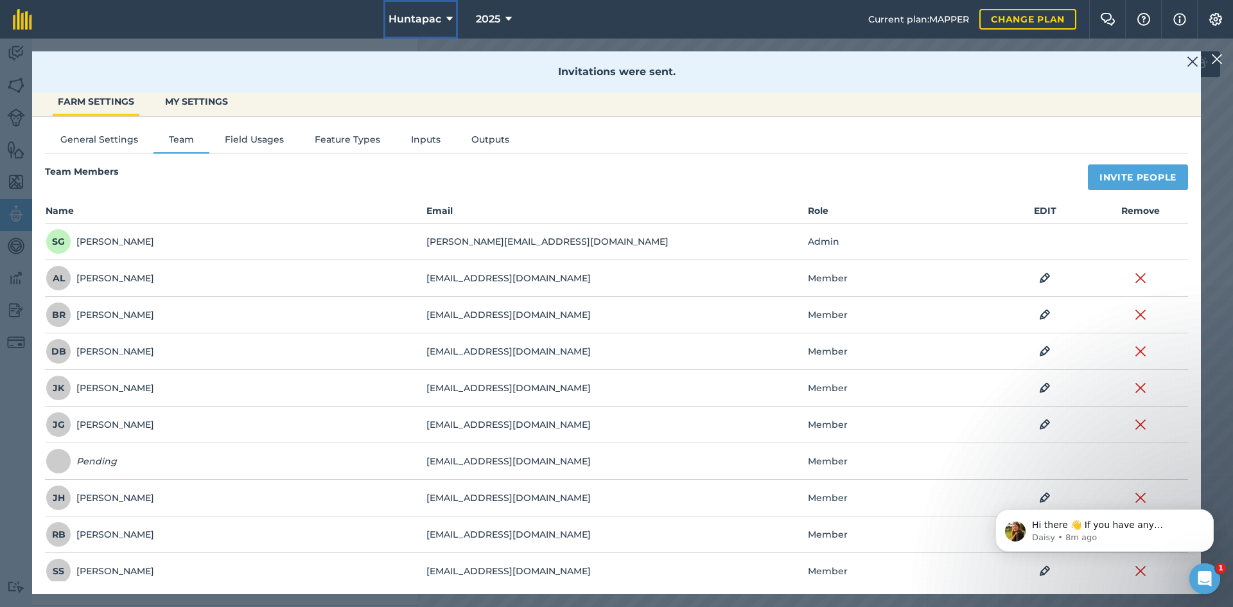
click at [420, 19] on span "Huntapac" at bounding box center [415, 19] width 53 height 15
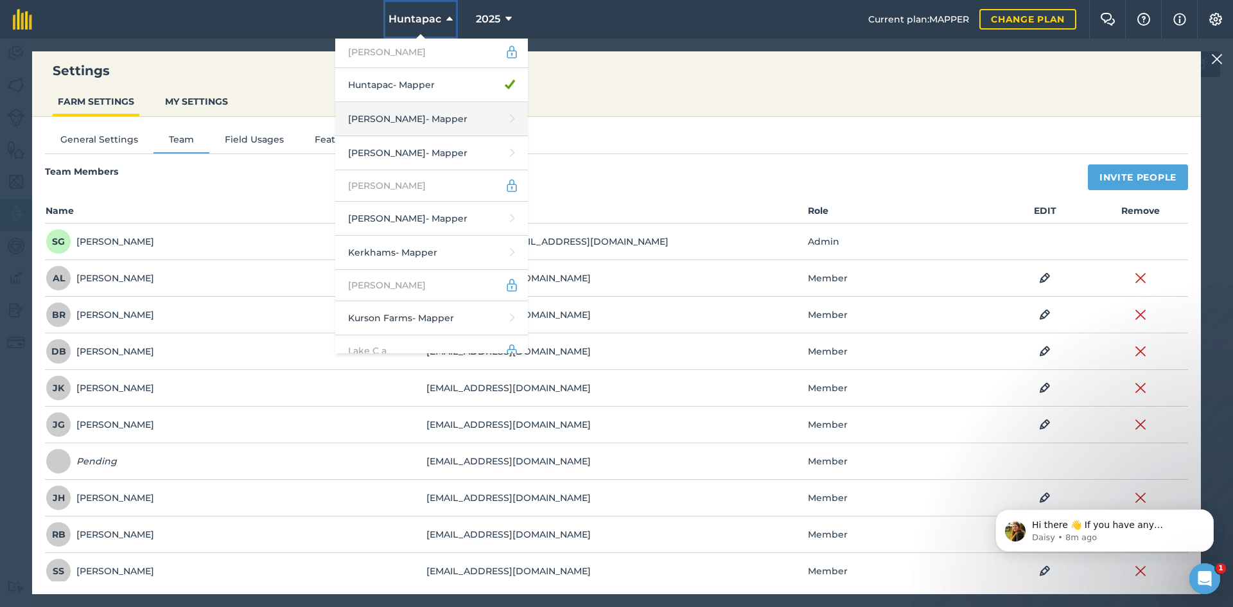
scroll to position [1349, 0]
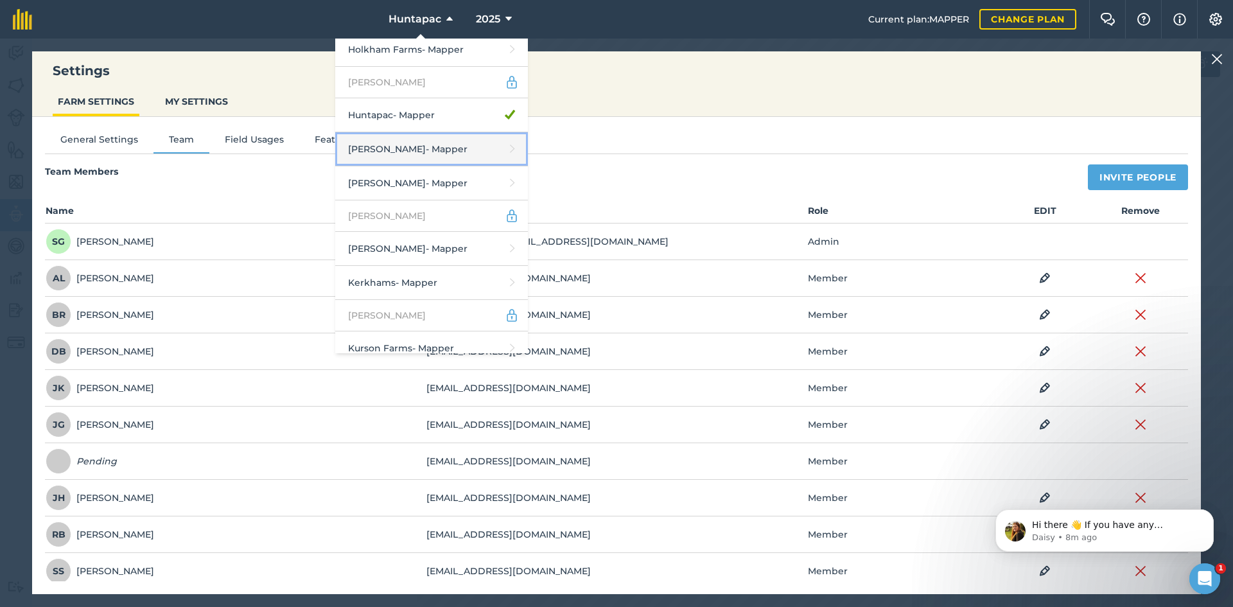
click at [418, 132] on link "J C E [PERSON_NAME] - Mapper" at bounding box center [431, 149] width 193 height 34
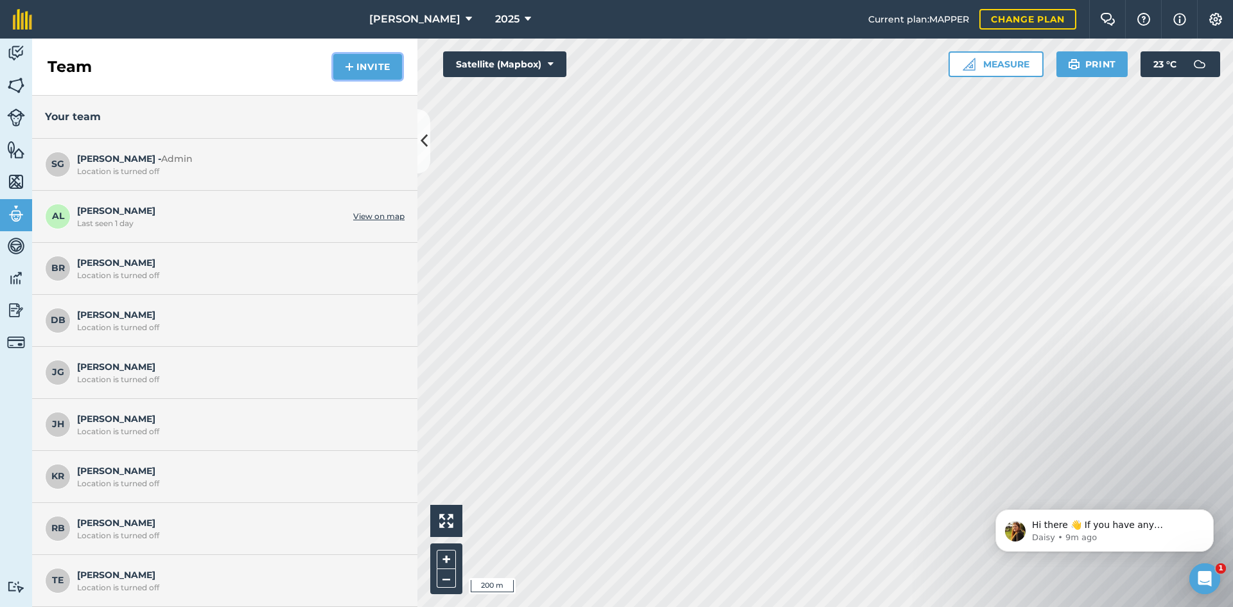
click at [385, 76] on button "Invite" at bounding box center [367, 67] width 69 height 26
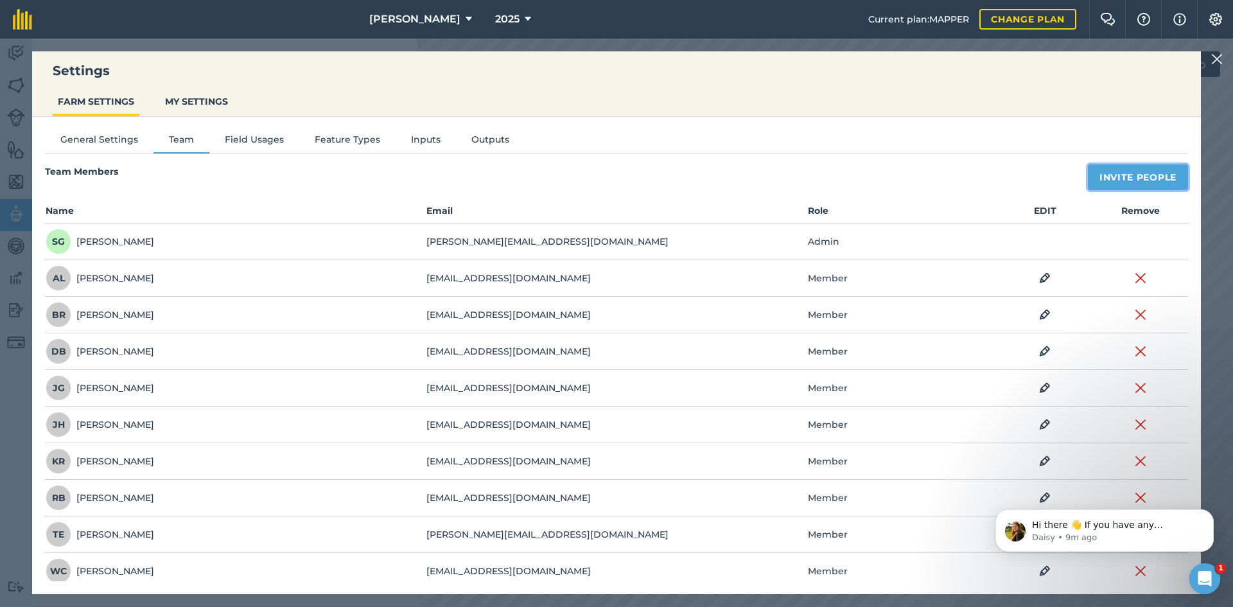
click at [1107, 174] on button "Invite People" at bounding box center [1138, 177] width 100 height 26
select select "MEMBER"
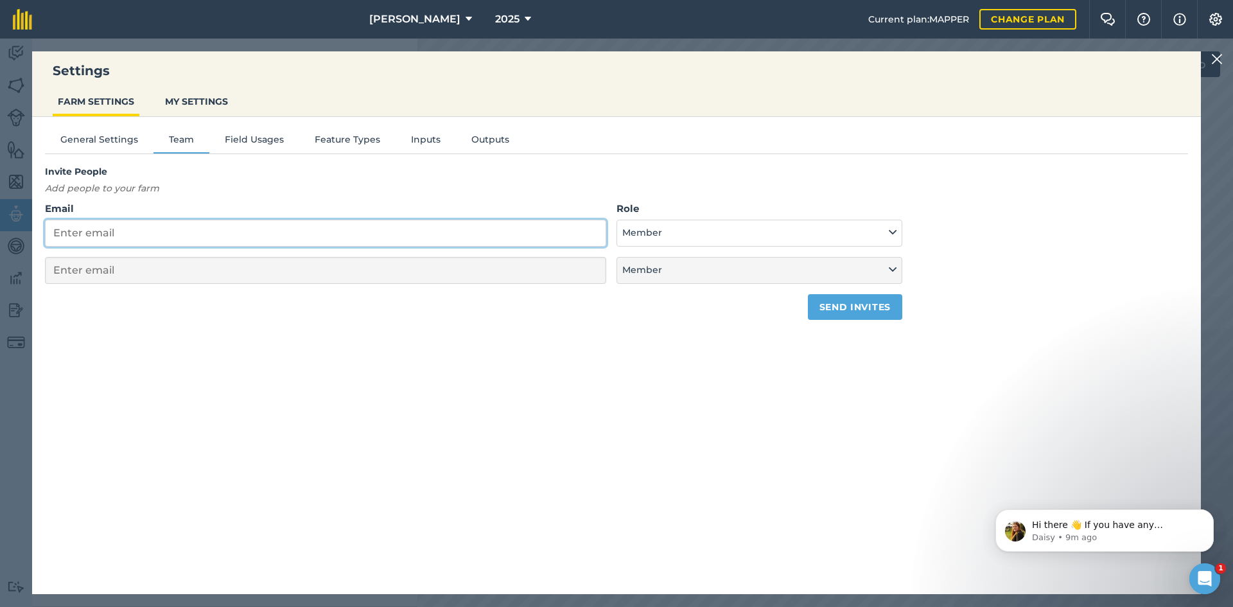
paste input "[EMAIL_ADDRESS][DOMAIN_NAME]"
type input "[EMAIL_ADDRESS][DOMAIN_NAME]"
select select "MEMBER"
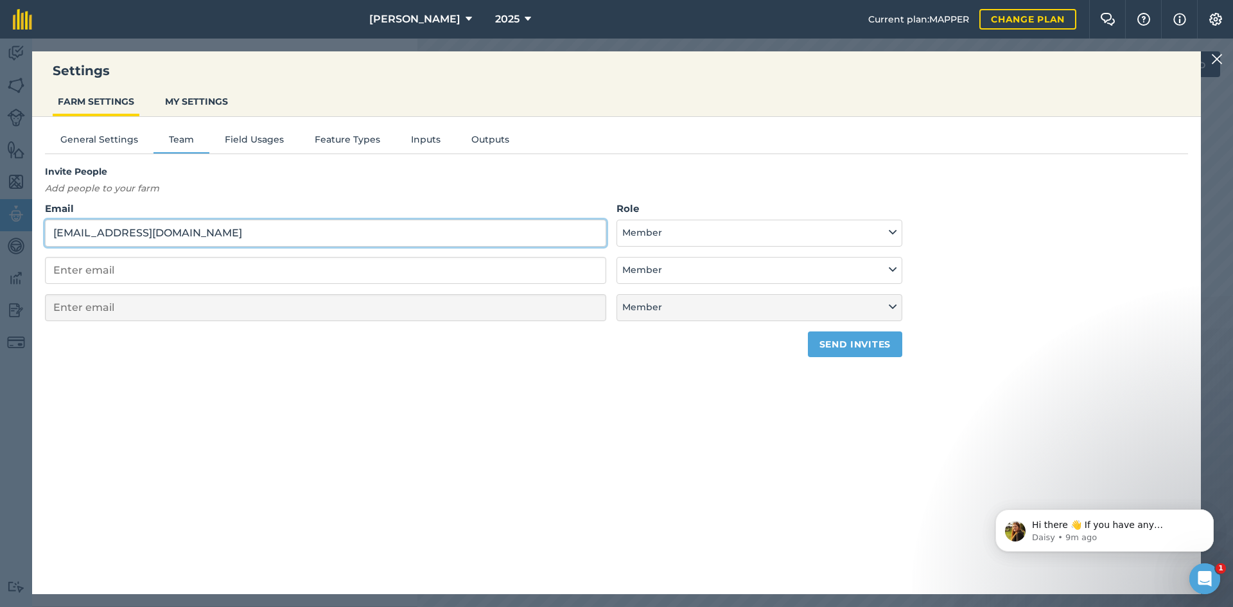
type input "[EMAIL_ADDRESS][DOMAIN_NAME]"
click at [869, 349] on button "Send invites" at bounding box center [855, 344] width 94 height 26
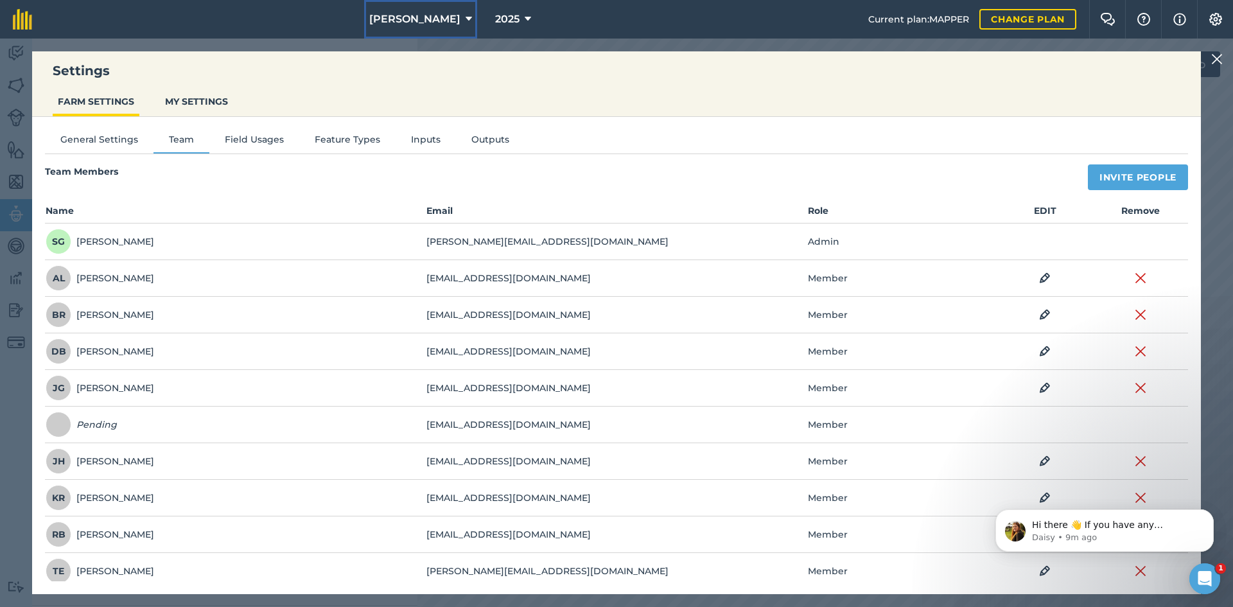
drag, startPoint x: 436, startPoint y: 22, endPoint x: 425, endPoint y: 22, distance: 10.9
click at [435, 22] on span "[PERSON_NAME]" at bounding box center [414, 19] width 91 height 15
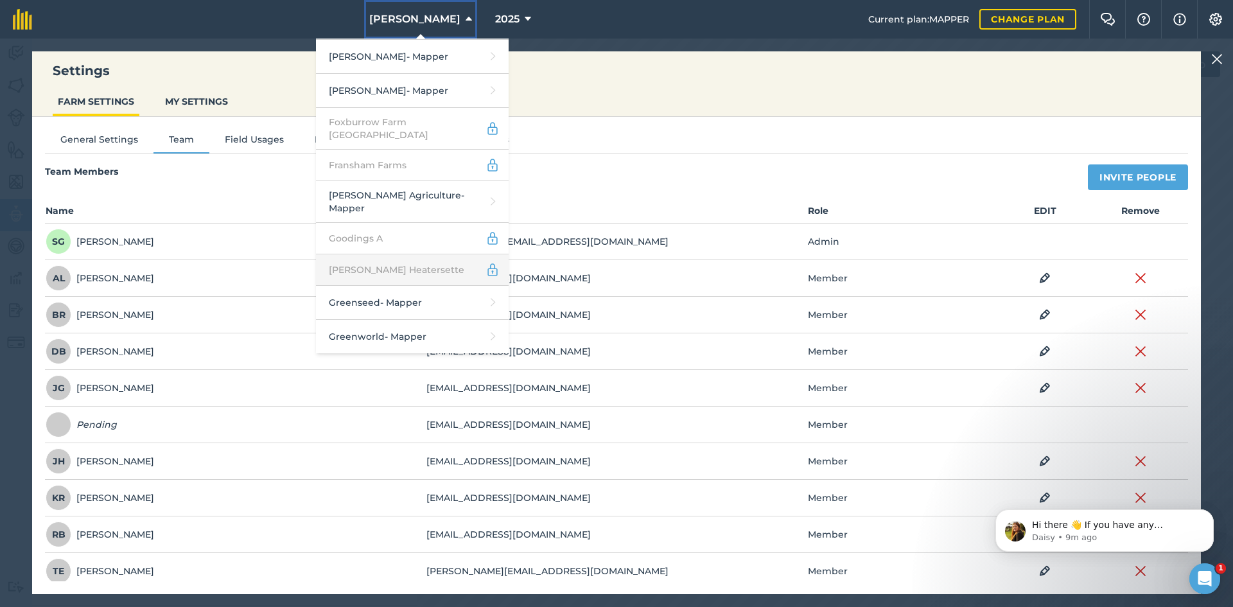
scroll to position [1156, 0]
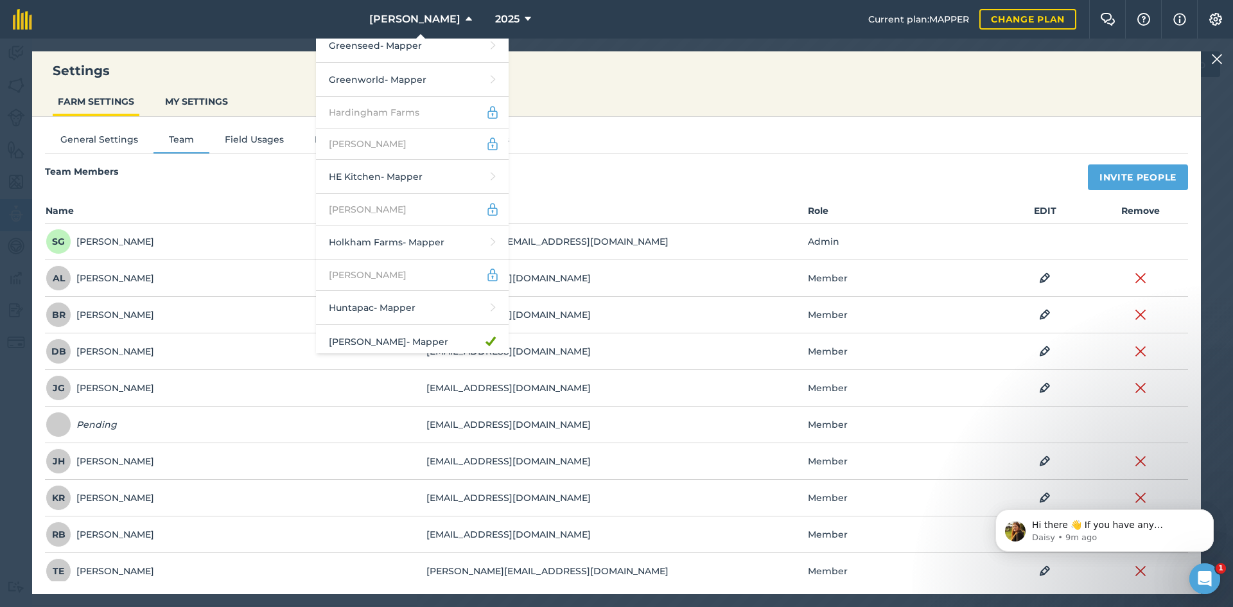
drag, startPoint x: 412, startPoint y: 324, endPoint x: 420, endPoint y: 321, distance: 8.4
click at [414, 359] on link "[PERSON_NAME]" at bounding box center [412, 376] width 193 height 34
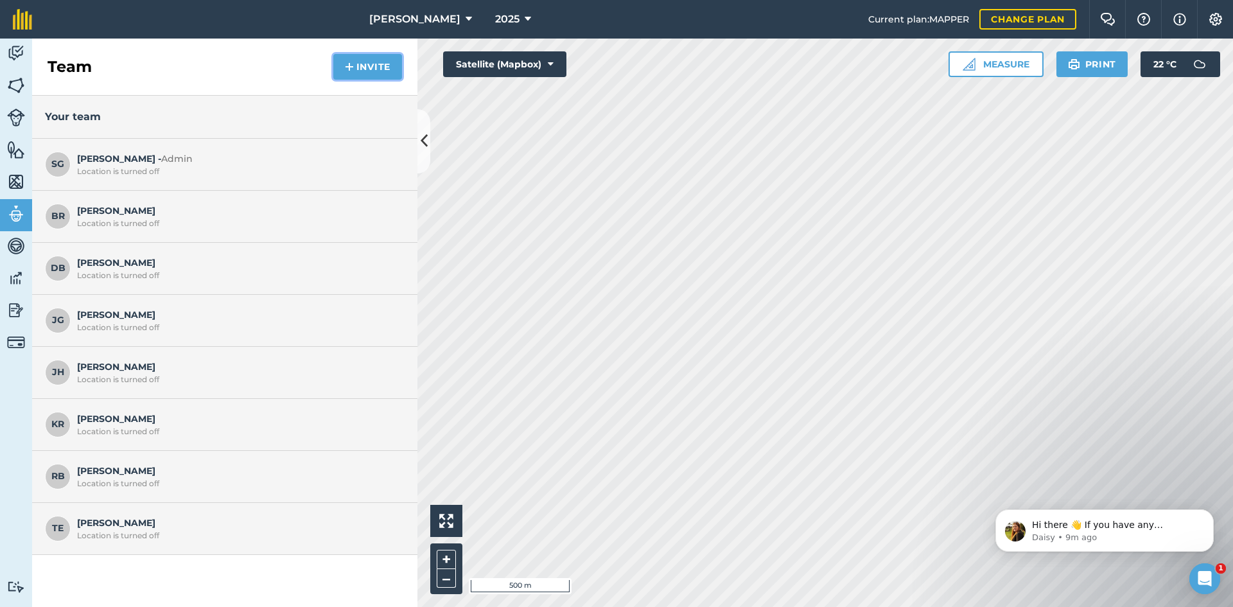
click at [370, 66] on button "Invite" at bounding box center [367, 67] width 69 height 26
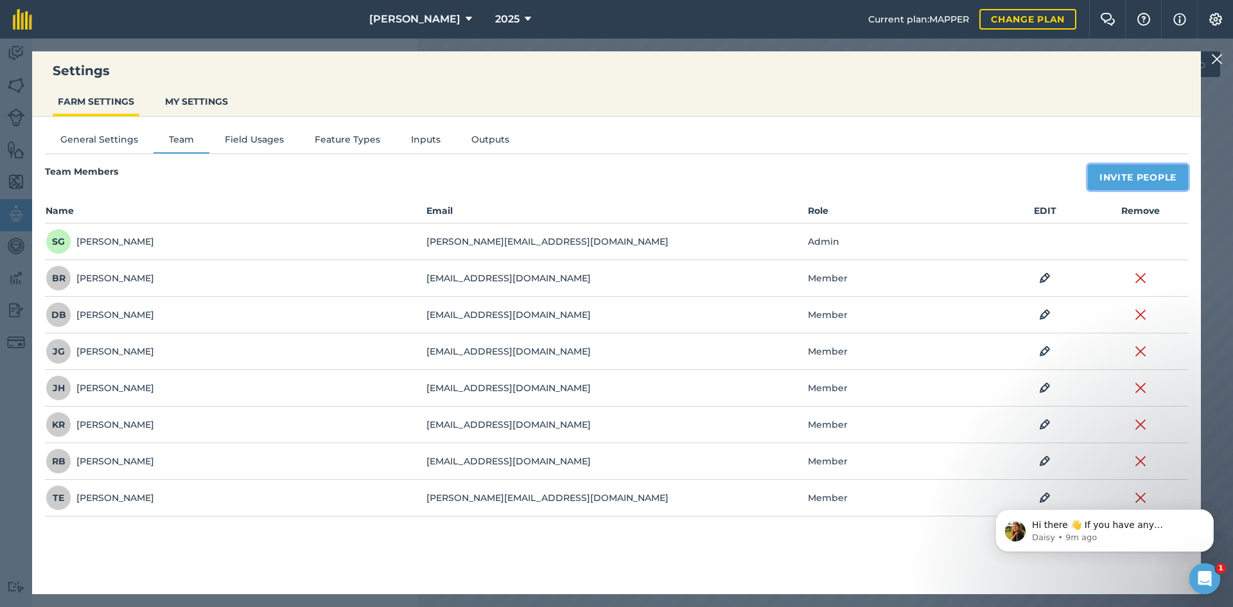
click at [1130, 185] on button "Invite People" at bounding box center [1138, 177] width 100 height 26
select select "MEMBER"
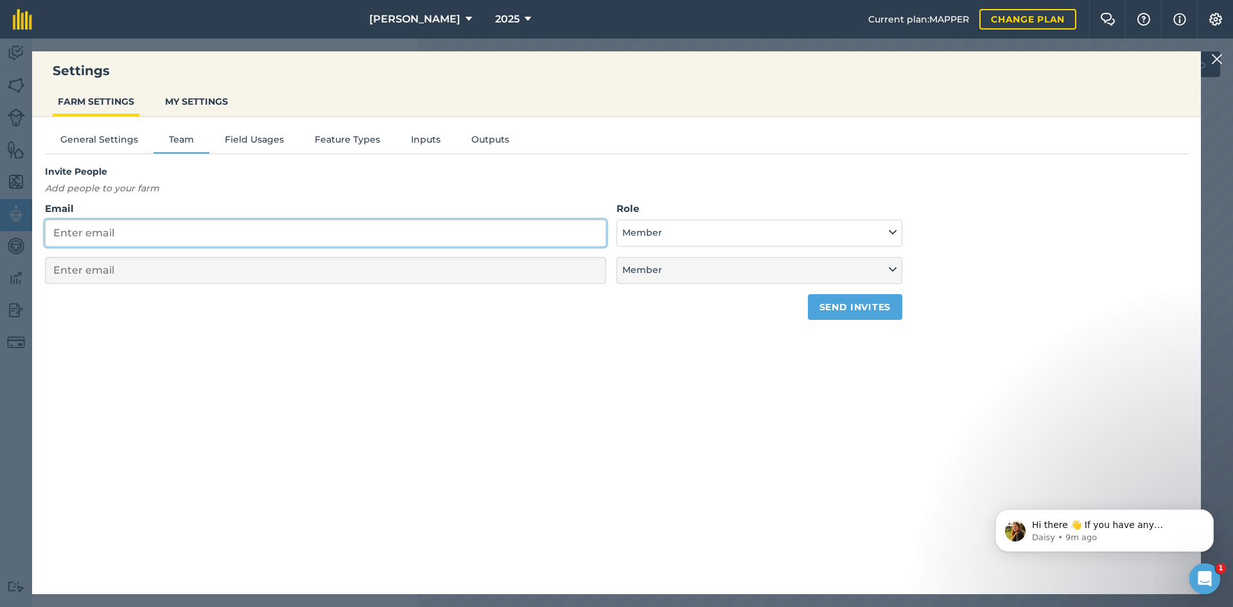
drag, startPoint x: 166, startPoint y: 250, endPoint x: 168, endPoint y: 239, distance: 11.0
paste input "[EMAIL_ADDRESS][DOMAIN_NAME]"
type input "[EMAIL_ADDRESS][DOMAIN_NAME]"
select select "MEMBER"
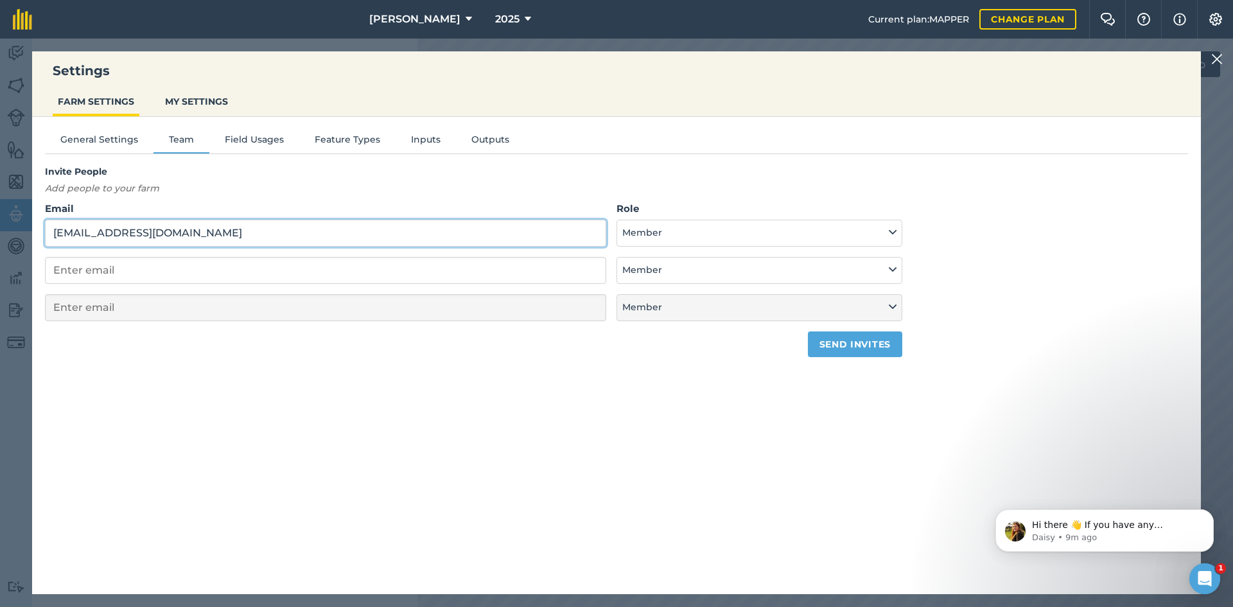
type input "[EMAIL_ADDRESS][DOMAIN_NAME]"
click at [858, 355] on button "Send invites" at bounding box center [855, 344] width 94 height 26
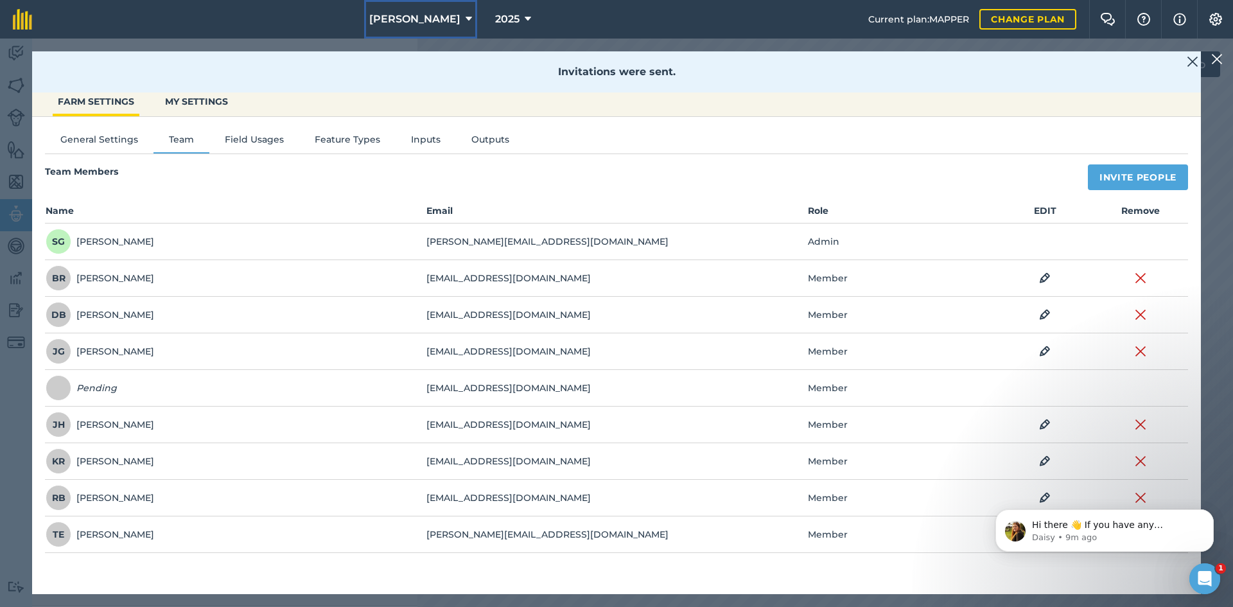
click at [421, 22] on span "[PERSON_NAME]" at bounding box center [414, 19] width 91 height 15
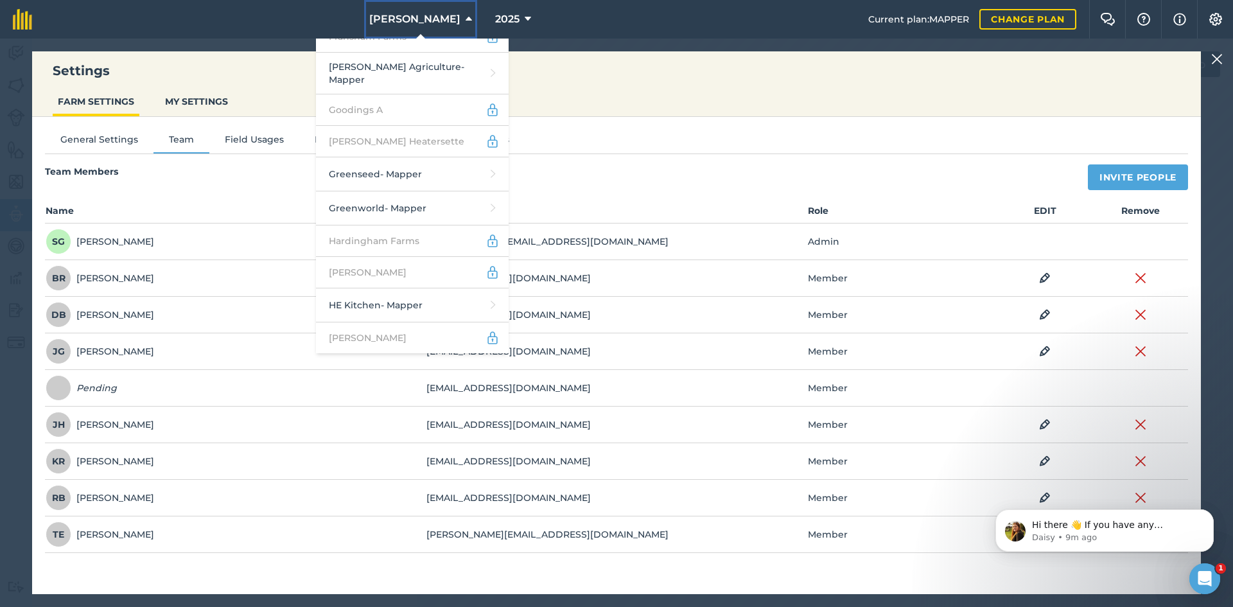
scroll to position [1221, 0]
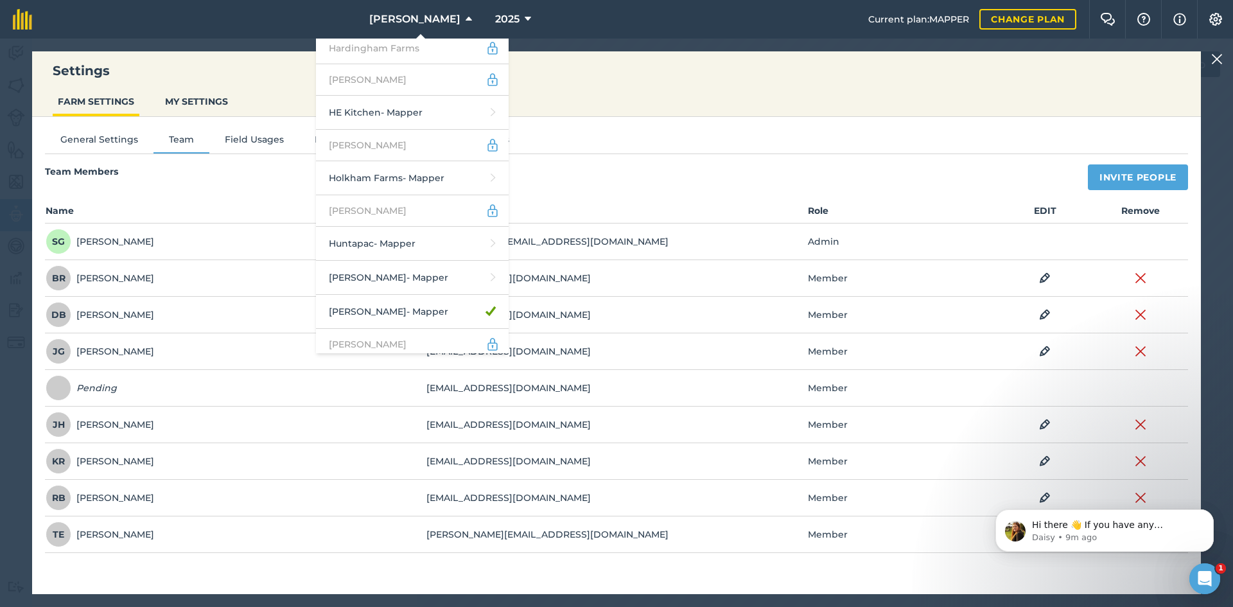
click at [354, 360] on link "[PERSON_NAME] - Mapper" at bounding box center [412, 377] width 193 height 34
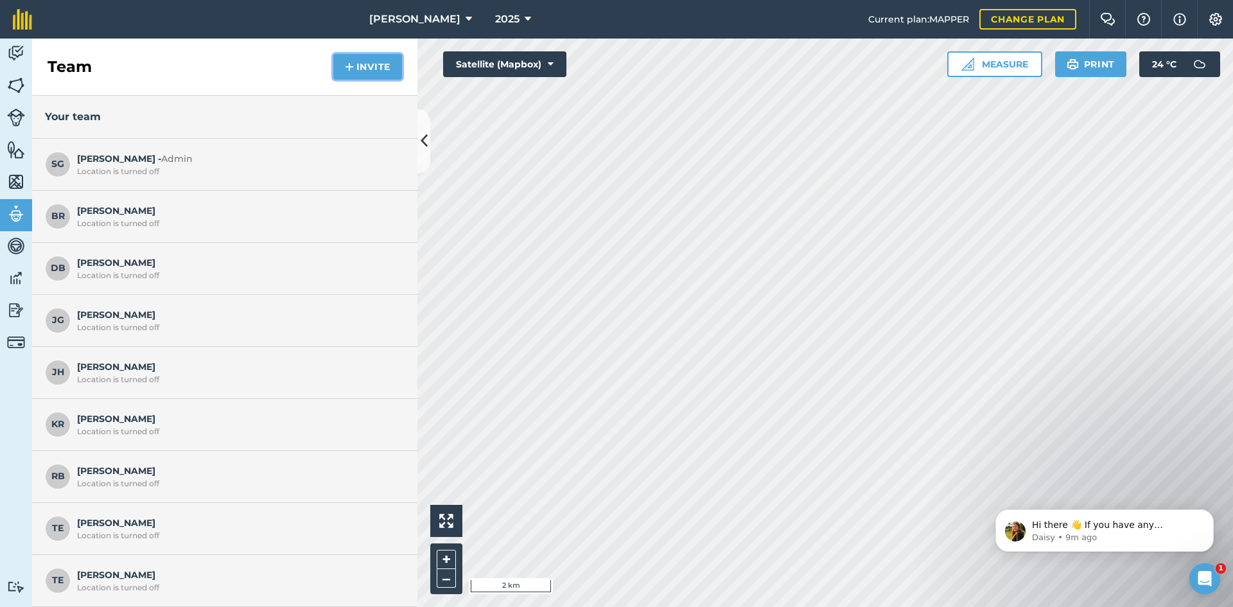
click at [374, 65] on button "Invite" at bounding box center [367, 67] width 69 height 26
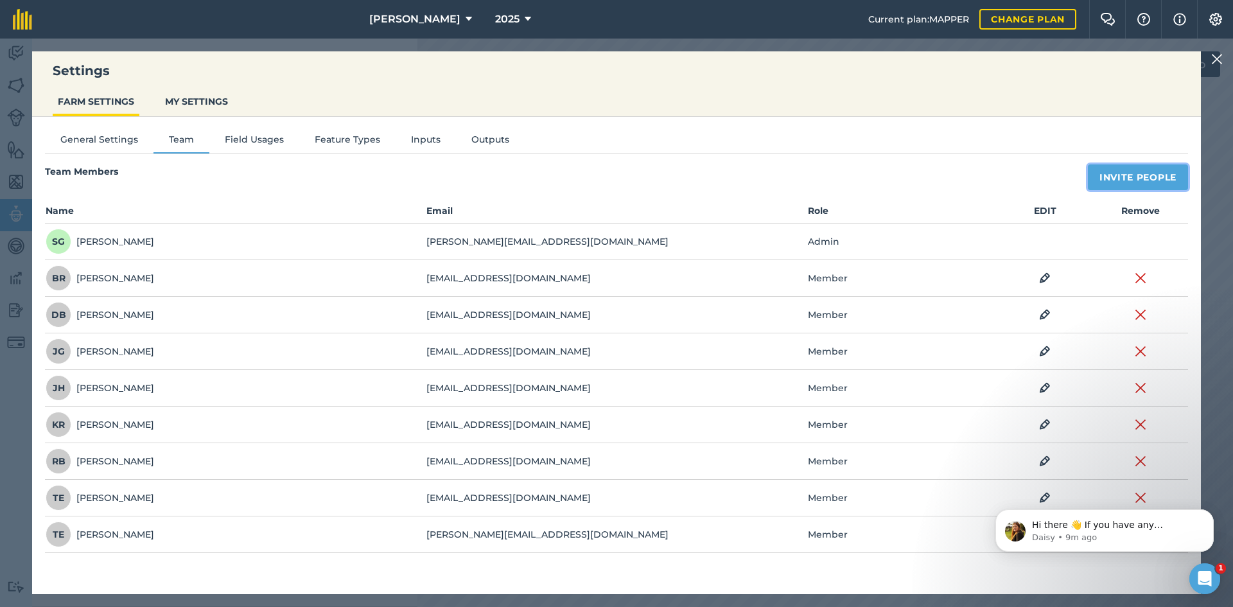
click at [1176, 174] on button "Invite People" at bounding box center [1138, 177] width 100 height 26
select select "MEMBER"
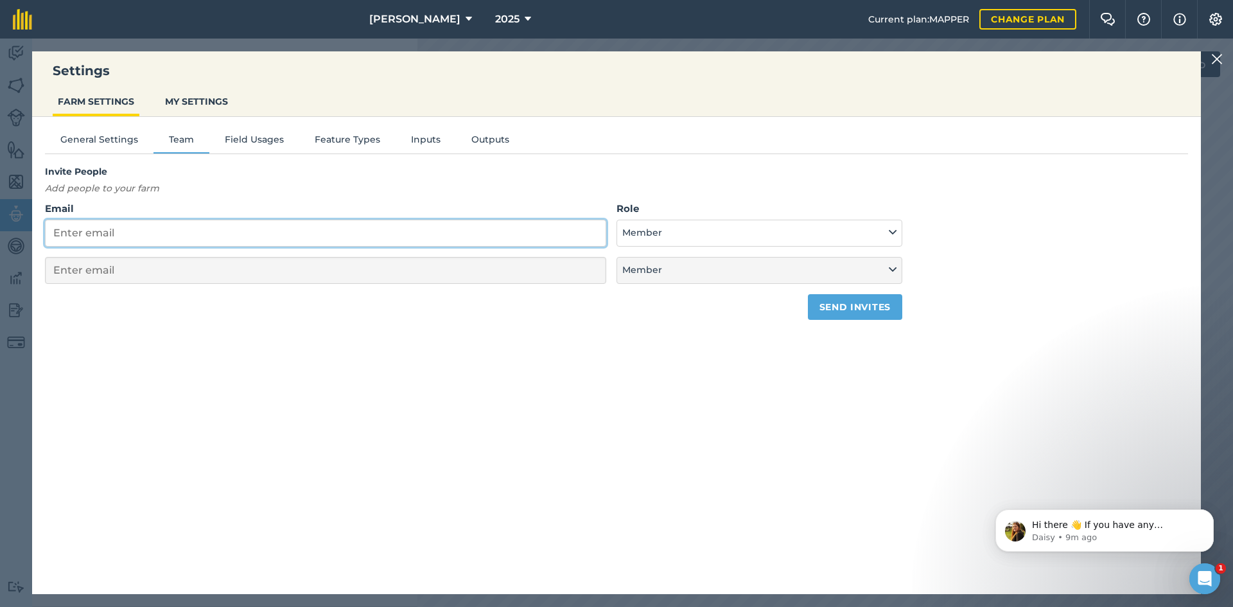
click at [396, 223] on input "Email" at bounding box center [325, 233] width 561 height 27
paste input "[EMAIL_ADDRESS][DOMAIN_NAME]"
type input "[EMAIL_ADDRESS][DOMAIN_NAME]"
select select "MEMBER"
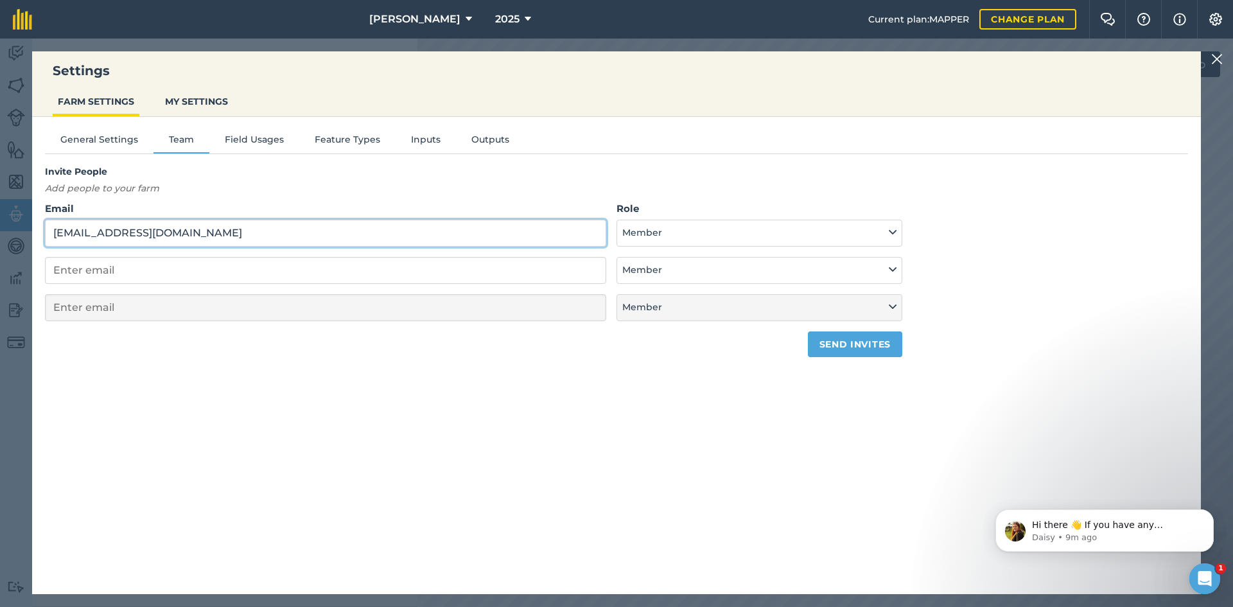
type input "[EMAIL_ADDRESS][DOMAIN_NAME]"
click at [843, 353] on button "Send invites" at bounding box center [855, 344] width 94 height 26
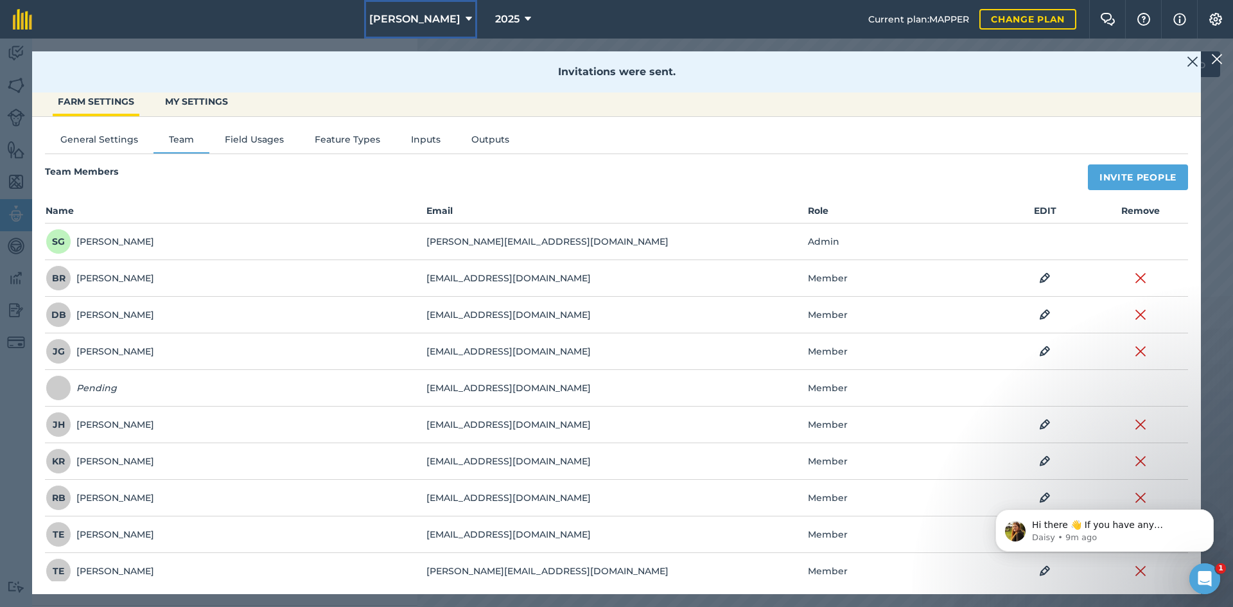
click at [409, 17] on span "[PERSON_NAME]" at bounding box center [414, 19] width 91 height 15
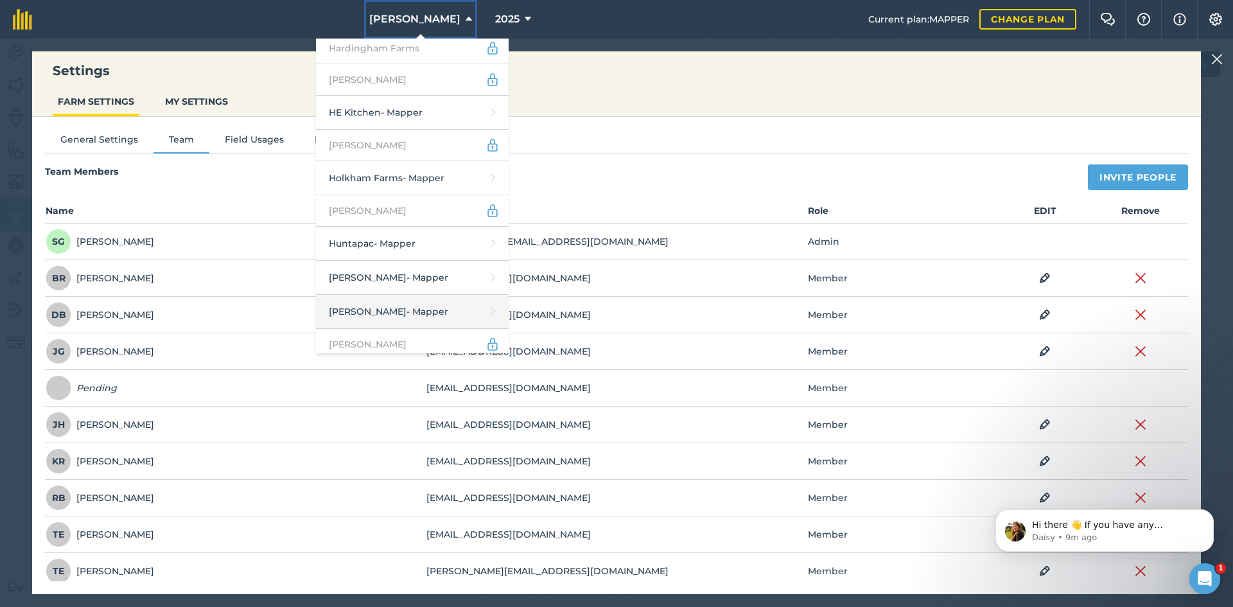
scroll to position [1285, 0]
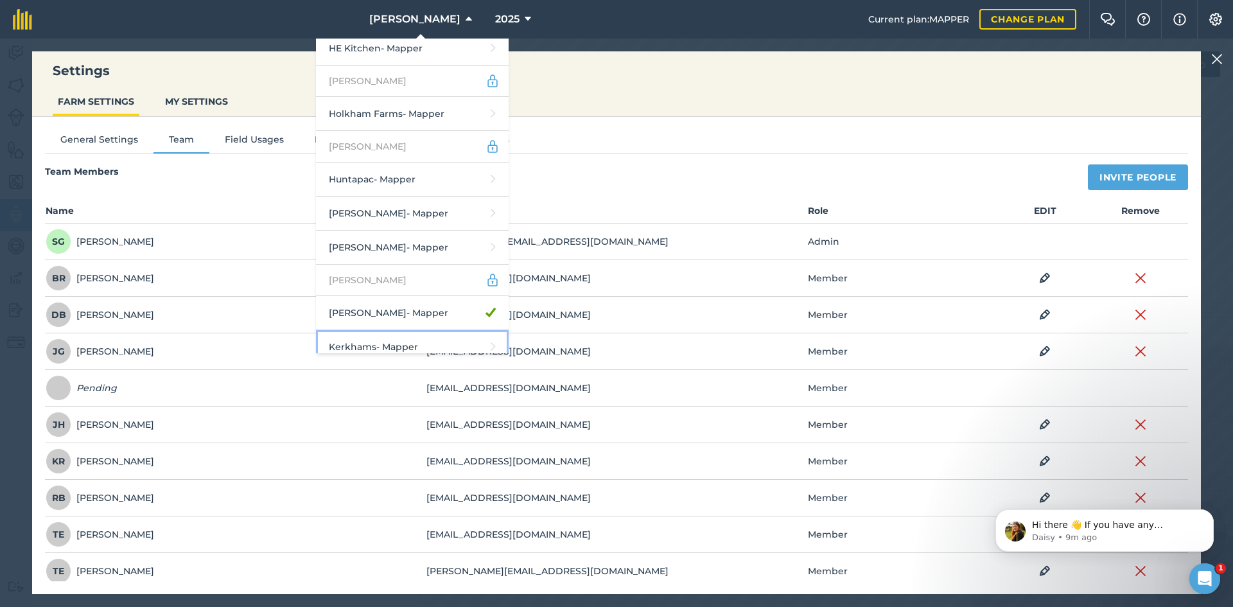
click at [405, 330] on link "Kerkhams - Mapper" at bounding box center [412, 347] width 193 height 34
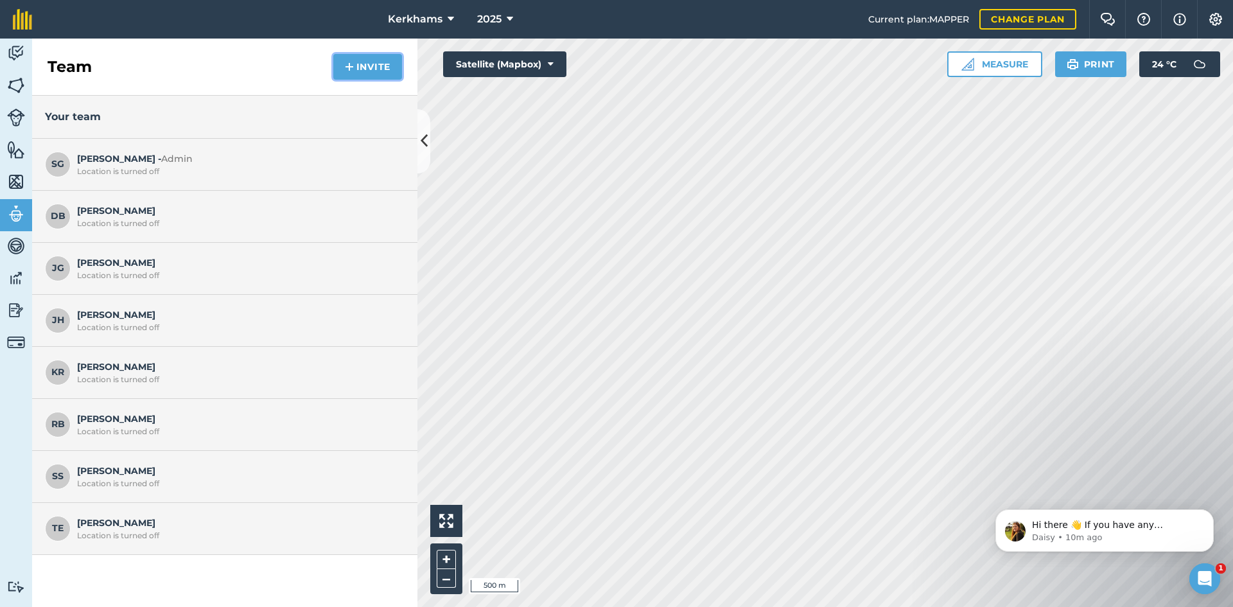
click at [376, 67] on button "Invite" at bounding box center [367, 67] width 69 height 26
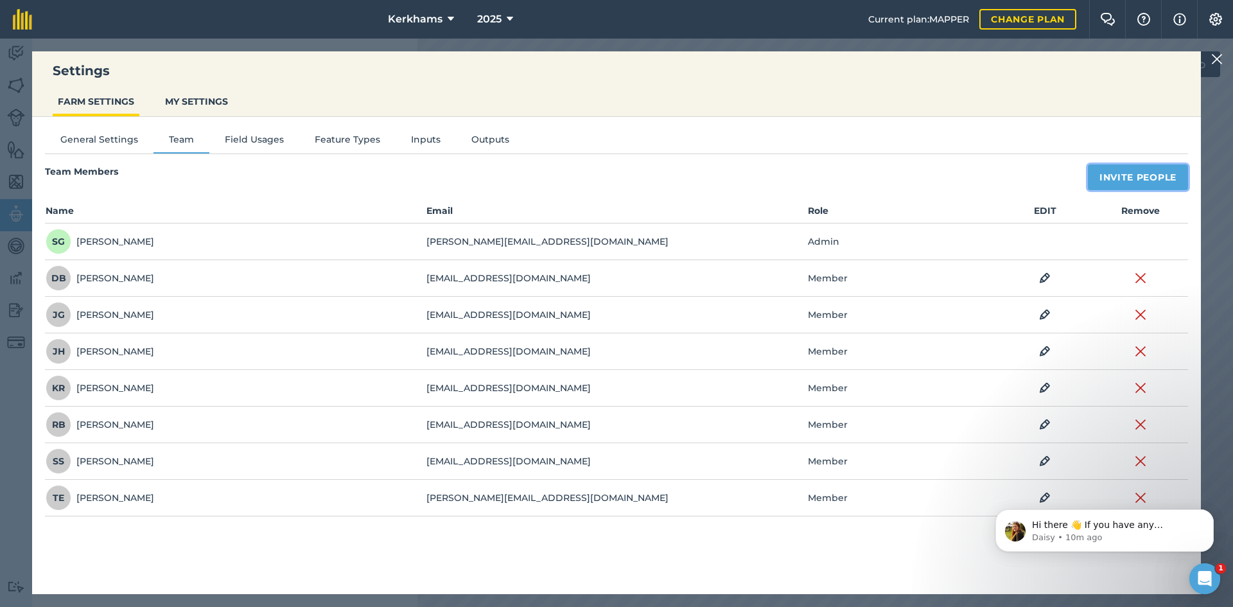
click at [1140, 182] on button "Invite People" at bounding box center [1138, 177] width 100 height 26
select select "MEMBER"
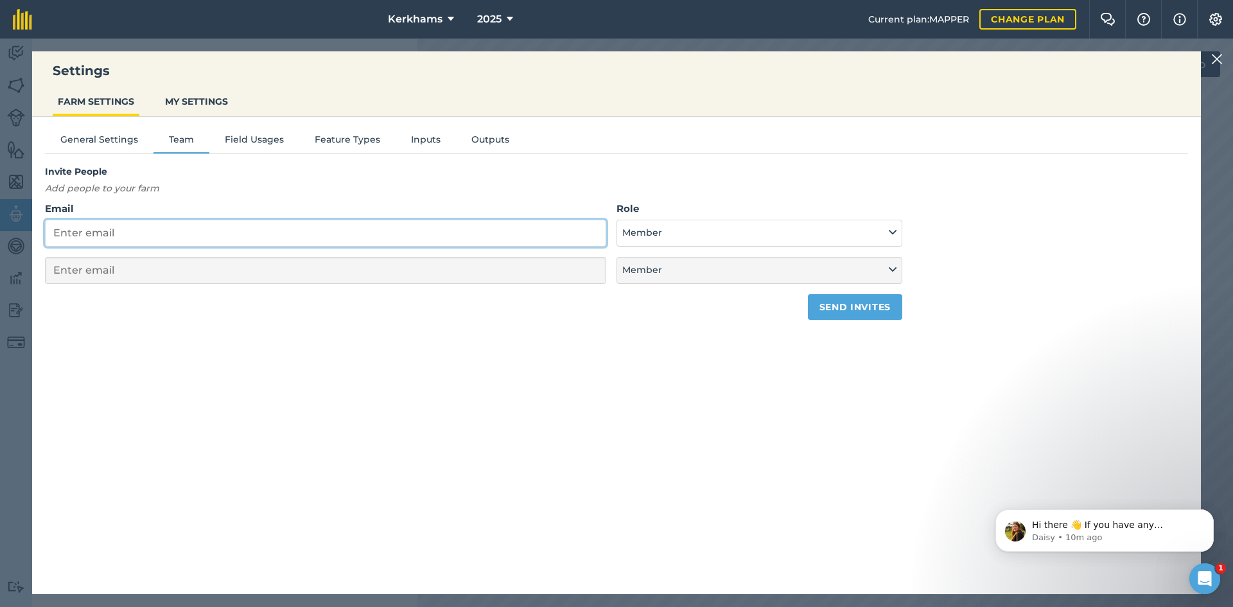
paste input "[EMAIL_ADDRESS][DOMAIN_NAME]"
type input "[EMAIL_ADDRESS][DOMAIN_NAME]"
select select "MEMBER"
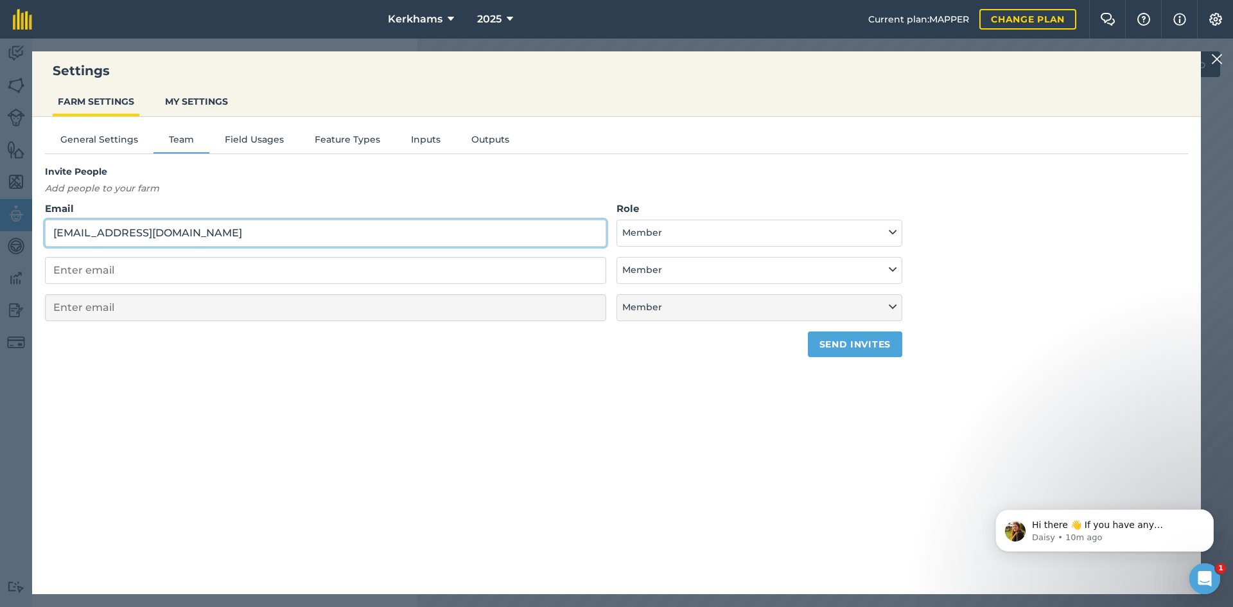
type input "[EMAIL_ADDRESS][DOMAIN_NAME]"
click at [814, 344] on button "Send invites" at bounding box center [855, 344] width 94 height 26
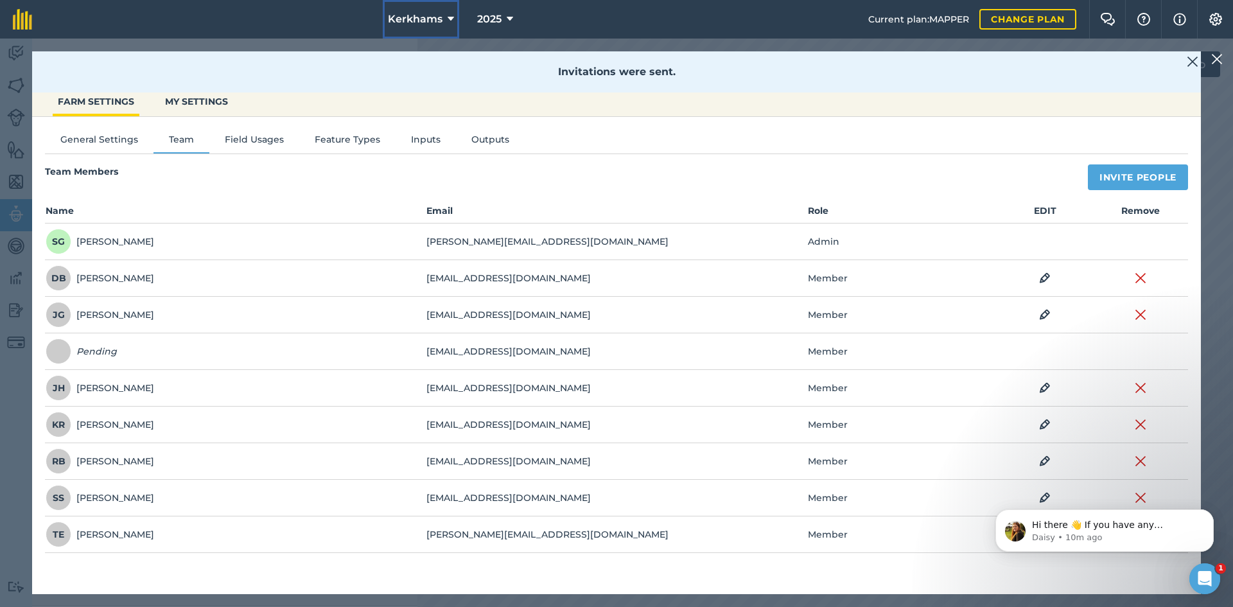
click at [421, 19] on span "Kerkhams" at bounding box center [415, 19] width 55 height 15
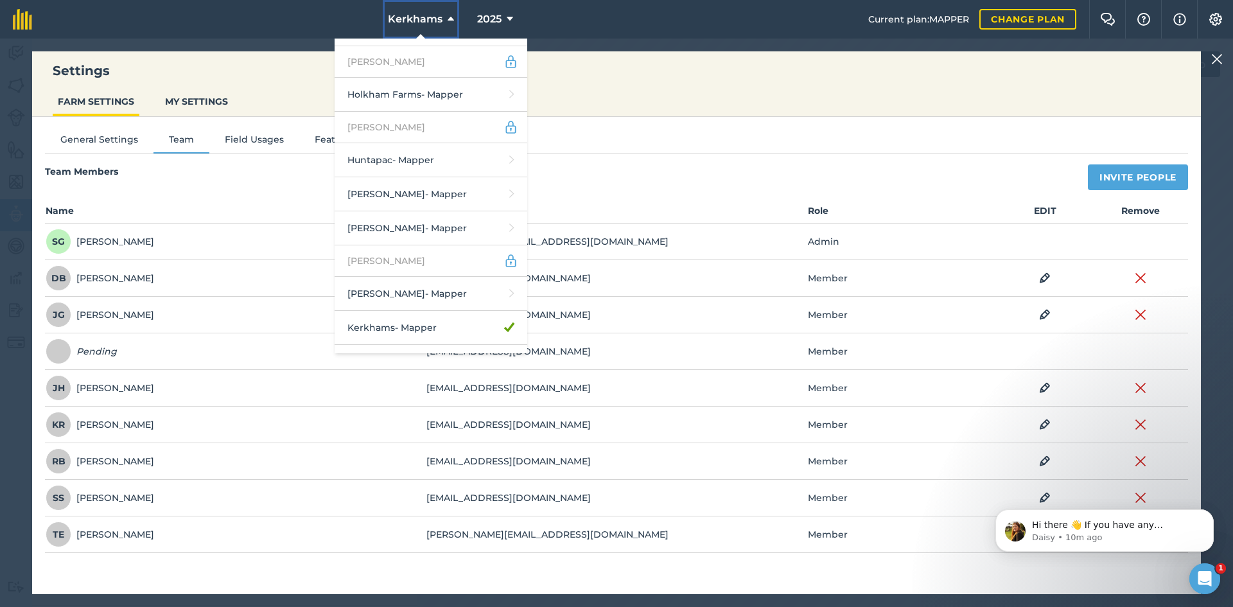
scroll to position [1478, 0]
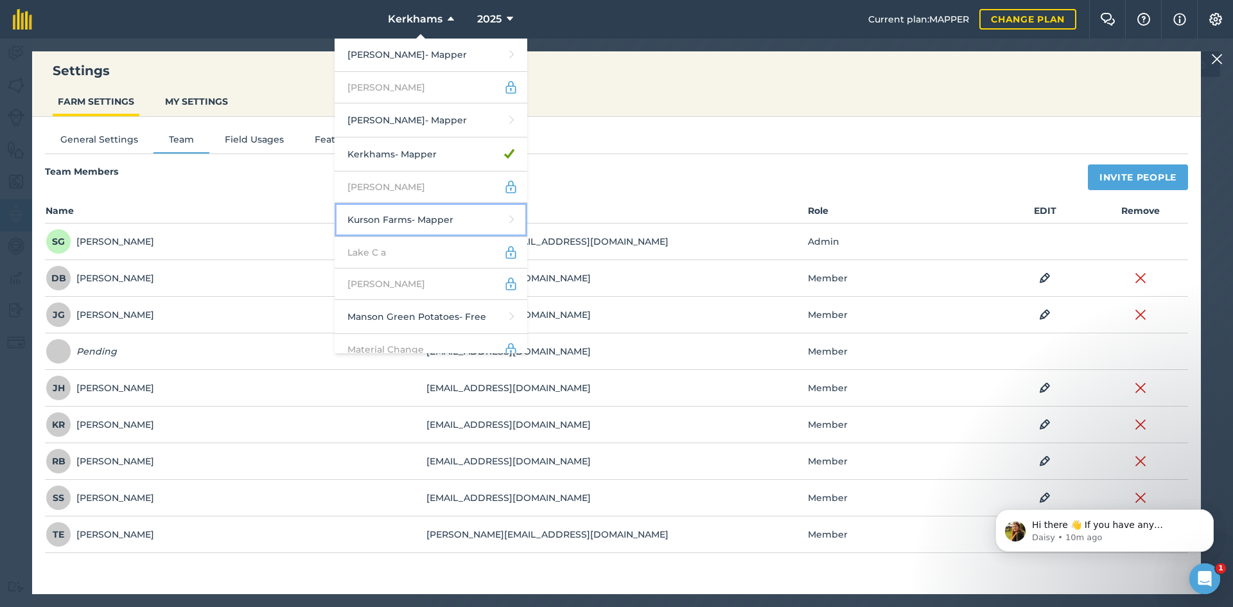
click at [380, 203] on link "Kurson Farms - Mapper" at bounding box center [431, 220] width 193 height 34
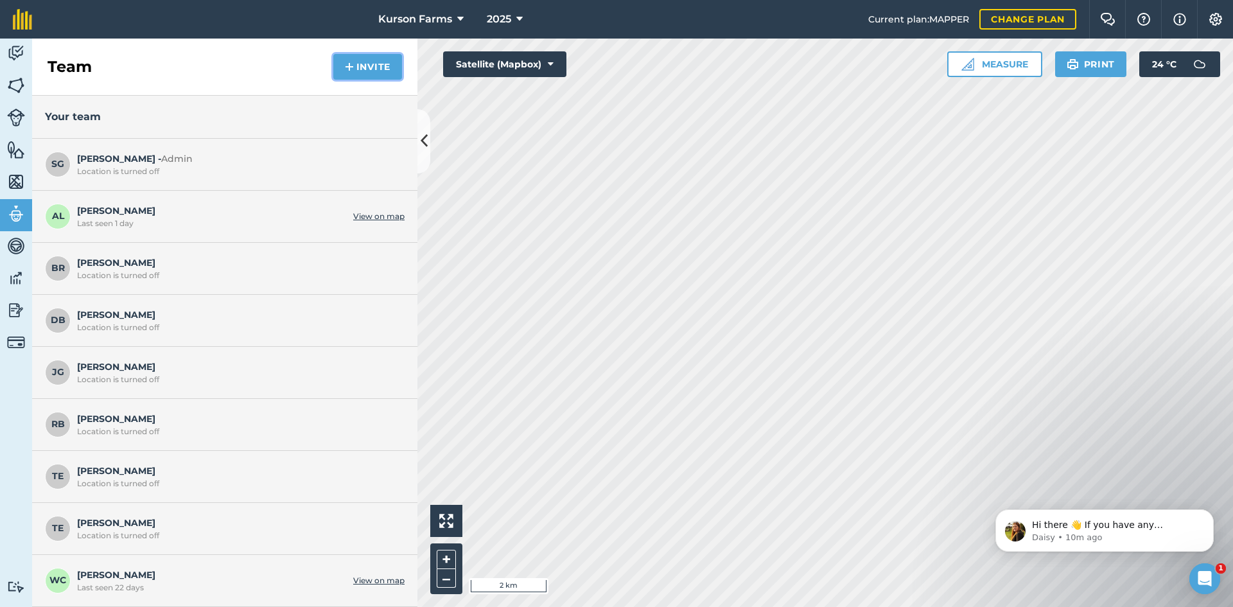
click at [340, 64] on button "Invite" at bounding box center [367, 67] width 69 height 26
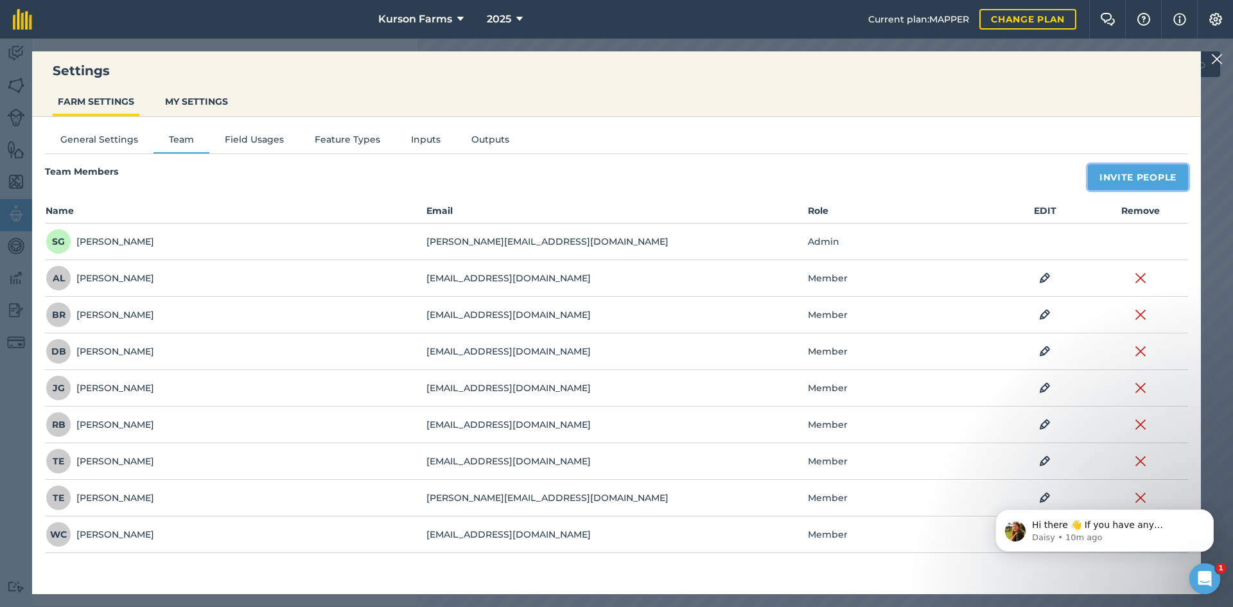
click at [1125, 184] on button "Invite People" at bounding box center [1138, 177] width 100 height 26
select select "MEMBER"
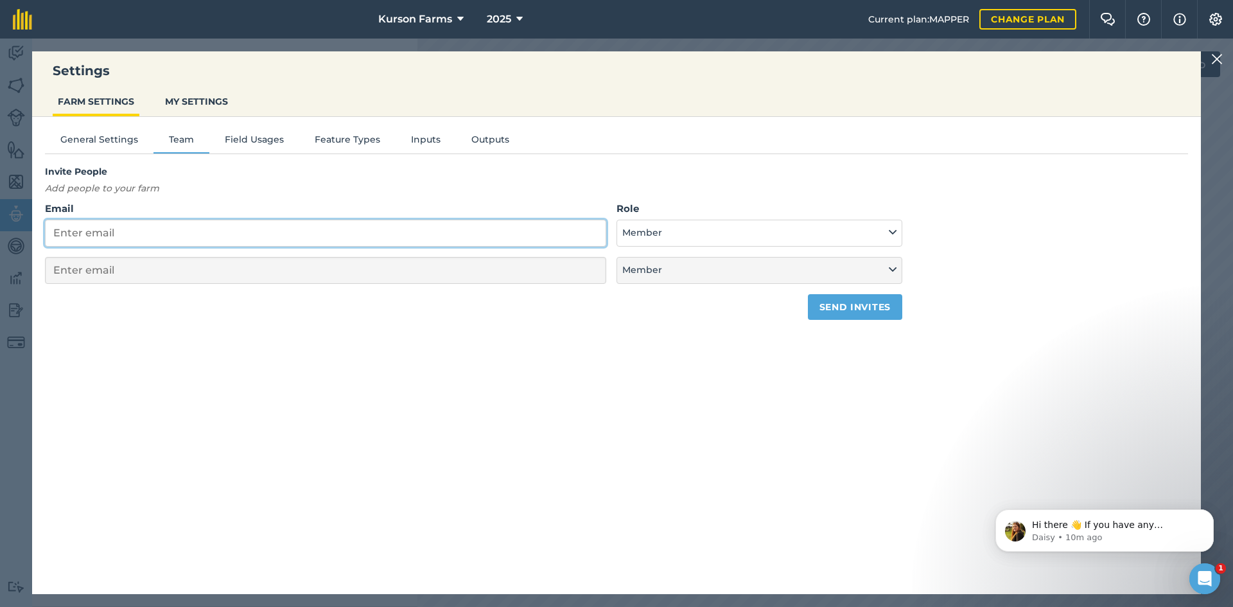
click at [331, 228] on input "Email" at bounding box center [325, 233] width 561 height 27
paste input "[EMAIL_ADDRESS][DOMAIN_NAME]"
type input "[EMAIL_ADDRESS][DOMAIN_NAME]"
select select "MEMBER"
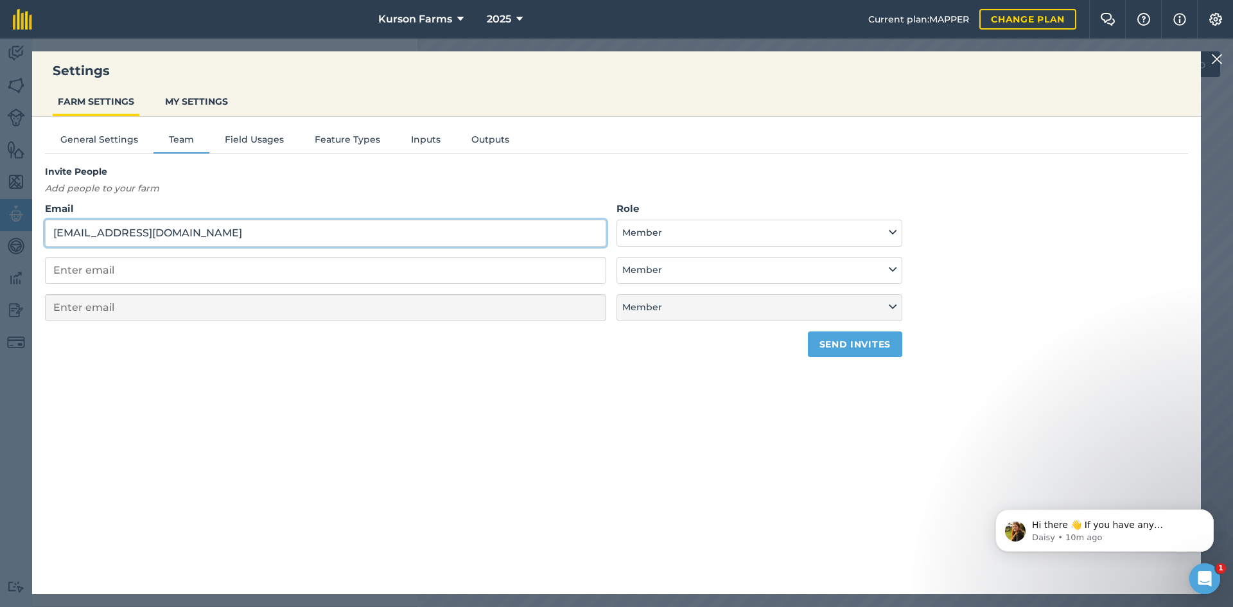
type input "[EMAIL_ADDRESS][DOMAIN_NAME]"
click at [857, 353] on button "Send invites" at bounding box center [855, 344] width 94 height 26
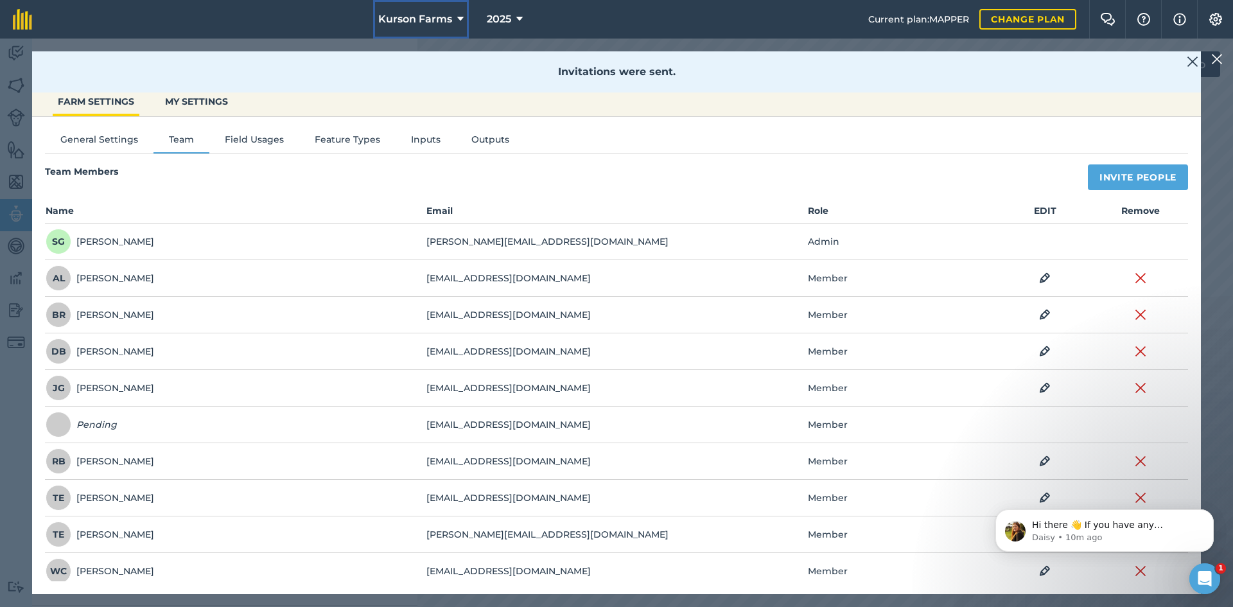
click at [407, 17] on span "Kurson Farms" at bounding box center [415, 19] width 74 height 15
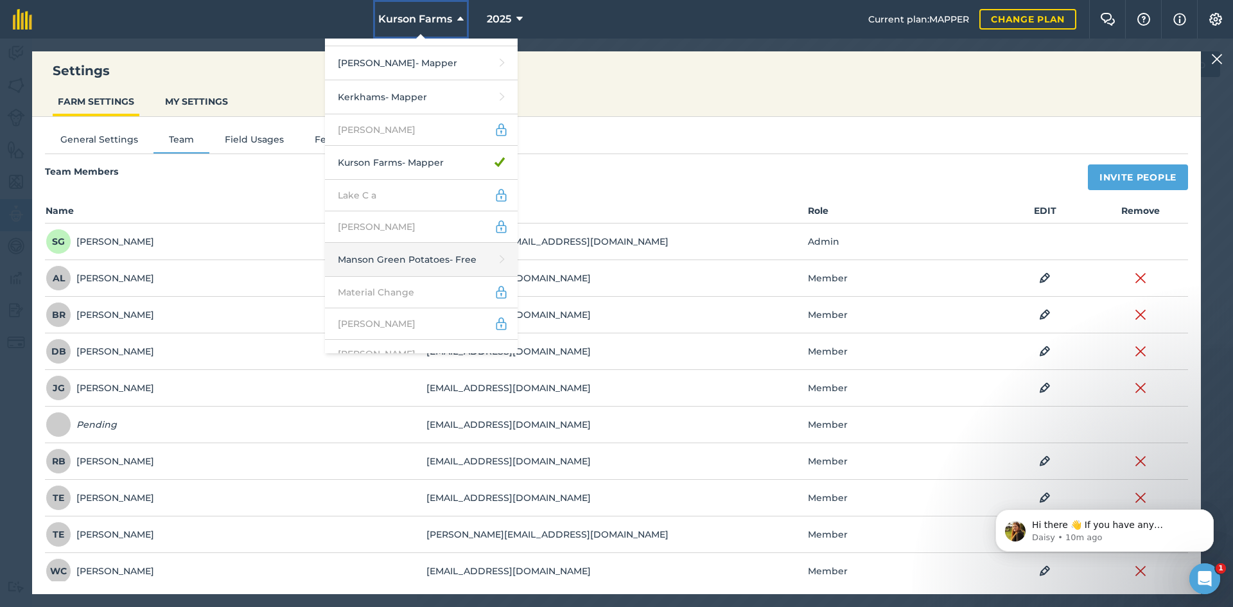
scroll to position [1606, 0]
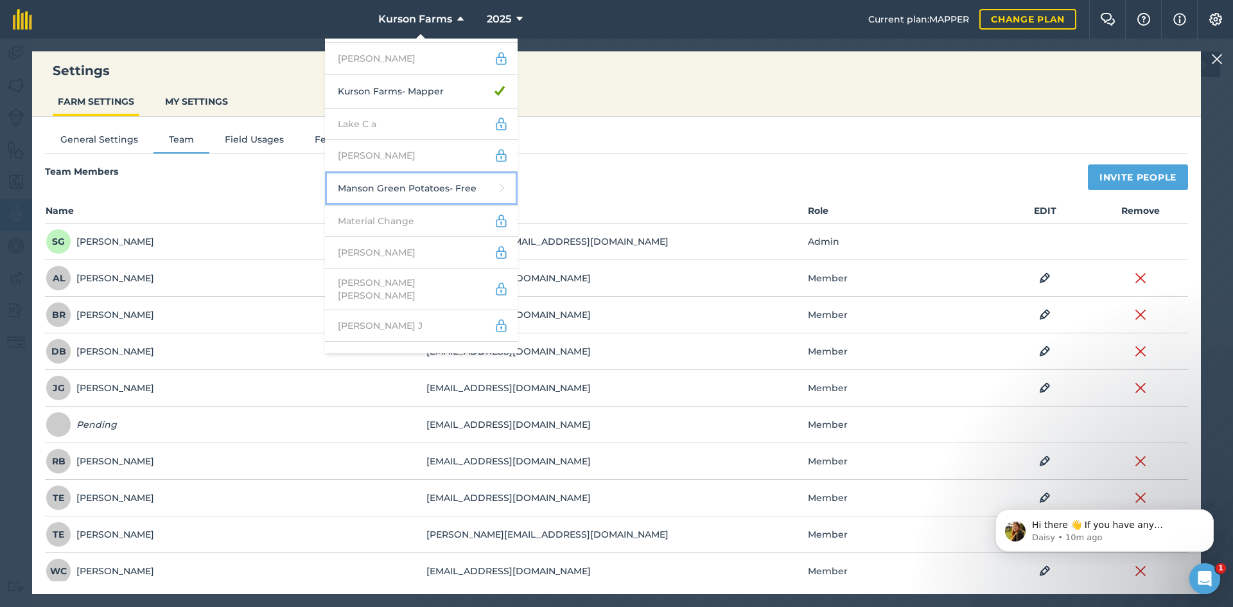
click at [387, 172] on link "Manson Green Potatoes - Free" at bounding box center [421, 189] width 193 height 34
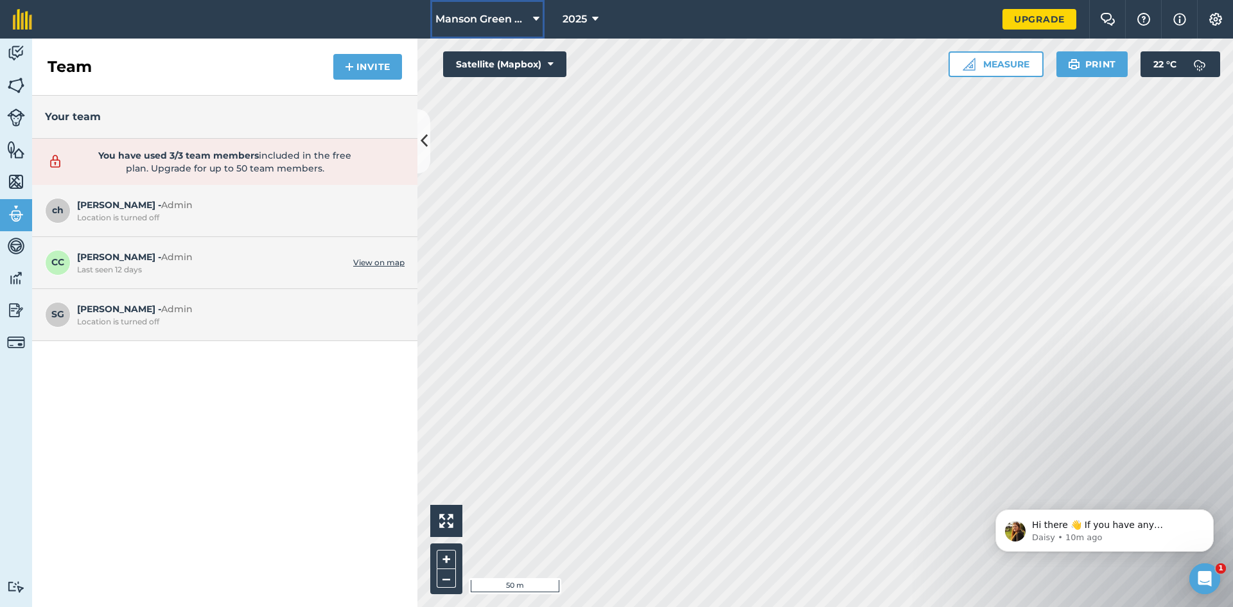
click at [487, 22] on span "Manson Green Potatoes" at bounding box center [482, 19] width 93 height 15
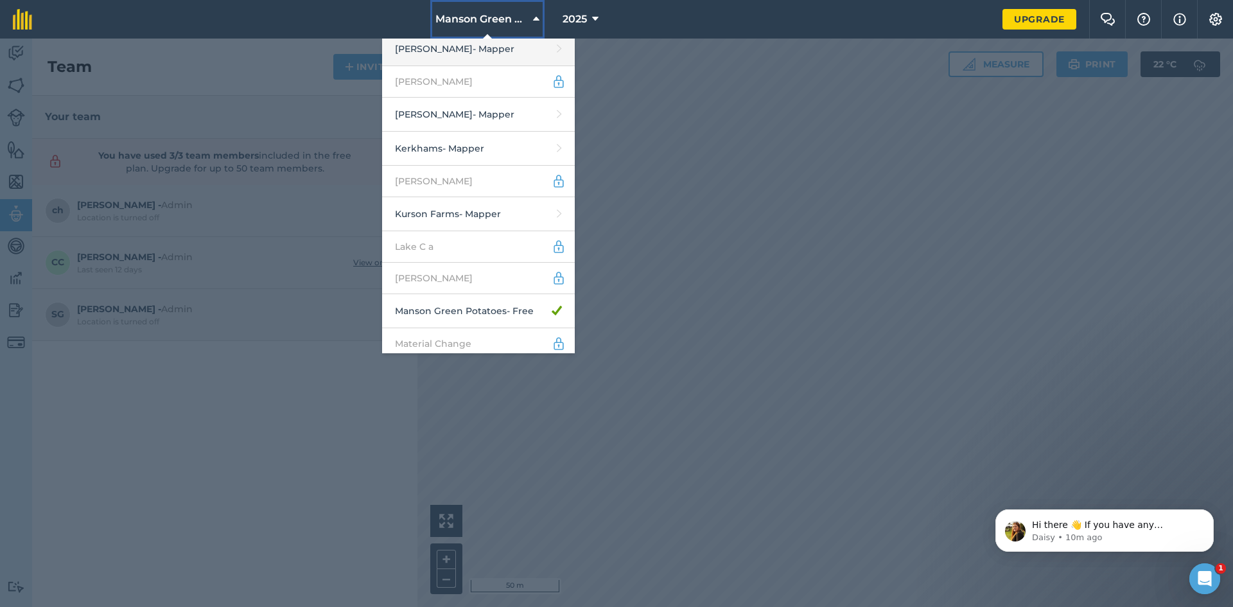
scroll to position [1606, 0]
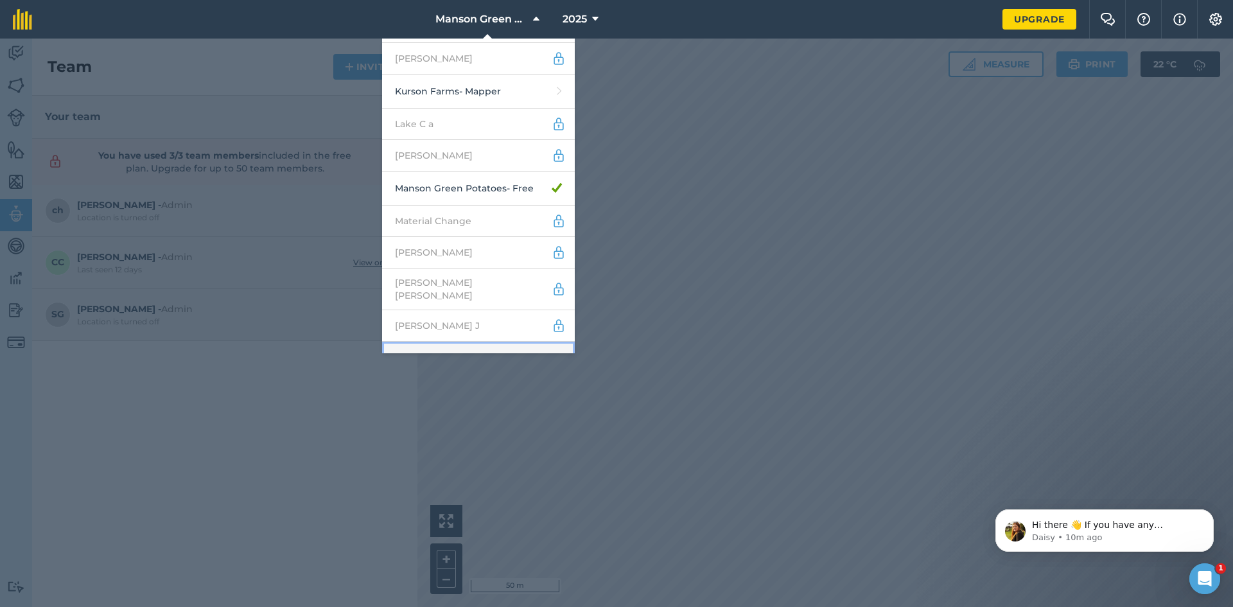
click at [470, 342] on link "[PERSON_NAME] - Mapper" at bounding box center [478, 359] width 193 height 34
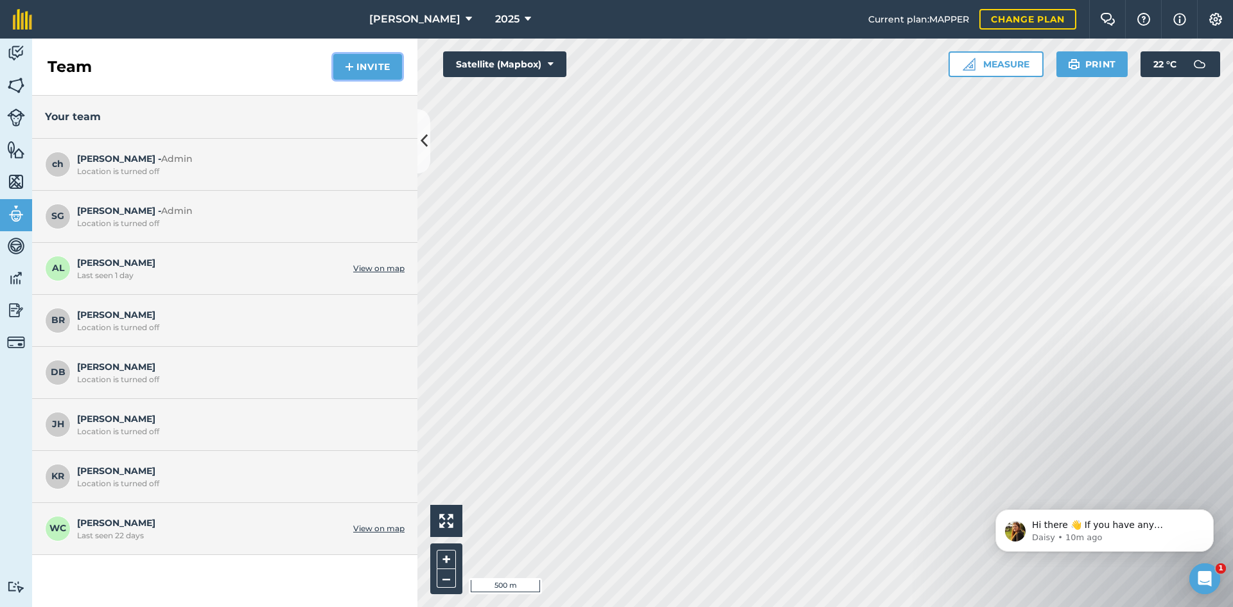
click at [352, 71] on img at bounding box center [349, 66] width 9 height 15
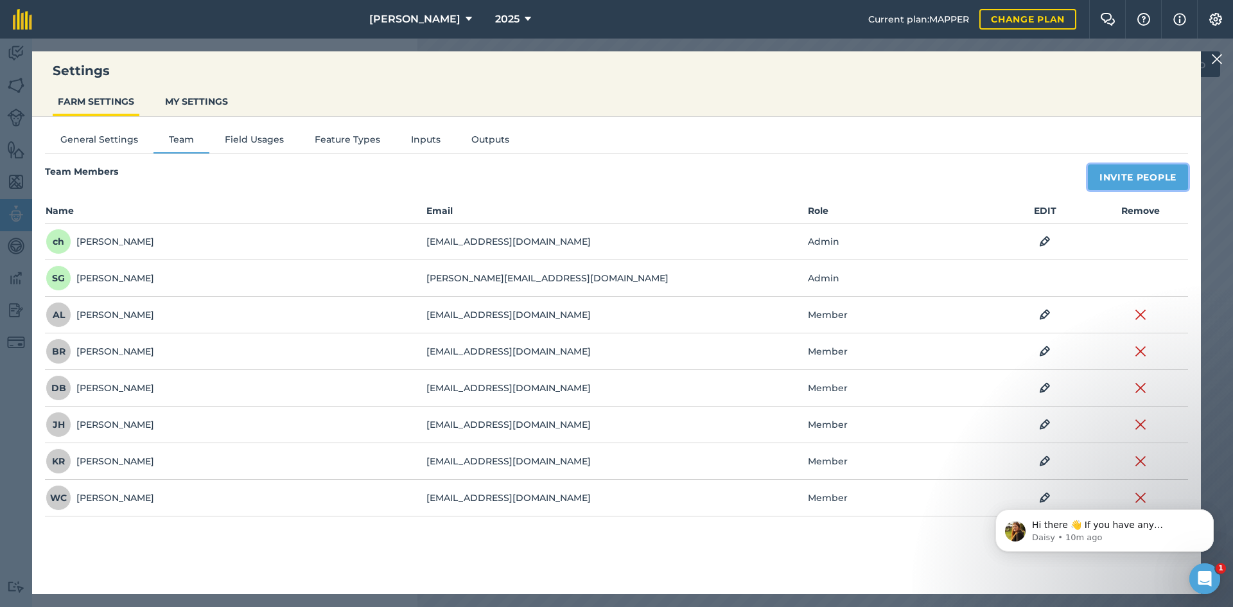
click at [1134, 188] on button "Invite People" at bounding box center [1138, 177] width 100 height 26
select select "MEMBER"
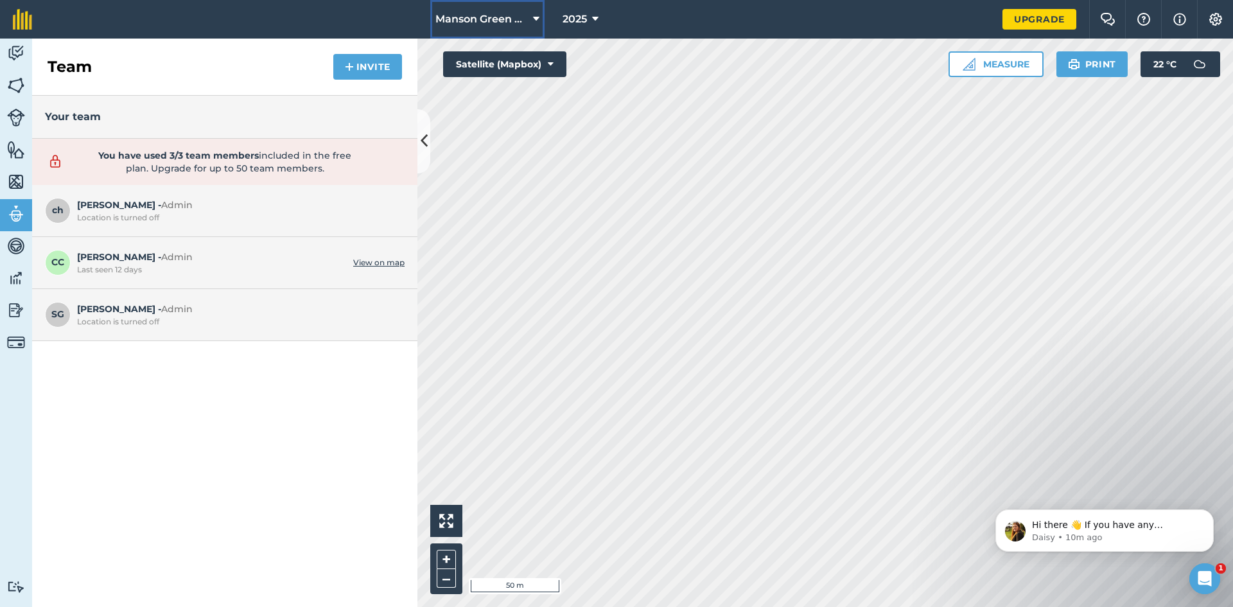
click at [477, 20] on span "Manson Green Potatoes" at bounding box center [482, 19] width 93 height 15
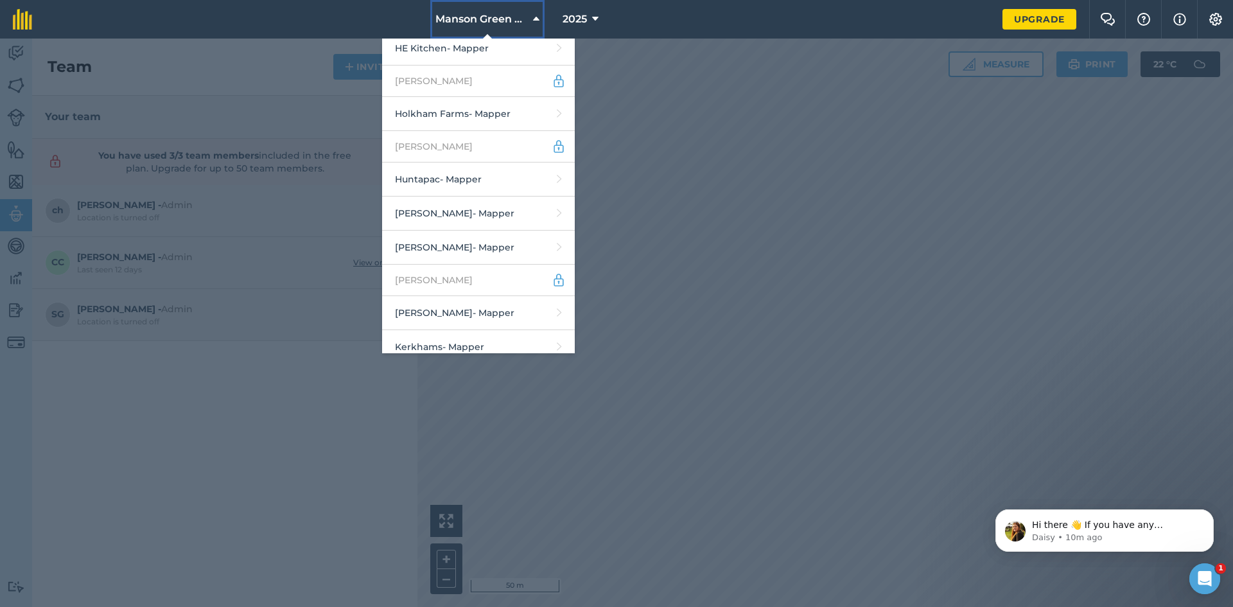
scroll to position [1734, 0]
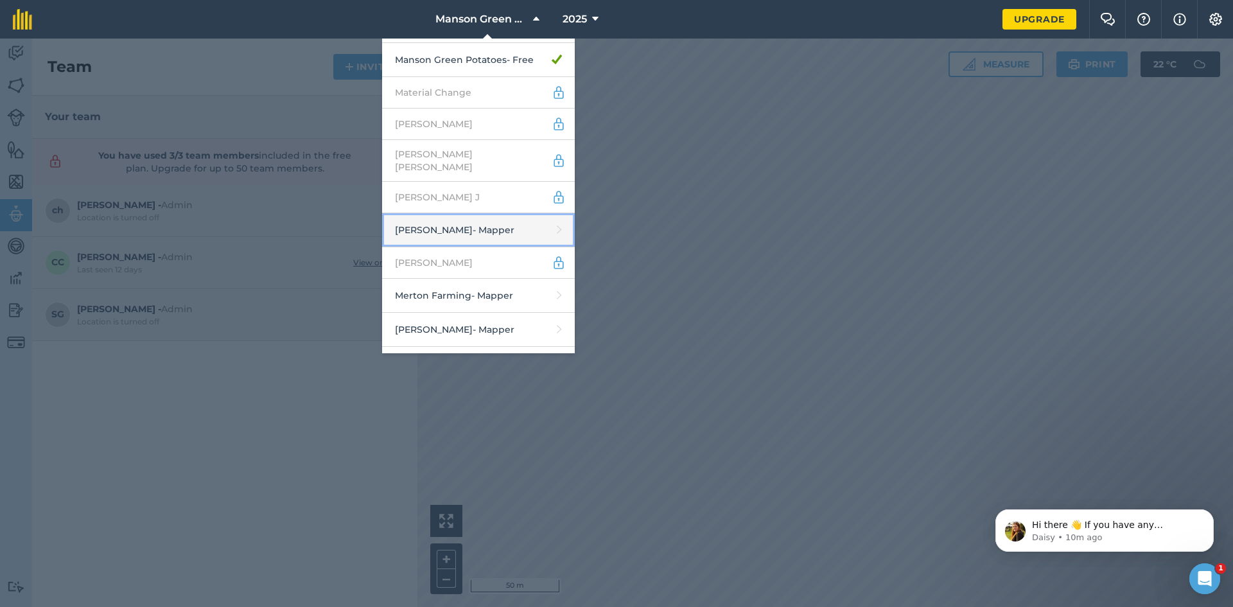
click at [443, 213] on link "[PERSON_NAME] - Mapper" at bounding box center [478, 230] width 193 height 34
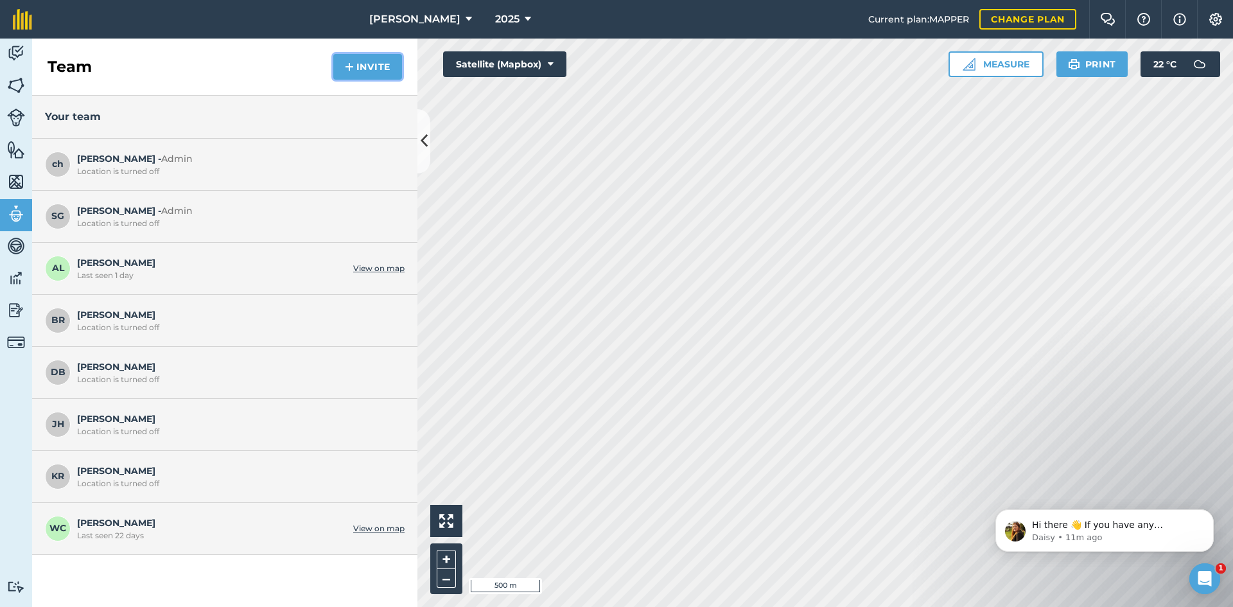
click at [373, 71] on button "Invite" at bounding box center [367, 67] width 69 height 26
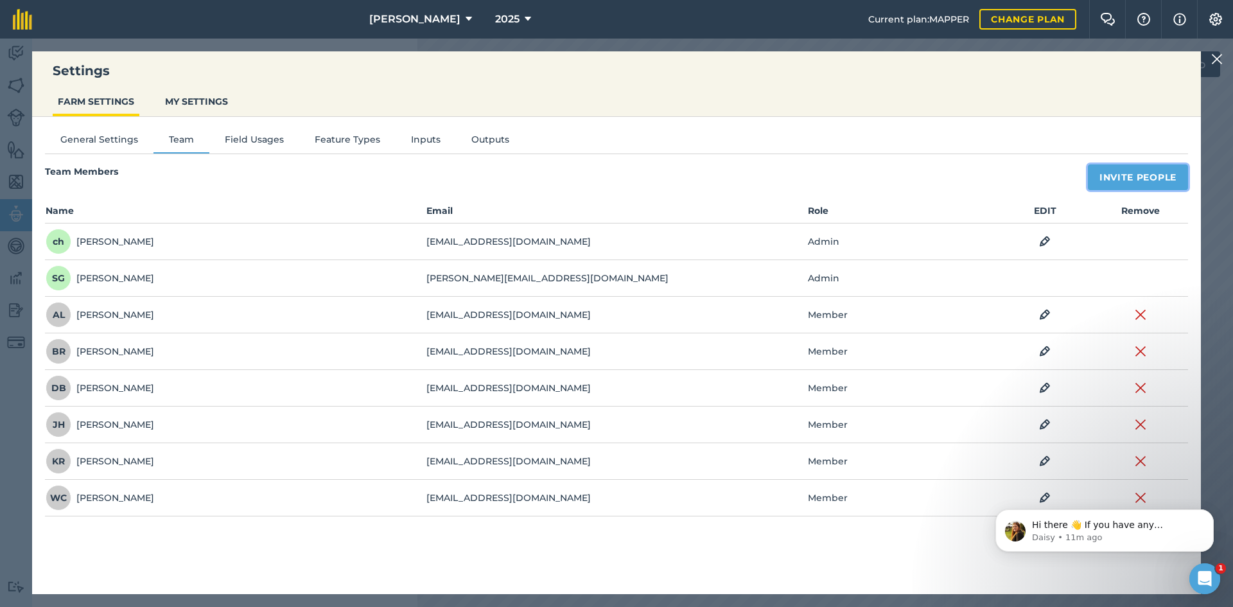
click at [1184, 179] on button "Invite People" at bounding box center [1138, 177] width 100 height 26
select select "MEMBER"
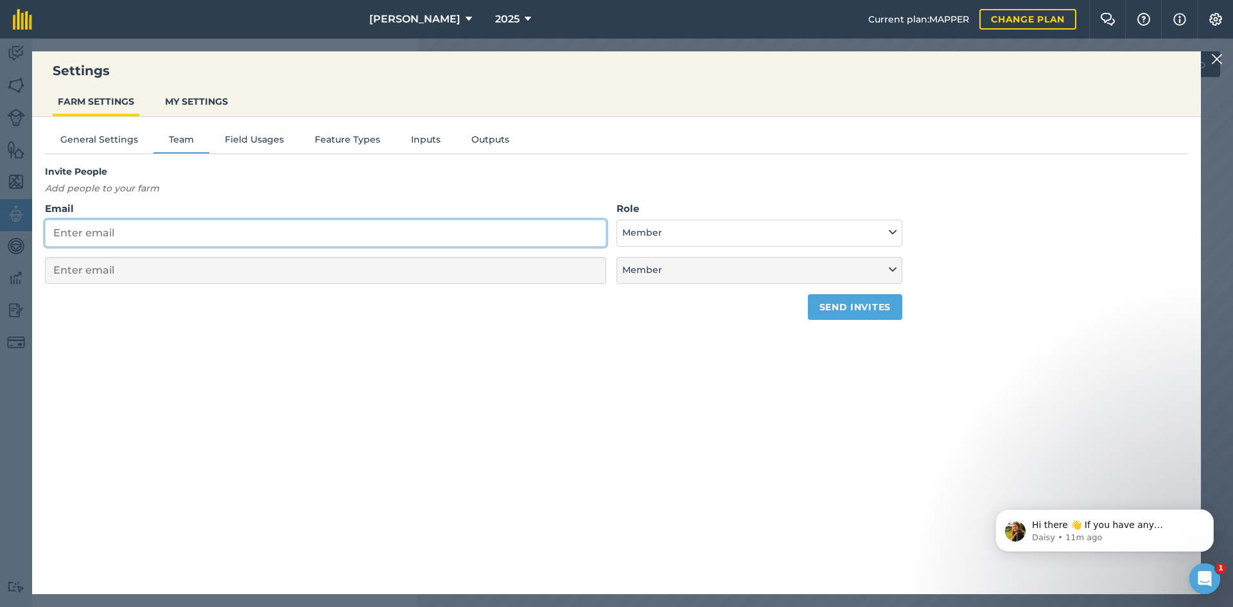
paste input "[EMAIL_ADDRESS][DOMAIN_NAME]"
type input "[EMAIL_ADDRESS][DOMAIN_NAME]"
select select "MEMBER"
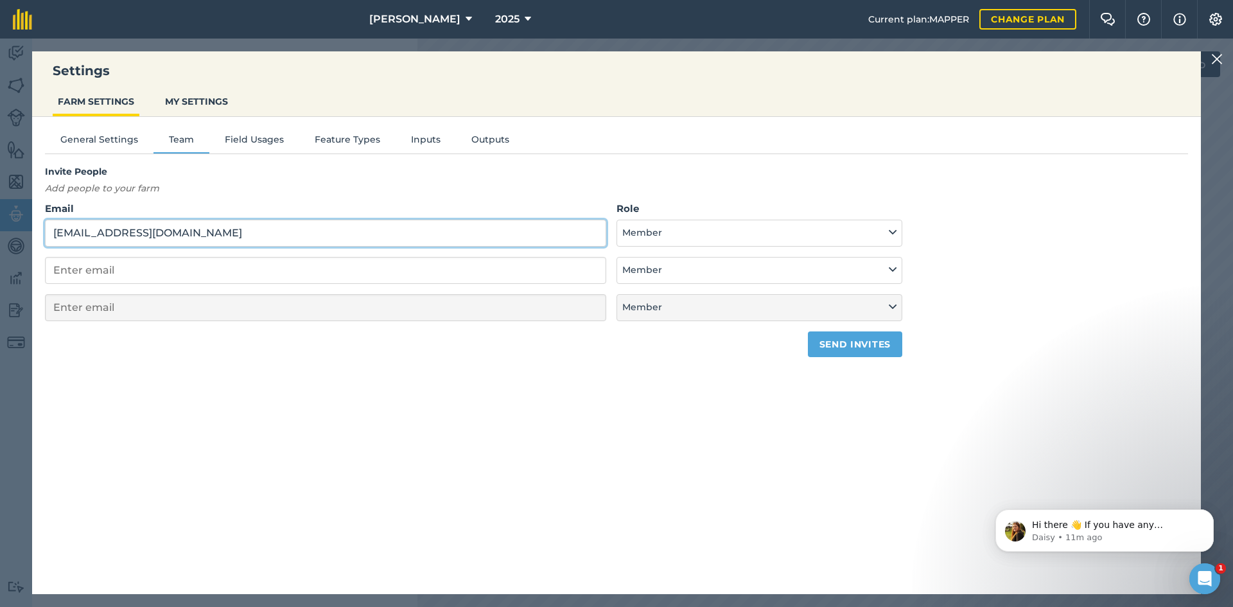
type input "[EMAIL_ADDRESS][DOMAIN_NAME]"
click at [875, 349] on button "Send invites" at bounding box center [855, 344] width 94 height 26
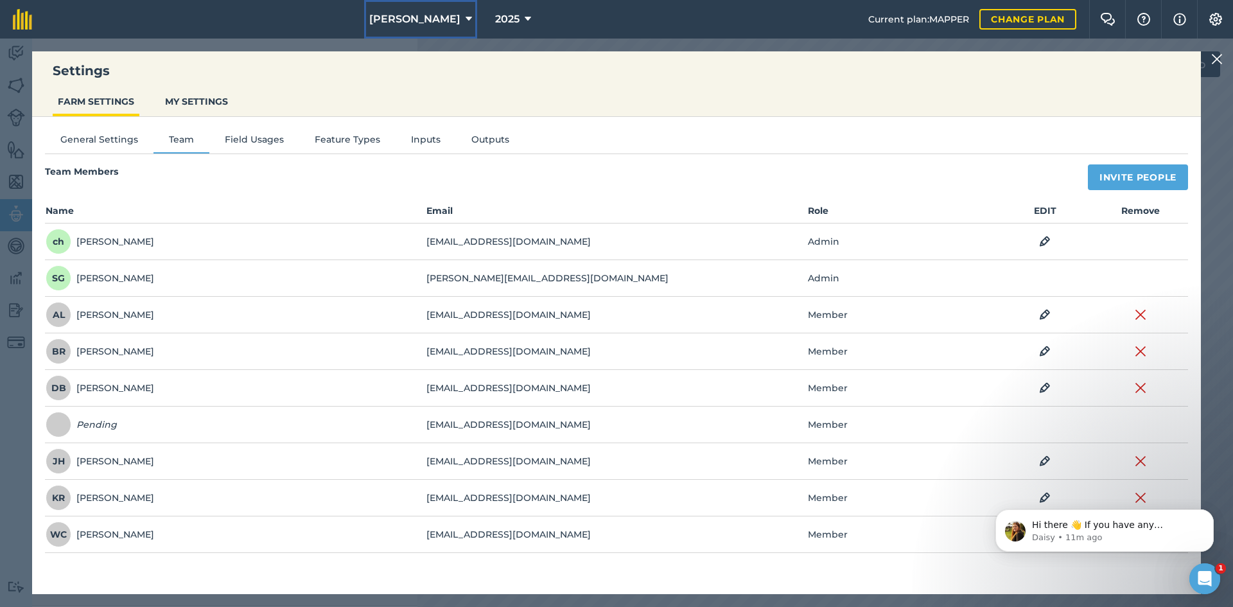
click at [434, 28] on button "[PERSON_NAME]" at bounding box center [420, 19] width 113 height 39
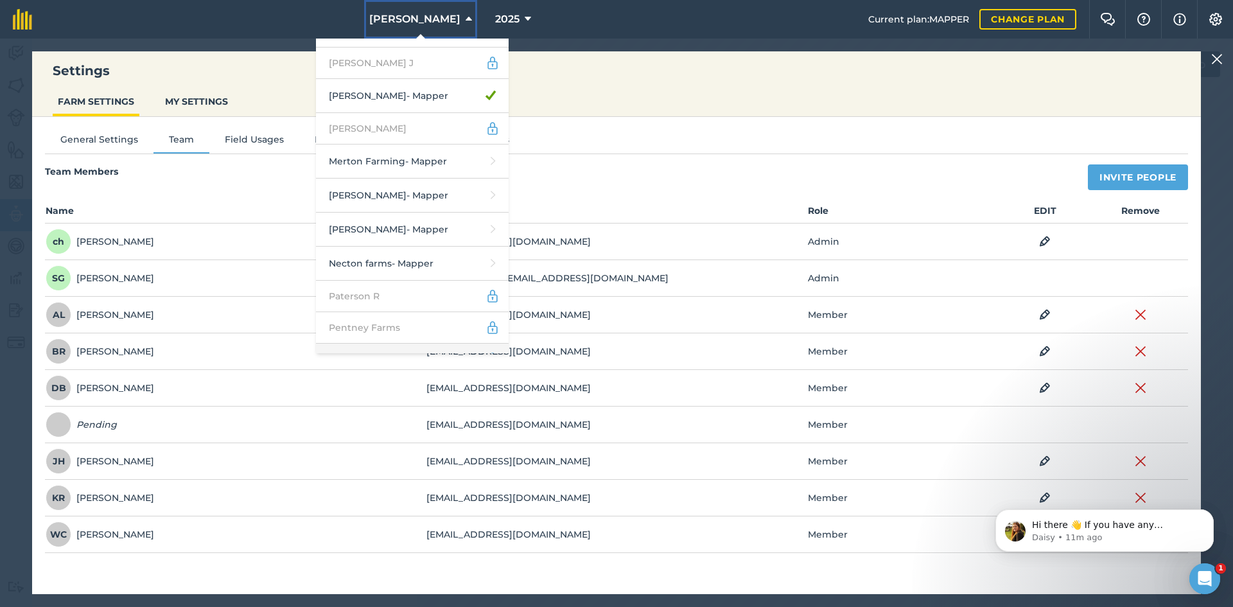
scroll to position [1863, 0]
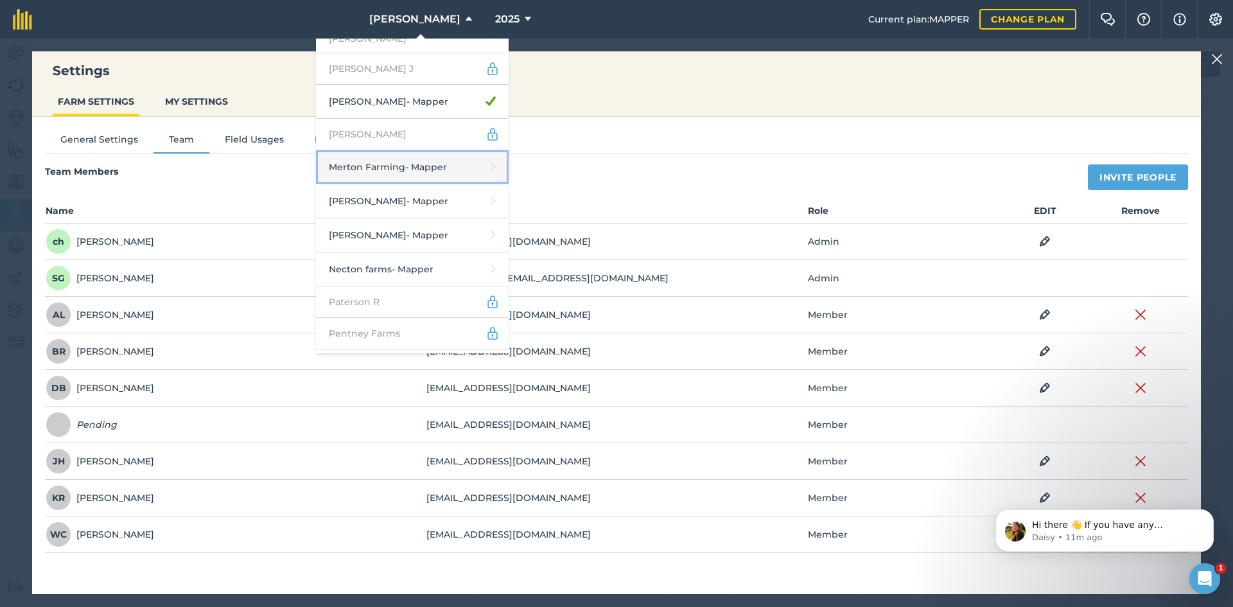
click at [448, 150] on link "Merton Farming - Mapper" at bounding box center [412, 167] width 193 height 34
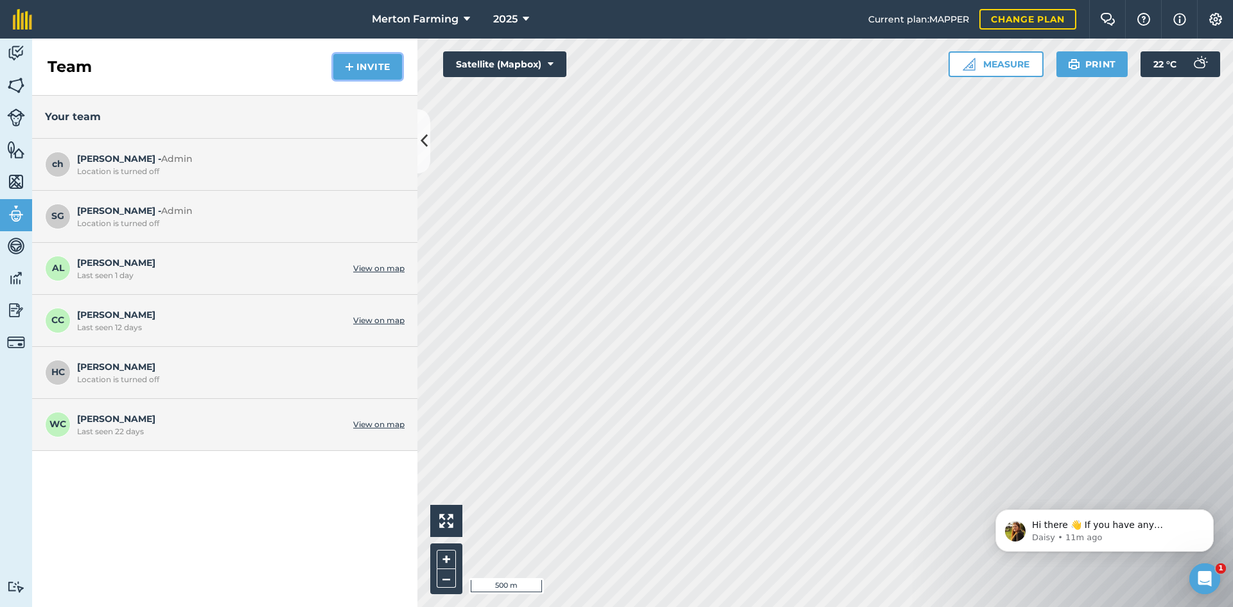
click at [369, 71] on button "Invite" at bounding box center [367, 67] width 69 height 26
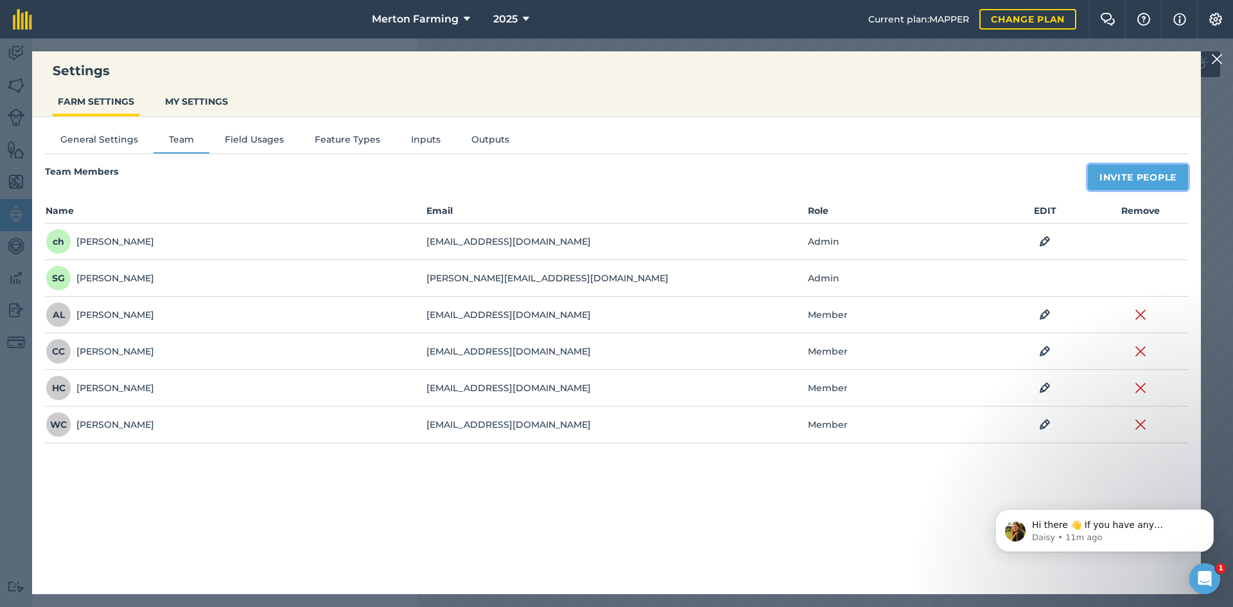
click at [1172, 173] on button "Invite People" at bounding box center [1138, 177] width 100 height 26
select select "MEMBER"
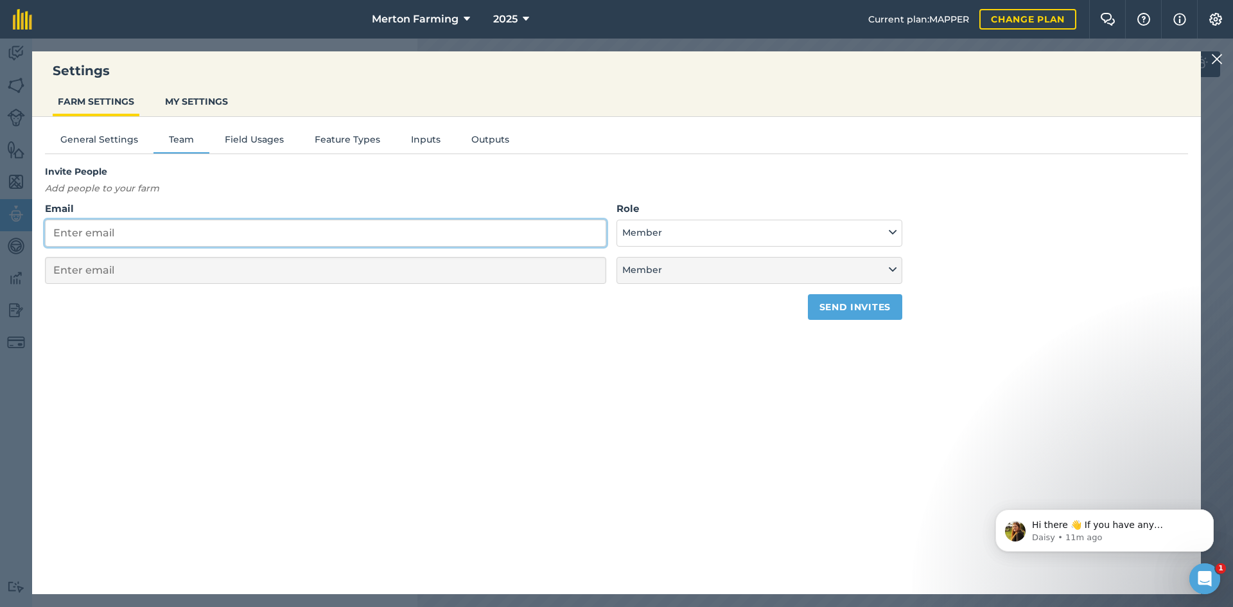
click at [425, 234] on input "Email" at bounding box center [325, 233] width 561 height 27
paste input "[EMAIL_ADDRESS][DOMAIN_NAME]"
type input "[EMAIL_ADDRESS][DOMAIN_NAME]"
select select "MEMBER"
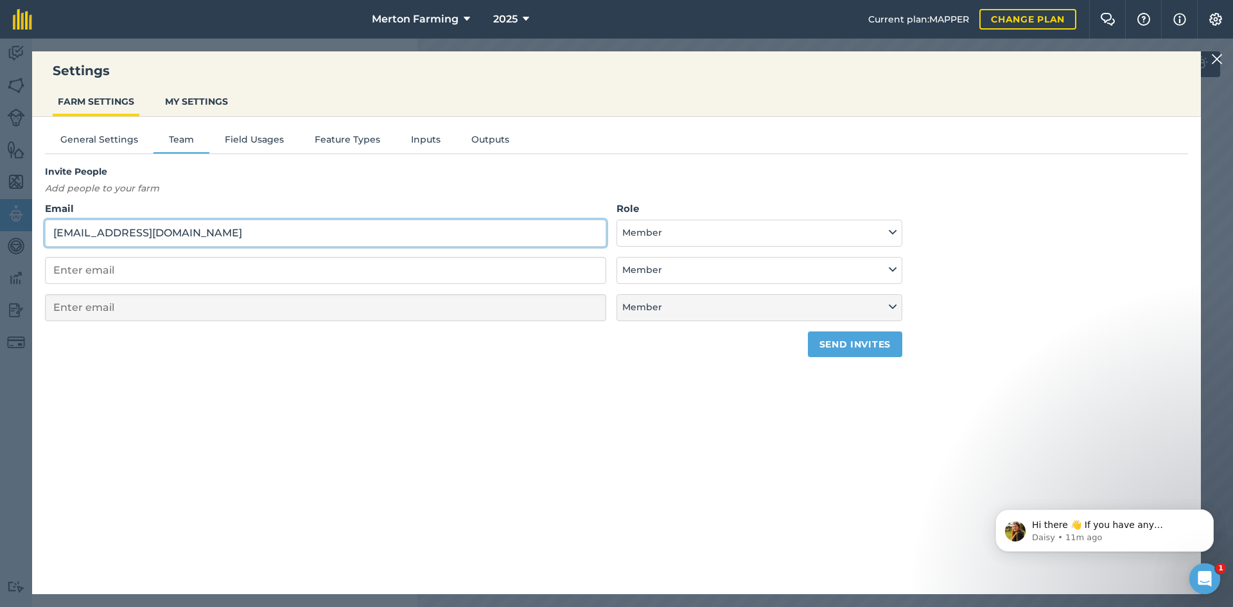
type input "[EMAIL_ADDRESS][DOMAIN_NAME]"
click at [874, 349] on button "Send invites" at bounding box center [855, 344] width 94 height 26
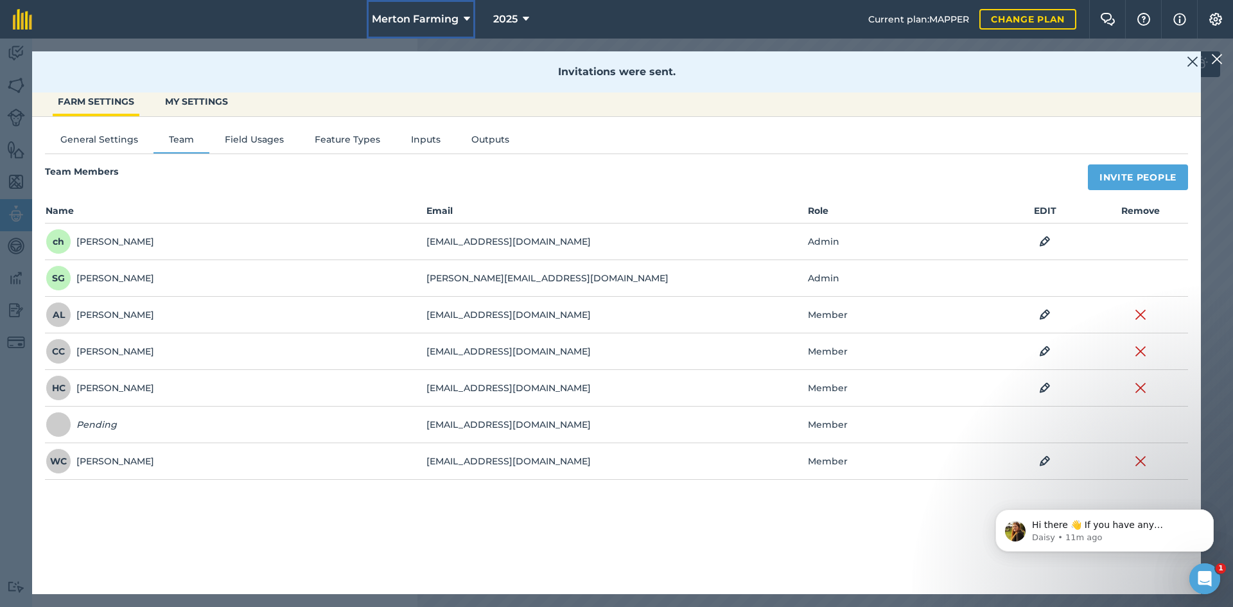
click at [454, 27] on button "Merton Farming" at bounding box center [421, 19] width 109 height 39
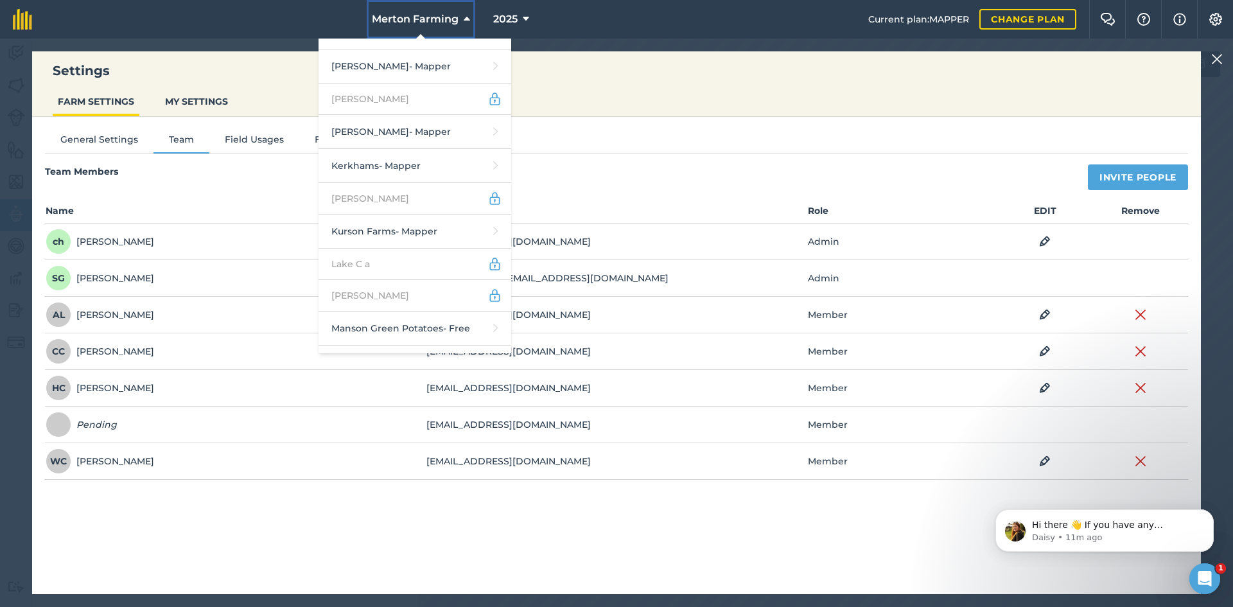
scroll to position [1670, 0]
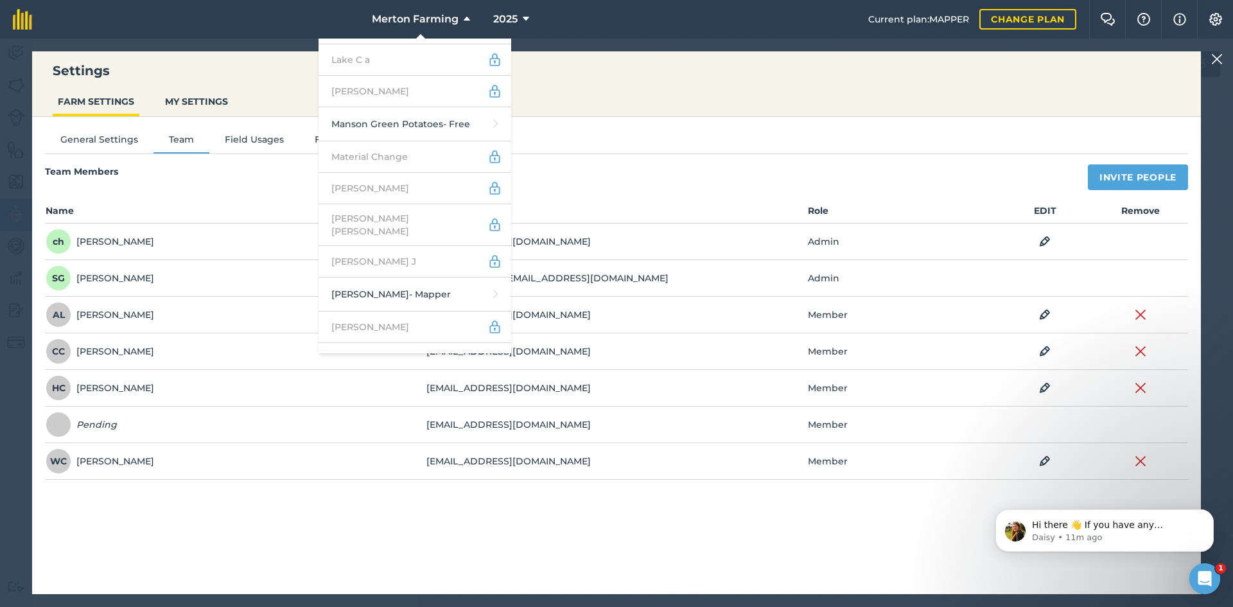
click at [448, 377] on link "[PERSON_NAME] - Mapper" at bounding box center [415, 394] width 193 height 34
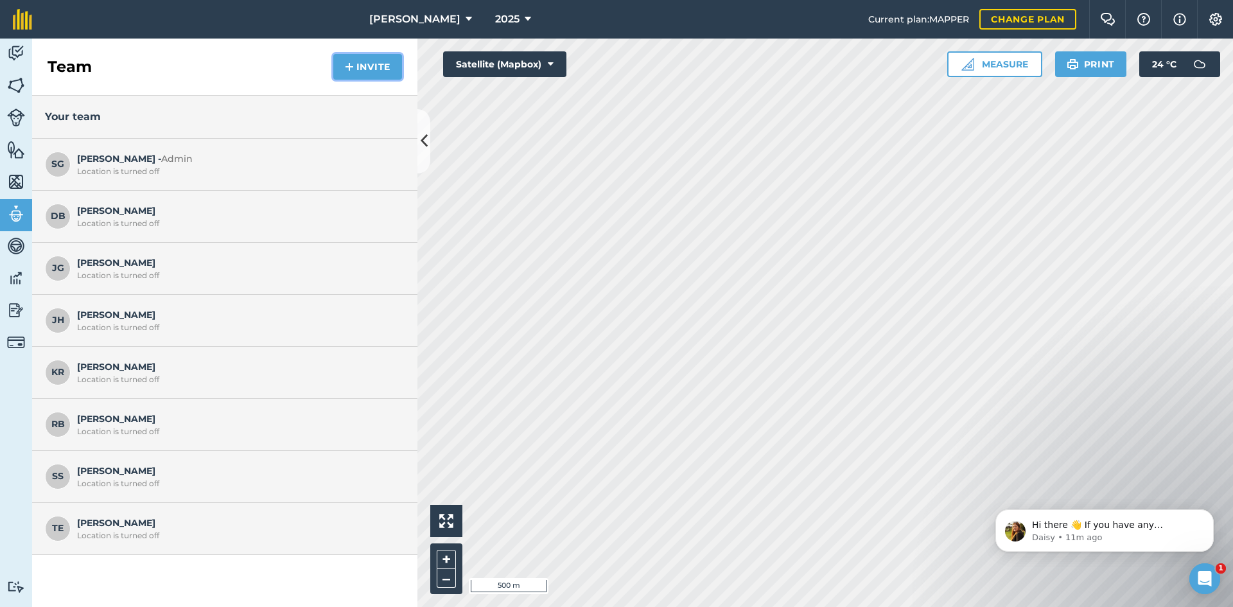
click at [338, 60] on button "Invite" at bounding box center [367, 67] width 69 height 26
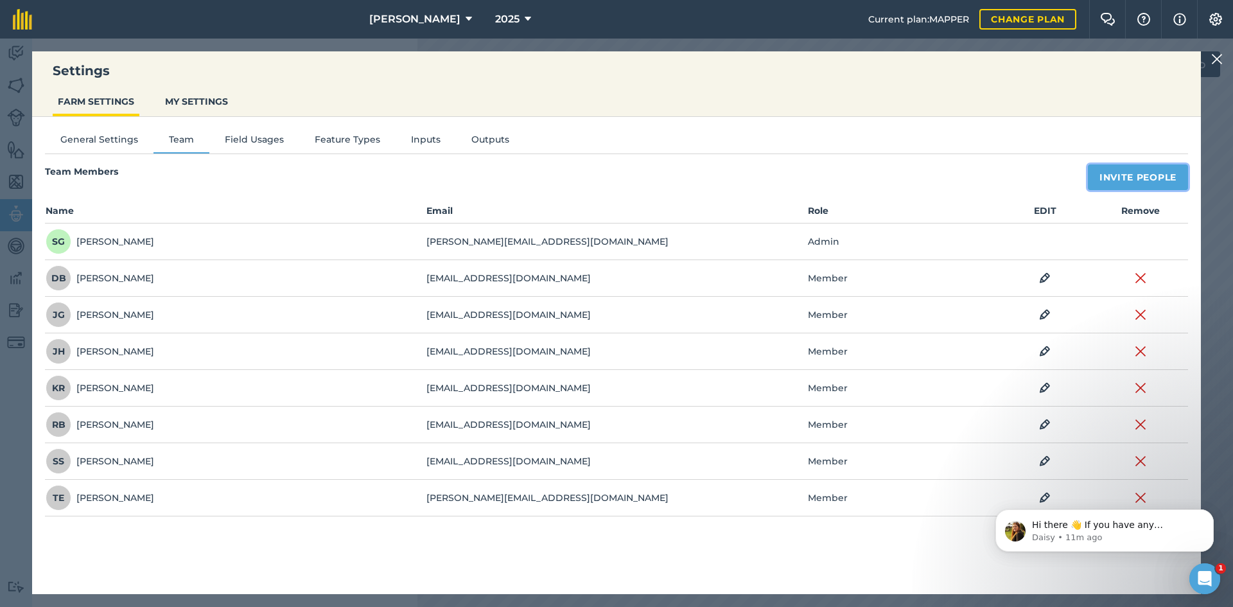
click at [1130, 184] on button "Invite People" at bounding box center [1138, 177] width 100 height 26
select select "MEMBER"
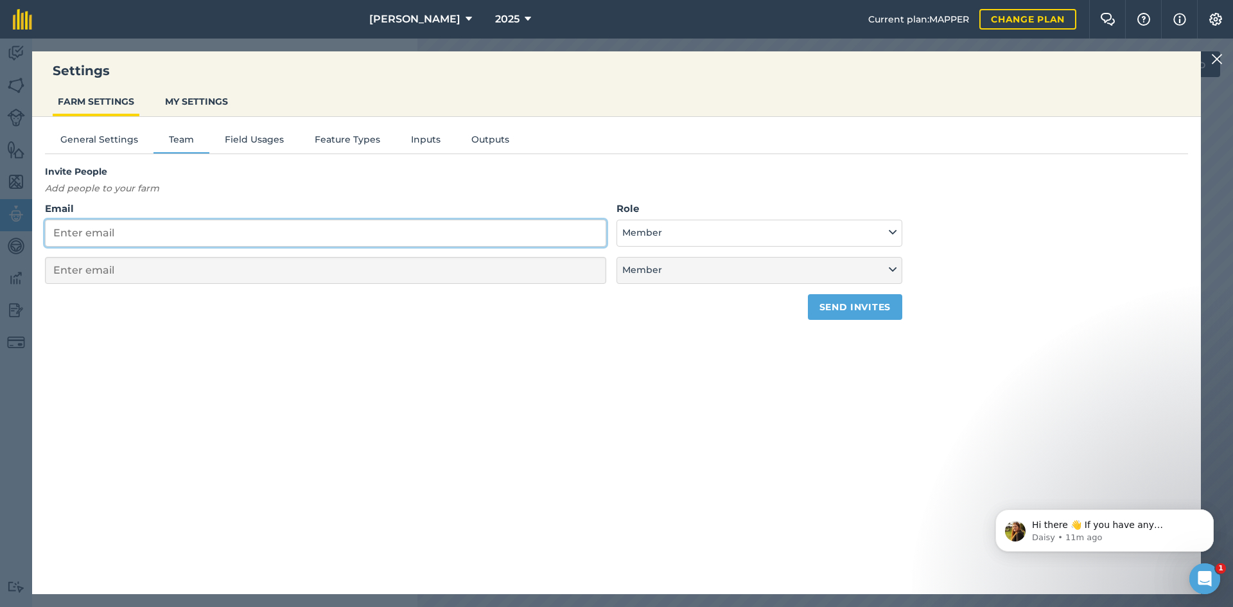
click at [367, 236] on input "Email" at bounding box center [325, 233] width 561 height 27
paste input "[EMAIL_ADDRESS][DOMAIN_NAME]"
type input "[EMAIL_ADDRESS][DOMAIN_NAME]"
select select "MEMBER"
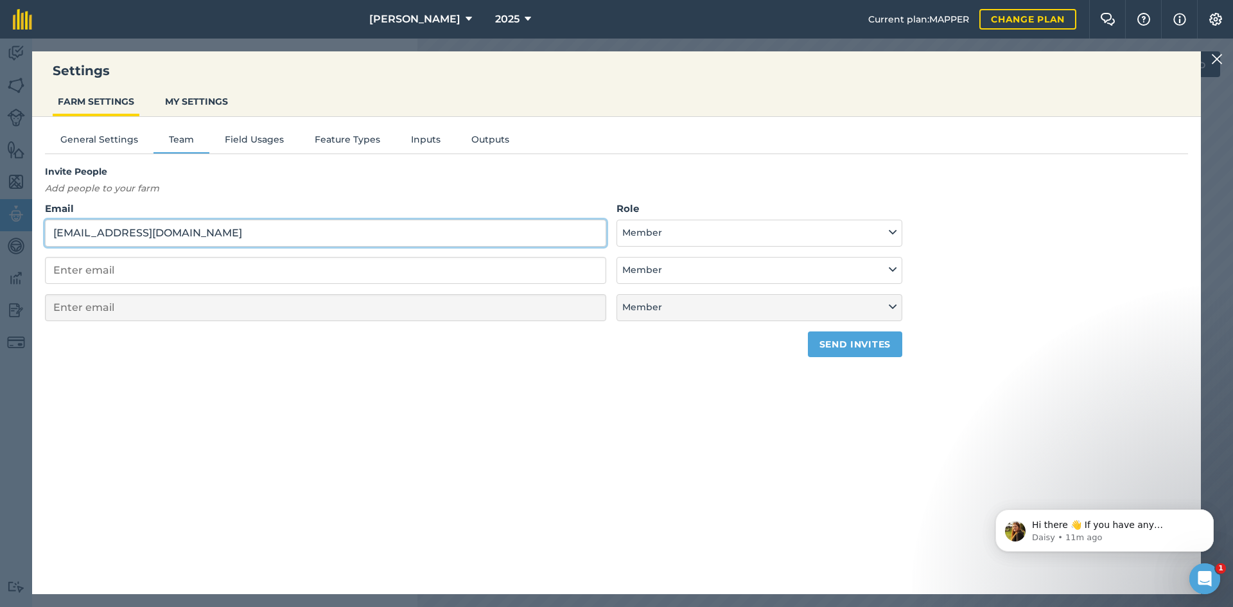
type input "[EMAIL_ADDRESS][DOMAIN_NAME]"
click at [858, 348] on button "Send invites" at bounding box center [855, 344] width 94 height 26
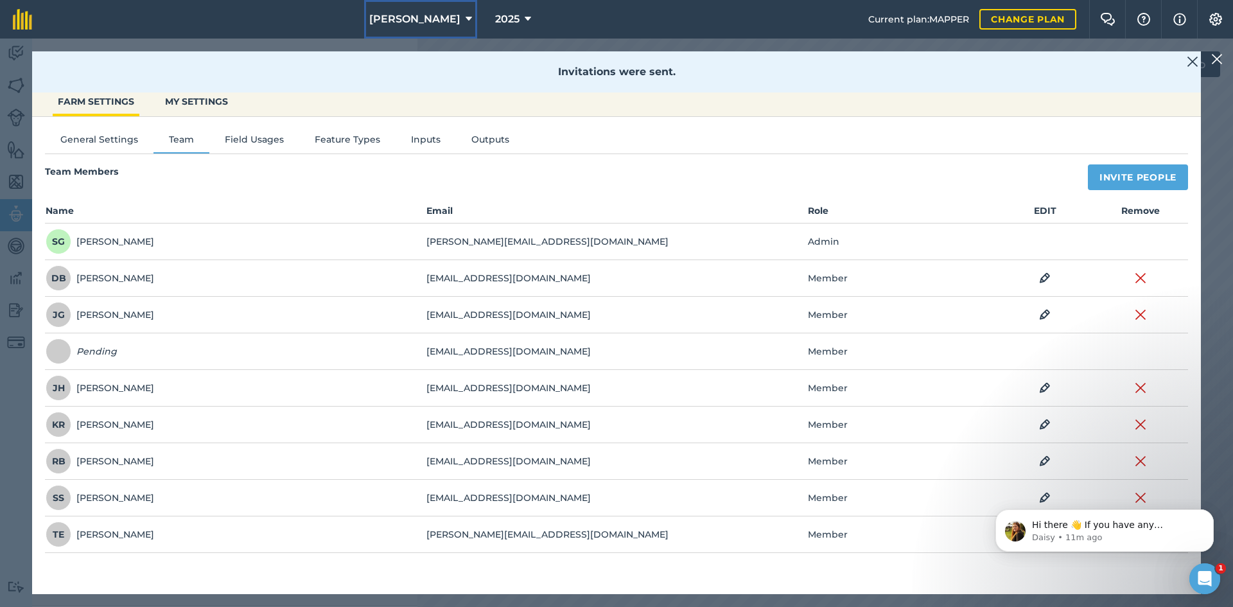
click at [421, 8] on button "[PERSON_NAME]" at bounding box center [420, 19] width 113 height 39
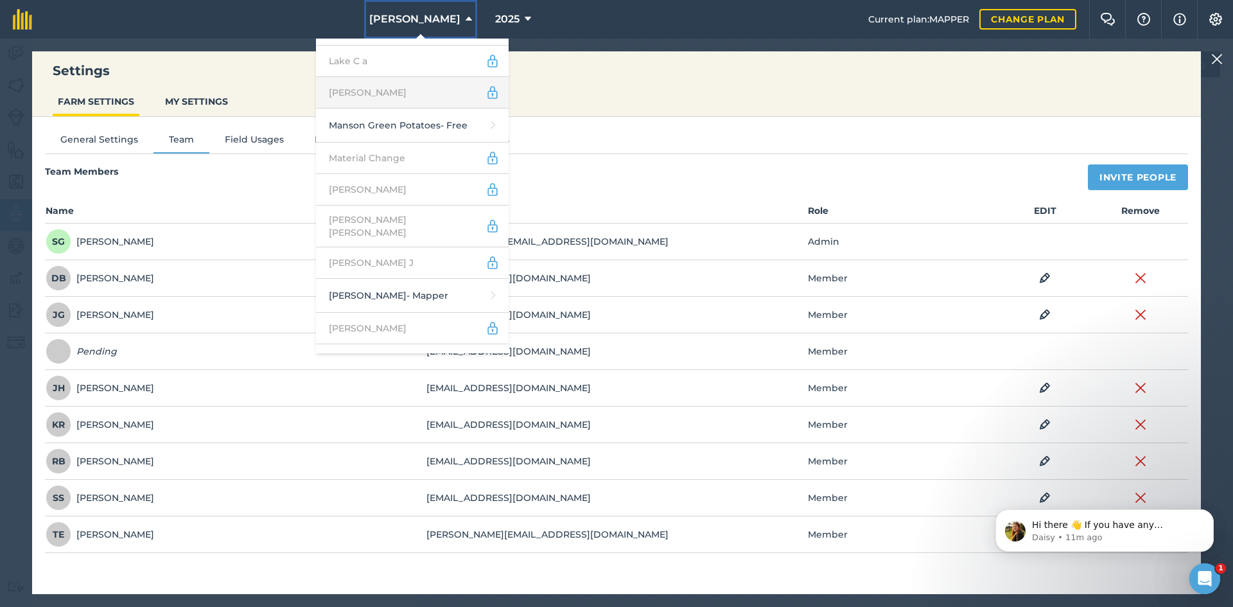
scroll to position [1863, 0]
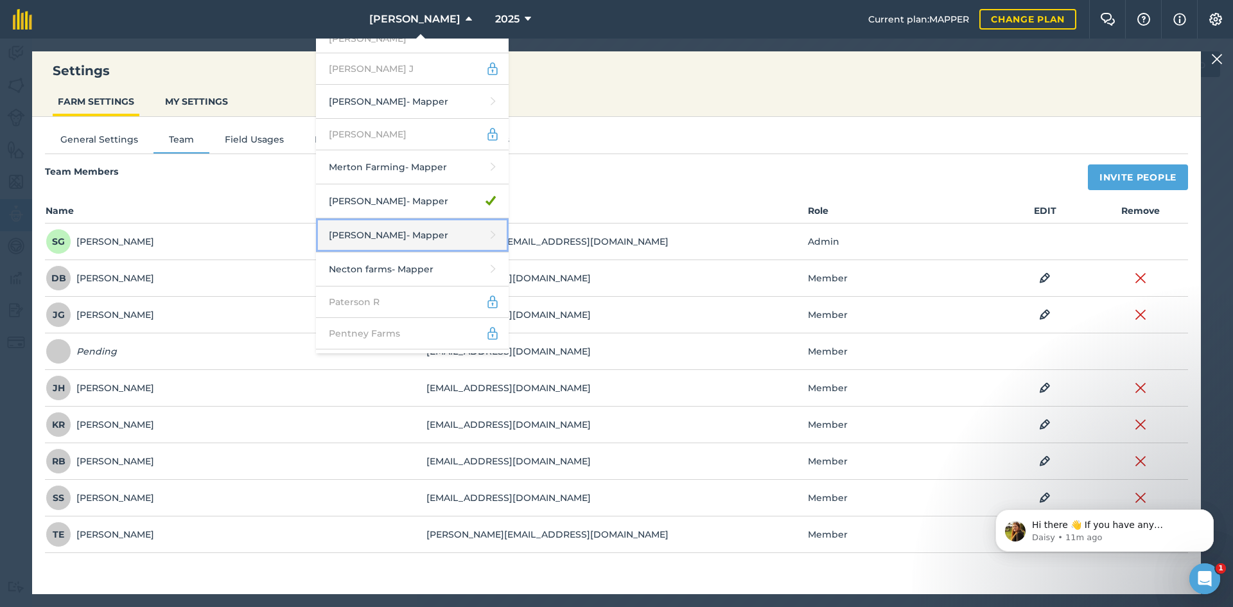
click at [348, 218] on link "[PERSON_NAME] - Mapper" at bounding box center [412, 235] width 193 height 34
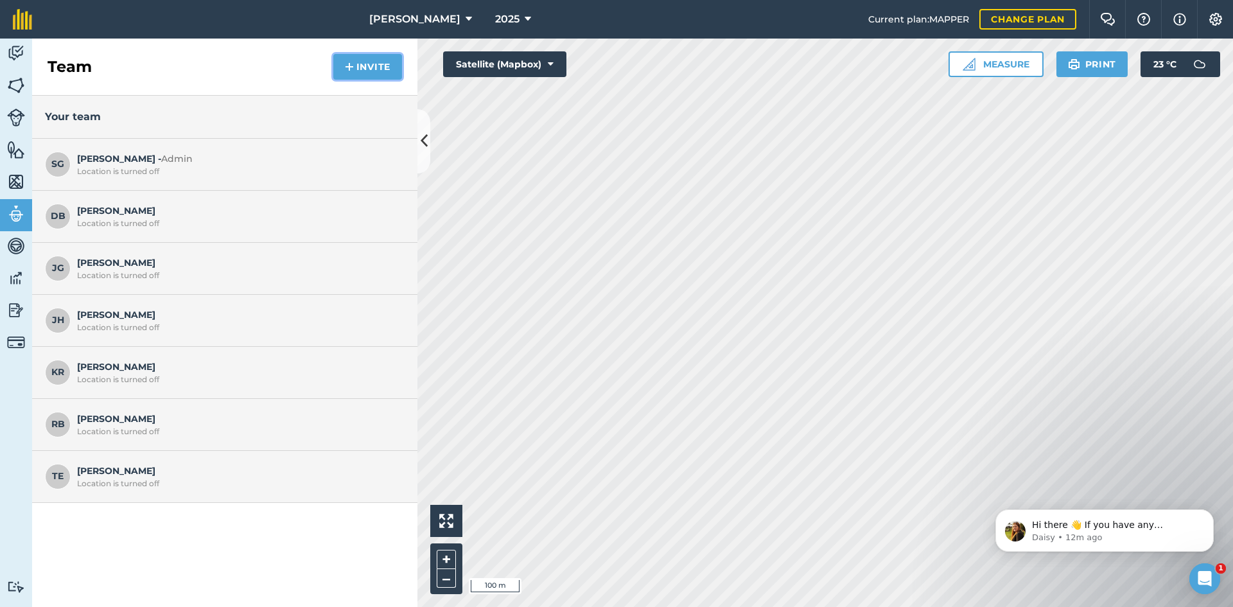
click at [349, 73] on img at bounding box center [349, 66] width 9 height 15
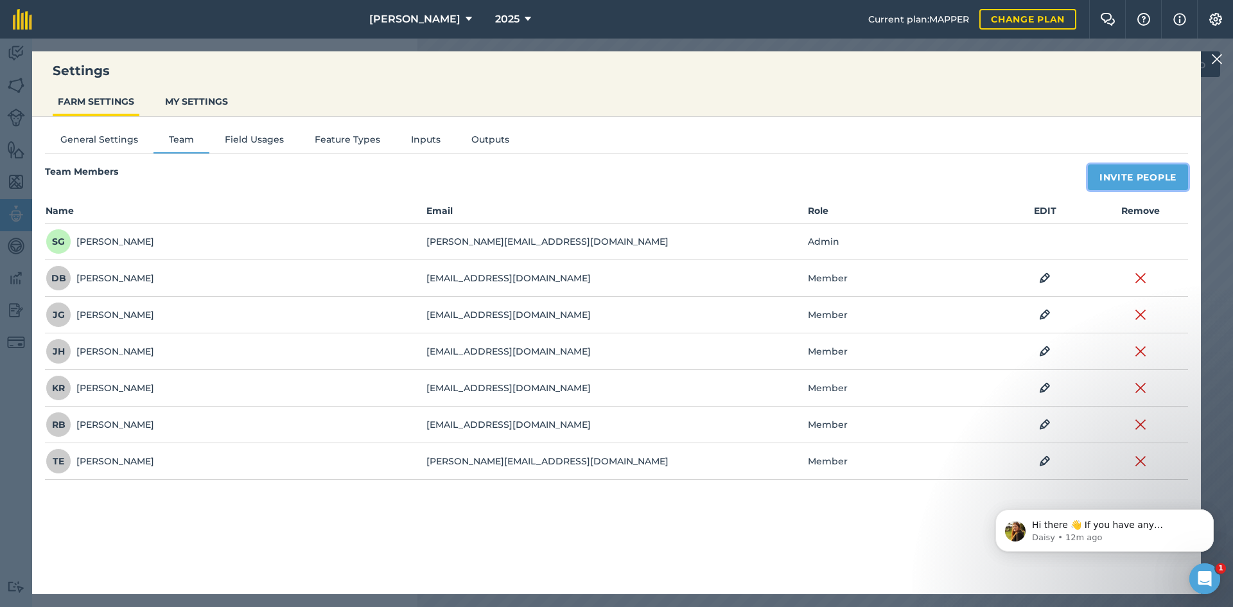
click at [1128, 180] on button "Invite People" at bounding box center [1138, 177] width 100 height 26
select select "MEMBER"
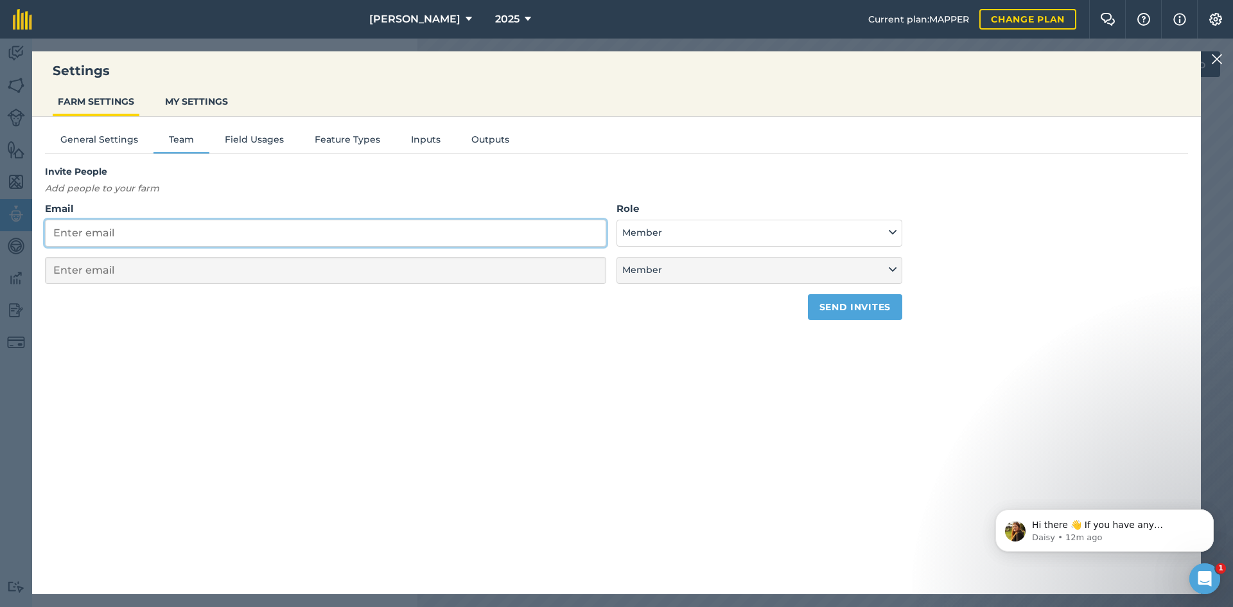
paste input "[EMAIL_ADDRESS][DOMAIN_NAME]"
type input "[EMAIL_ADDRESS][DOMAIN_NAME]"
select select "MEMBER"
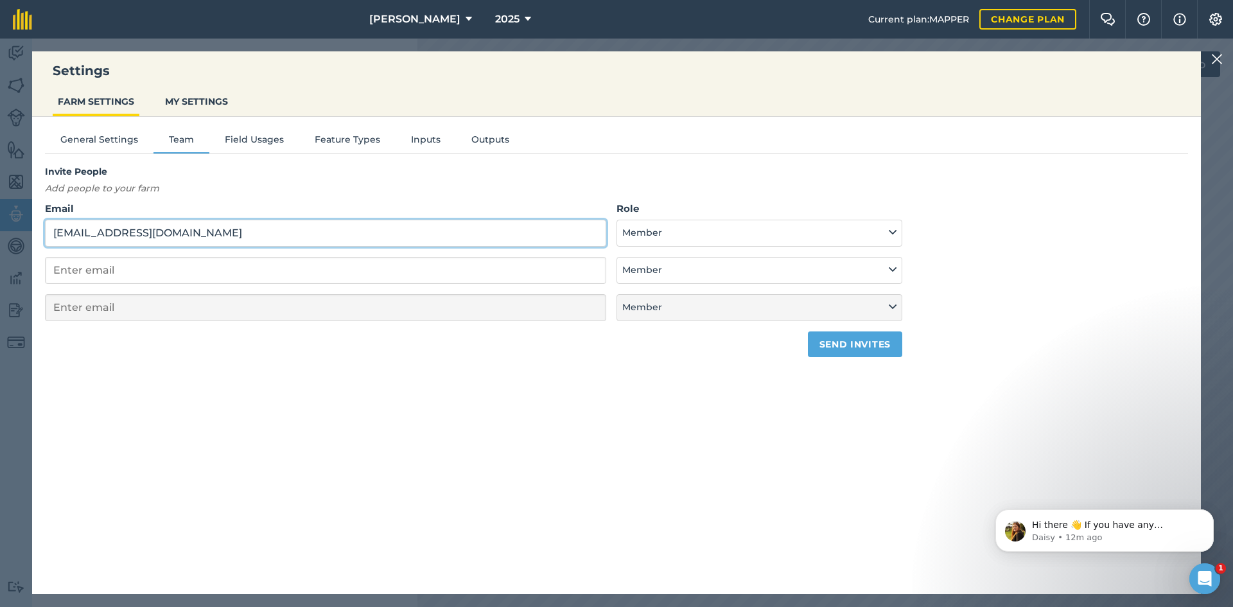
type input "[EMAIL_ADDRESS][DOMAIN_NAME]"
click at [831, 350] on button "Send invites" at bounding box center [855, 344] width 94 height 26
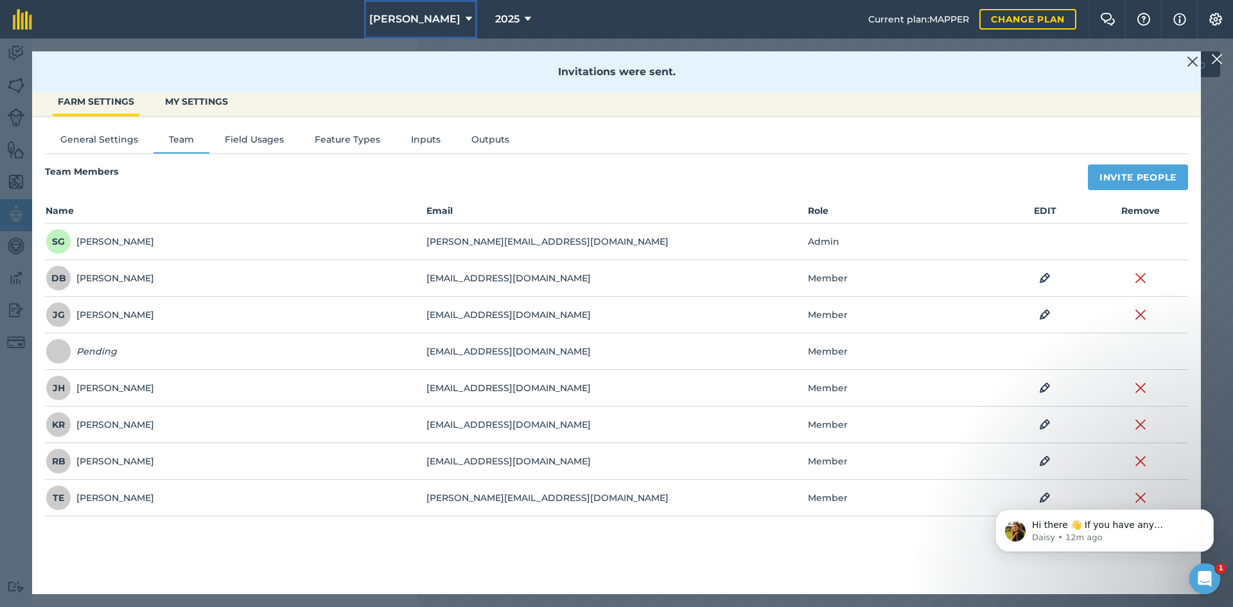
click at [379, 15] on span "[PERSON_NAME]" at bounding box center [414, 19] width 91 height 15
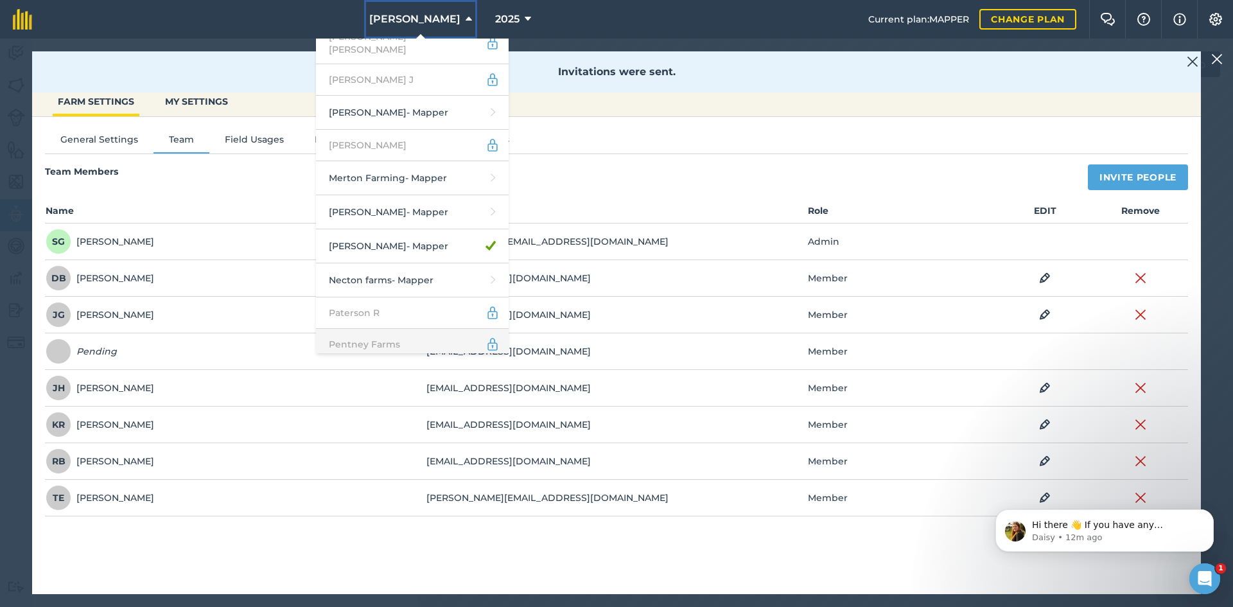
scroll to position [1927, 0]
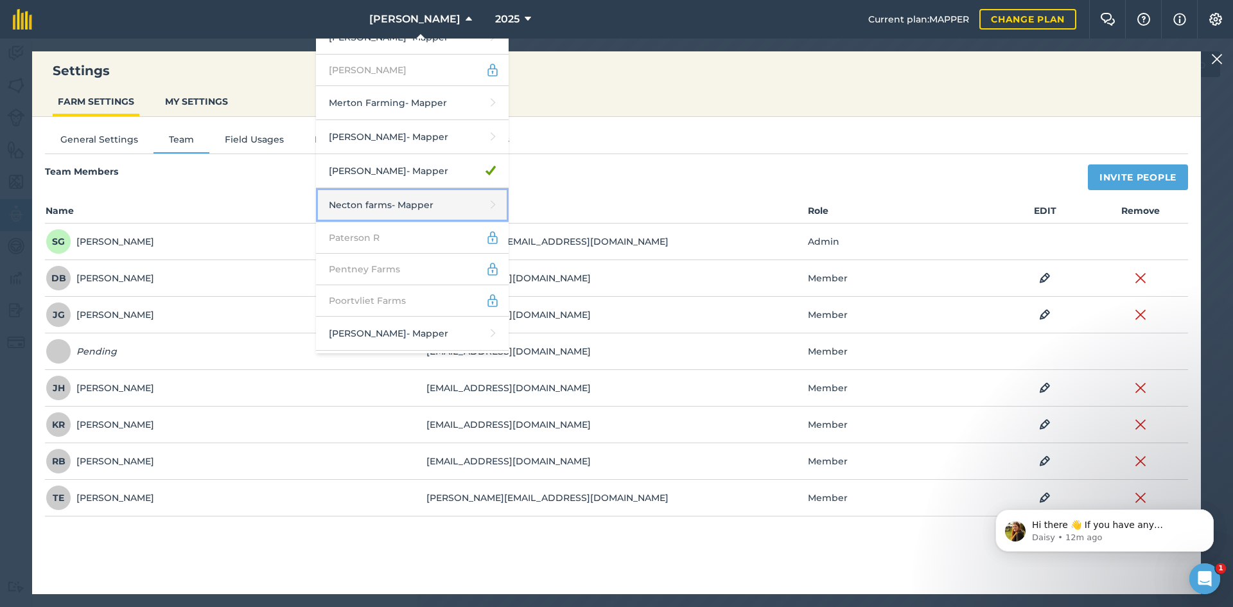
click at [459, 188] on link "Necton farms - Mapper" at bounding box center [412, 205] width 193 height 34
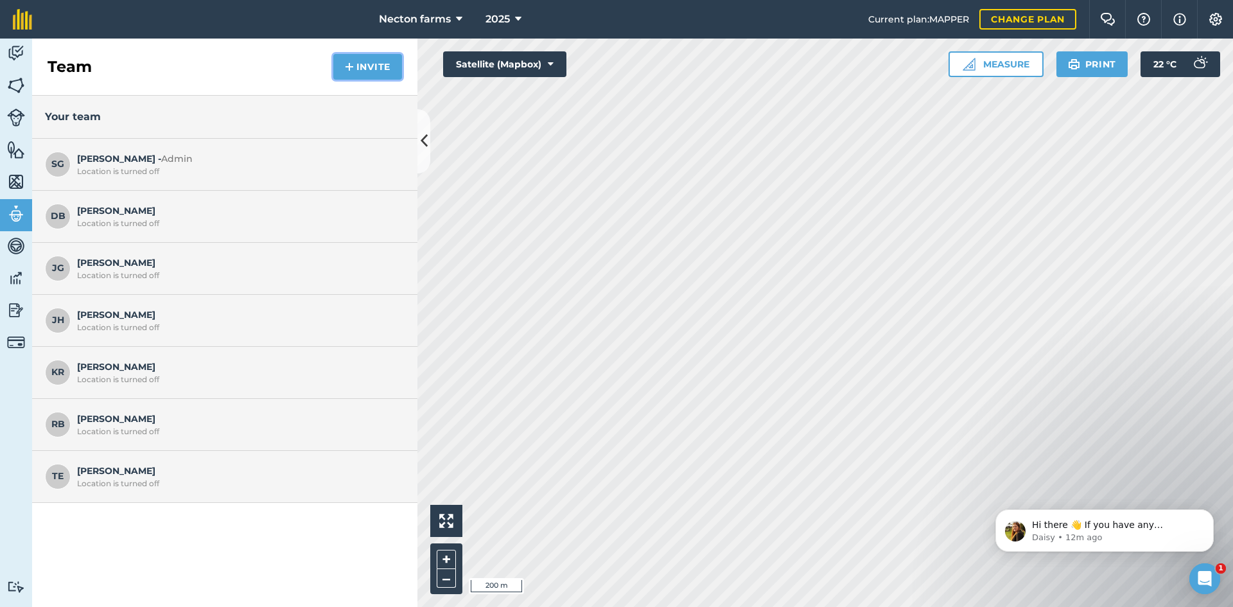
click at [378, 62] on button "Invite" at bounding box center [367, 67] width 69 height 26
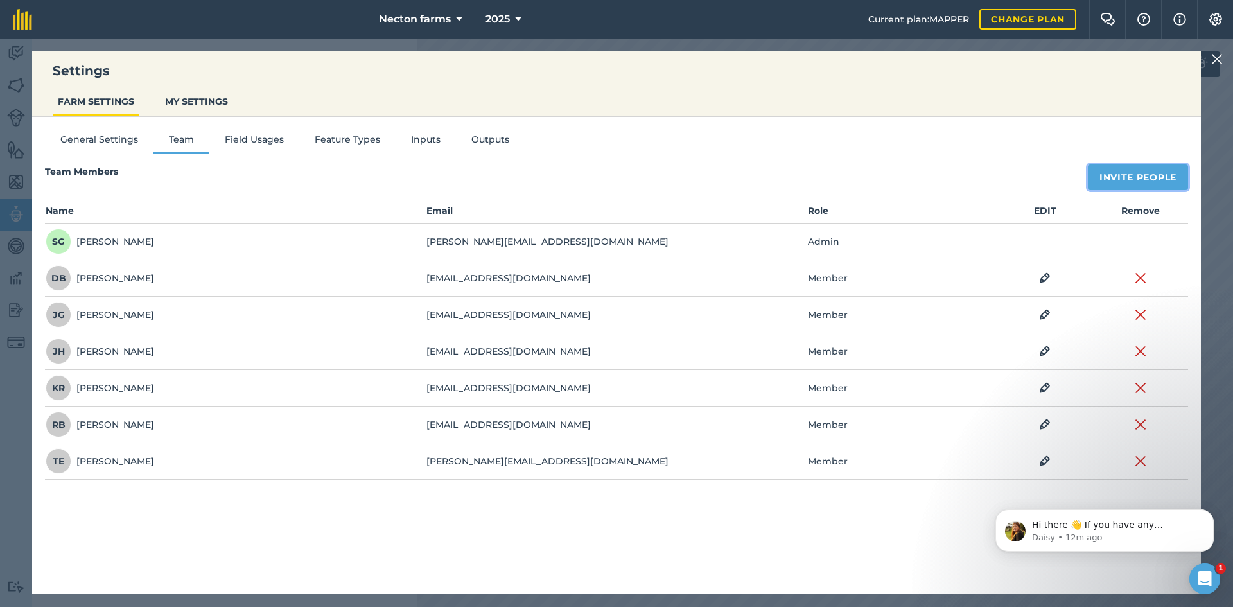
click at [1147, 188] on button "Invite People" at bounding box center [1138, 177] width 100 height 26
select select "MEMBER"
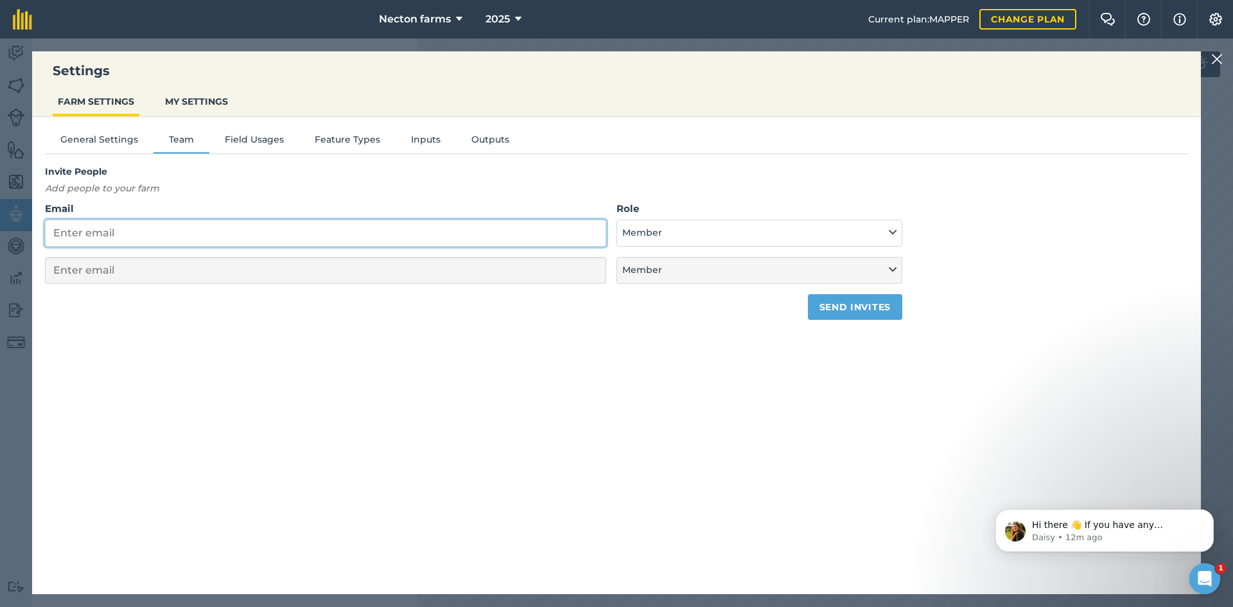
paste input "[EMAIL_ADDRESS][DOMAIN_NAME]"
type input "[EMAIL_ADDRESS][DOMAIN_NAME]"
select select "MEMBER"
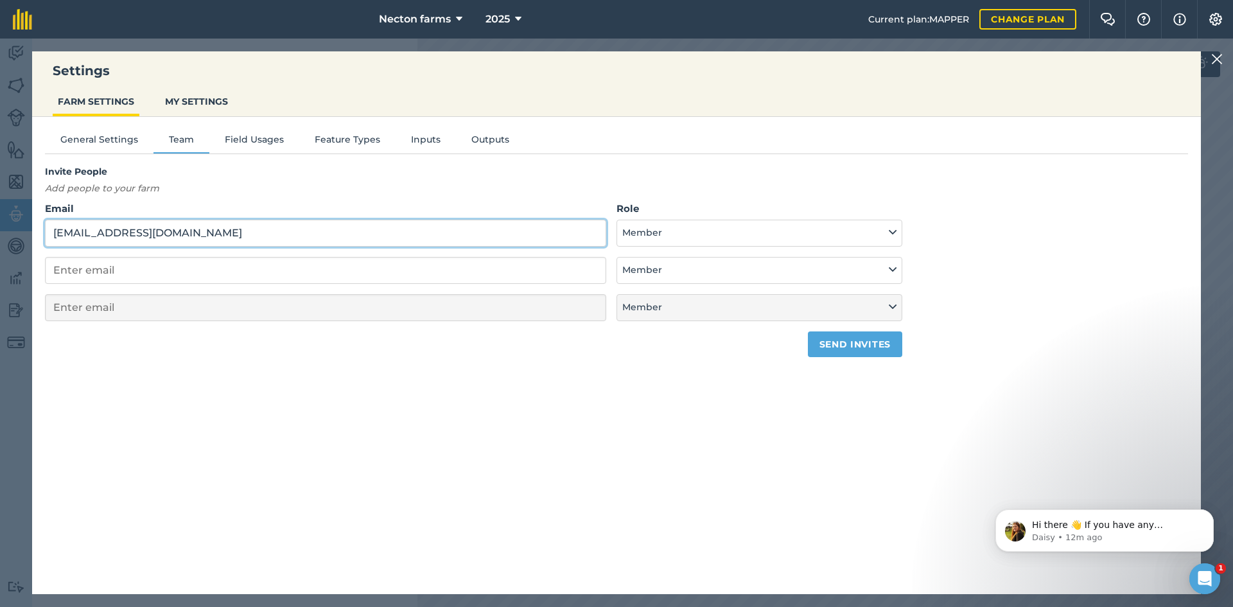
type input "[EMAIL_ADDRESS][DOMAIN_NAME]"
click at [815, 353] on button "Send invites" at bounding box center [855, 344] width 94 height 26
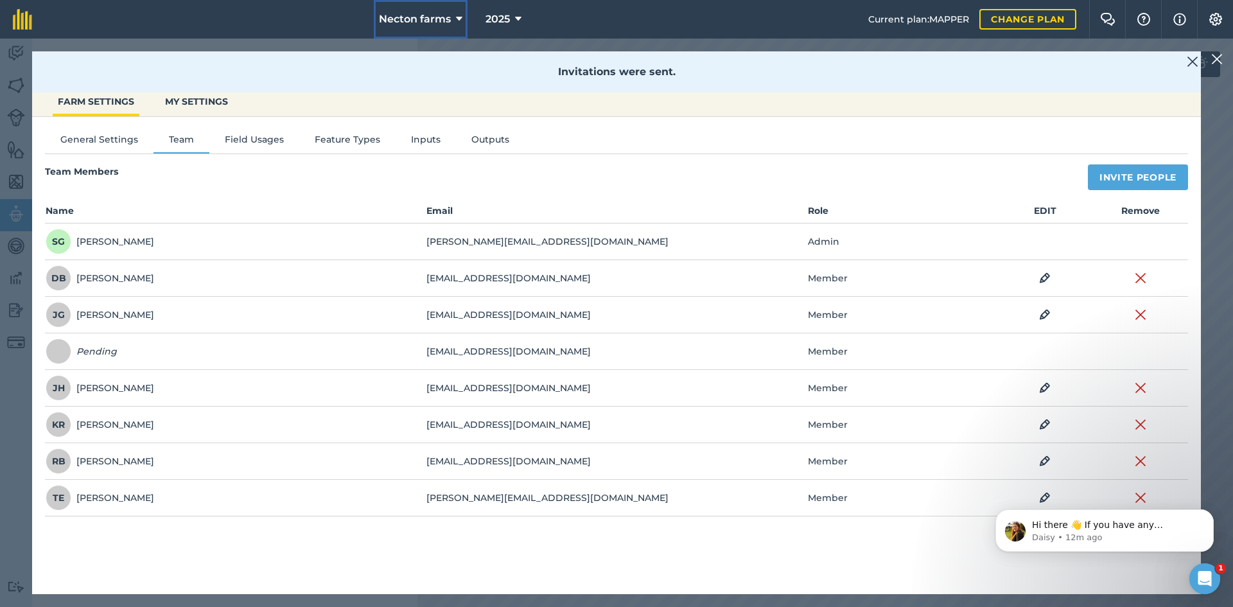
click at [421, 17] on span "Necton farms" at bounding box center [415, 19] width 72 height 15
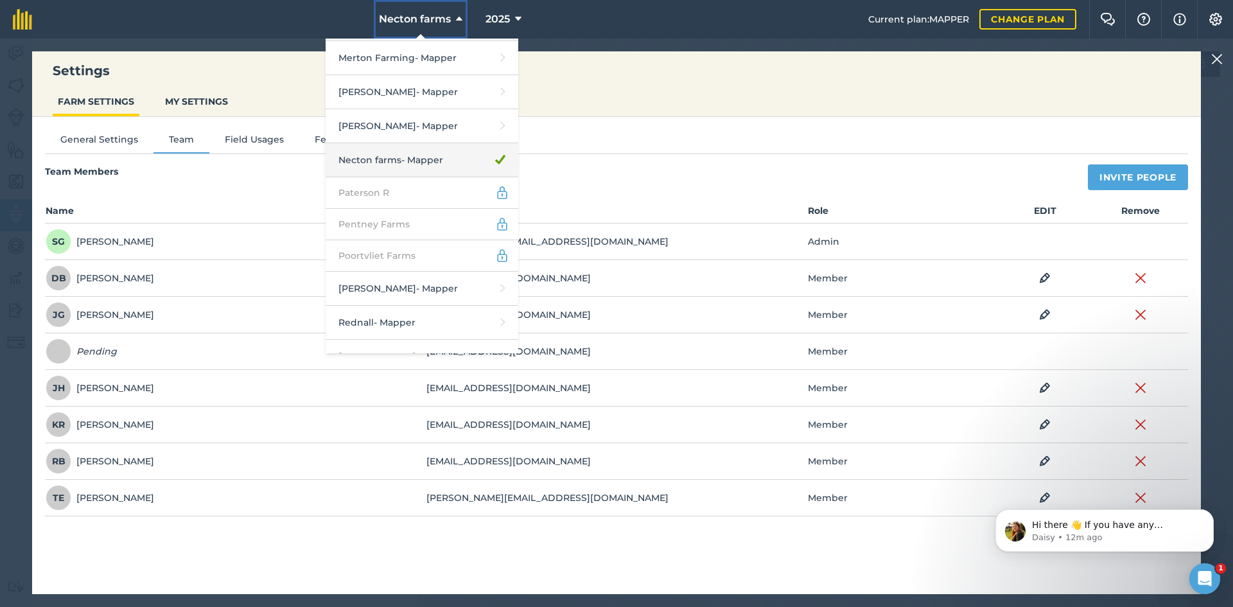
scroll to position [1991, 0]
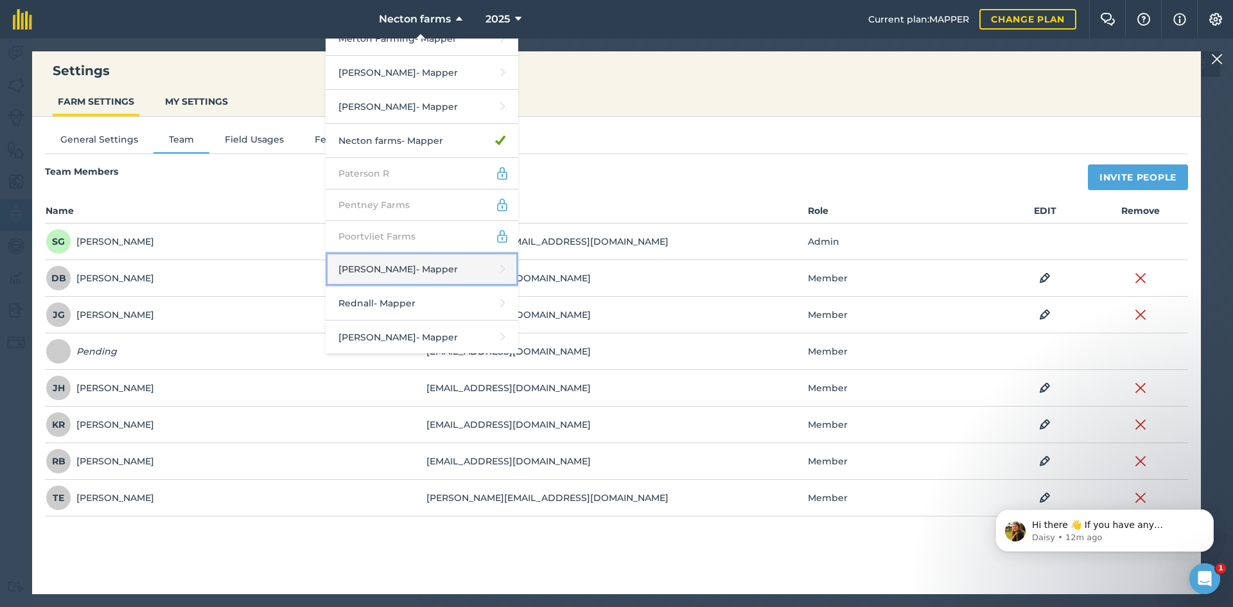
click at [464, 252] on link "[PERSON_NAME] - Mapper" at bounding box center [422, 269] width 193 height 34
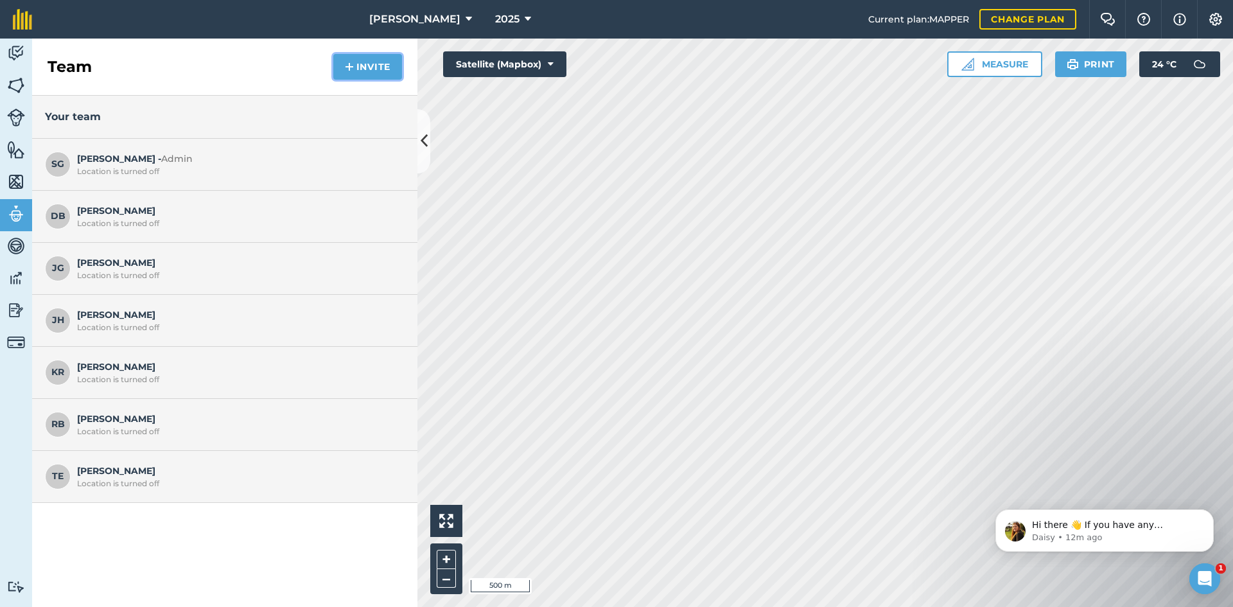
click at [394, 61] on button "Invite" at bounding box center [367, 67] width 69 height 26
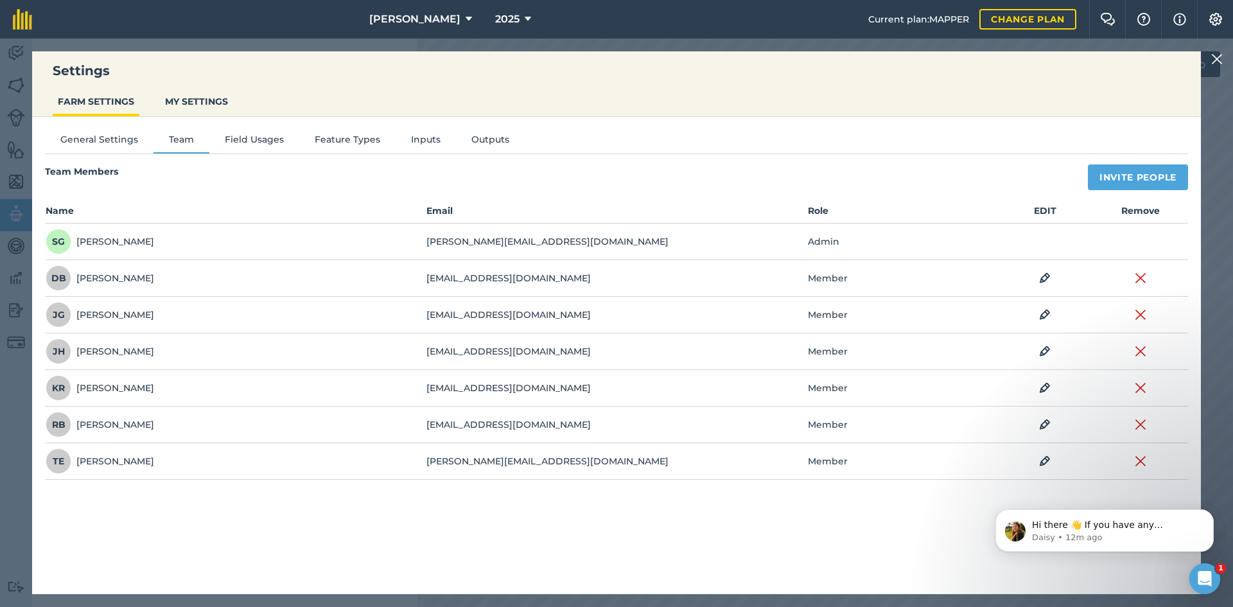
click at [1123, 194] on div "Team Members Invite People Name Email Role EDIT Remove SG [PERSON_NAME] [PERSON…" at bounding box center [616, 321] width 1143 height 315
click at [1119, 191] on div "Team Members Invite People Name Email Role EDIT Remove SG [PERSON_NAME] [PERSON…" at bounding box center [616, 321] width 1143 height 315
click at [1112, 187] on button "Invite People" at bounding box center [1138, 177] width 100 height 26
select select "MEMBER"
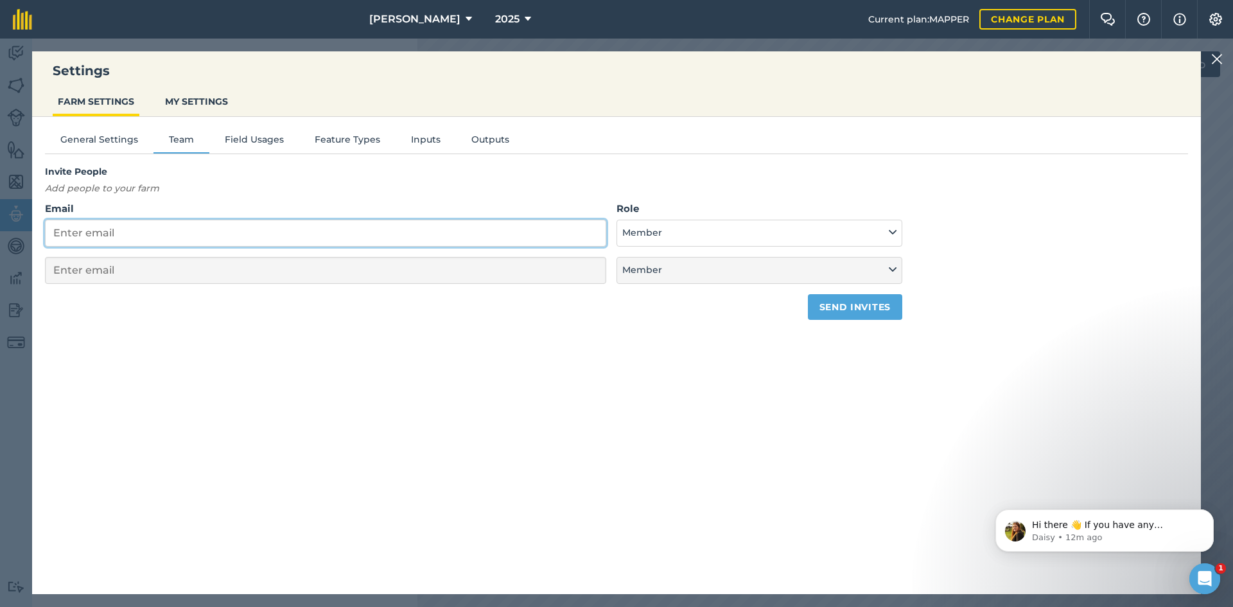
paste input "[EMAIL_ADDRESS][DOMAIN_NAME]"
type input "[EMAIL_ADDRESS][DOMAIN_NAME]"
select select "MEMBER"
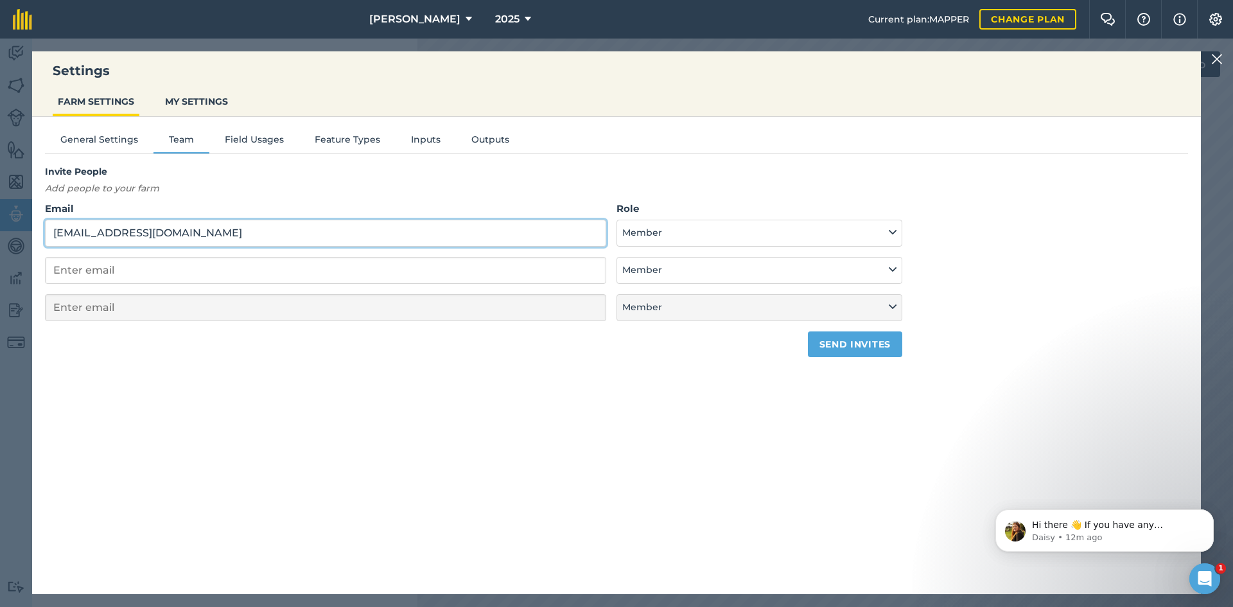
type input "[EMAIL_ADDRESS][DOMAIN_NAME]"
click at [824, 348] on button "Send invites" at bounding box center [855, 344] width 94 height 26
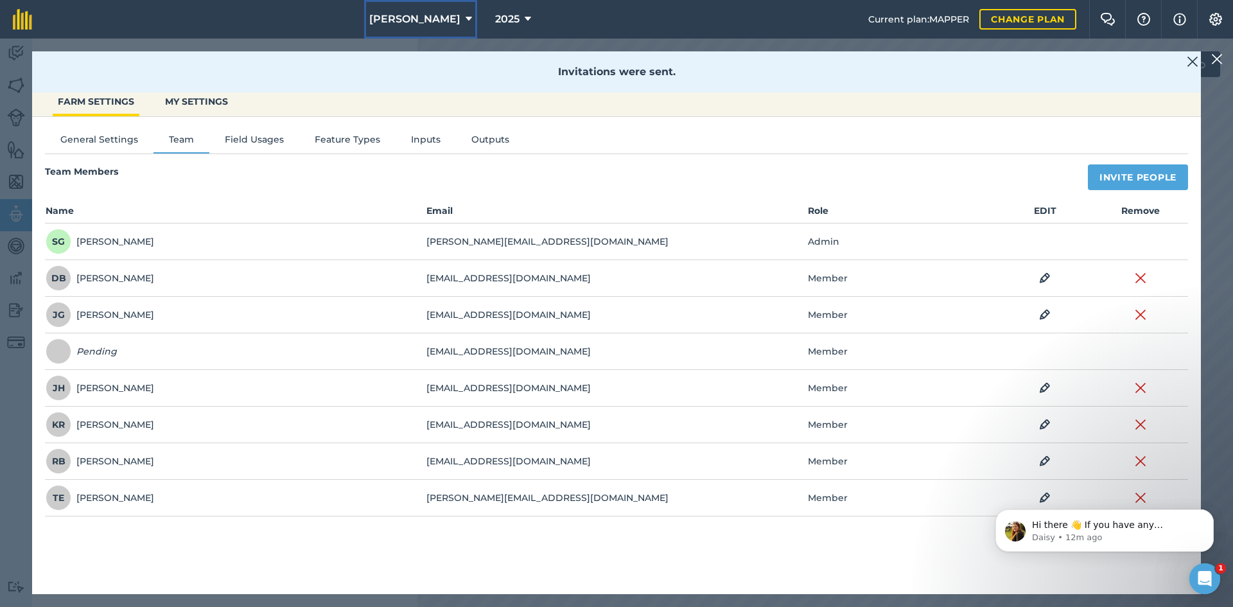
click at [425, 22] on span "[PERSON_NAME]" at bounding box center [414, 19] width 91 height 15
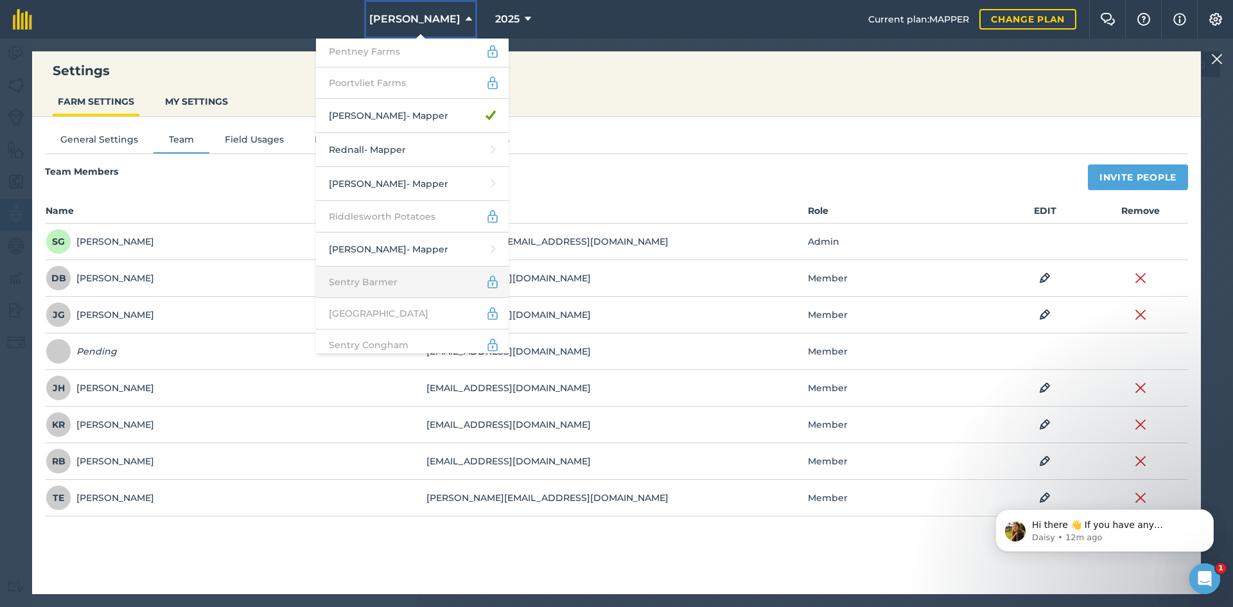
scroll to position [2120, 0]
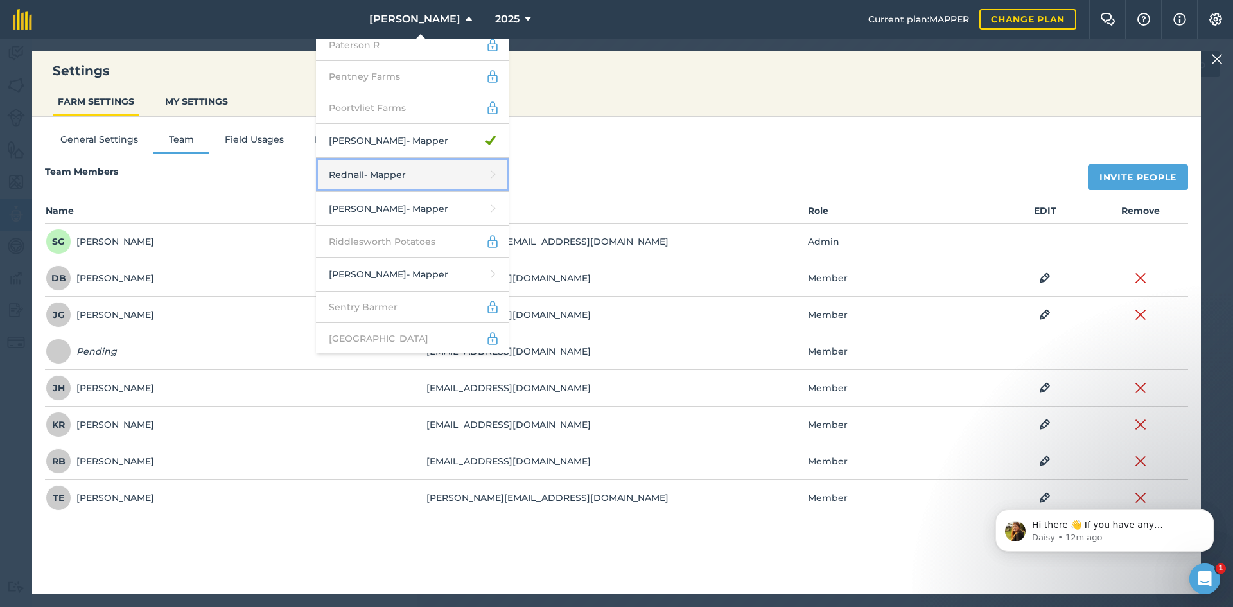
click at [438, 158] on link "Rednall - Mapper" at bounding box center [412, 175] width 193 height 34
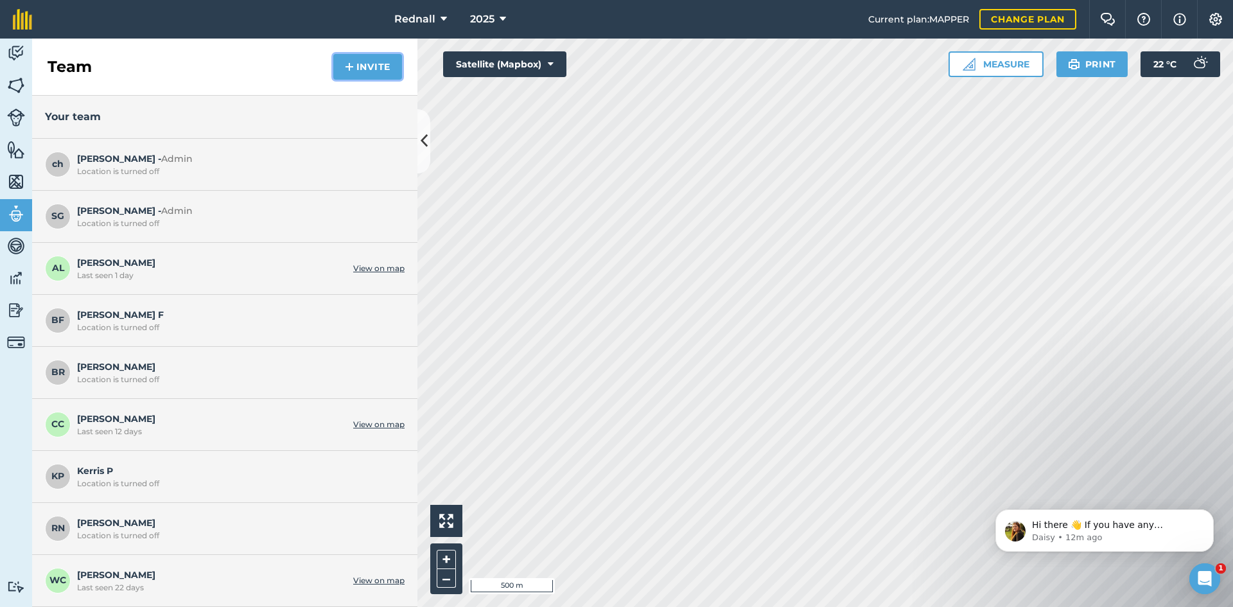
click at [337, 71] on button "Invite" at bounding box center [367, 67] width 69 height 26
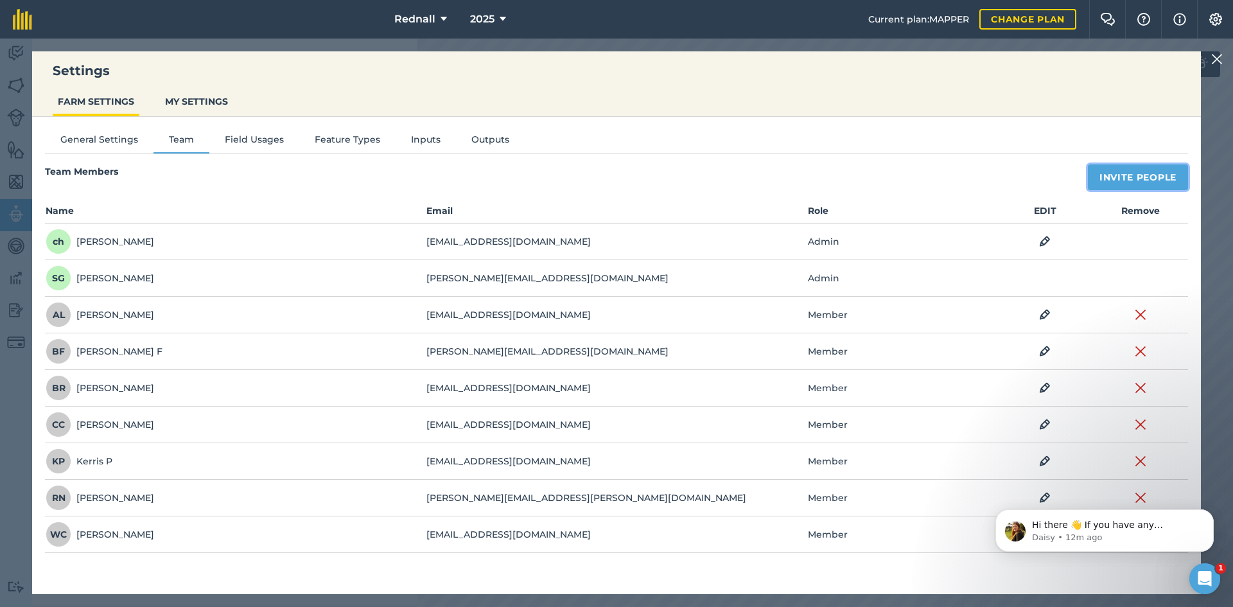
click at [1129, 175] on button "Invite People" at bounding box center [1138, 177] width 100 height 26
select select "MEMBER"
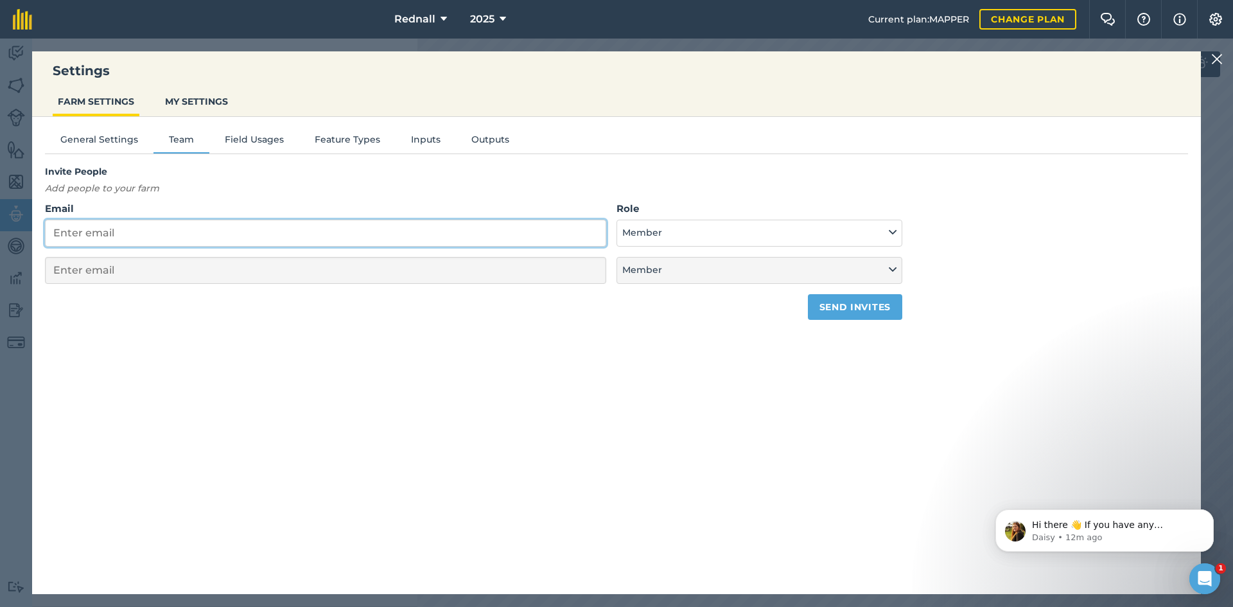
paste input "[EMAIL_ADDRESS][DOMAIN_NAME]"
type input "[EMAIL_ADDRESS][DOMAIN_NAME]"
select select "MEMBER"
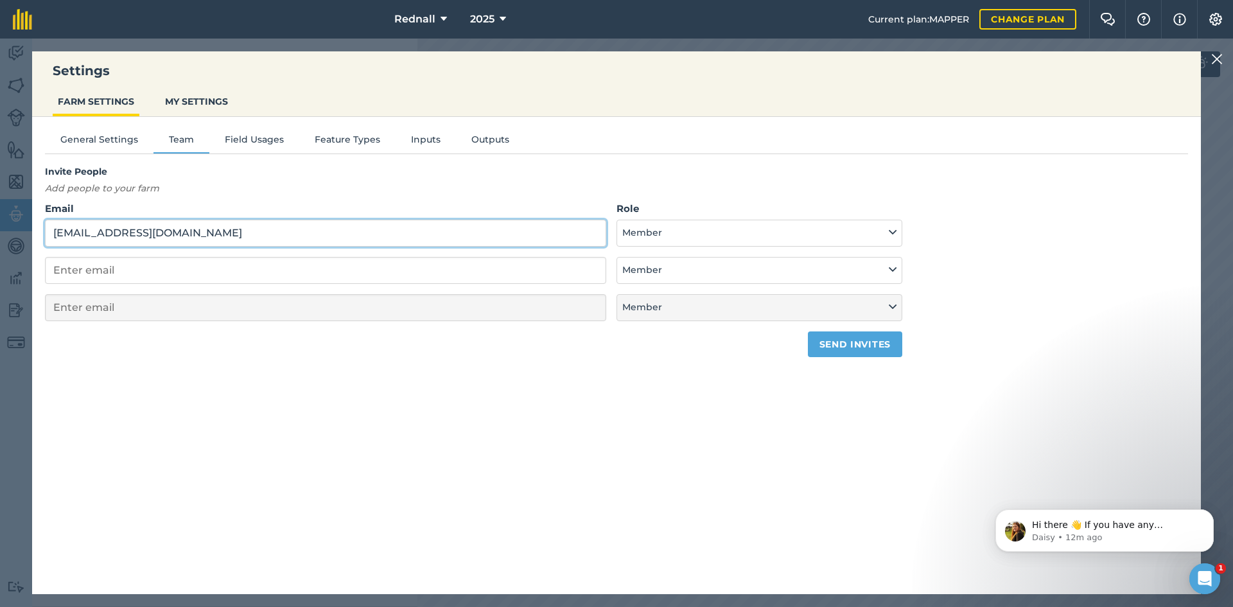
type input "[EMAIL_ADDRESS][DOMAIN_NAME]"
click at [854, 329] on form "Email [EMAIL_ADDRESS][DOMAIN_NAME] Role Admin - Has full farm management permis…" at bounding box center [474, 279] width 858 height 156
click at [851, 341] on button "Send invites" at bounding box center [855, 344] width 94 height 26
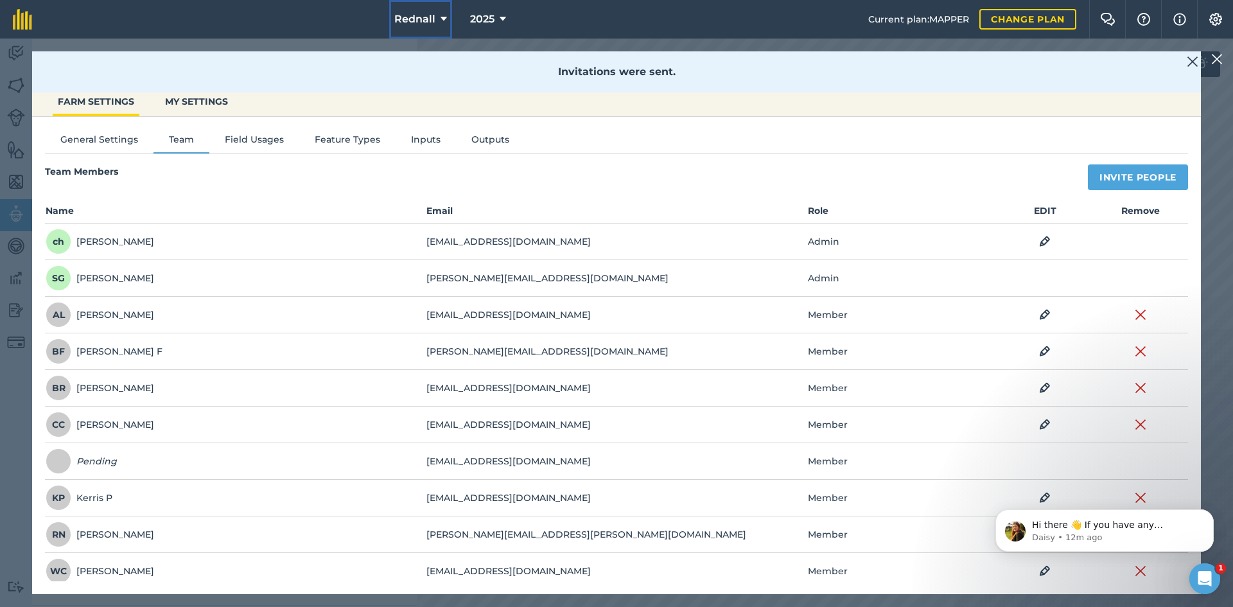
click at [428, 11] on button "Rednall" at bounding box center [420, 19] width 63 height 39
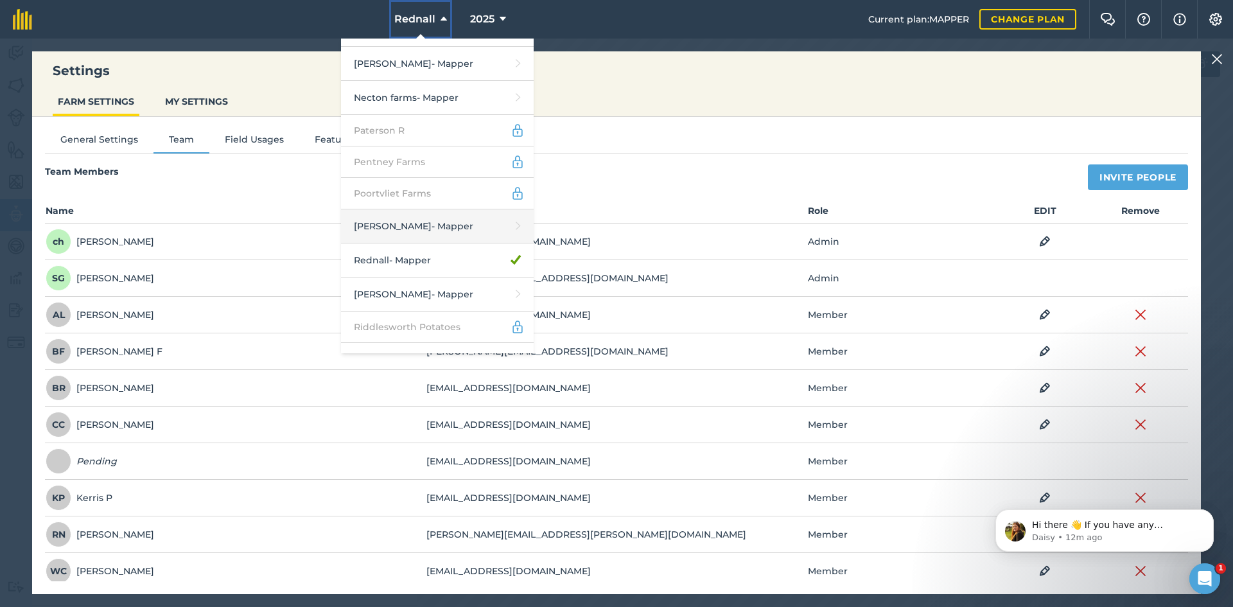
scroll to position [2056, 0]
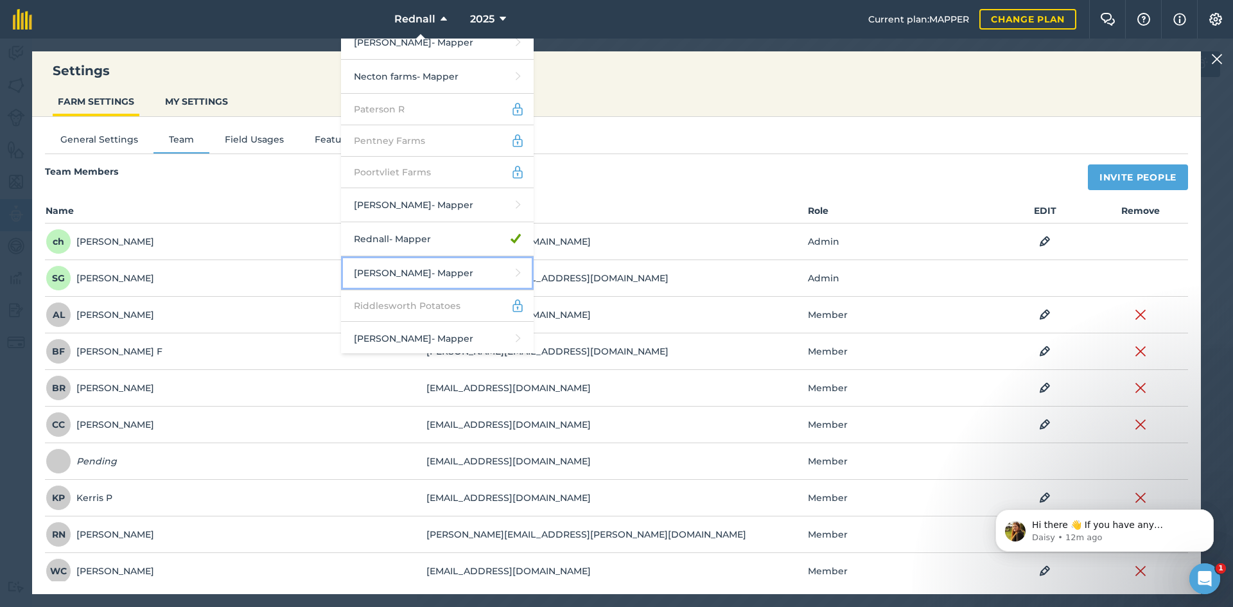
click at [400, 256] on link "[PERSON_NAME] - Mapper" at bounding box center [437, 273] width 193 height 34
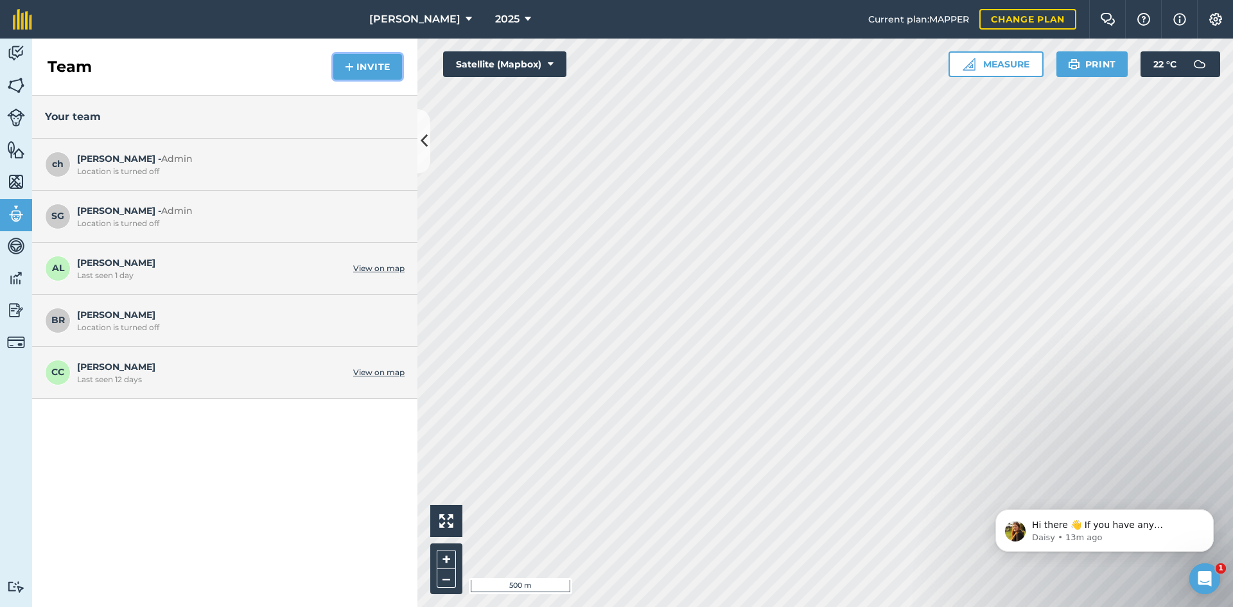
drag, startPoint x: 383, startPoint y: 63, endPoint x: 397, endPoint y: 72, distance: 16.8
click at [397, 72] on button "Invite" at bounding box center [367, 67] width 69 height 26
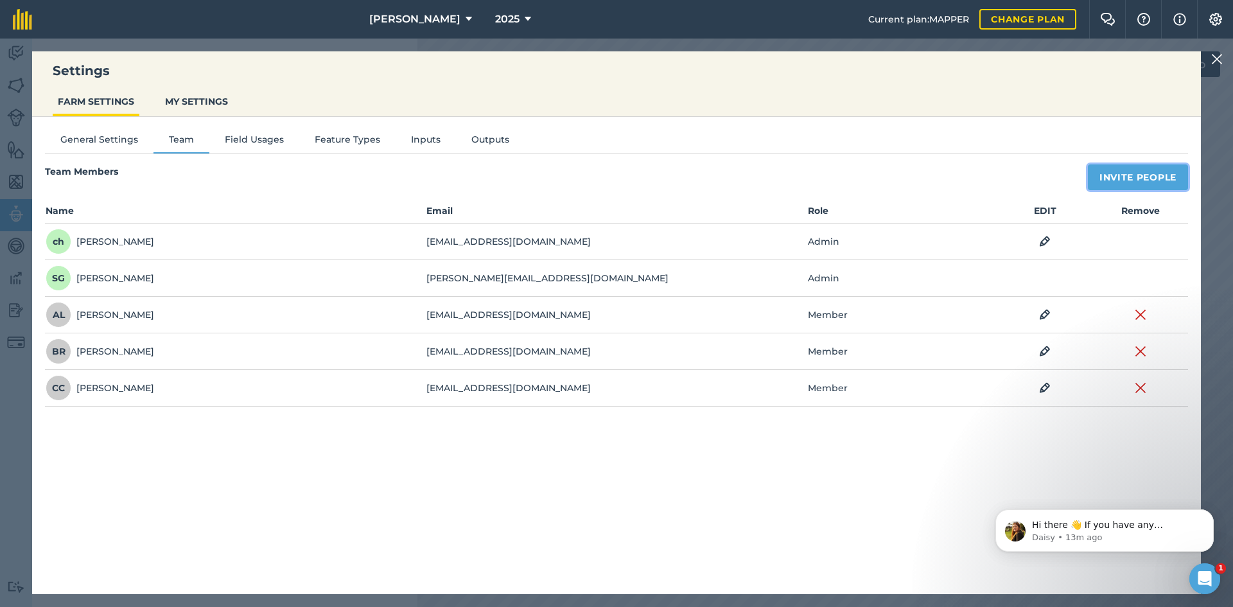
click at [1108, 181] on button "Invite People" at bounding box center [1138, 177] width 100 height 26
select select "MEMBER"
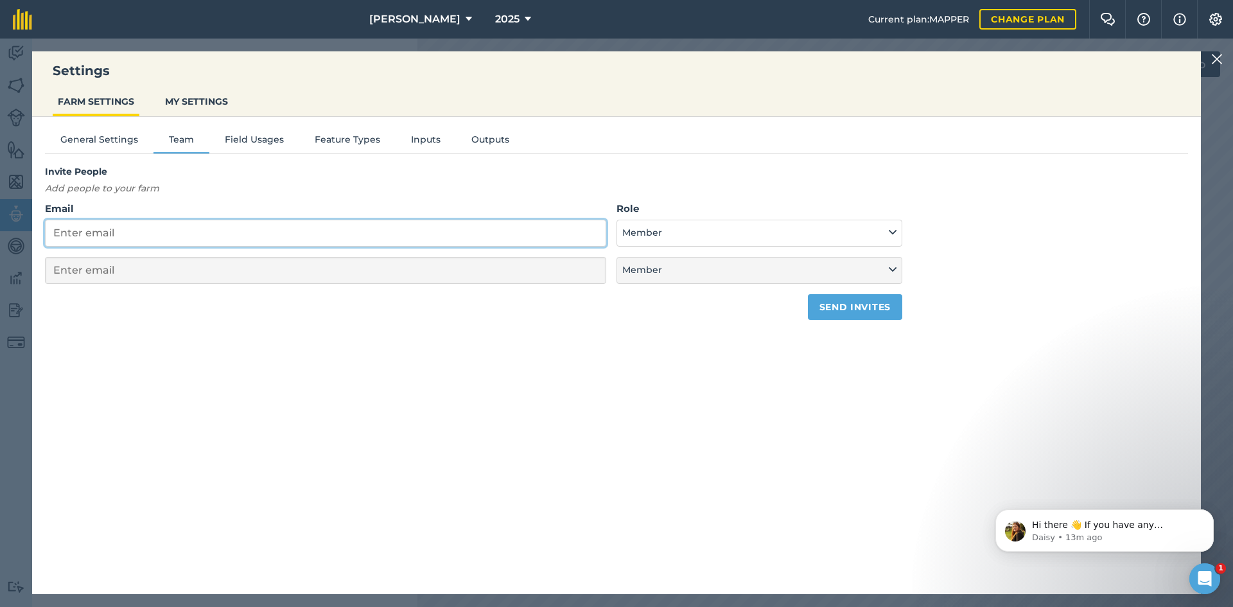
drag, startPoint x: 69, startPoint y: 230, endPoint x: 62, endPoint y: 229, distance: 6.6
paste input "[EMAIL_ADDRESS][DOMAIN_NAME]"
type input "[EMAIL_ADDRESS][DOMAIN_NAME]"
select select "MEMBER"
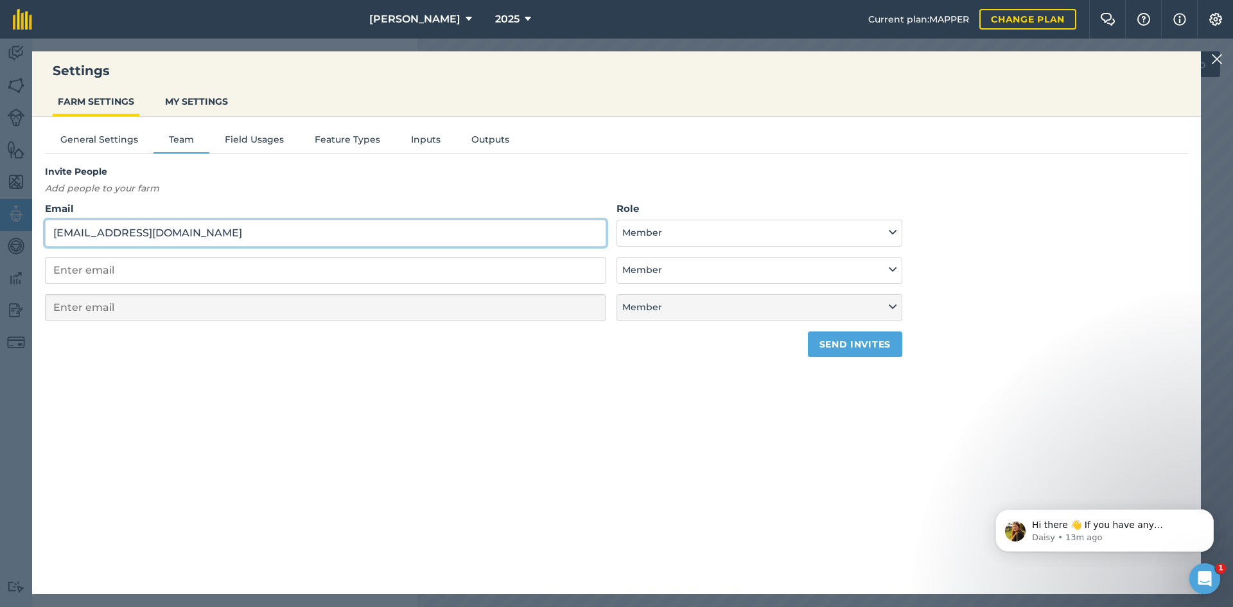
type input "[EMAIL_ADDRESS][DOMAIN_NAME]"
click at [860, 341] on button "Send invites" at bounding box center [855, 344] width 94 height 26
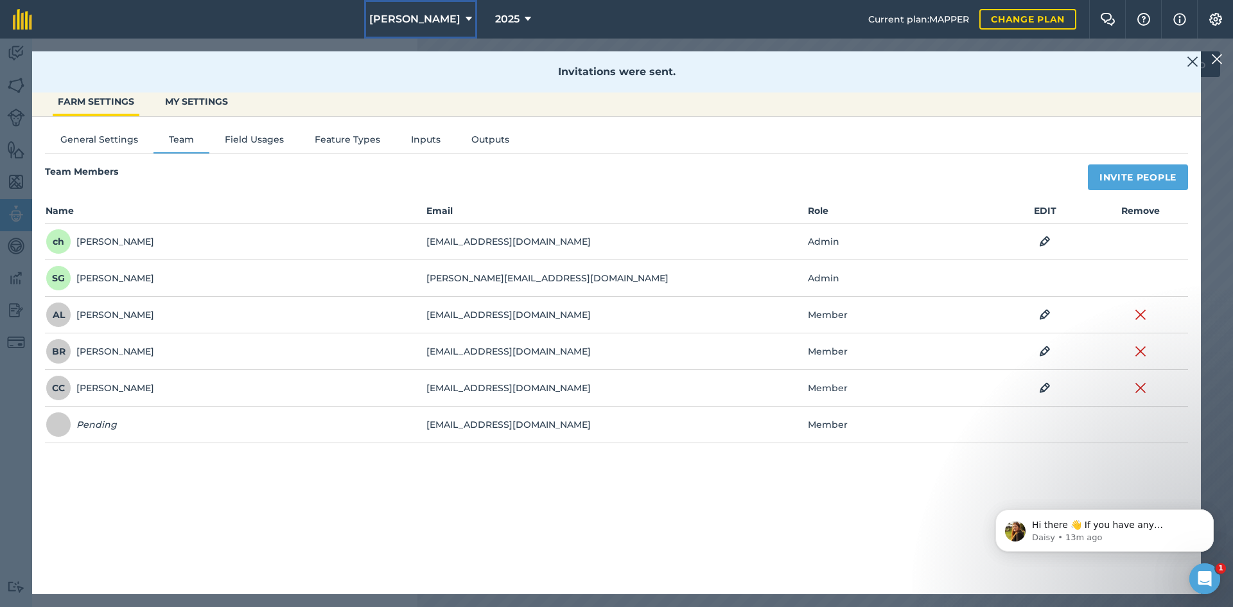
click at [389, 20] on span "[PERSON_NAME]" at bounding box center [414, 19] width 91 height 15
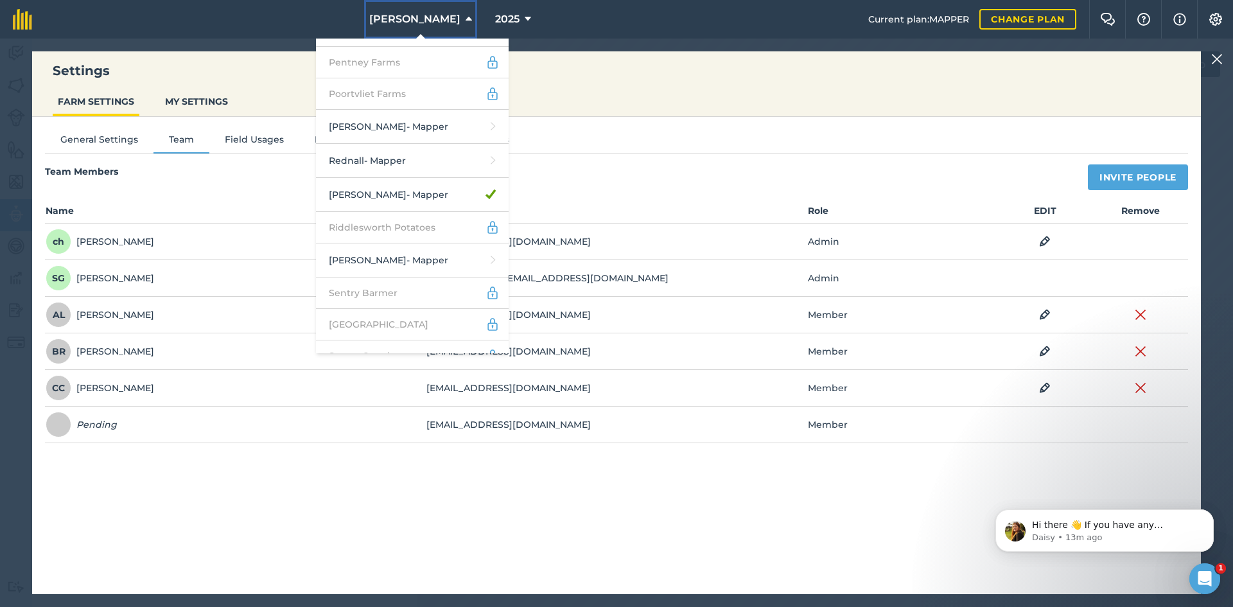
scroll to position [2120, 0]
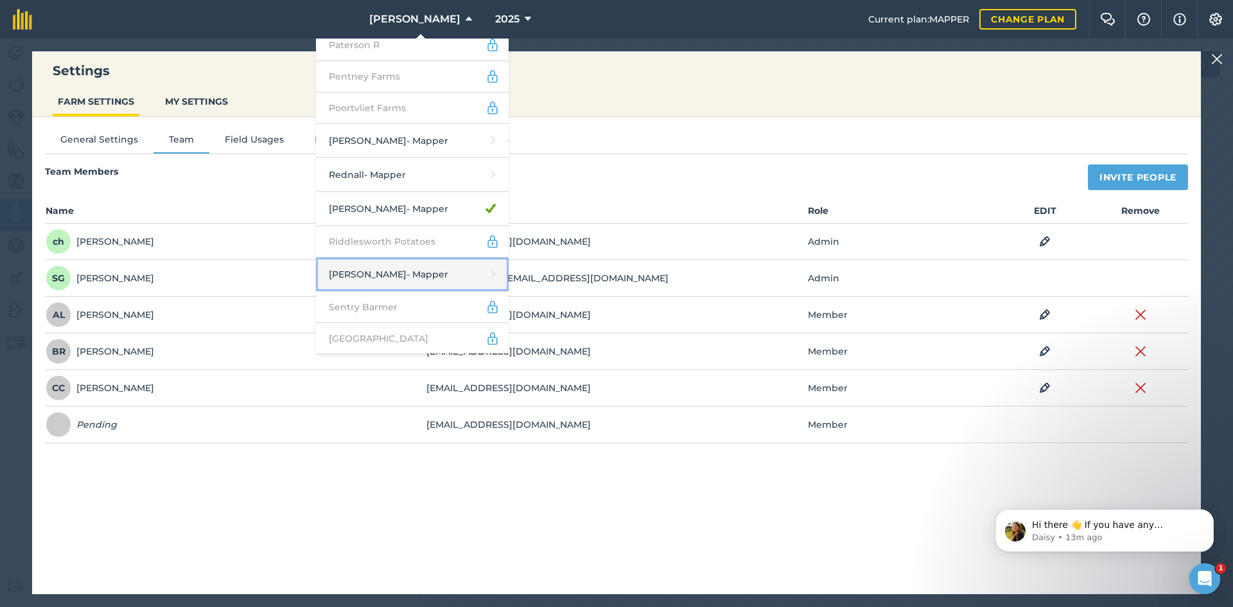
click at [409, 258] on link "[PERSON_NAME] - Mapper" at bounding box center [412, 275] width 193 height 34
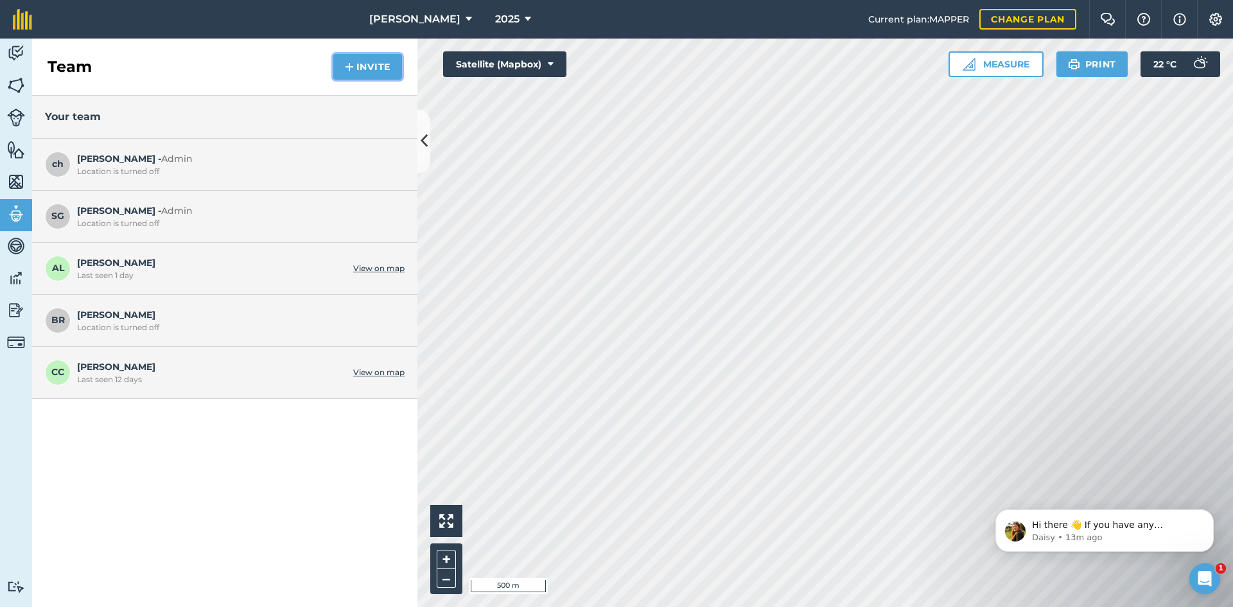
click at [337, 69] on button "Invite" at bounding box center [367, 67] width 69 height 26
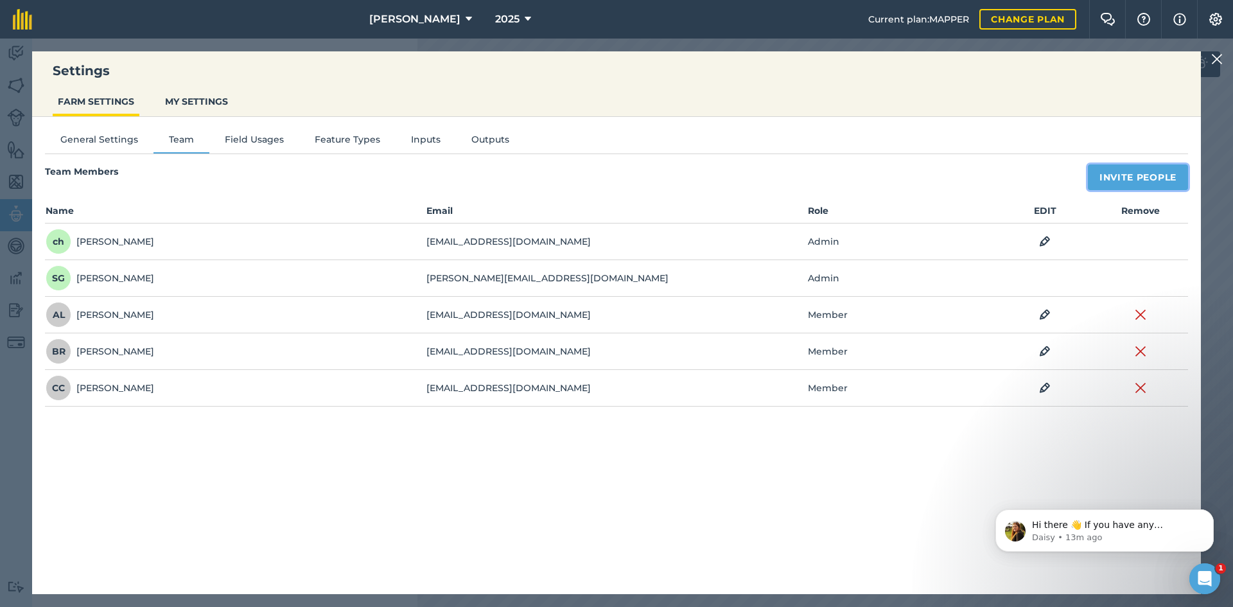
click at [1161, 182] on button "Invite People" at bounding box center [1138, 177] width 100 height 26
select select "MEMBER"
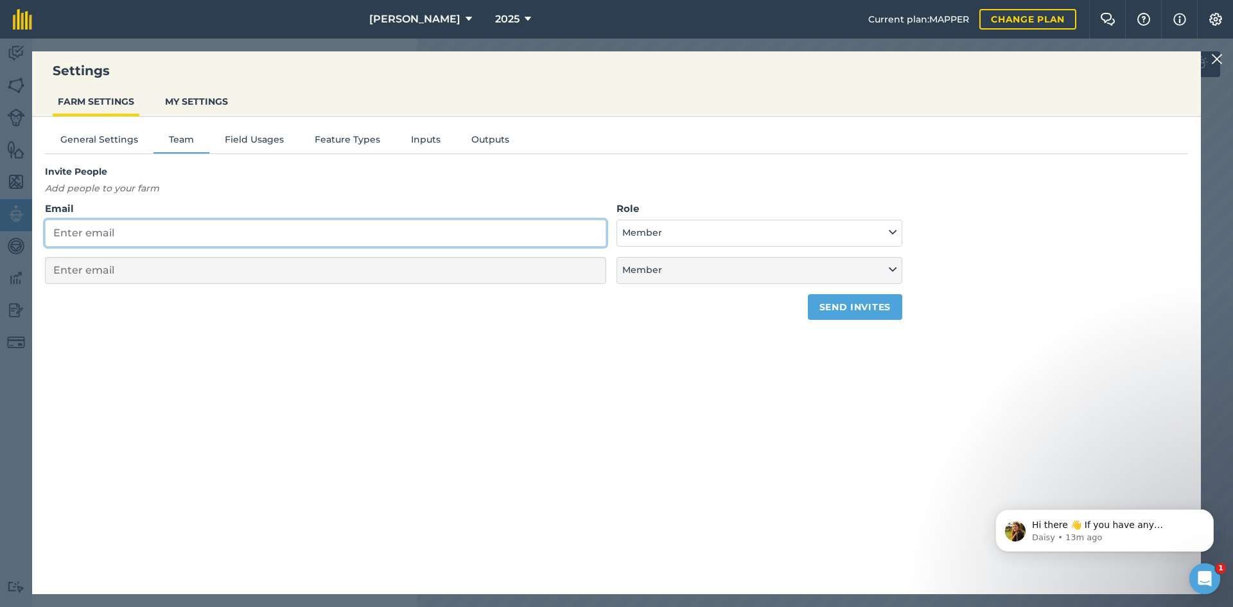
paste input "[EMAIL_ADDRESS][DOMAIN_NAME]"
type input "[EMAIL_ADDRESS][DOMAIN_NAME]"
select select "MEMBER"
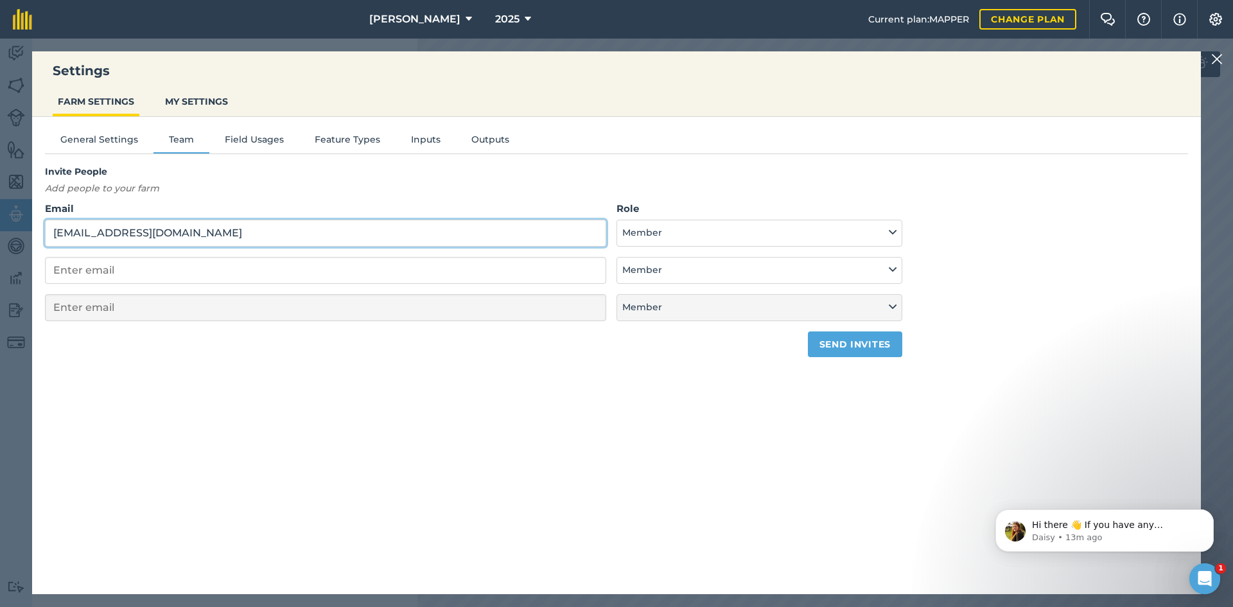
type input "[EMAIL_ADDRESS][DOMAIN_NAME]"
click at [845, 346] on button "Send invites" at bounding box center [855, 344] width 94 height 26
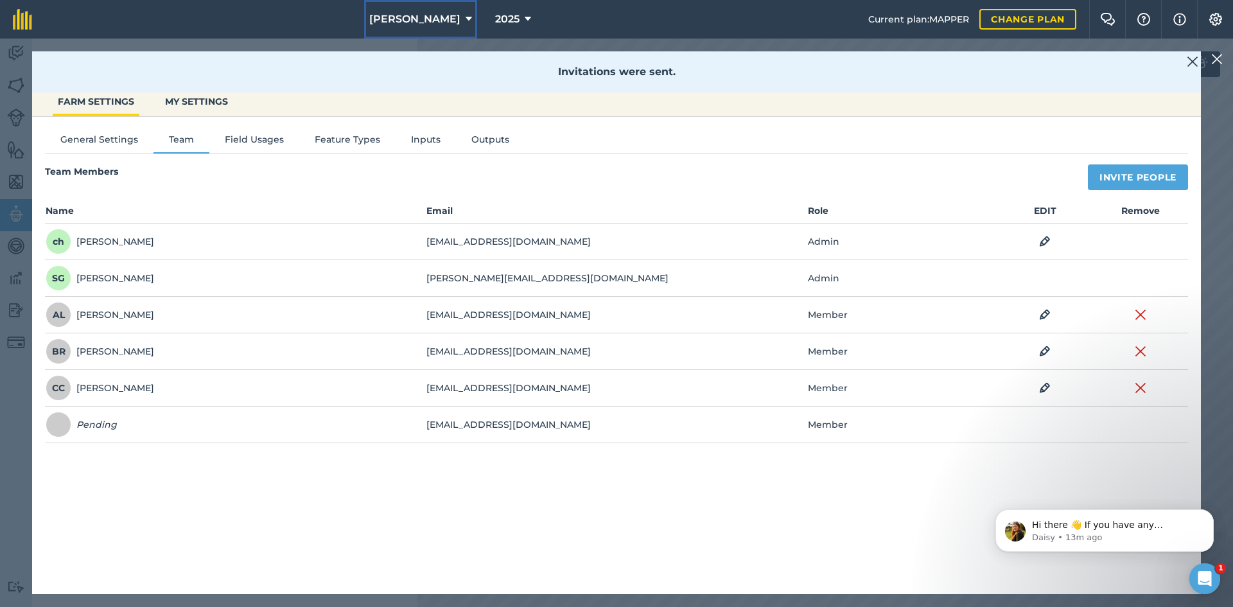
click at [466, 24] on icon at bounding box center [469, 19] width 6 height 15
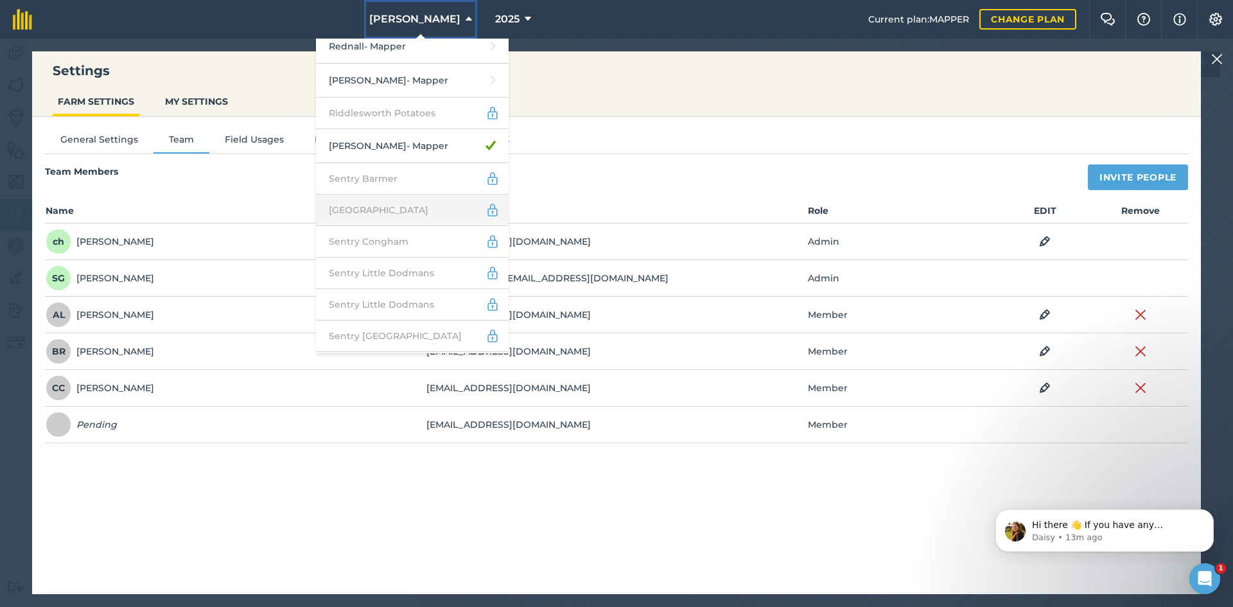
scroll to position [2377, 0]
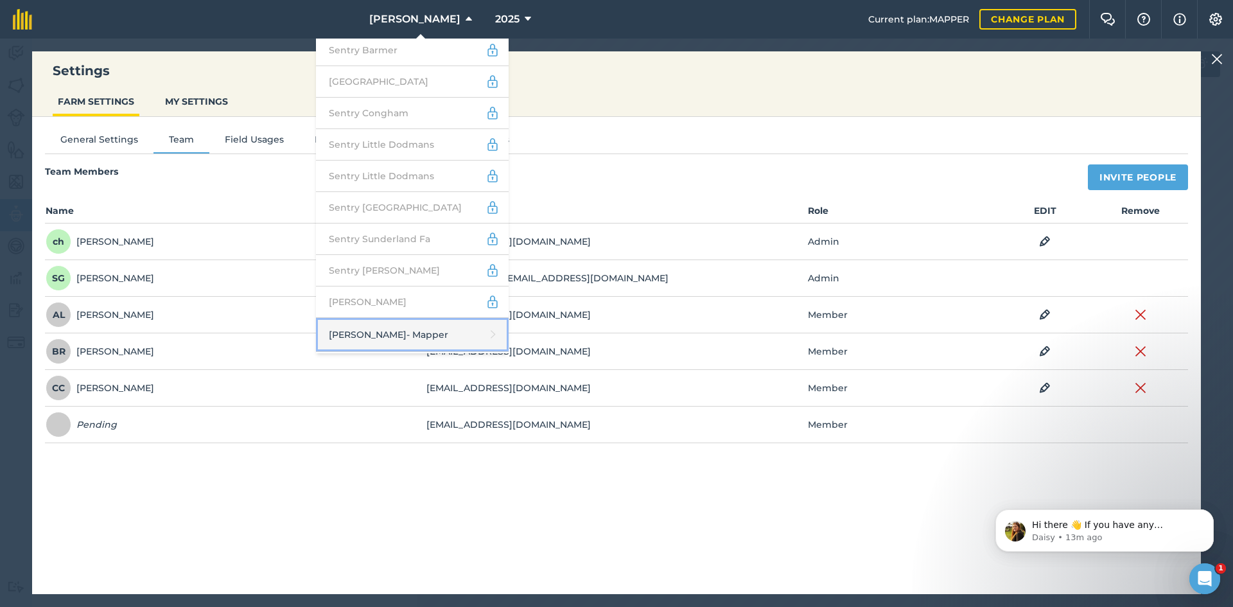
click at [385, 318] on link "[PERSON_NAME] - Mapper" at bounding box center [412, 335] width 193 height 34
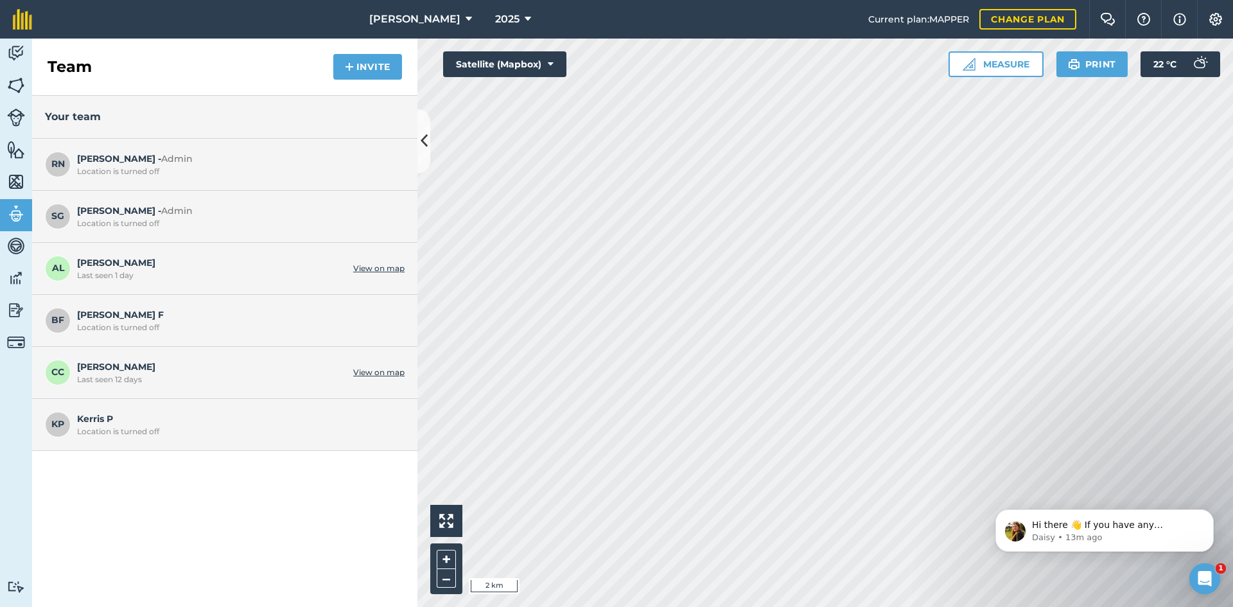
click at [358, 82] on div "Team Invite" at bounding box center [224, 67] width 385 height 57
click at [358, 74] on button "Invite" at bounding box center [367, 67] width 69 height 26
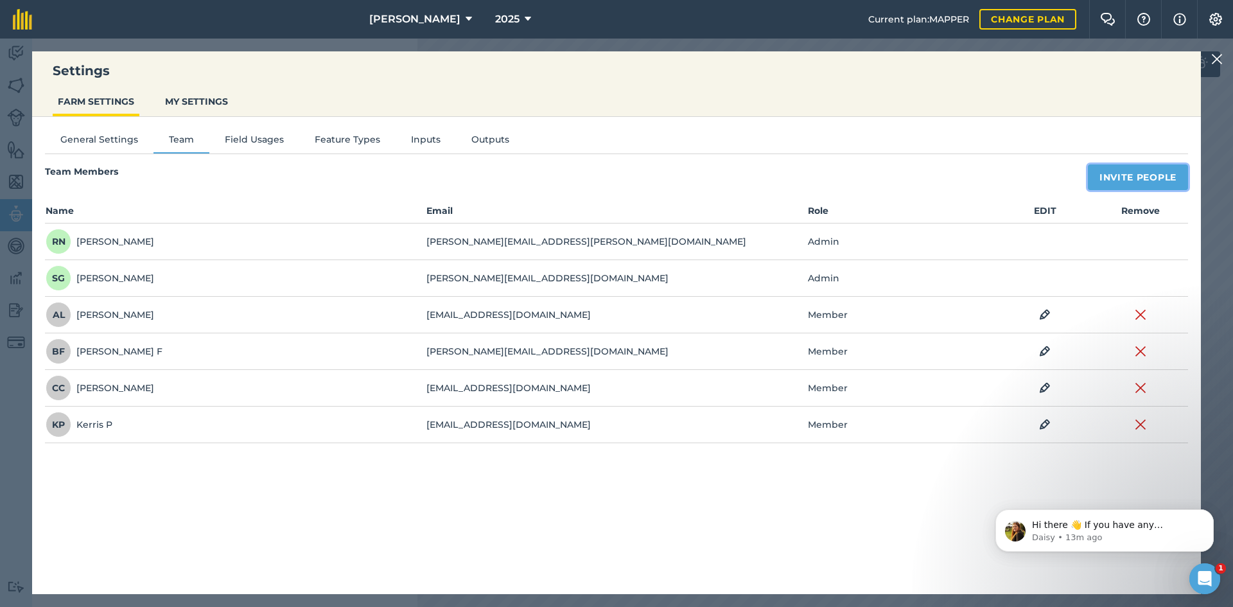
click at [1115, 182] on button "Invite People" at bounding box center [1138, 177] width 100 height 26
select select "MEMBER"
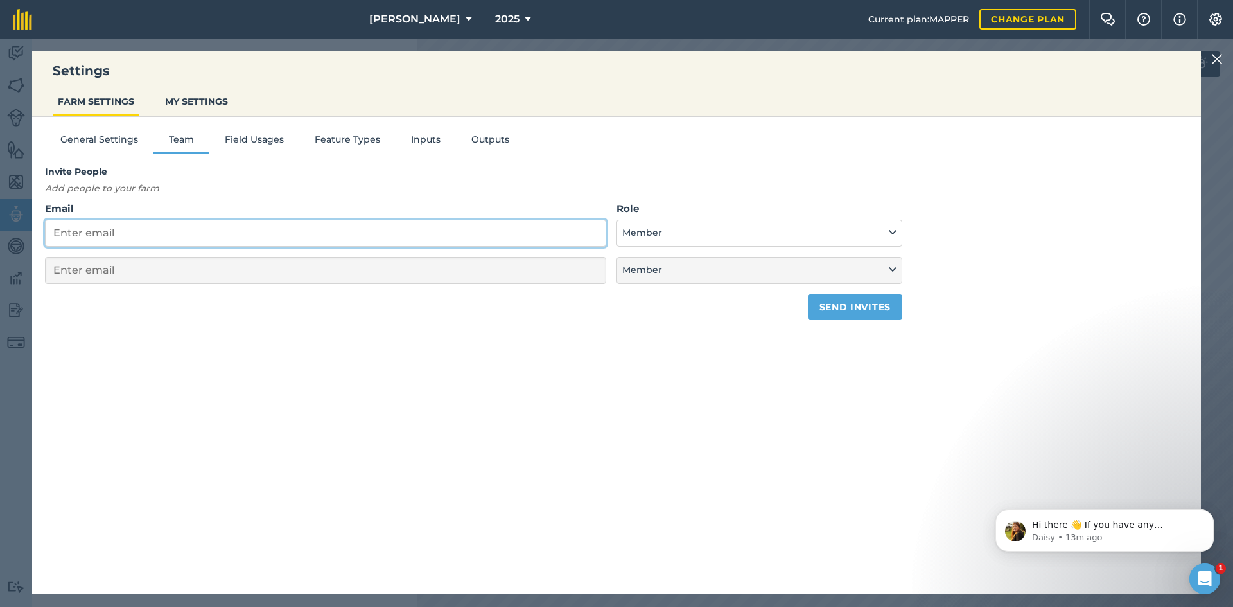
drag, startPoint x: 362, startPoint y: 213, endPoint x: 352, endPoint y: 217, distance: 11.2
drag, startPoint x: 352, startPoint y: 217, endPoint x: 260, endPoint y: 231, distance: 93.6
paste input "[EMAIL_ADDRESS][DOMAIN_NAME]"
type input "[EMAIL_ADDRESS][DOMAIN_NAME]"
select select "MEMBER"
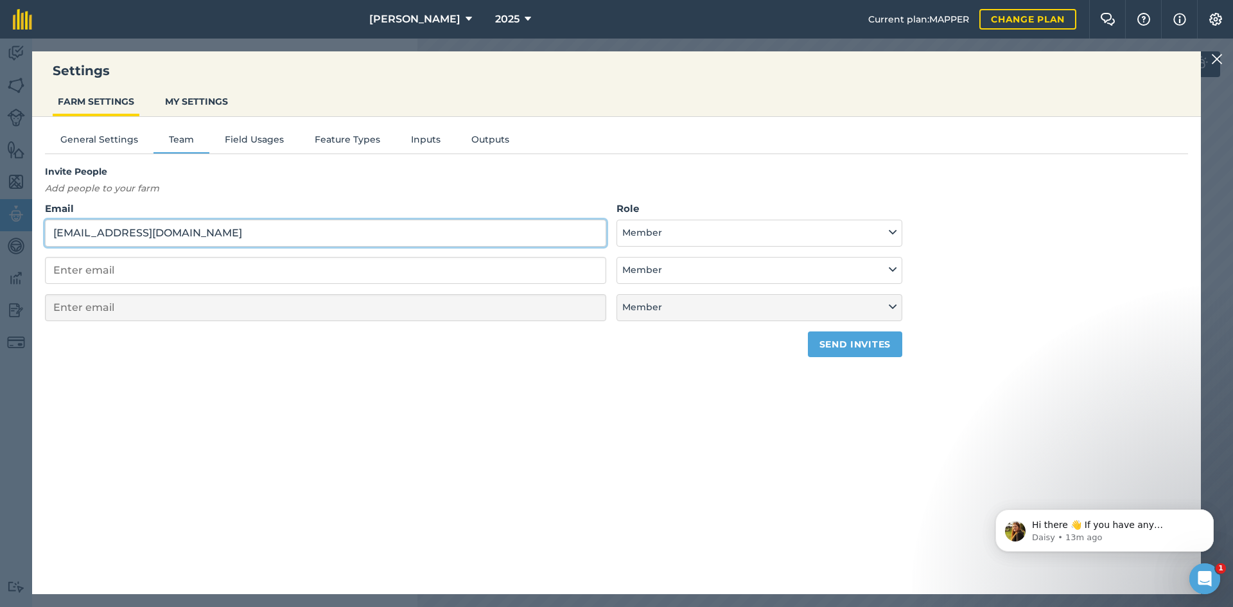
type input "[EMAIL_ADDRESS][DOMAIN_NAME]"
click at [816, 351] on button "Send invites" at bounding box center [855, 344] width 94 height 26
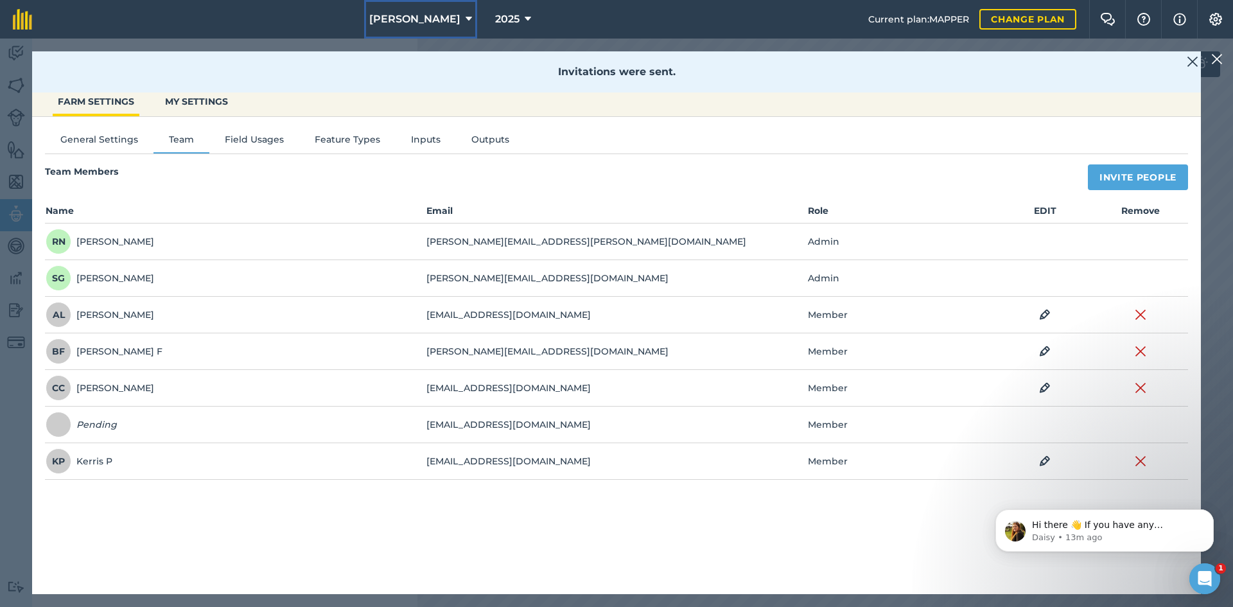
click at [426, 13] on span "[PERSON_NAME]" at bounding box center [414, 19] width 91 height 15
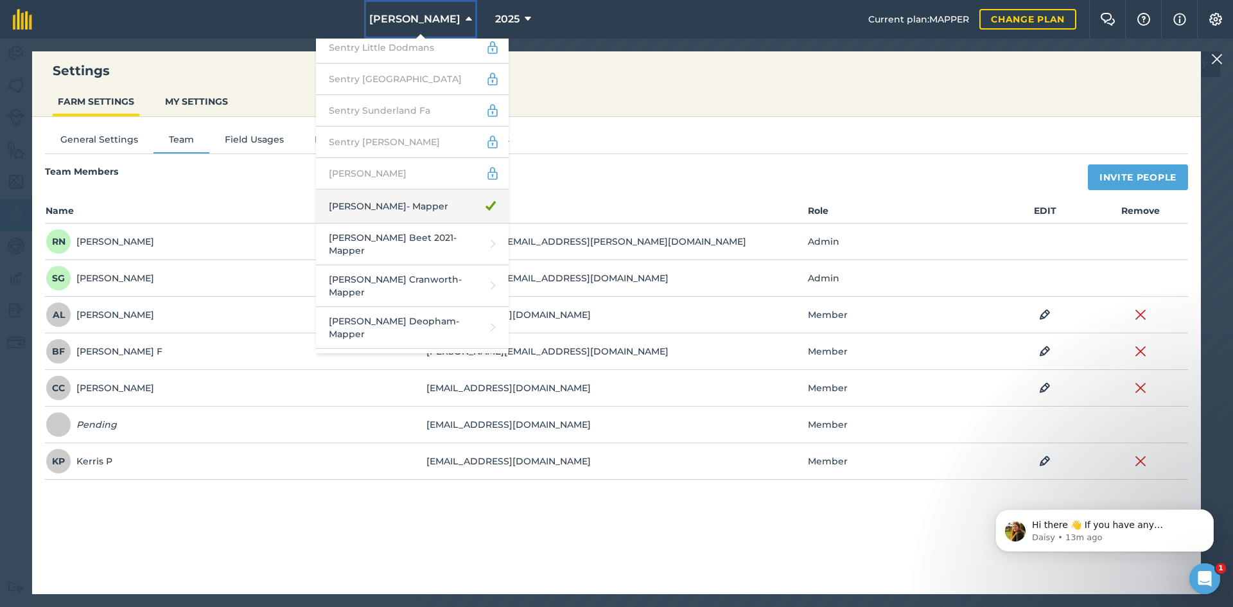
scroll to position [2570, 0]
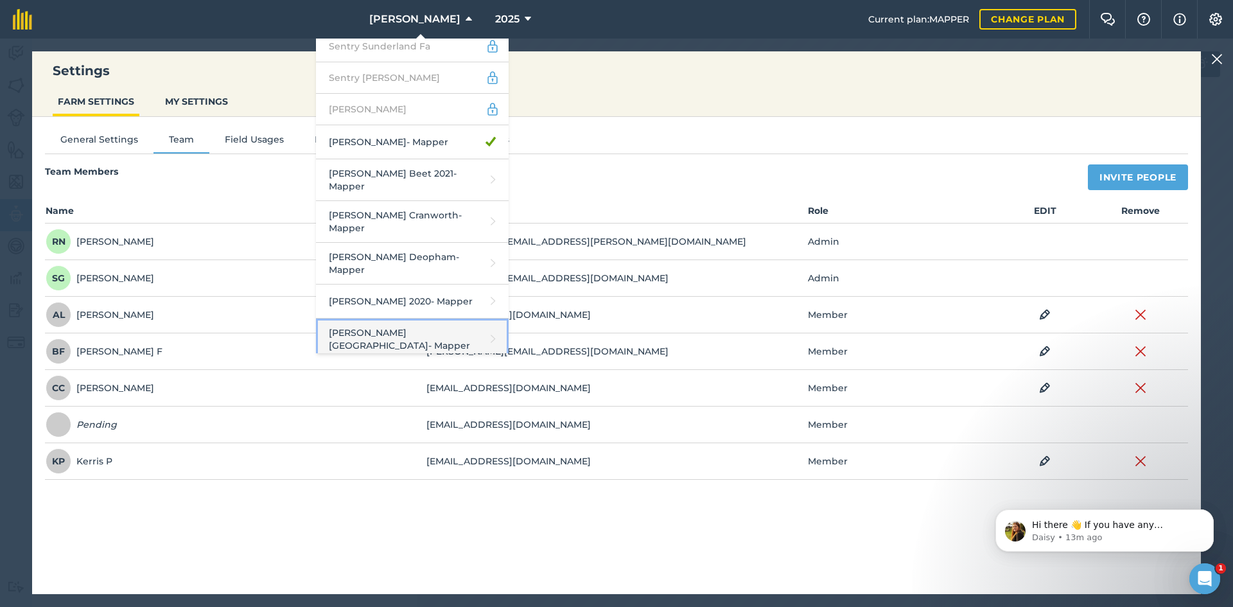
click at [385, 319] on link "[PERSON_NAME] [GEOGRAPHIC_DATA] - Mapper" at bounding box center [412, 340] width 193 height 42
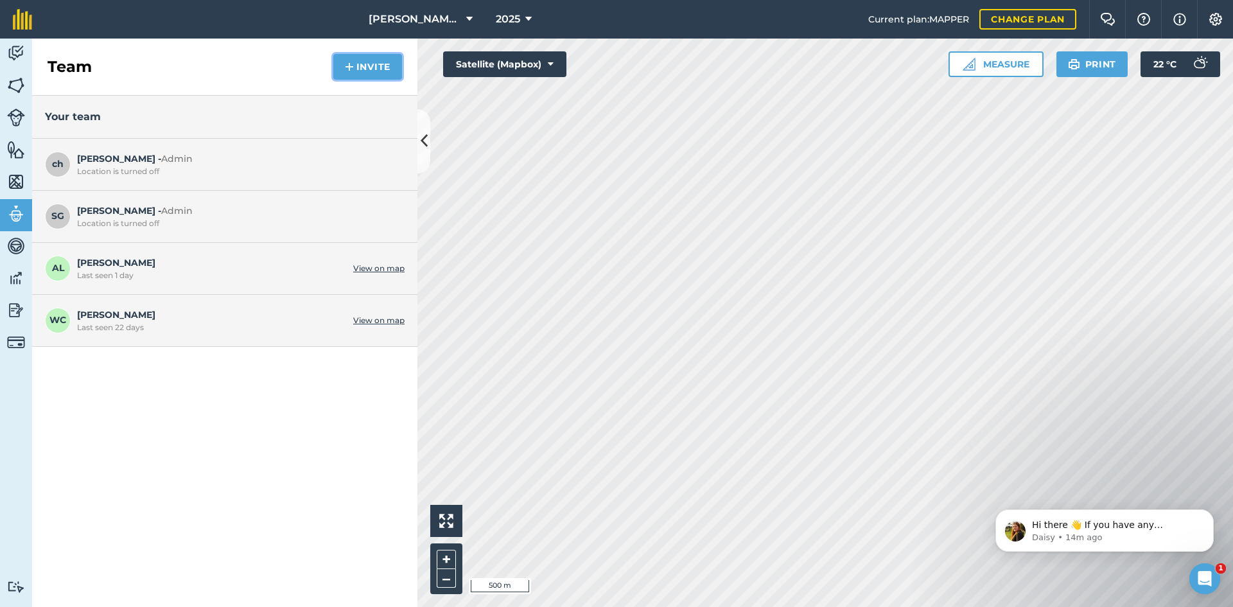
click at [365, 78] on button "Invite" at bounding box center [367, 67] width 69 height 26
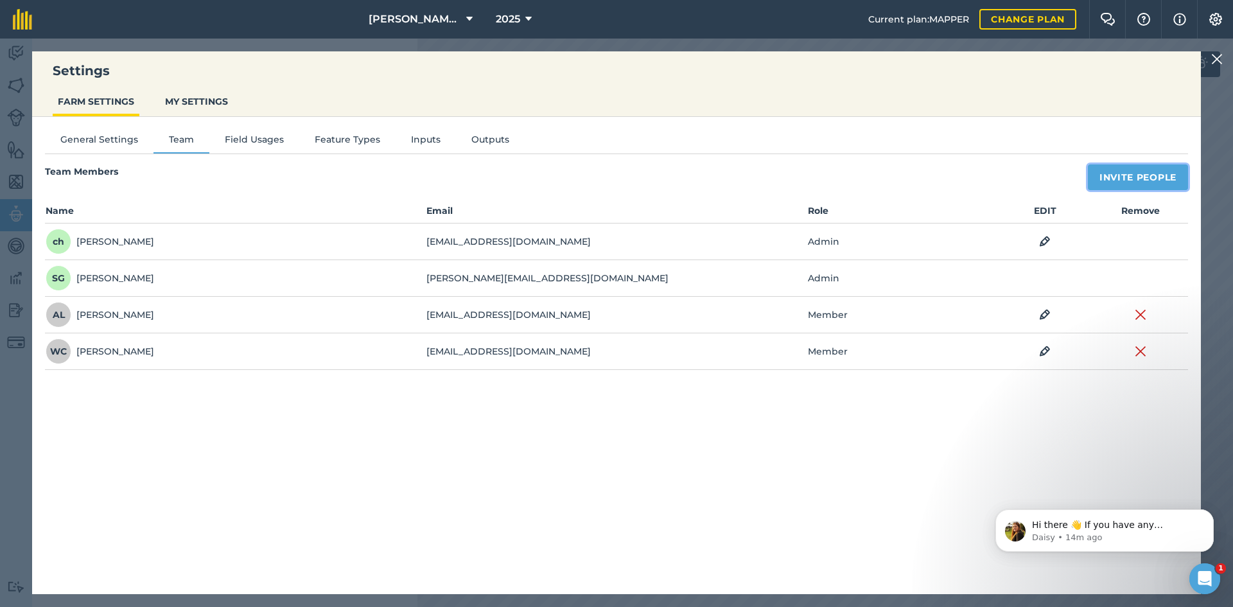
click at [1112, 181] on button "Invite People" at bounding box center [1138, 177] width 100 height 26
select select "MEMBER"
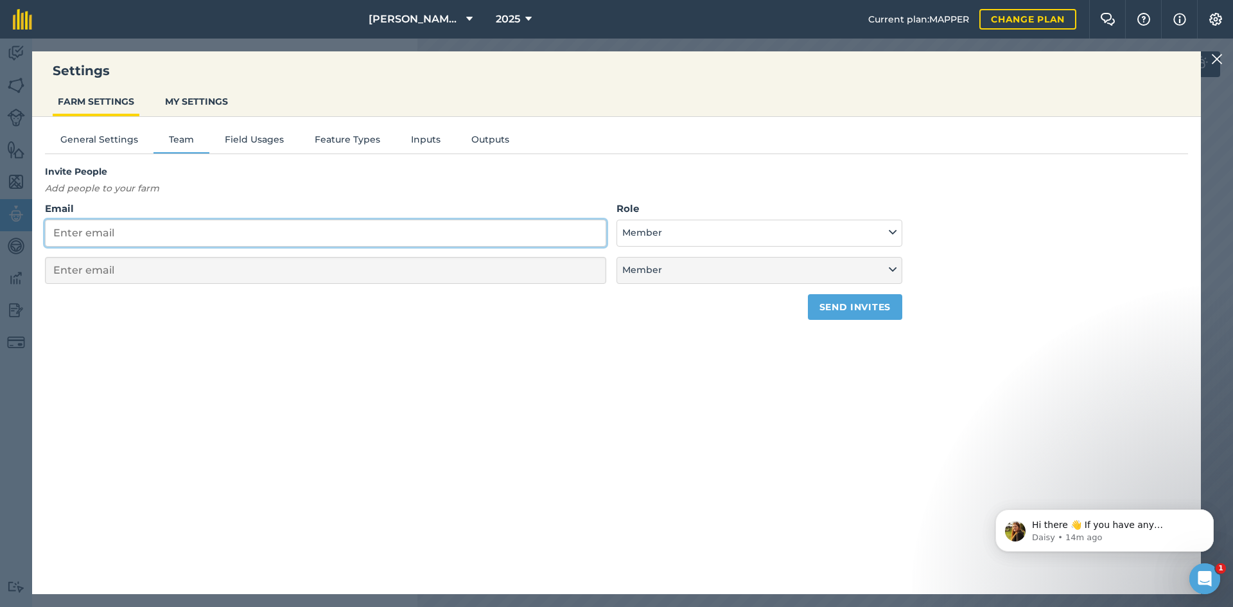
paste input "[EMAIL_ADDRESS][DOMAIN_NAME]"
type input "[EMAIL_ADDRESS][DOMAIN_NAME]"
select select "MEMBER"
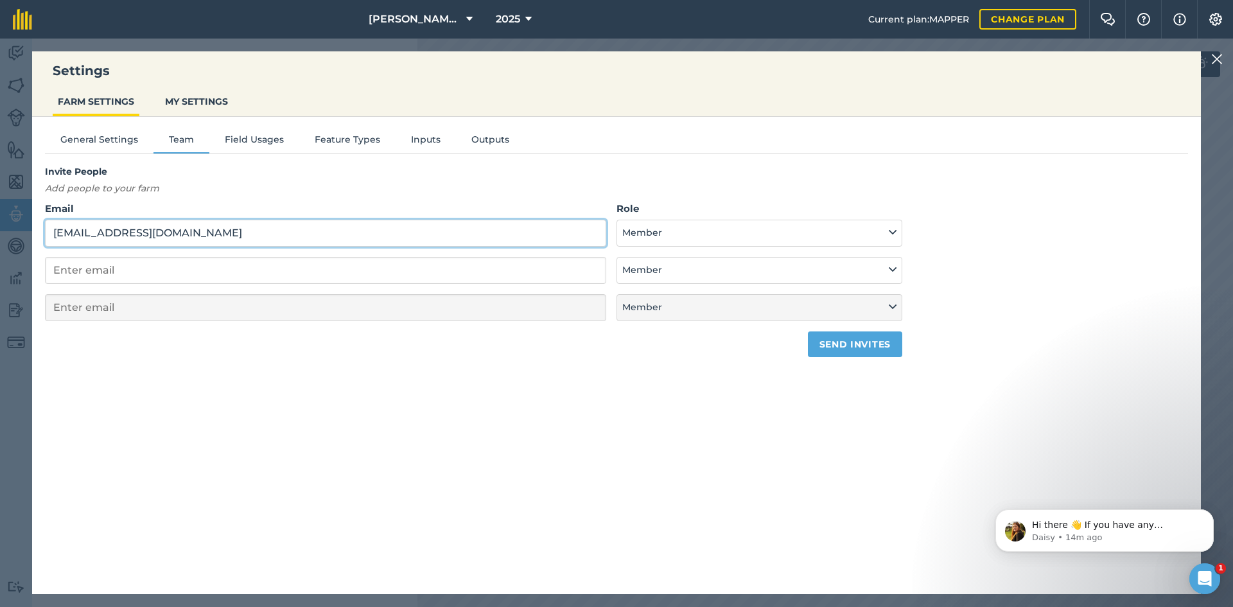
type input "[EMAIL_ADDRESS][DOMAIN_NAME]"
click at [845, 340] on button "Send invites" at bounding box center [855, 344] width 94 height 26
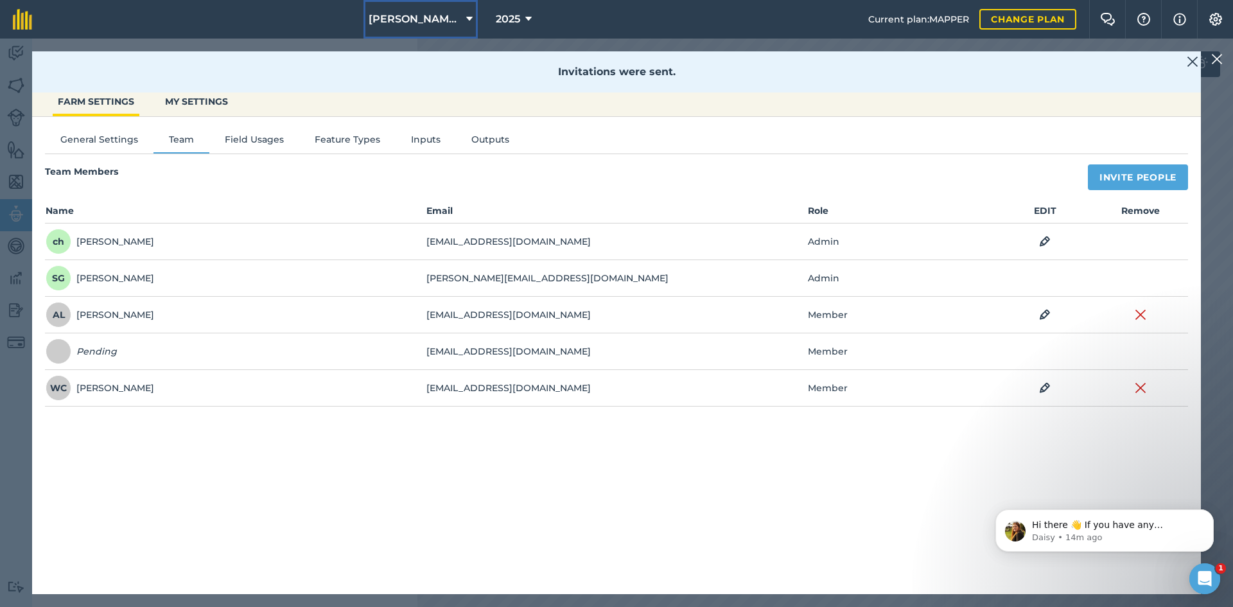
click at [395, 32] on button "[PERSON_NAME] [GEOGRAPHIC_DATA]" at bounding box center [421, 19] width 114 height 39
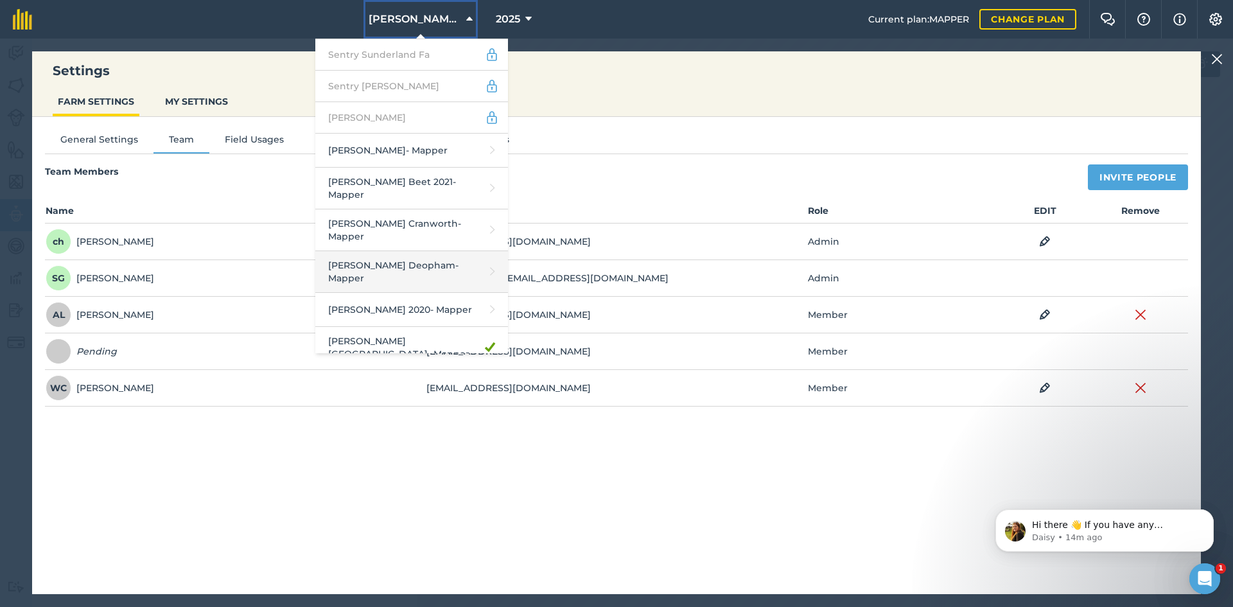
scroll to position [2570, 0]
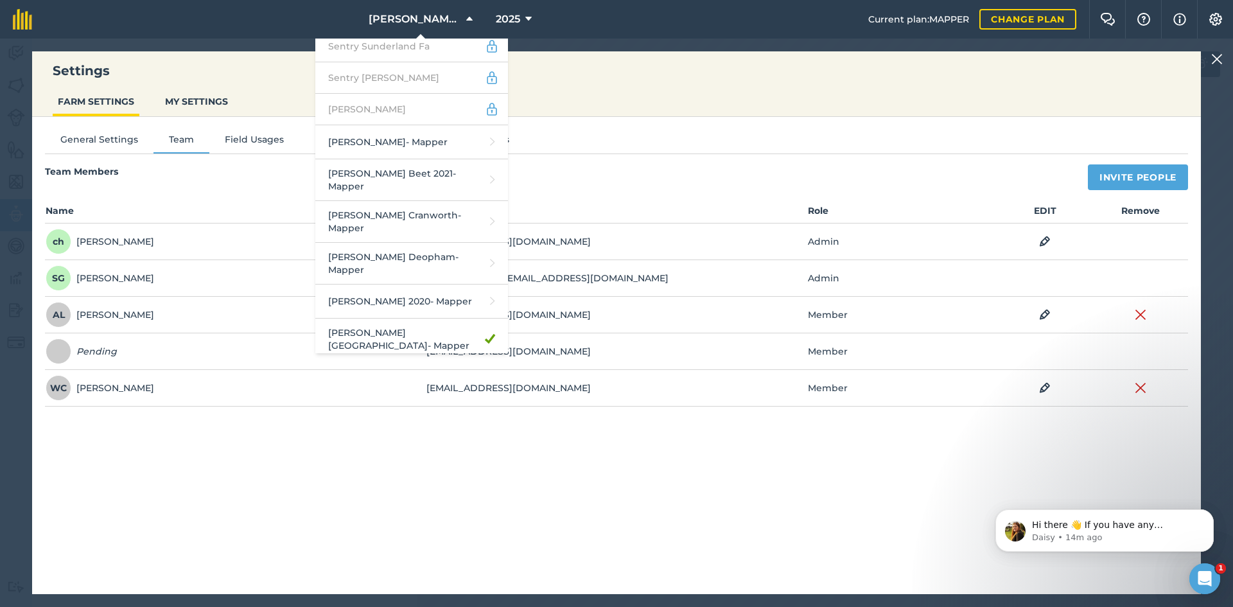
click at [425, 360] on link "[PERSON_NAME] - Mapper" at bounding box center [411, 377] width 193 height 34
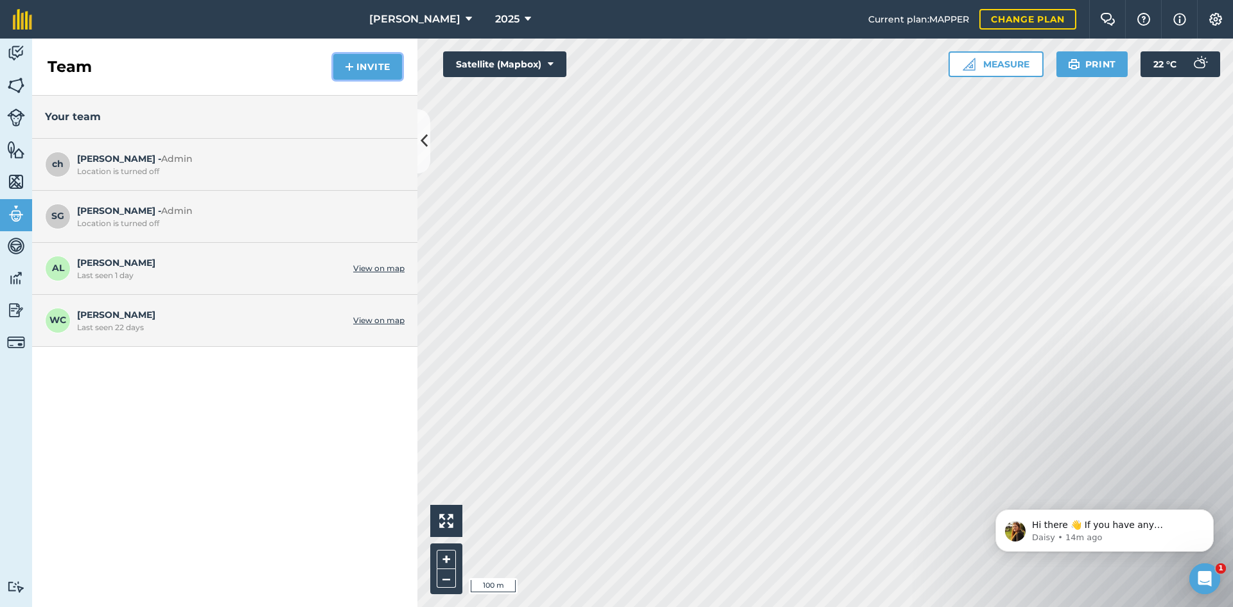
click at [369, 68] on button "Invite" at bounding box center [367, 67] width 69 height 26
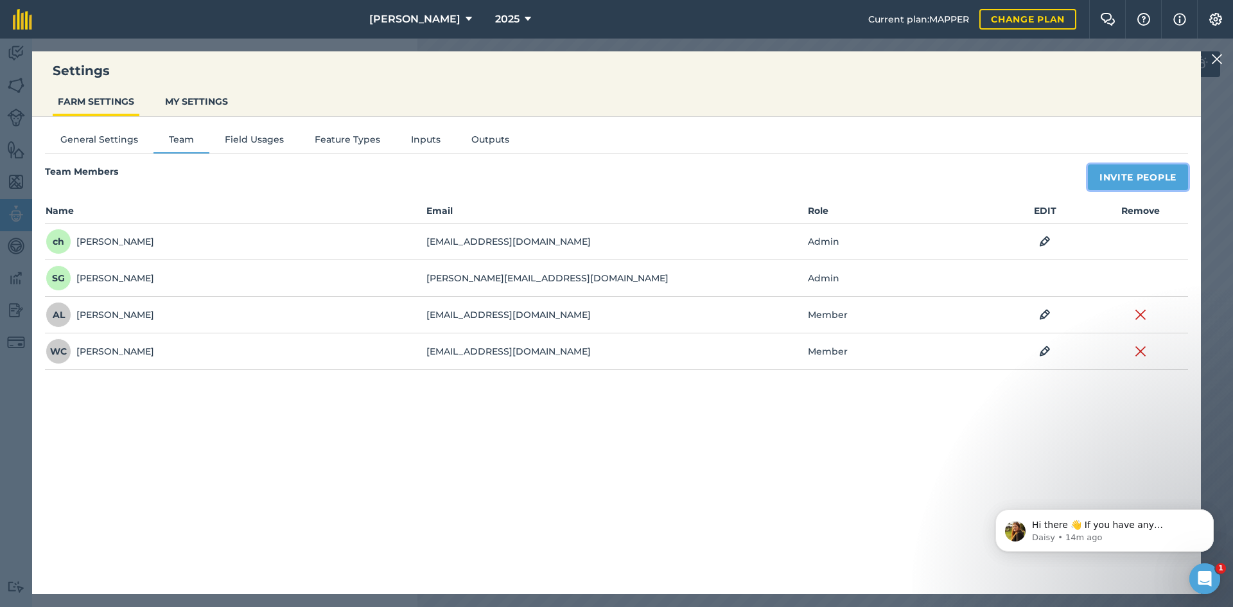
click at [1102, 179] on button "Invite People" at bounding box center [1138, 177] width 100 height 26
select select "MEMBER"
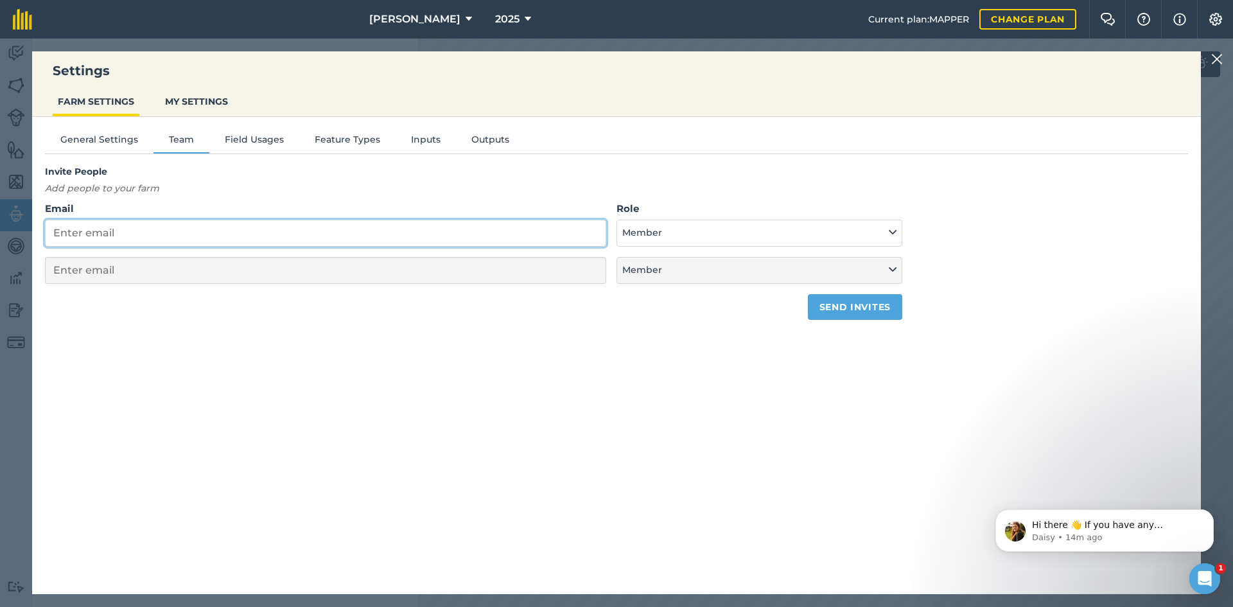
paste input "[EMAIL_ADDRESS][DOMAIN_NAME]"
type input "[EMAIL_ADDRESS][DOMAIN_NAME]"
select select "MEMBER"
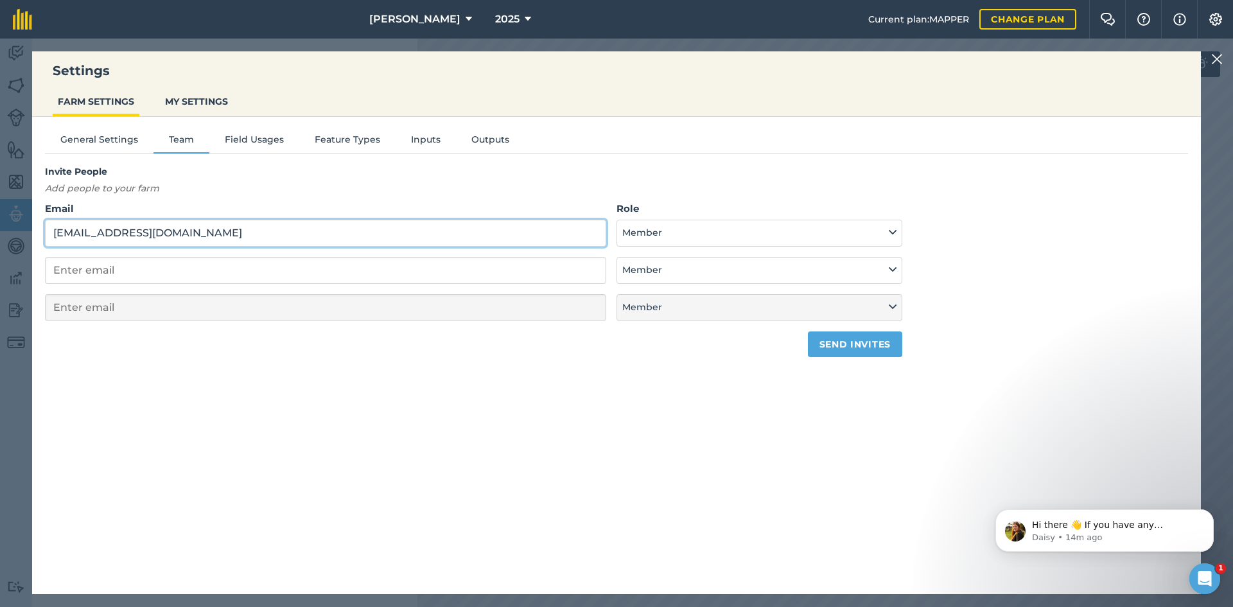
type input "[EMAIL_ADDRESS][DOMAIN_NAME]"
drag, startPoint x: 882, startPoint y: 354, endPoint x: 887, endPoint y: 342, distance: 13.2
click at [883, 354] on button "Send invites" at bounding box center [855, 344] width 94 height 26
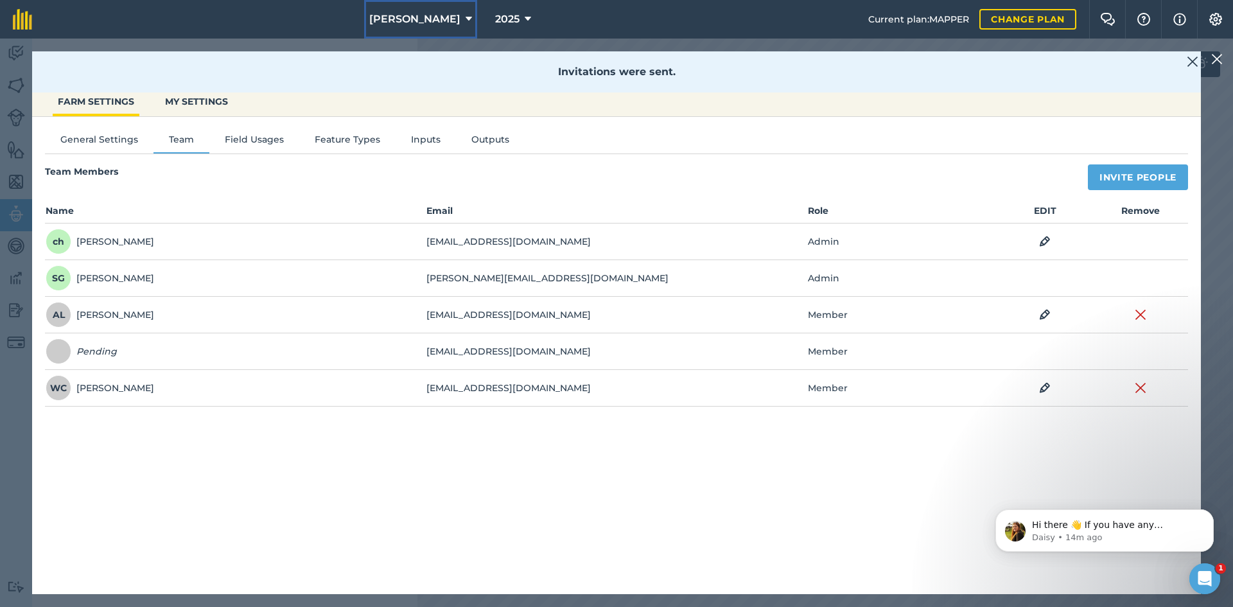
click at [422, 16] on span "[PERSON_NAME]" at bounding box center [414, 19] width 91 height 15
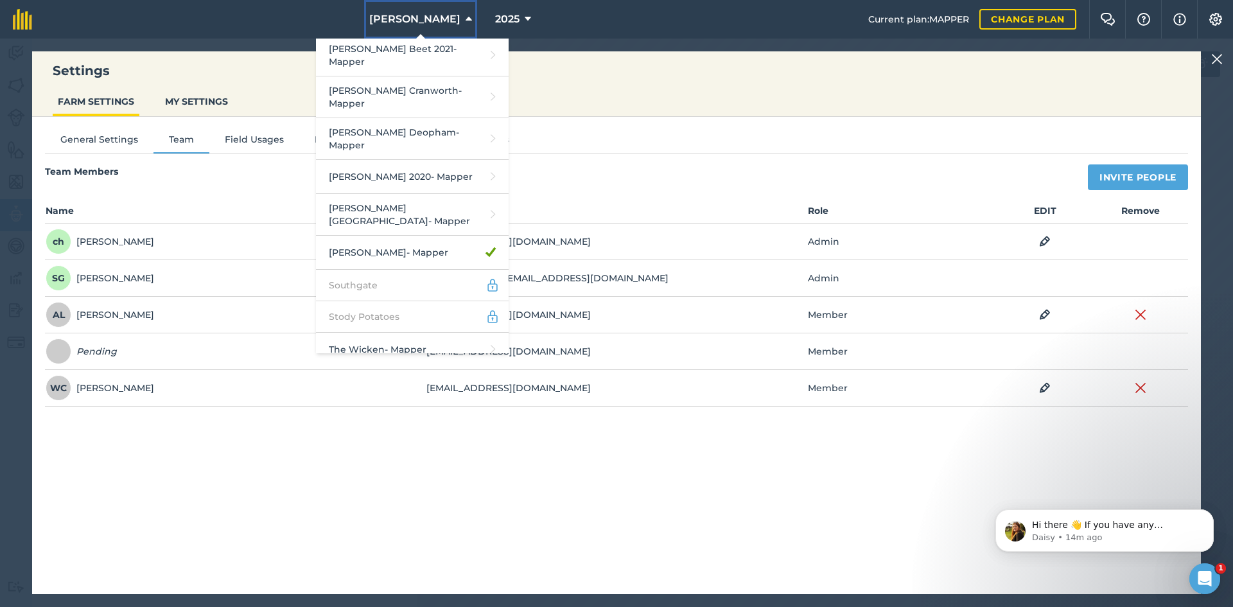
scroll to position [2793, 0]
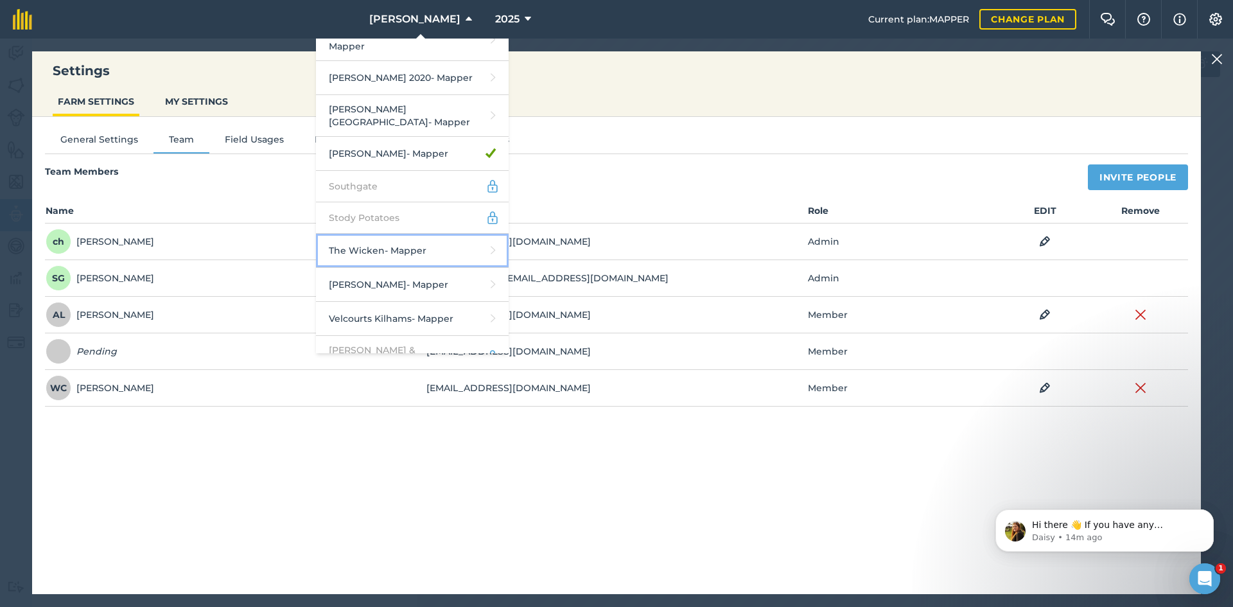
click at [456, 234] on link "The Wicken - Mapper" at bounding box center [412, 251] width 193 height 34
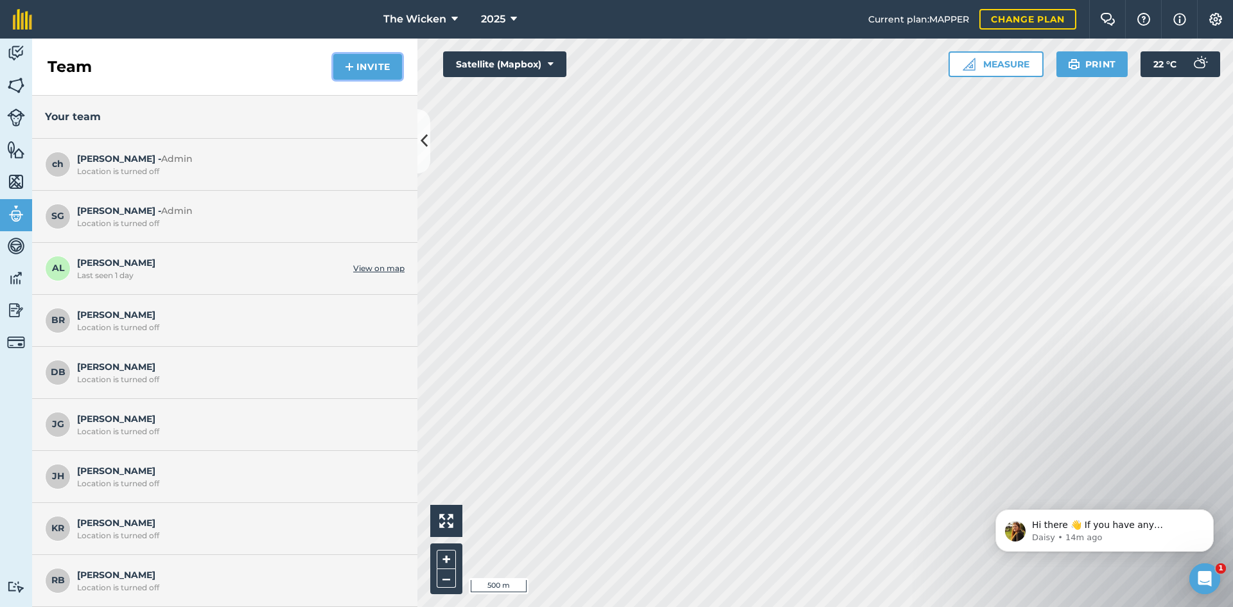
click at [382, 73] on button "Invite" at bounding box center [367, 67] width 69 height 26
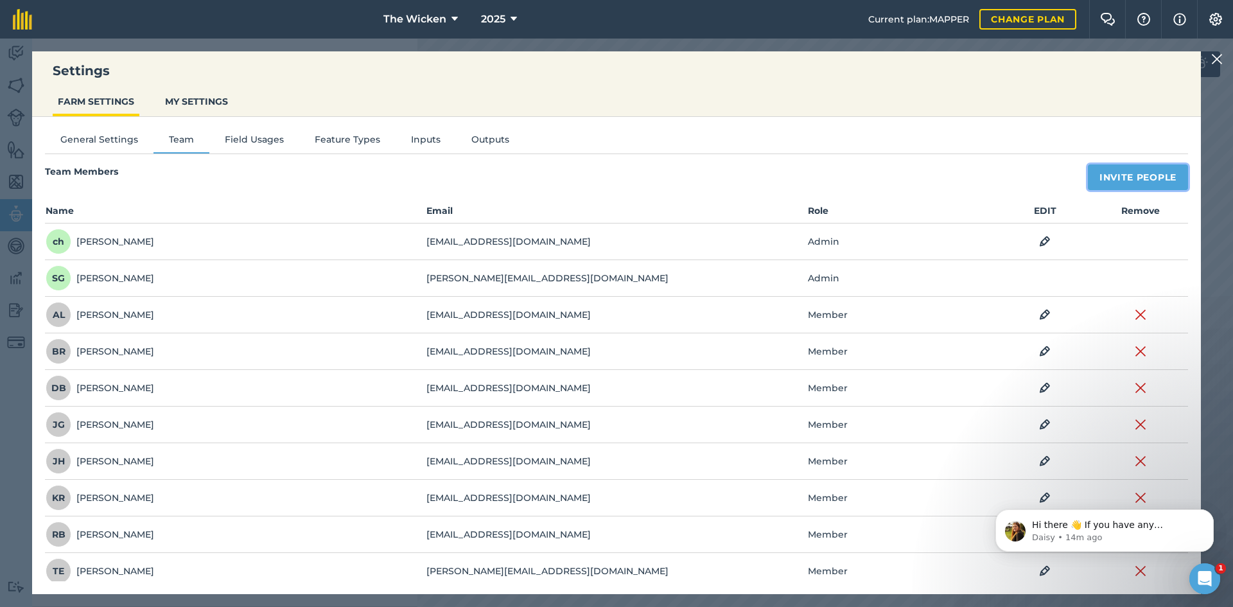
click at [1127, 173] on button "Invite People" at bounding box center [1138, 177] width 100 height 26
select select "MEMBER"
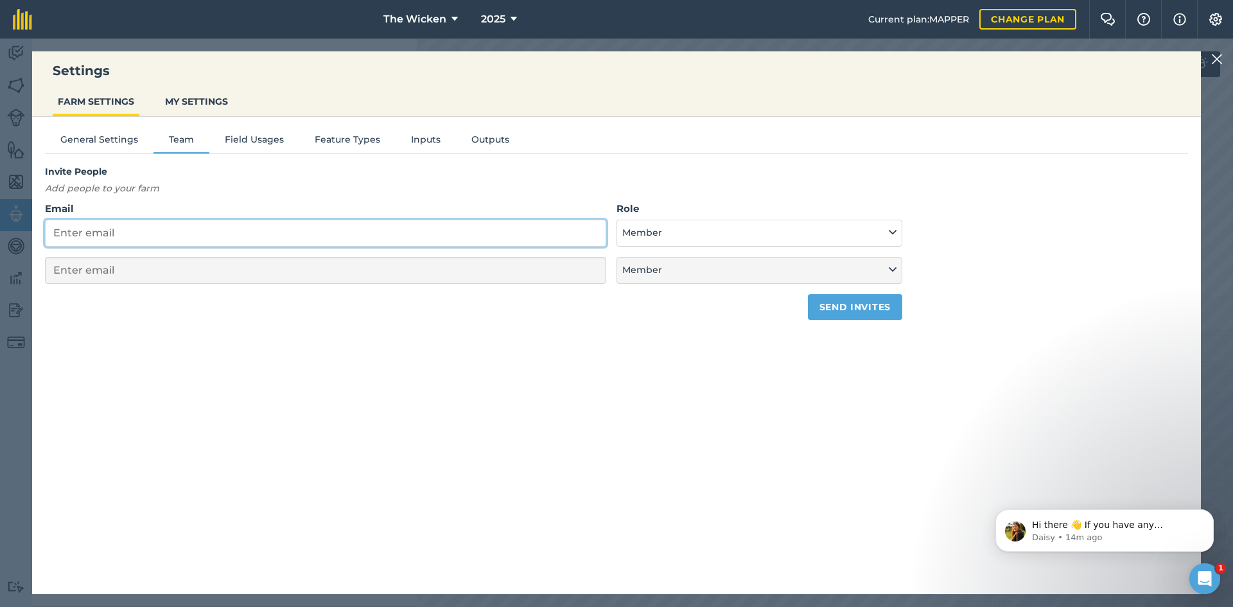
paste input "[EMAIL_ADDRESS][DOMAIN_NAME]"
type input "[EMAIL_ADDRESS][DOMAIN_NAME]"
select select "MEMBER"
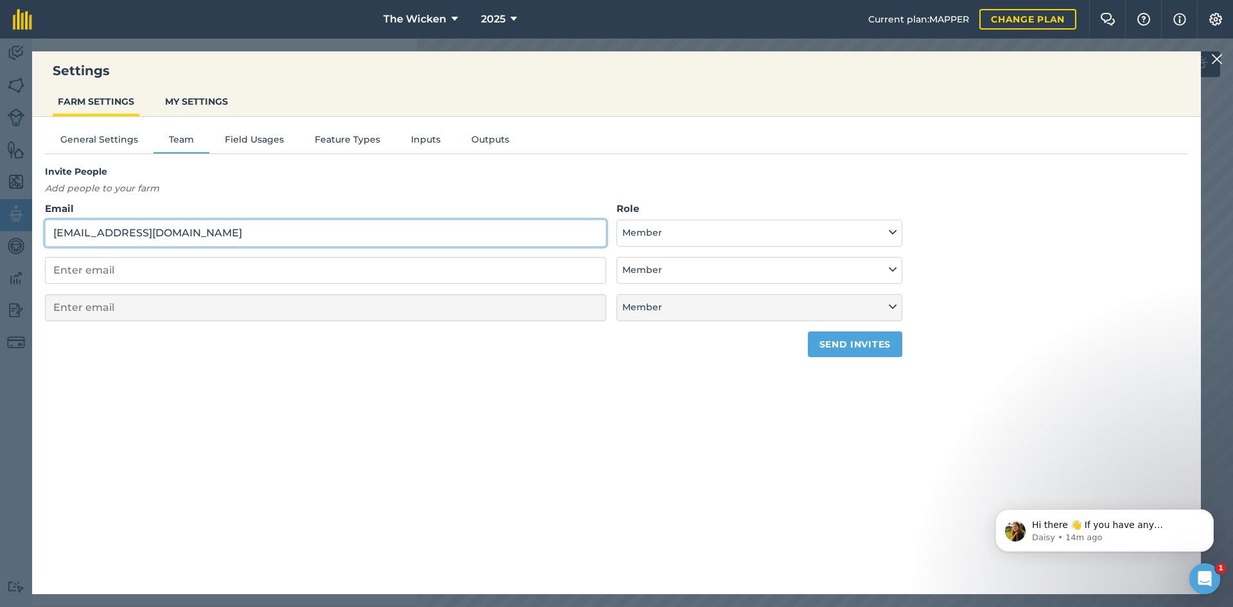
type input "[EMAIL_ADDRESS][DOMAIN_NAME]"
click at [867, 345] on button "Send invites" at bounding box center [855, 344] width 94 height 26
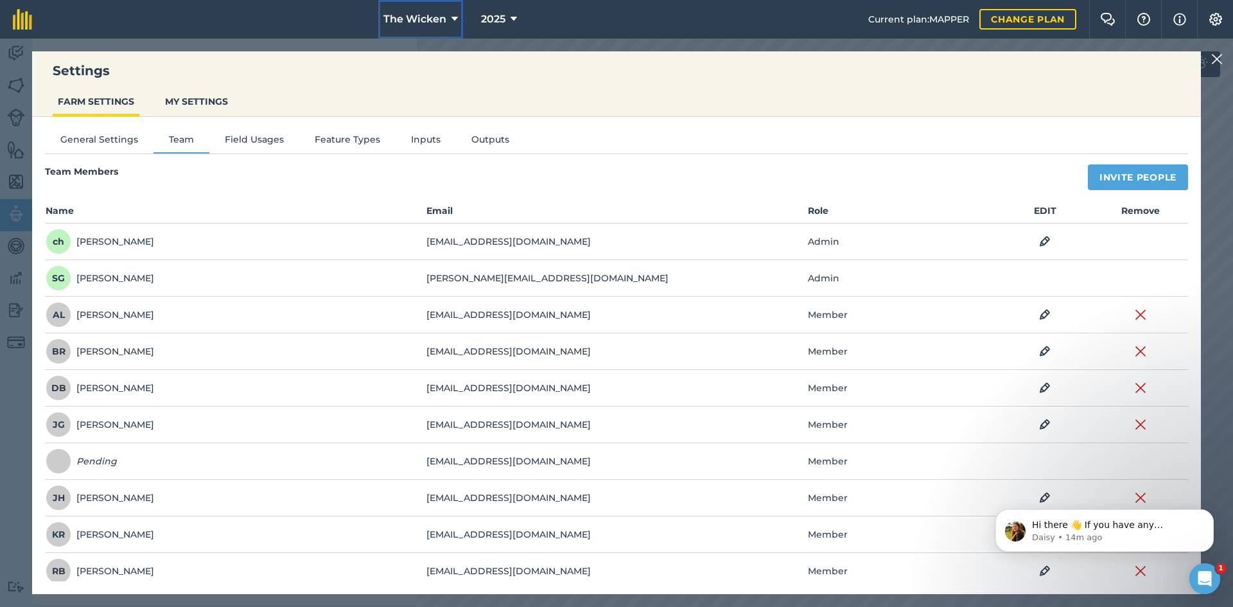
click at [409, 25] on span "The Wicken" at bounding box center [415, 19] width 63 height 15
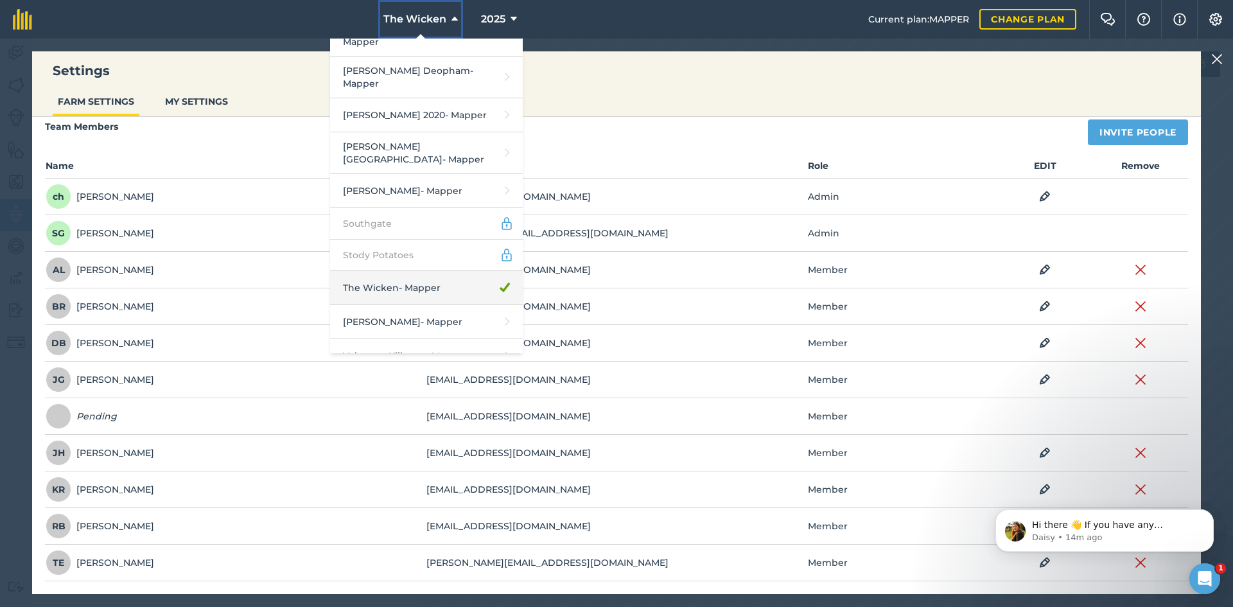
scroll to position [2793, 0]
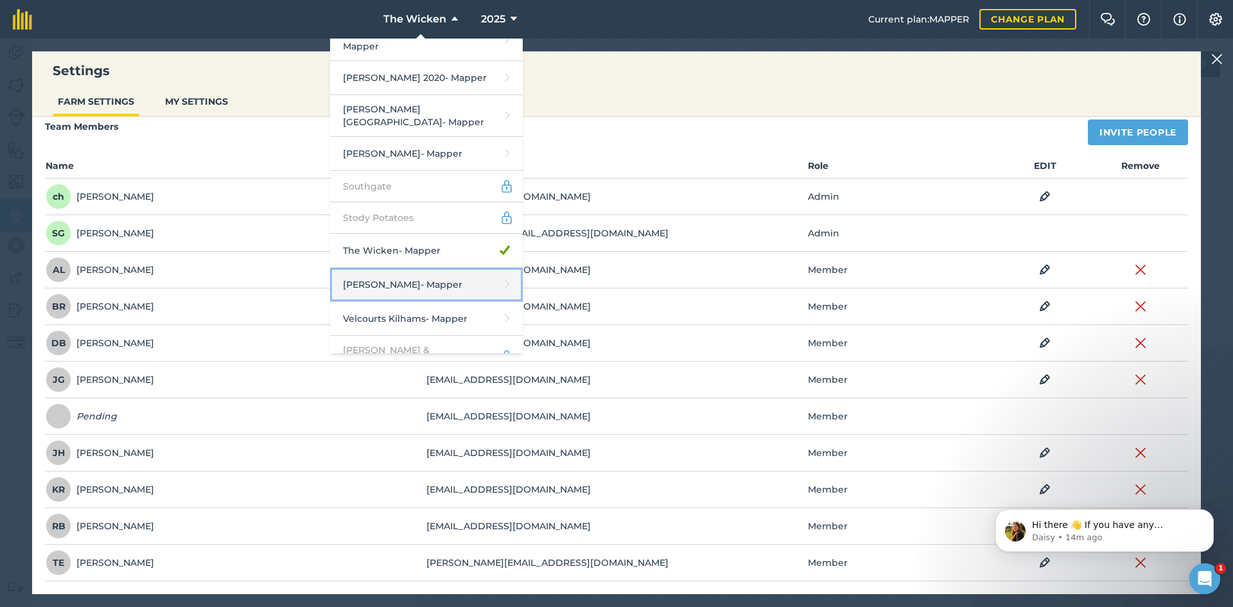
click at [423, 268] on link "[PERSON_NAME] - Mapper" at bounding box center [426, 285] width 193 height 34
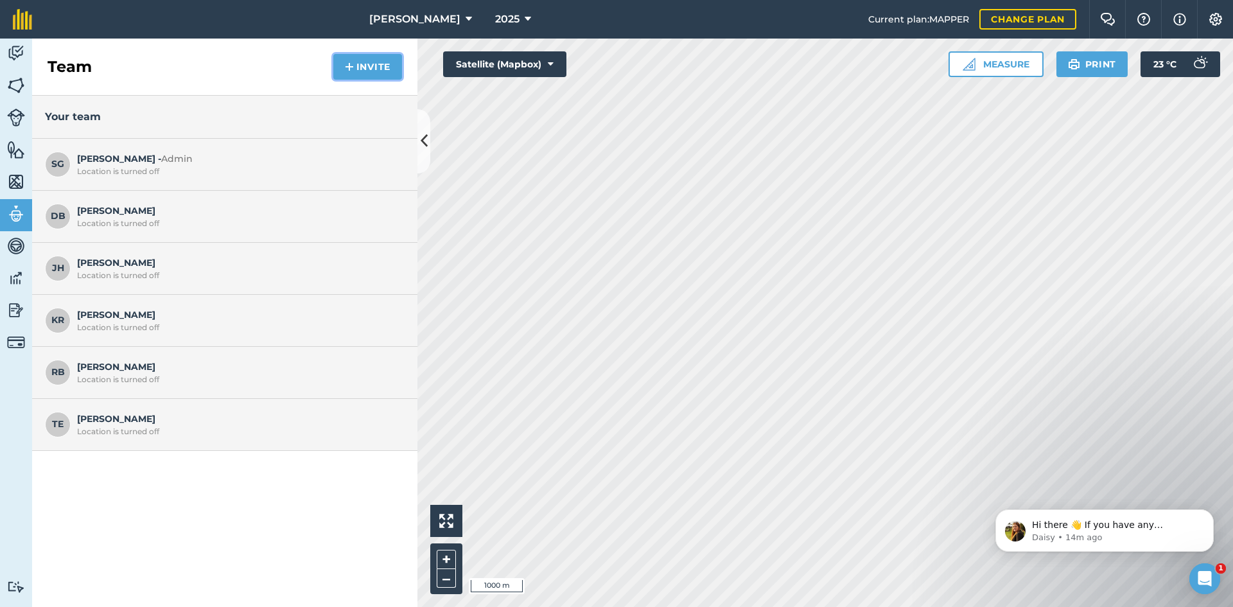
click at [349, 66] on img at bounding box center [349, 66] width 9 height 15
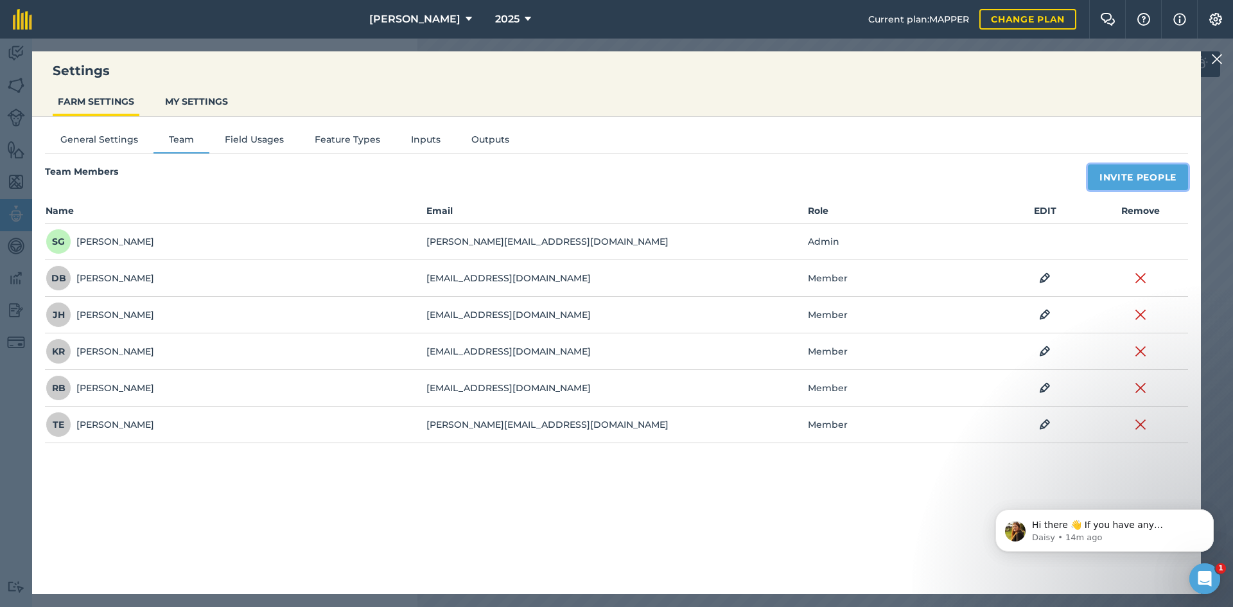
click at [1168, 175] on button "Invite People" at bounding box center [1138, 177] width 100 height 26
select select "MEMBER"
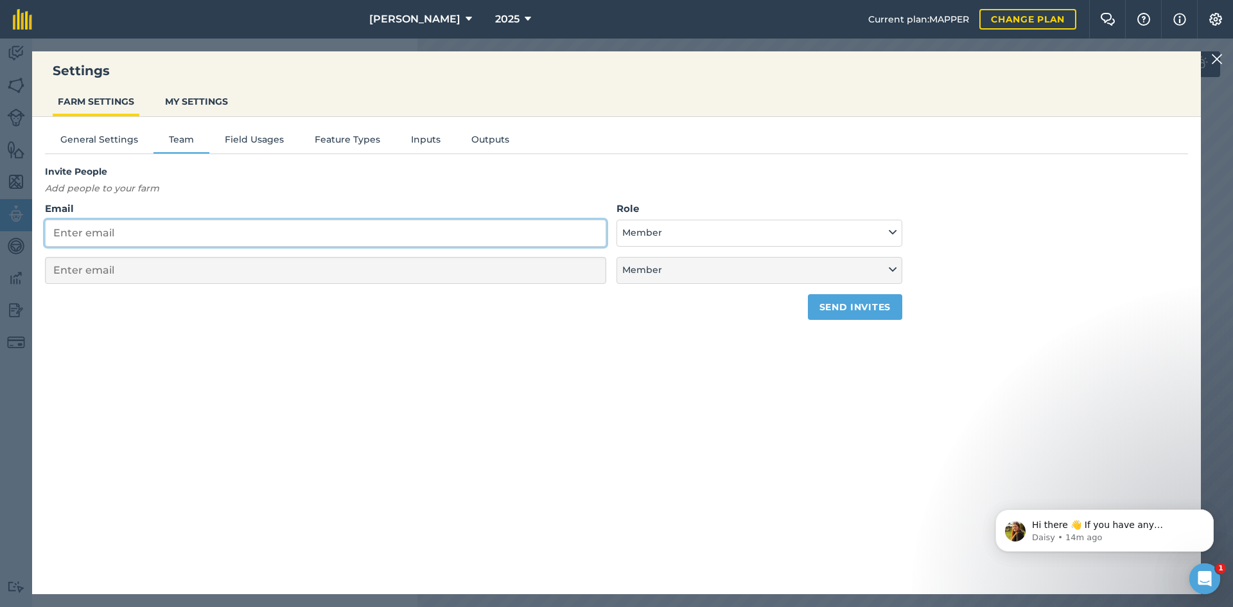
paste input "[EMAIL_ADDRESS][DOMAIN_NAME]"
type input "[EMAIL_ADDRESS][DOMAIN_NAME]"
select select "MEMBER"
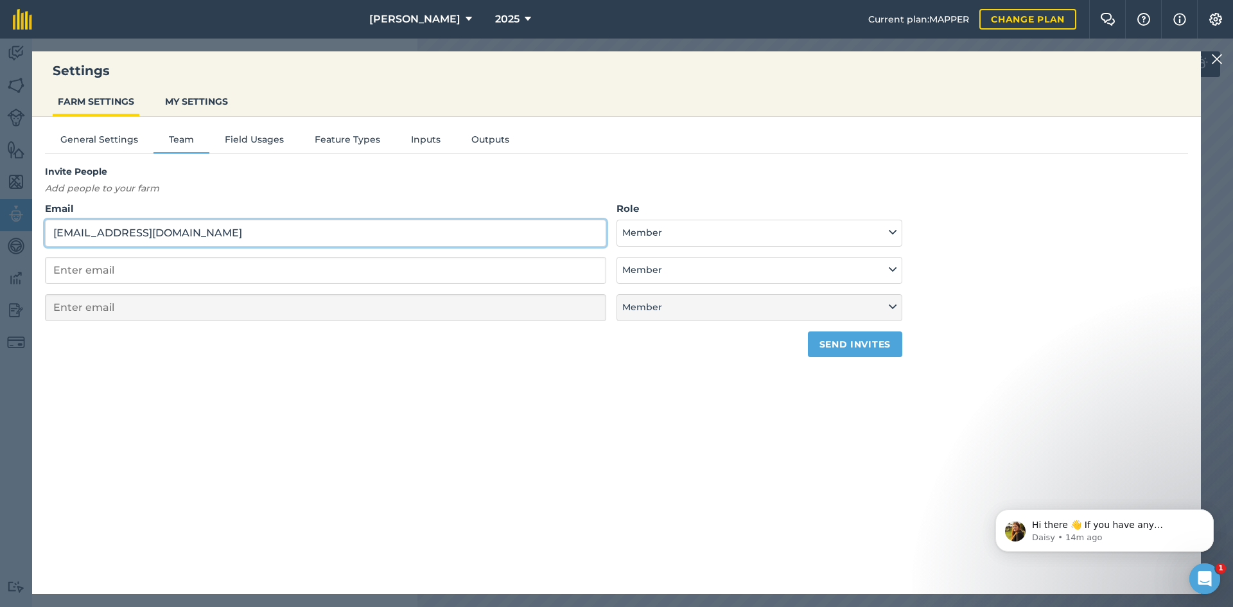
type input "[EMAIL_ADDRESS][DOMAIN_NAME]"
click at [847, 353] on button "Send invites" at bounding box center [855, 344] width 94 height 26
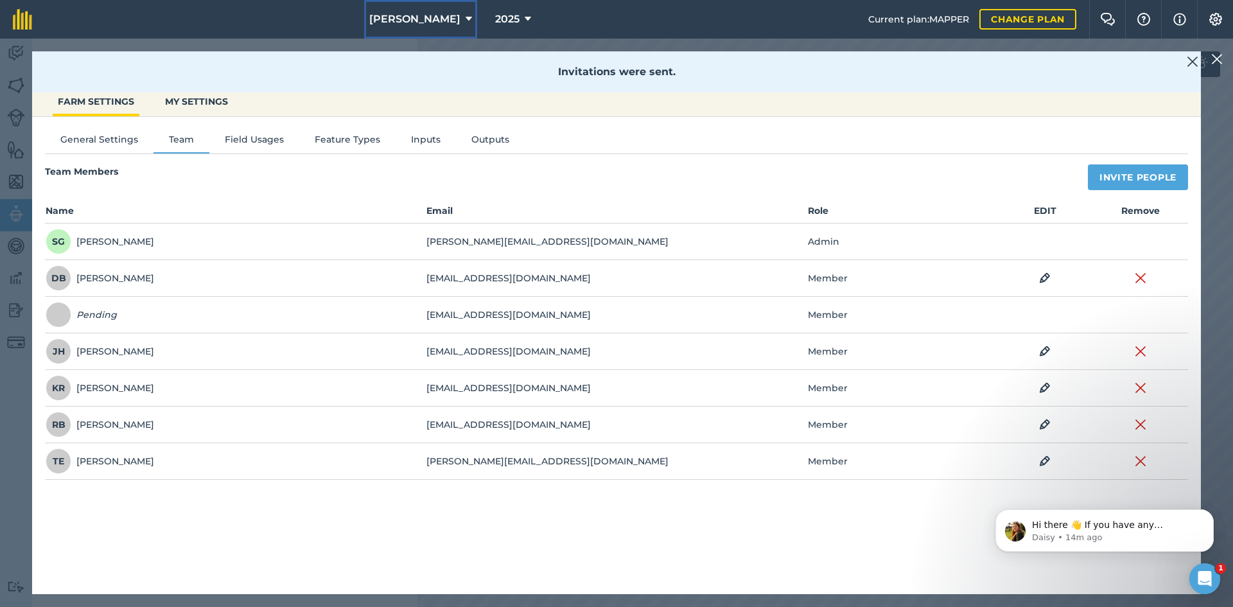
click at [418, 20] on span "[PERSON_NAME]" at bounding box center [414, 19] width 91 height 15
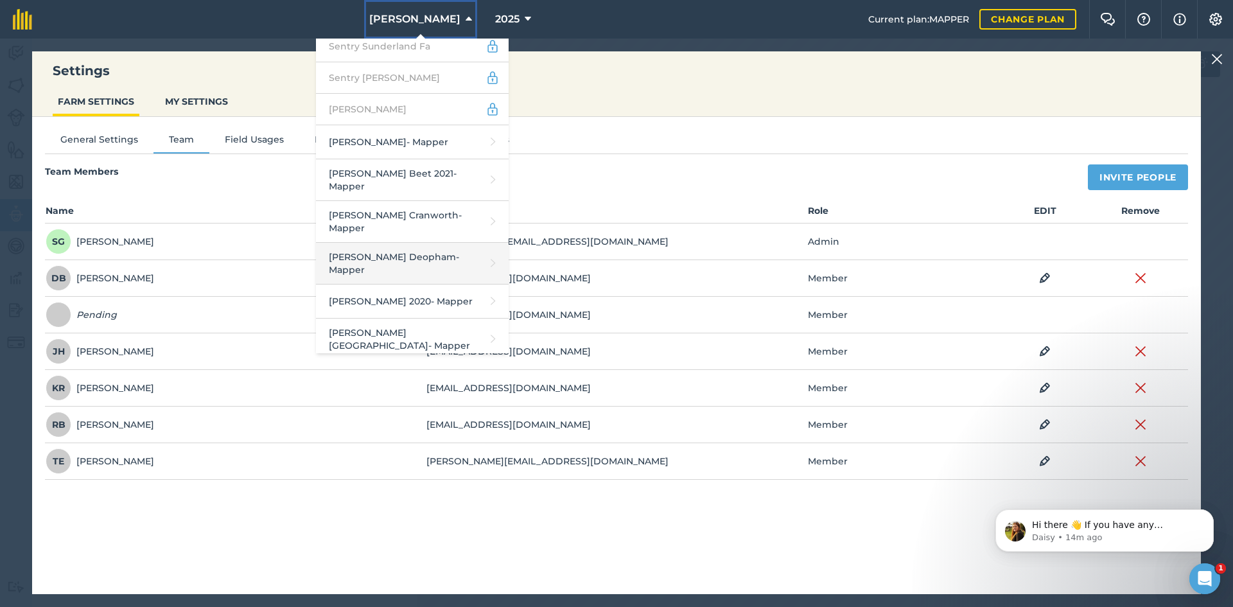
scroll to position [2762, 0]
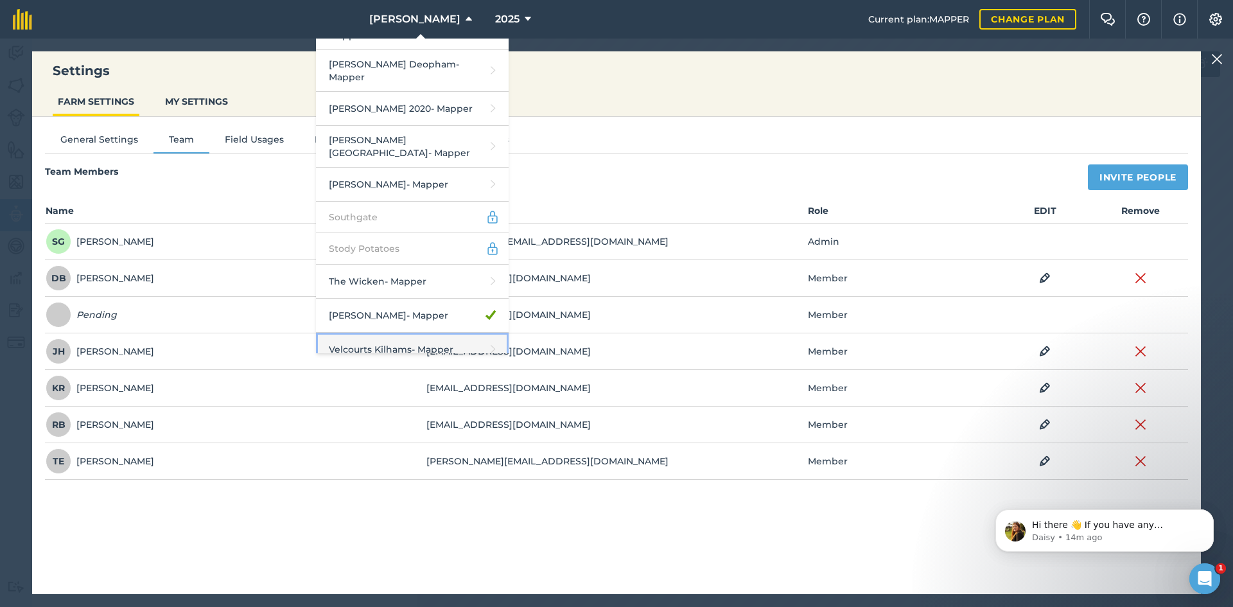
click at [401, 333] on link "Velcourts Kilhams - Mapper" at bounding box center [412, 350] width 193 height 34
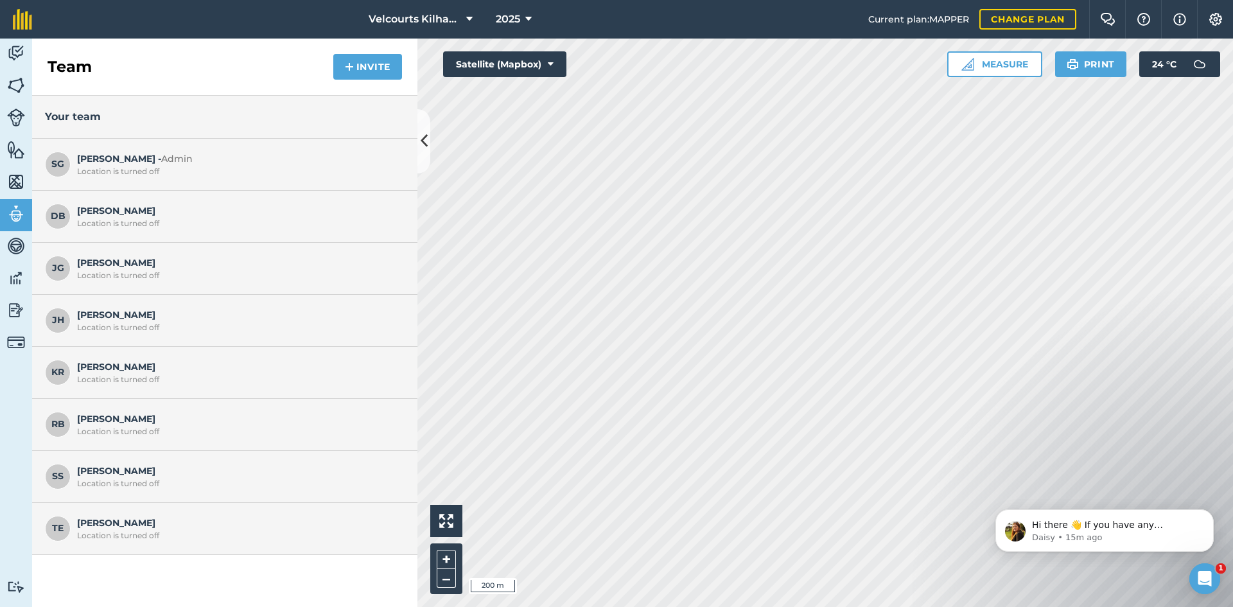
click at [333, 66] on div "Team Invite" at bounding box center [224, 67] width 385 height 57
click at [351, 69] on img at bounding box center [349, 66] width 9 height 15
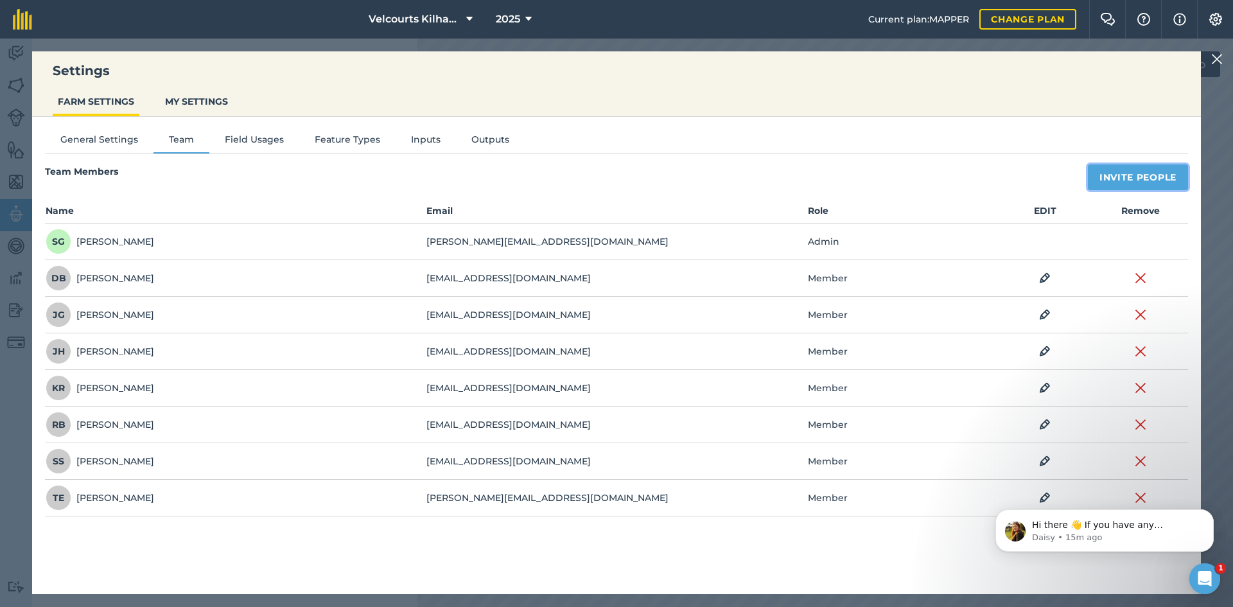
click at [1142, 184] on button "Invite People" at bounding box center [1138, 177] width 100 height 26
select select "MEMBER"
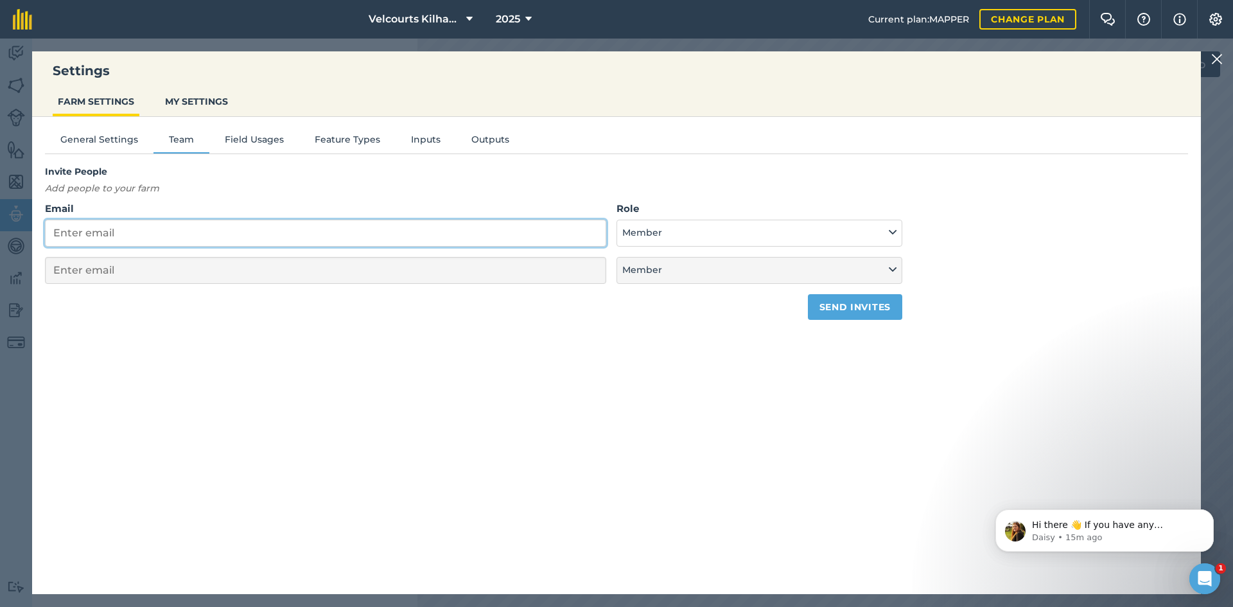
paste input "[EMAIL_ADDRESS][DOMAIN_NAME]"
type input "[EMAIL_ADDRESS][DOMAIN_NAME]"
select select "MEMBER"
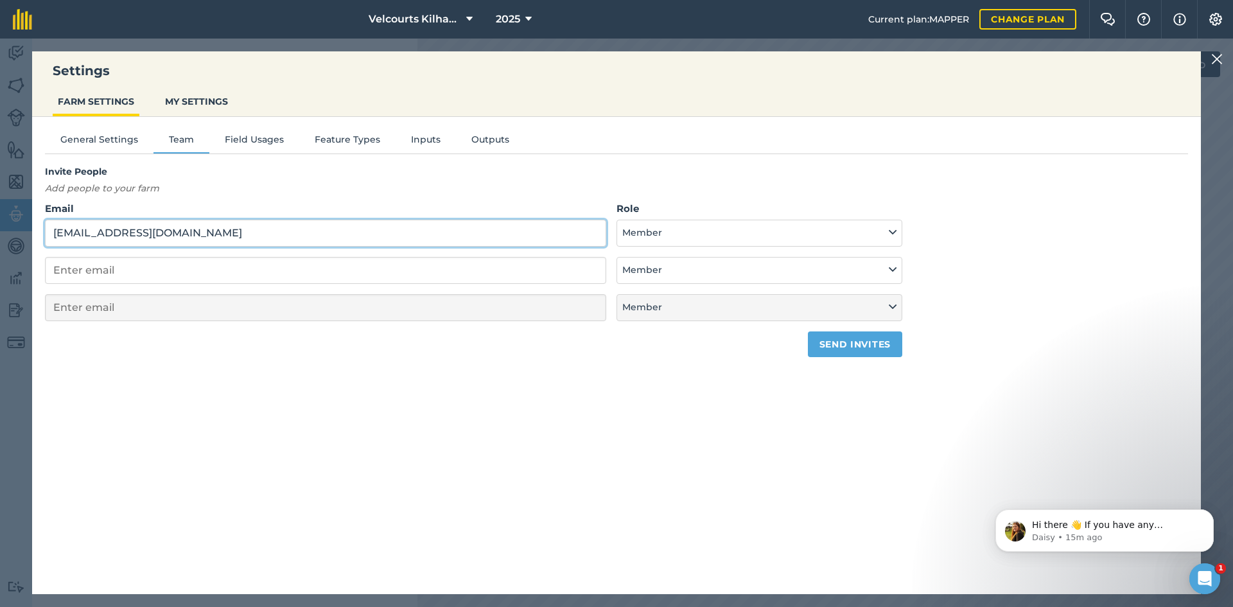
type input "[EMAIL_ADDRESS][DOMAIN_NAME]"
click at [822, 351] on button "Send invites" at bounding box center [855, 344] width 94 height 26
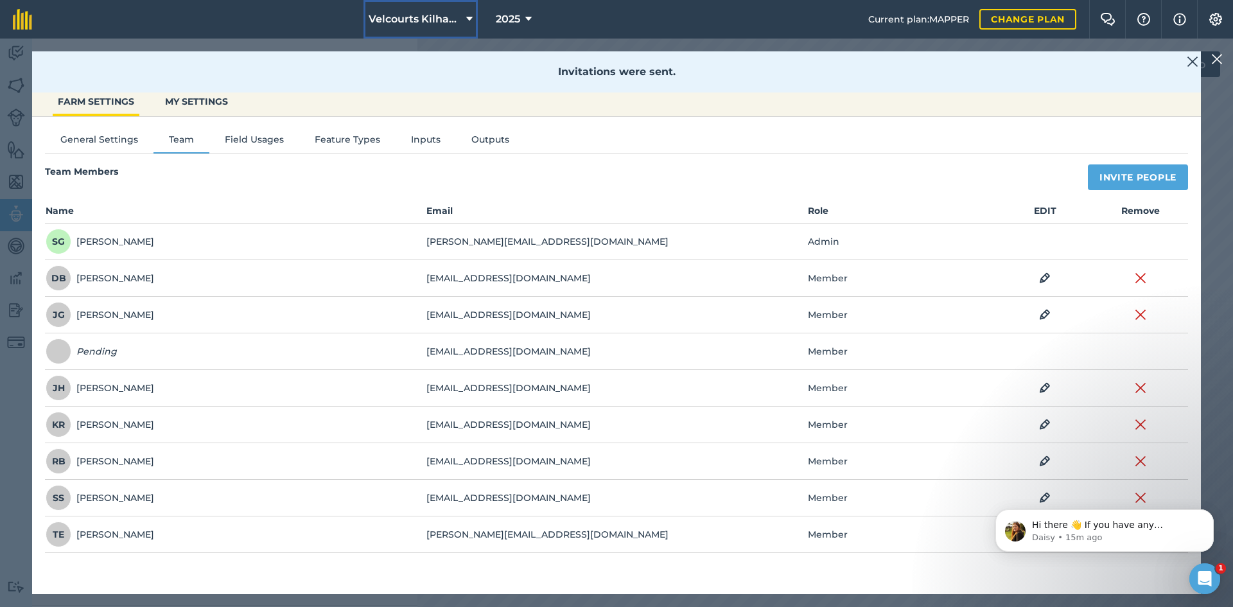
click at [435, 13] on span "Velcourts Kilhams" at bounding box center [415, 19] width 93 height 15
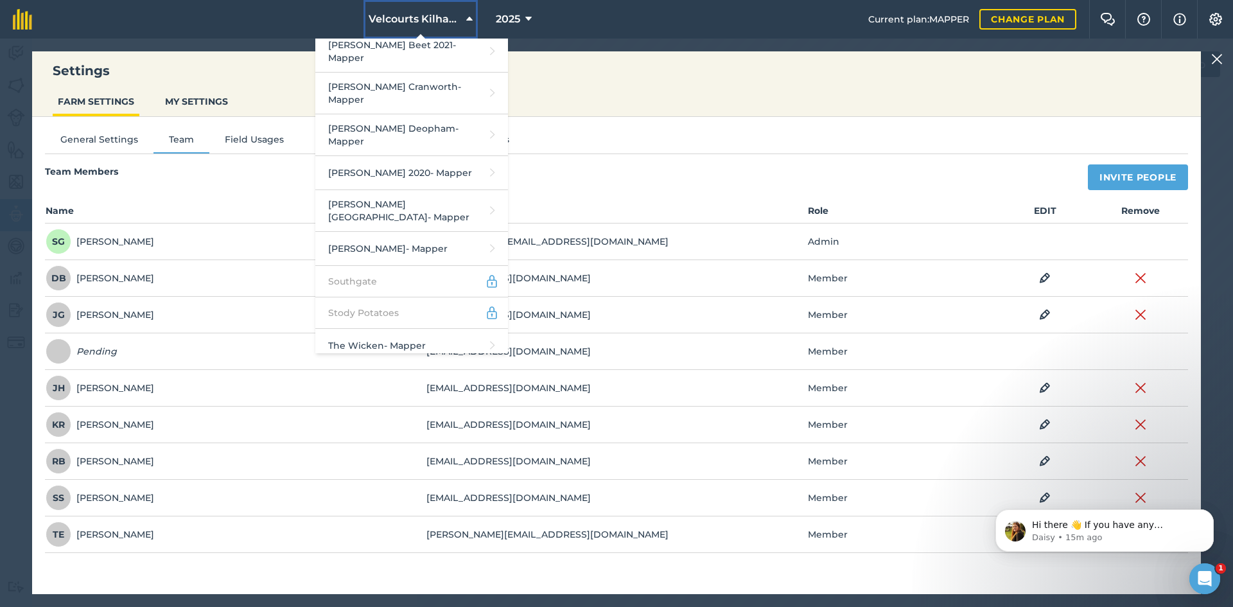
scroll to position [2793, 0]
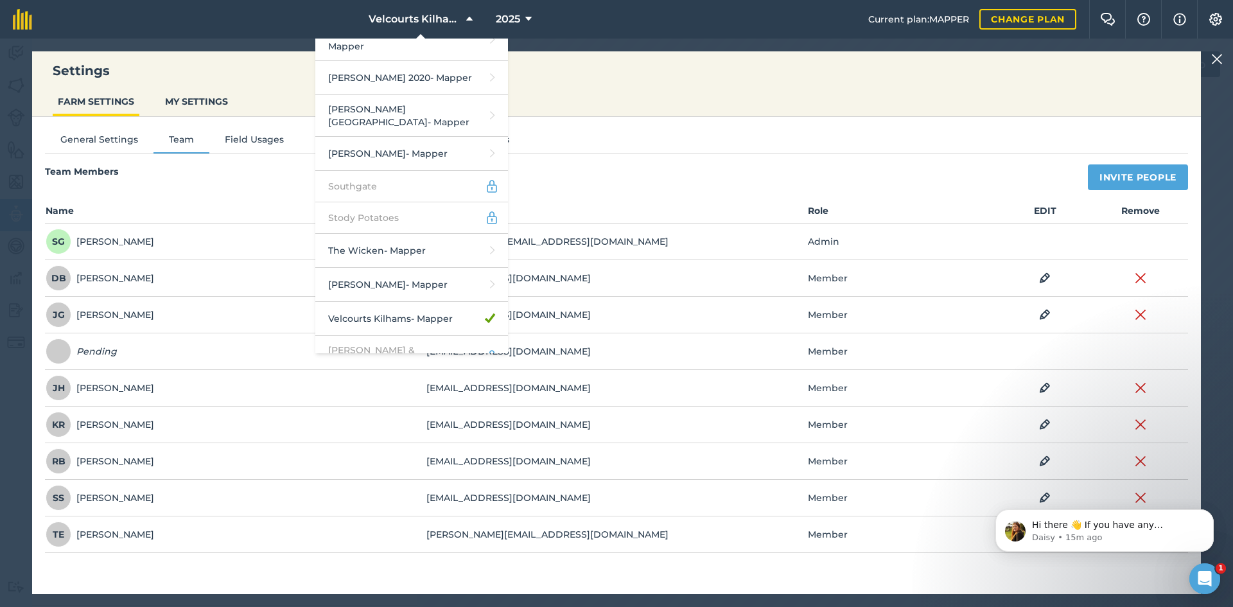
click at [432, 378] on link "[PERSON_NAME] - Mapper" at bounding box center [411, 395] width 193 height 34
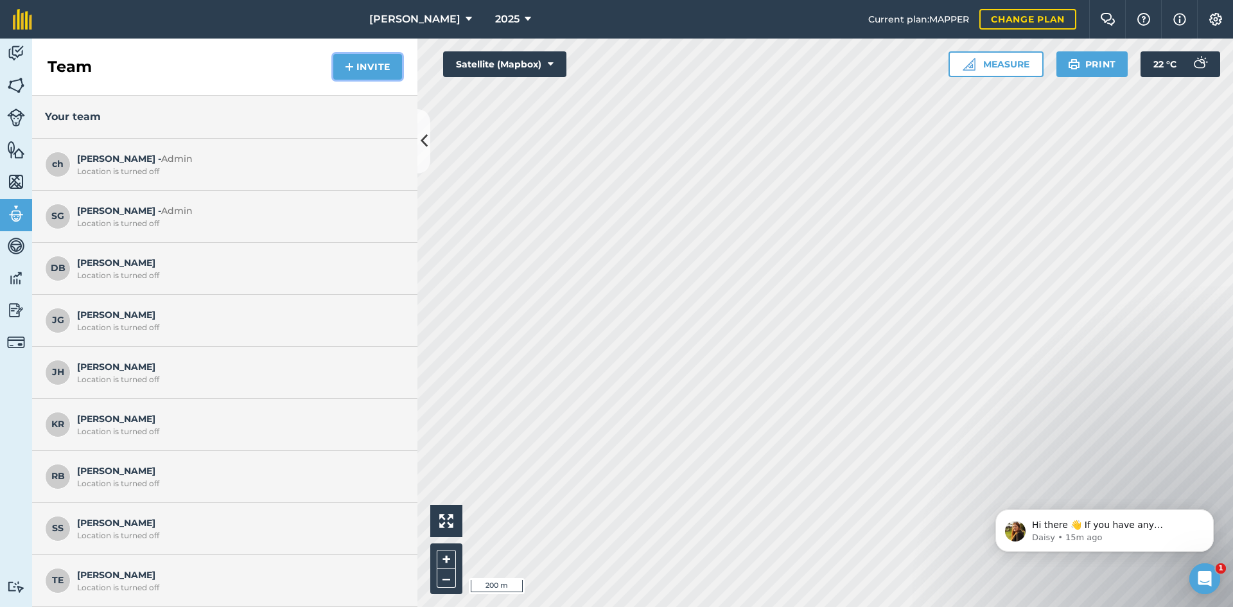
click at [371, 56] on button "Invite" at bounding box center [367, 67] width 69 height 26
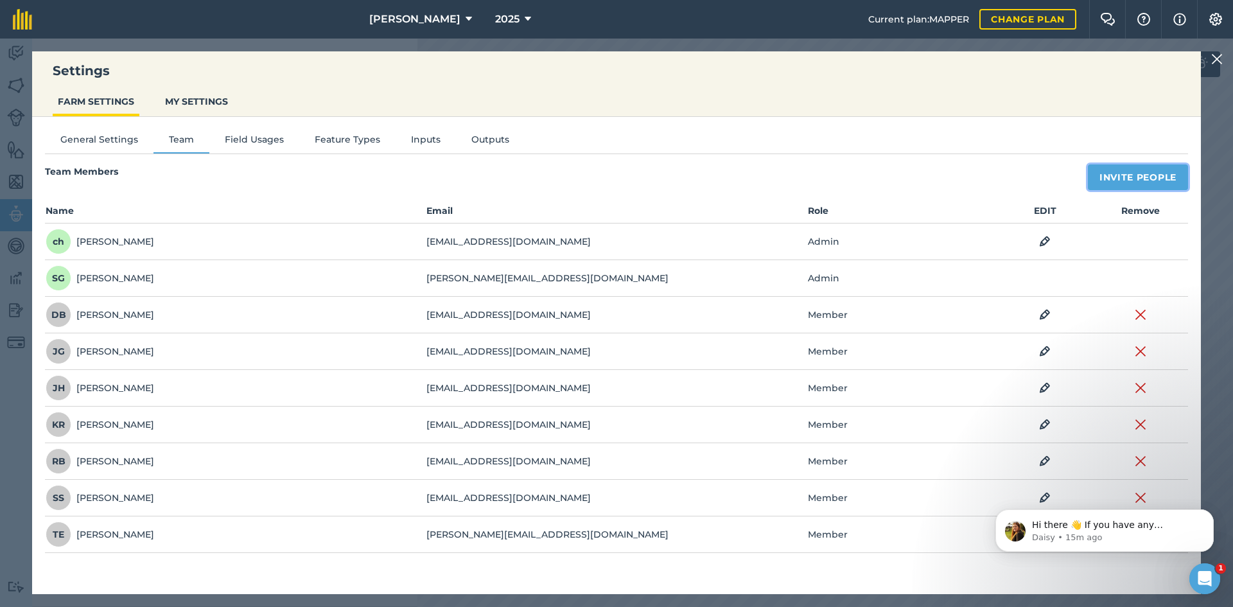
click at [1166, 177] on button "Invite People" at bounding box center [1138, 177] width 100 height 26
select select "MEMBER"
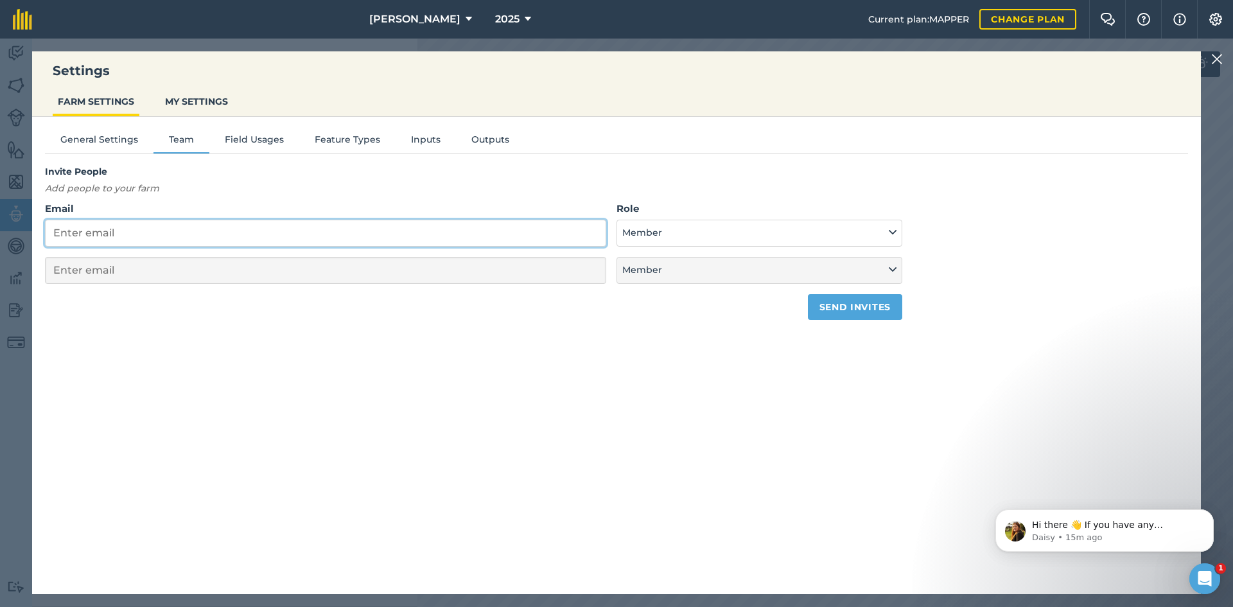
paste input "[EMAIL_ADDRESS][DOMAIN_NAME]"
type input "[EMAIL_ADDRESS][DOMAIN_NAME]"
select select "MEMBER"
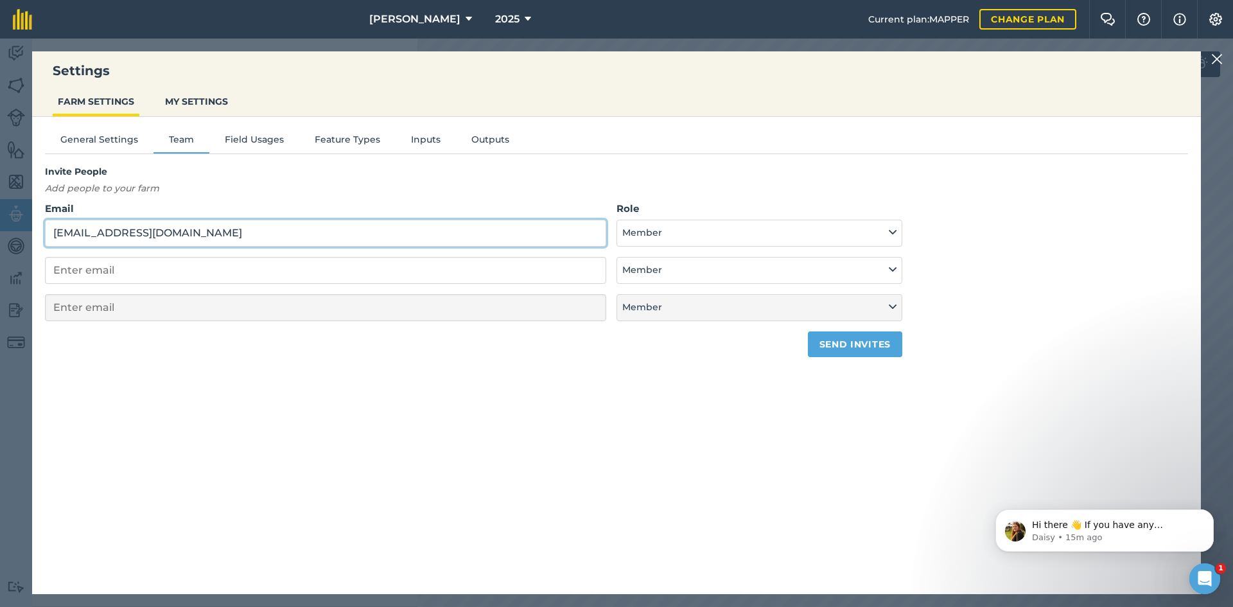
type input "[EMAIL_ADDRESS][DOMAIN_NAME]"
click at [871, 336] on button "Send invites" at bounding box center [855, 344] width 94 height 26
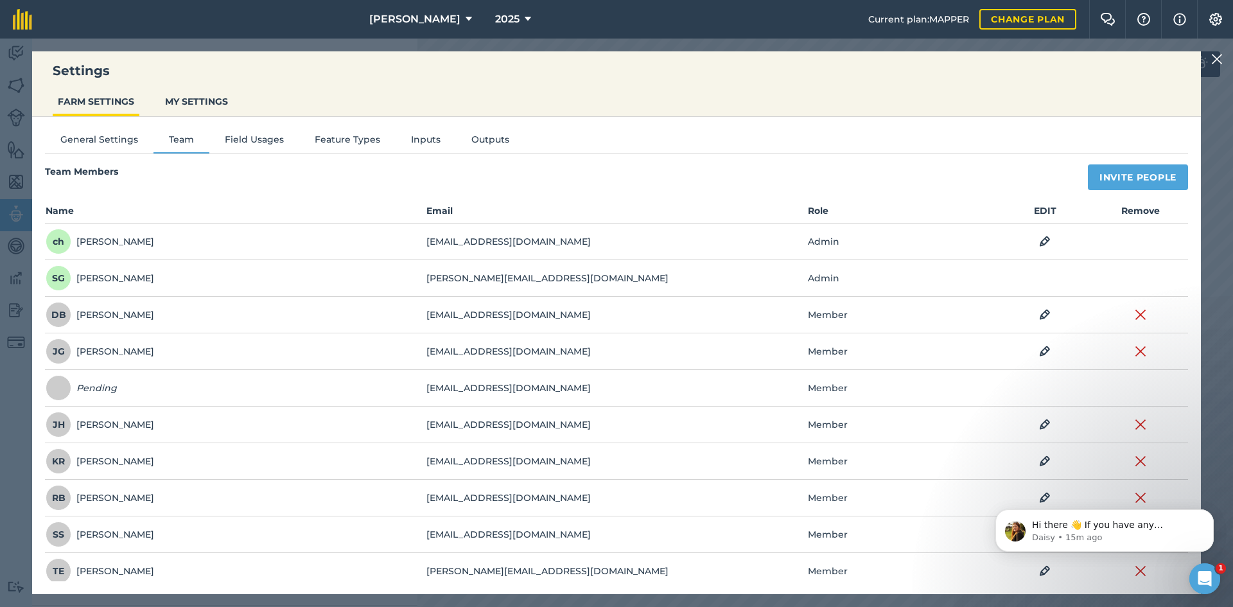
click at [1111, 195] on div "Team Members Invite People Name Email Role EDIT Remove ch [PERSON_NAME] h [EMAI…" at bounding box center [616, 376] width 1143 height 425
click at [1093, 177] on button "Invite People" at bounding box center [1138, 177] width 100 height 26
select select "MEMBER"
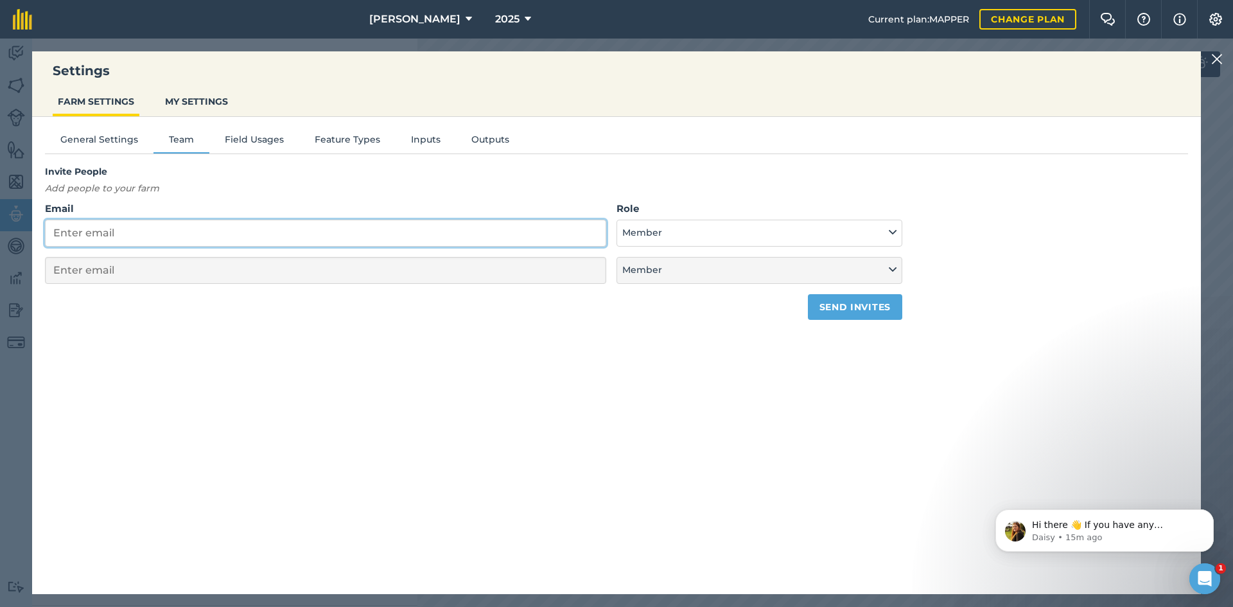
paste input "[EMAIL_ADDRESS][DOMAIN_NAME]"
type input "[EMAIL_ADDRESS][DOMAIN_NAME]"
select select "MEMBER"
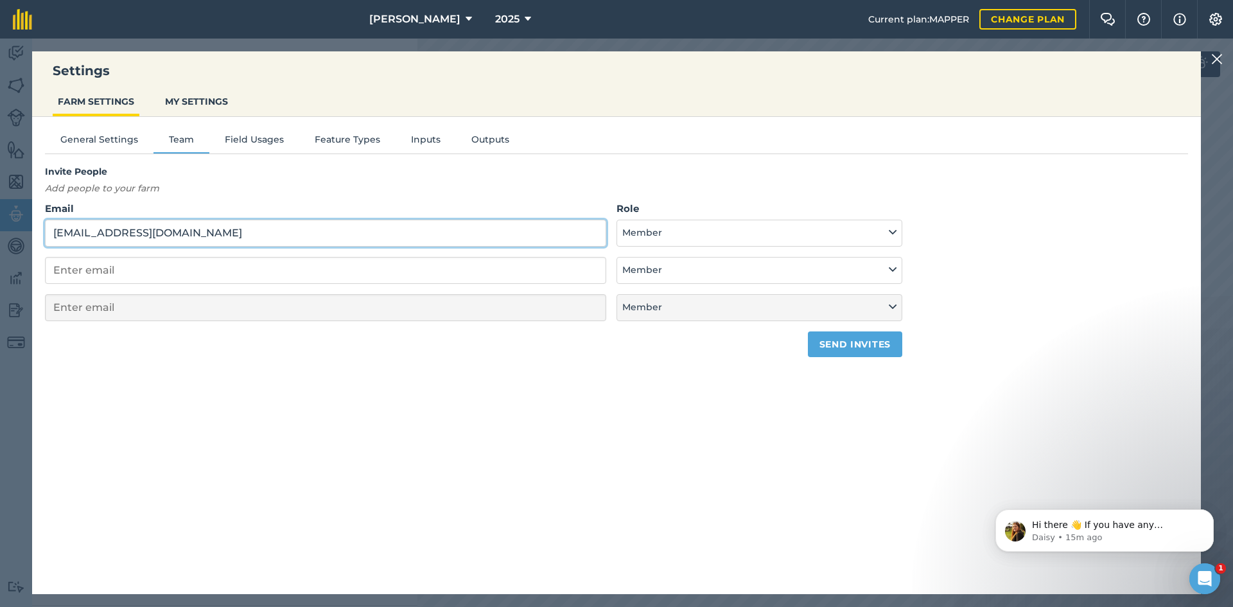
type input "[EMAIL_ADDRESS][DOMAIN_NAME]"
drag, startPoint x: 825, startPoint y: 346, endPoint x: 838, endPoint y: 346, distance: 12.9
click at [825, 346] on button "Send invites" at bounding box center [855, 344] width 94 height 26
